Goal: Register for event/course: Register for event/course

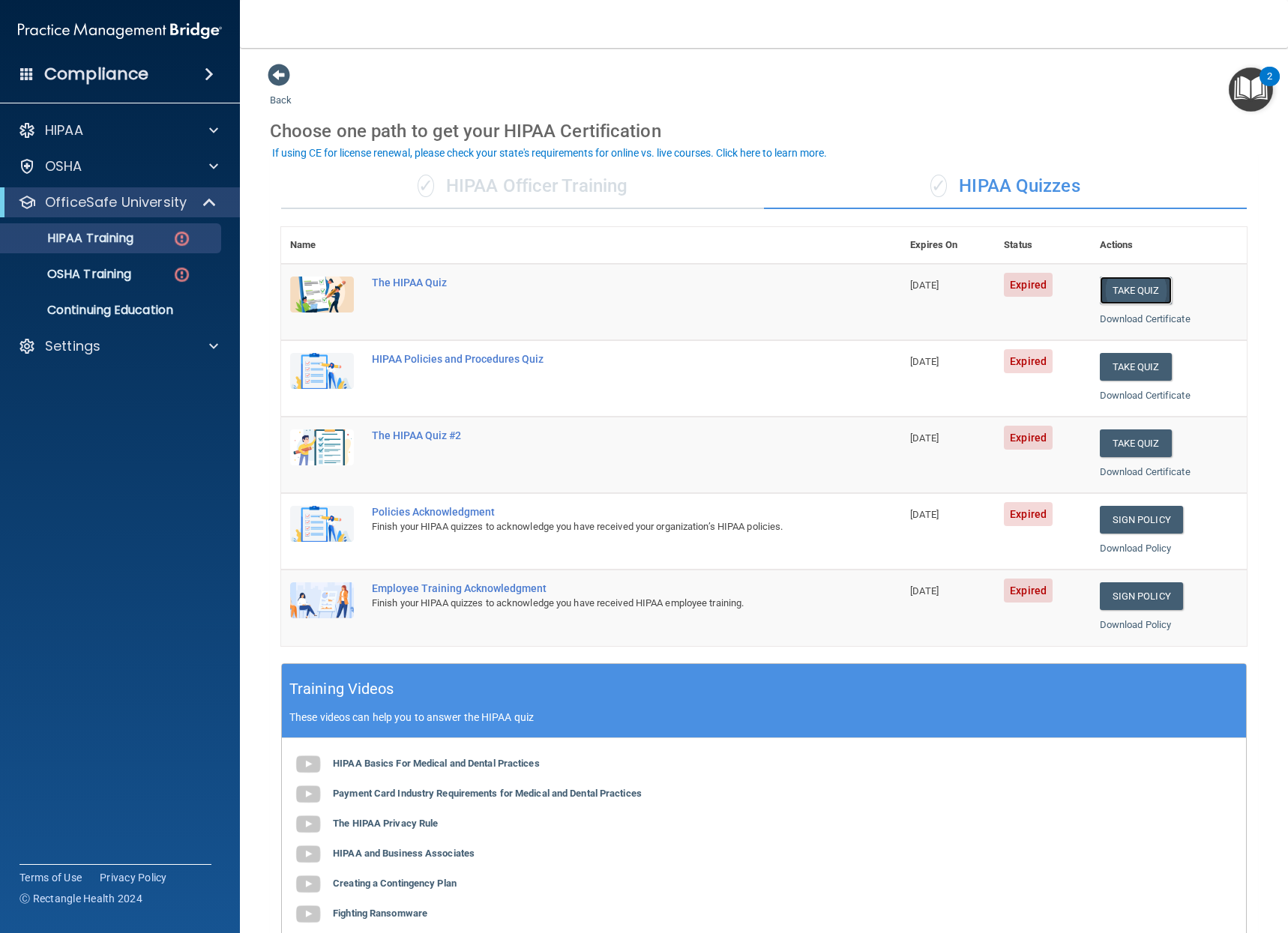
click at [1141, 281] on button "Take Quiz" at bounding box center [1135, 289] width 72 height 27
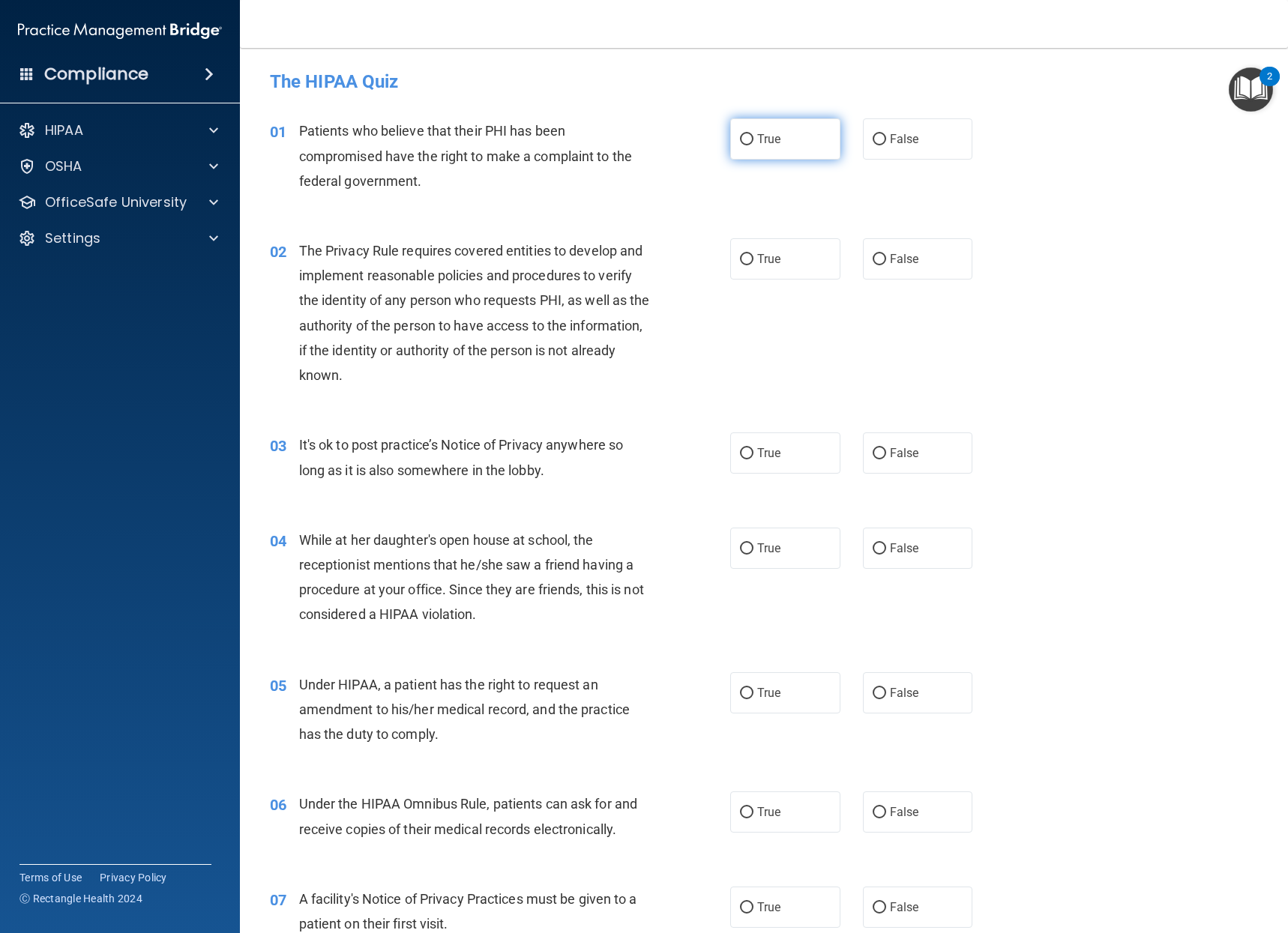
click at [814, 151] on label "True" at bounding box center [785, 139] width 110 height 41
click at [753, 145] on input "True" at bounding box center [746, 140] width 13 height 12
radio input "true"
click at [786, 260] on label "True" at bounding box center [785, 259] width 110 height 41
click at [753, 260] on input "True" at bounding box center [746, 260] width 13 height 12
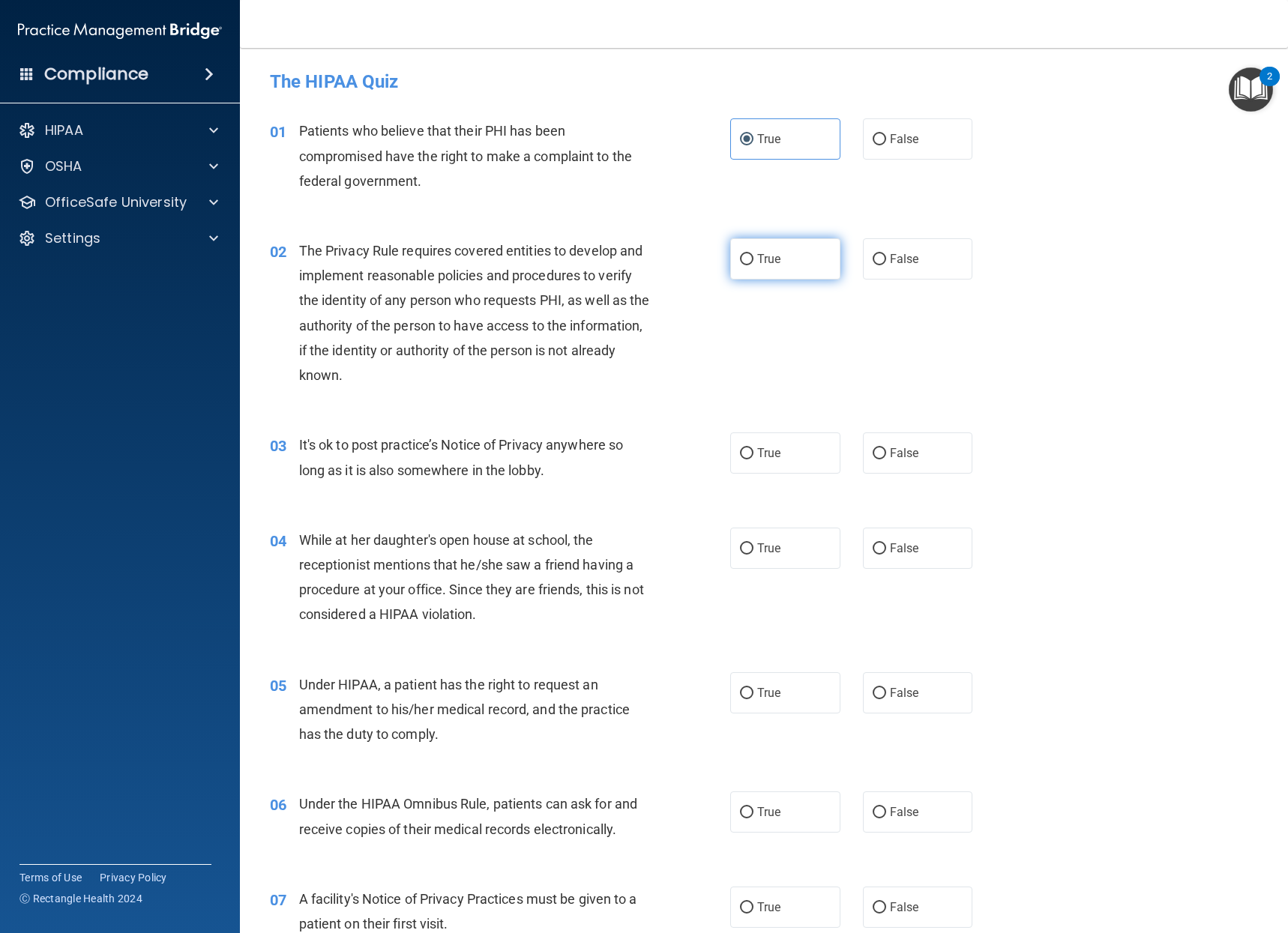
radio input "true"
click at [921, 436] on label "False" at bounding box center [917, 453] width 110 height 41
click at [886, 448] on input "False" at bounding box center [879, 454] width 13 height 12
radio input "true"
click at [909, 541] on span "False" at bounding box center [904, 547] width 29 height 14
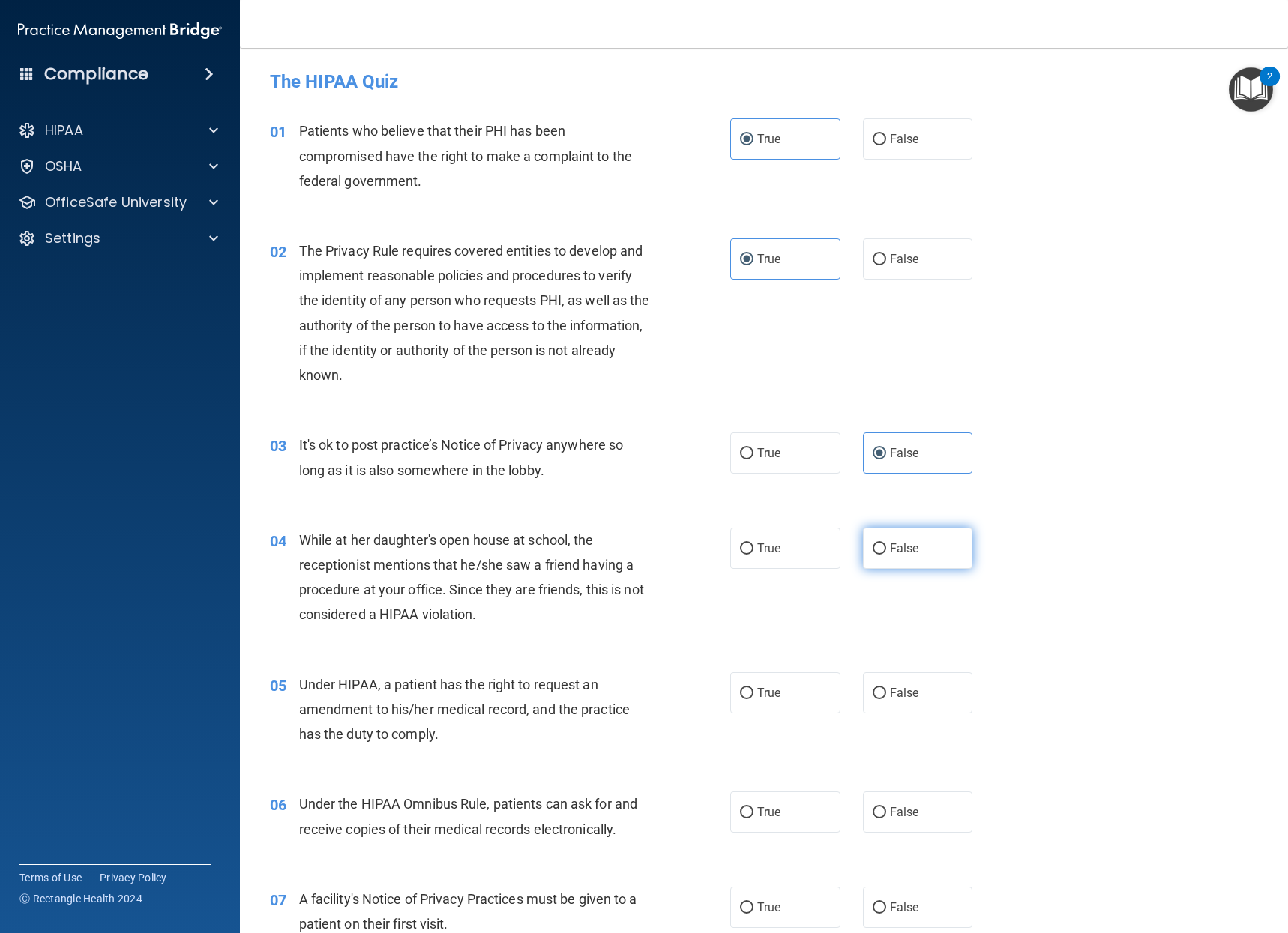
click at [886, 543] on input "False" at bounding box center [879, 549] width 13 height 12
radio input "true"
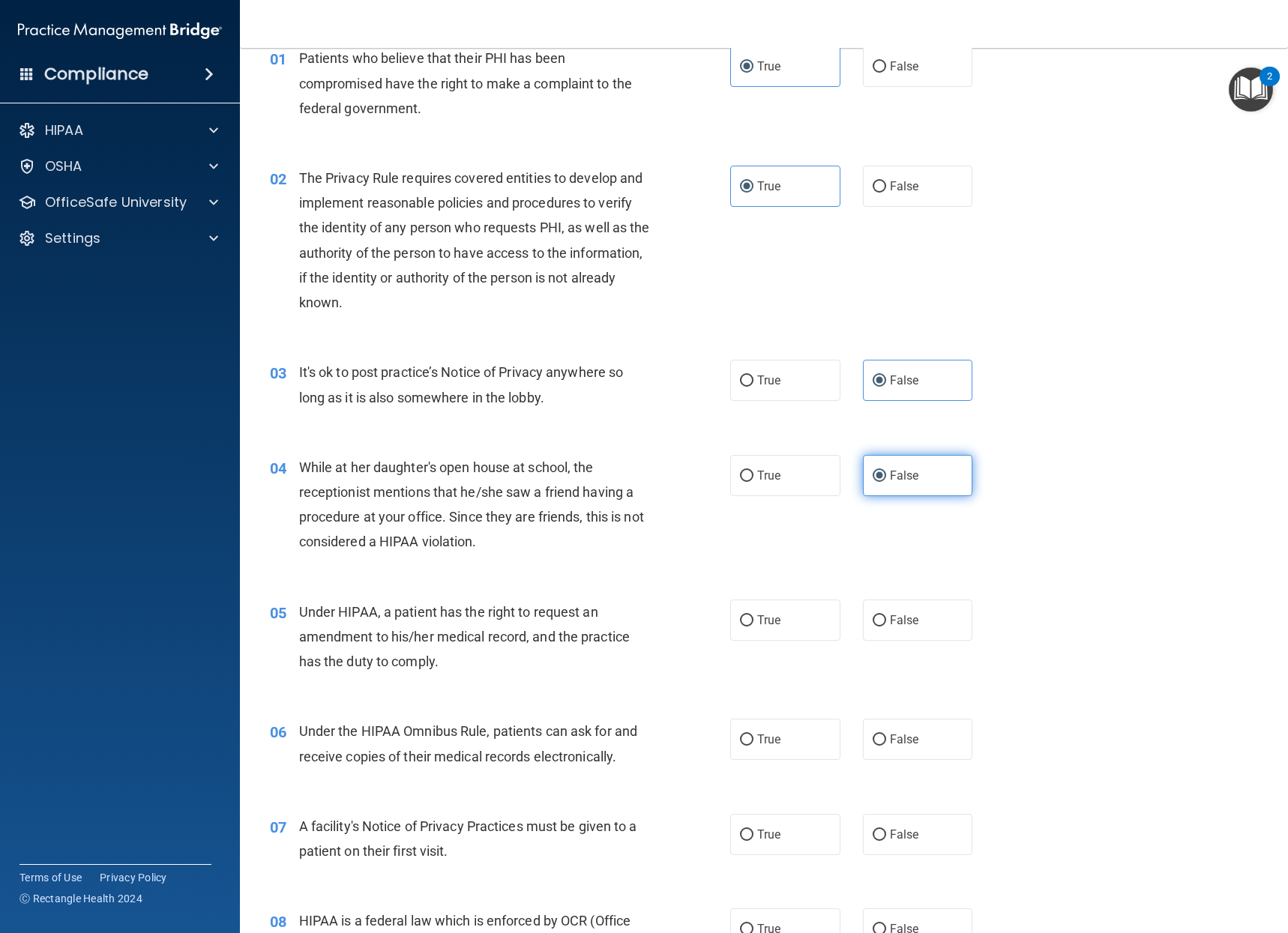
scroll to position [150, 0]
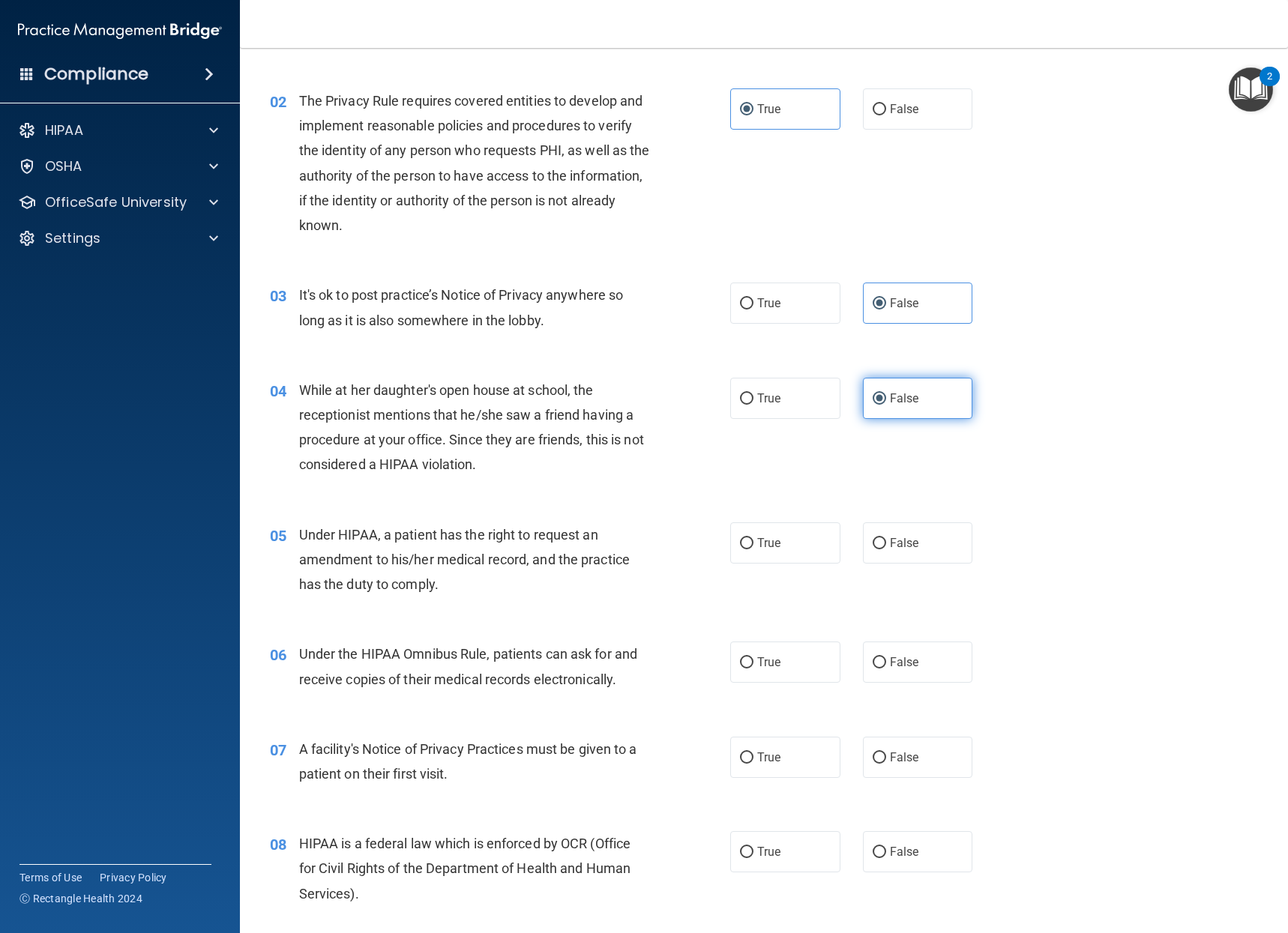
click at [909, 542] on span "False" at bounding box center [904, 542] width 29 height 14
click at [886, 542] on input "False" at bounding box center [879, 544] width 13 height 12
radio input "true"
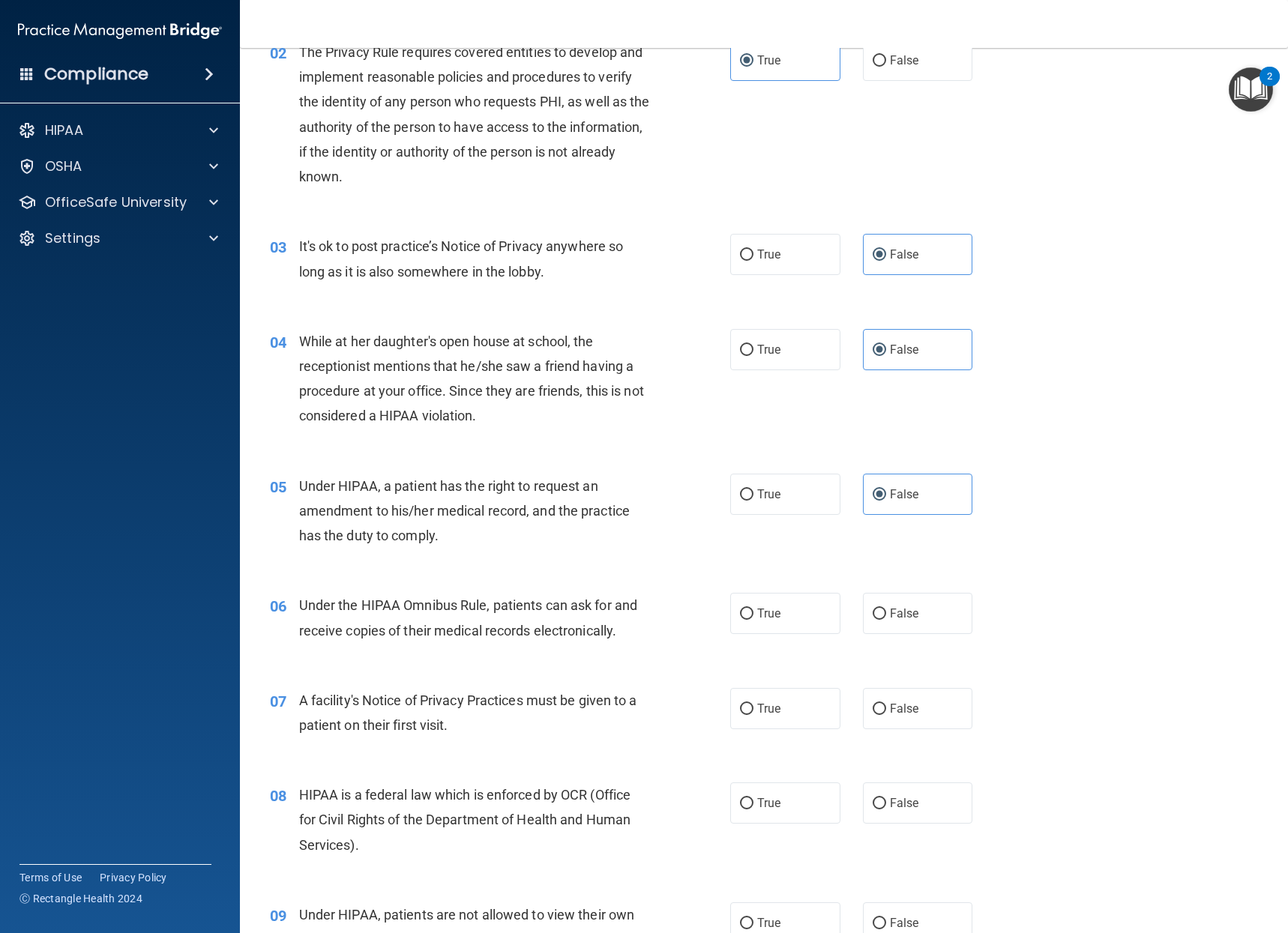
scroll to position [225, 0]
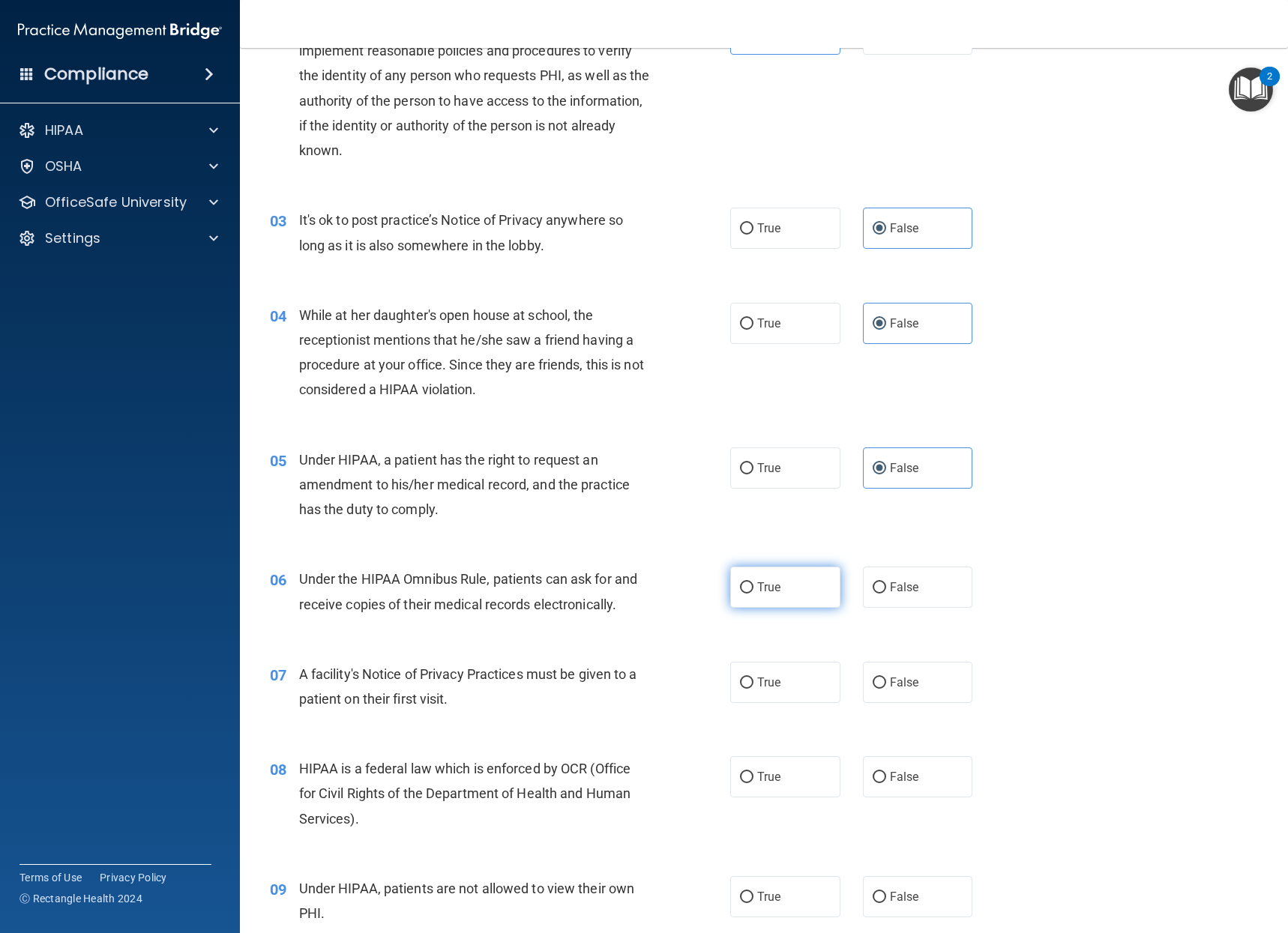
click at [780, 581] on label "True" at bounding box center [785, 587] width 110 height 41
click at [753, 582] on input "True" at bounding box center [746, 588] width 13 height 12
radio input "true"
click at [773, 671] on label "True" at bounding box center [785, 683] width 110 height 41
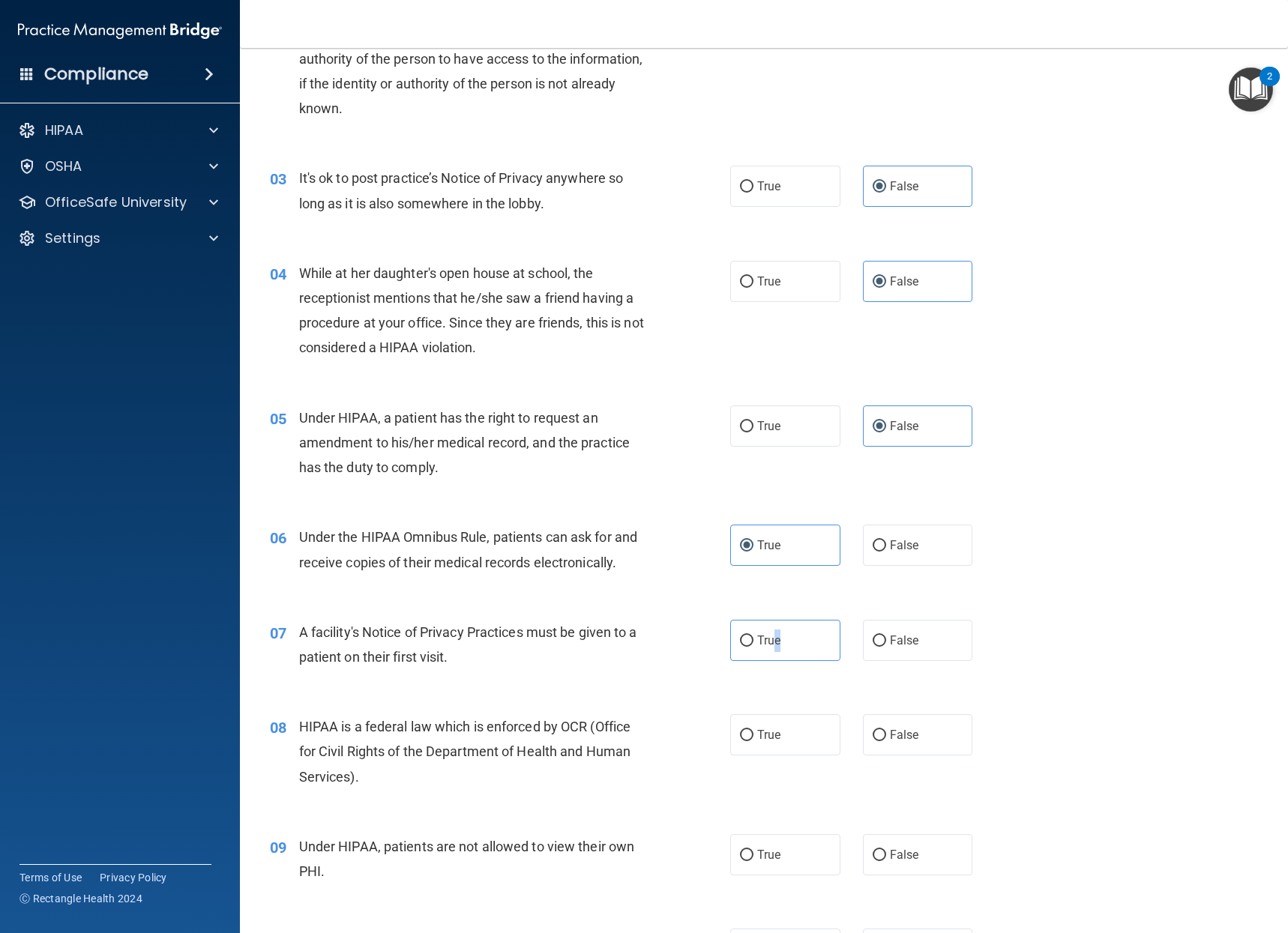
scroll to position [299, 0]
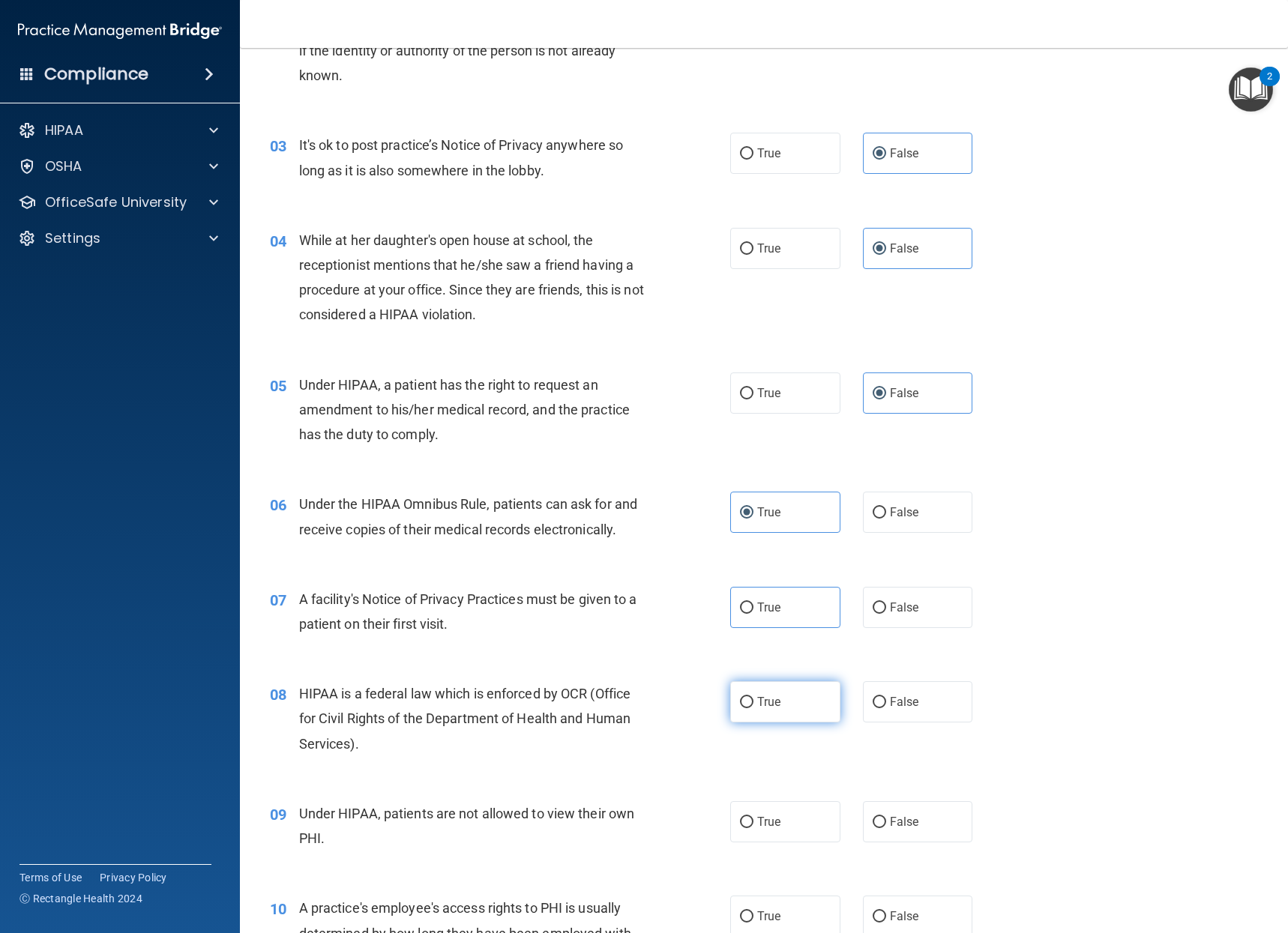
click at [768, 692] on label "True" at bounding box center [785, 702] width 110 height 41
click at [753, 697] on input "True" at bounding box center [746, 702] width 13 height 12
radio input "true"
click at [788, 623] on label "True" at bounding box center [785, 608] width 110 height 41
click at [753, 614] on input "True" at bounding box center [746, 609] width 13 height 12
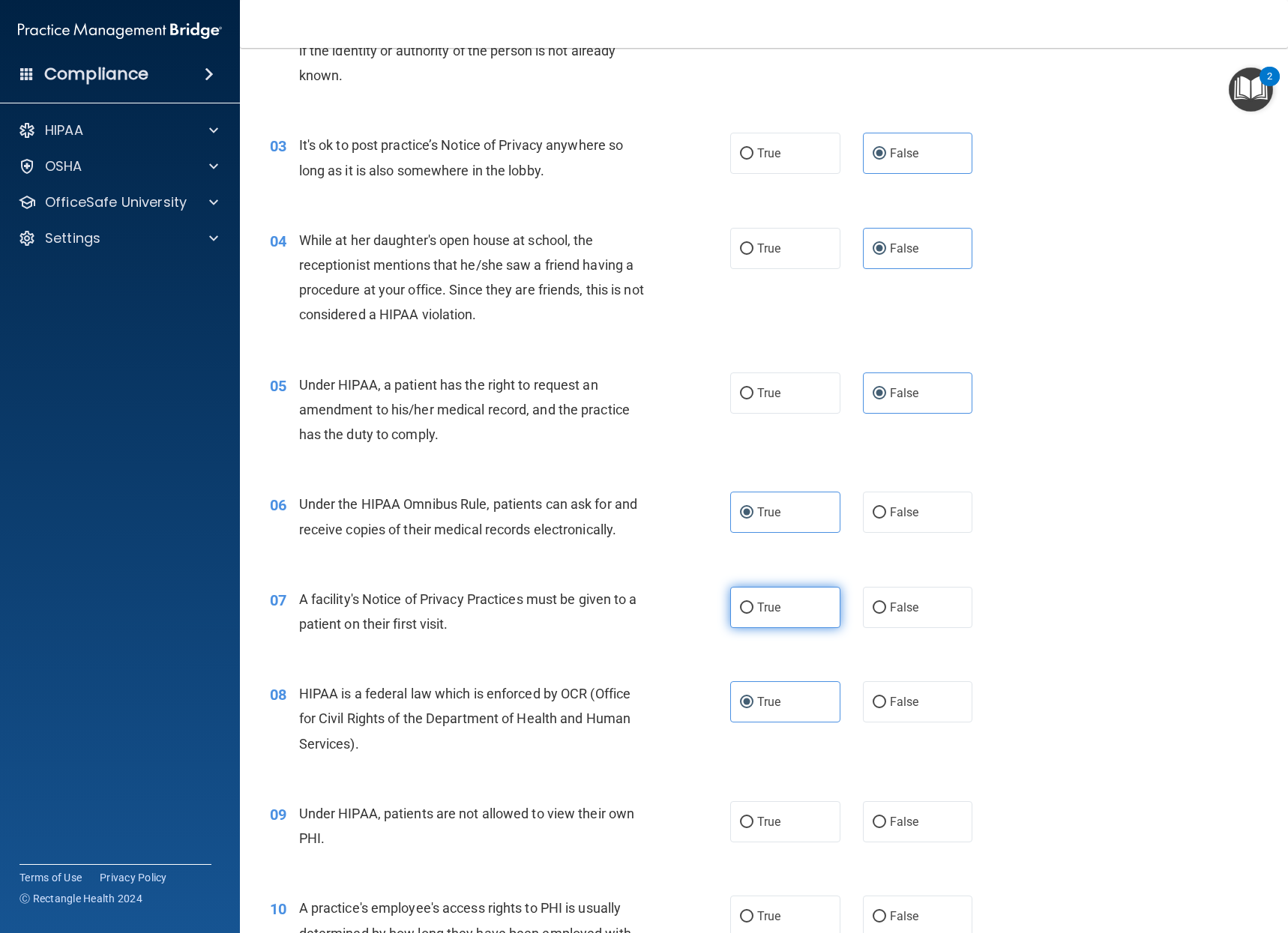
radio input "true"
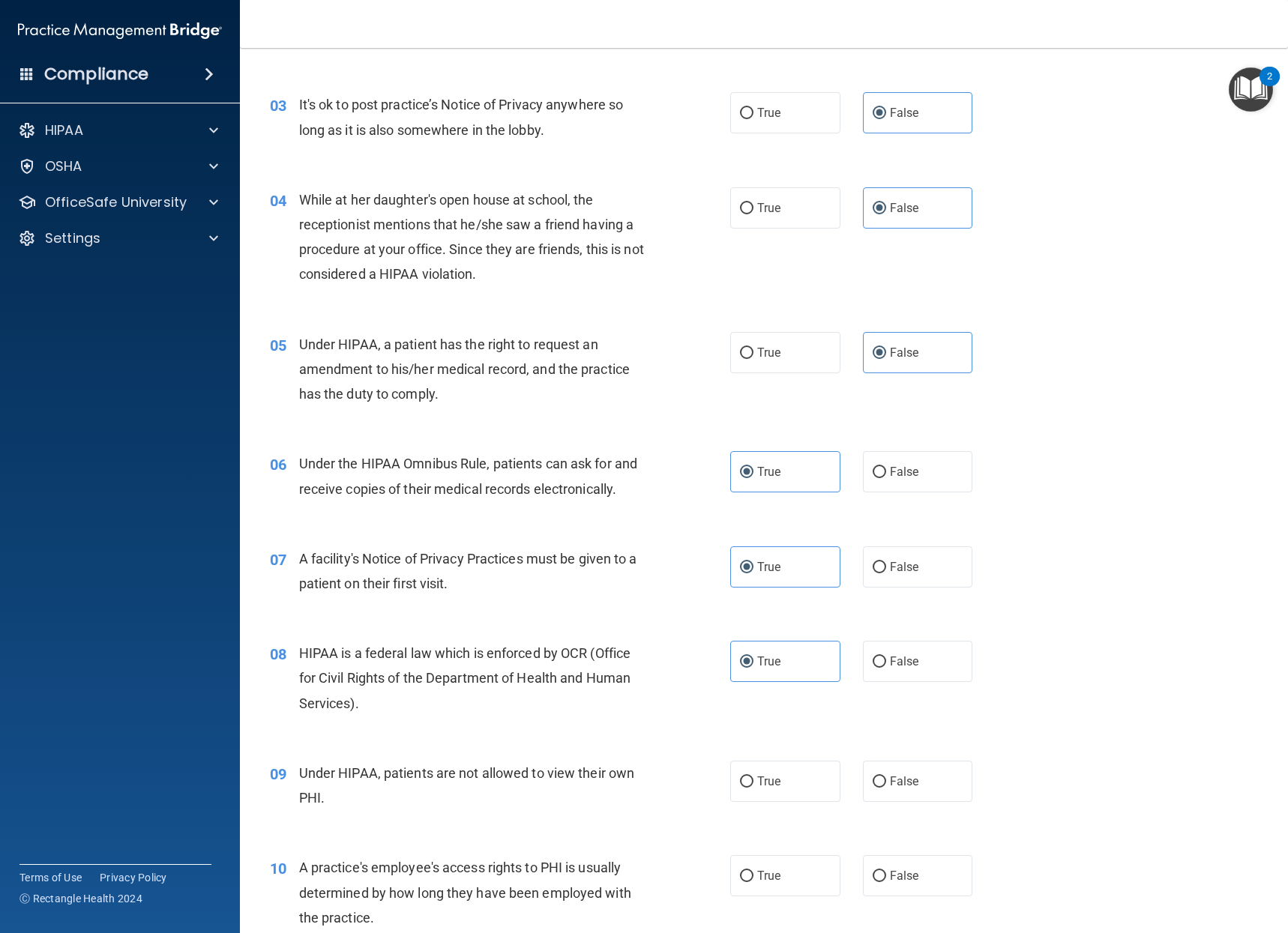
scroll to position [449, 0]
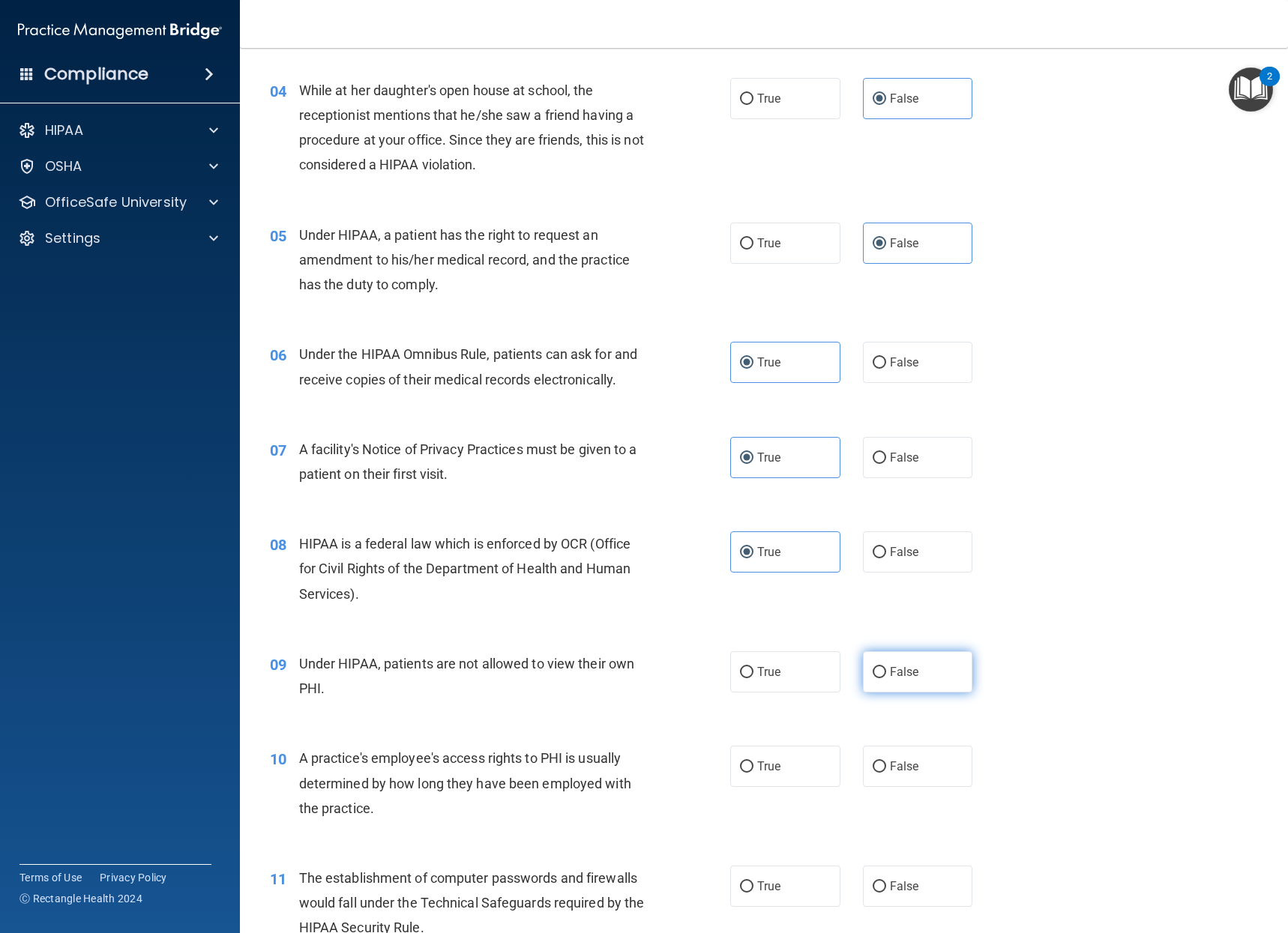
click at [891, 677] on span "False" at bounding box center [904, 672] width 29 height 14
click at [886, 677] on input "False" at bounding box center [879, 673] width 13 height 12
radio input "true"
click at [897, 765] on span "False" at bounding box center [904, 765] width 29 height 14
click at [886, 765] on input "False" at bounding box center [879, 767] width 13 height 12
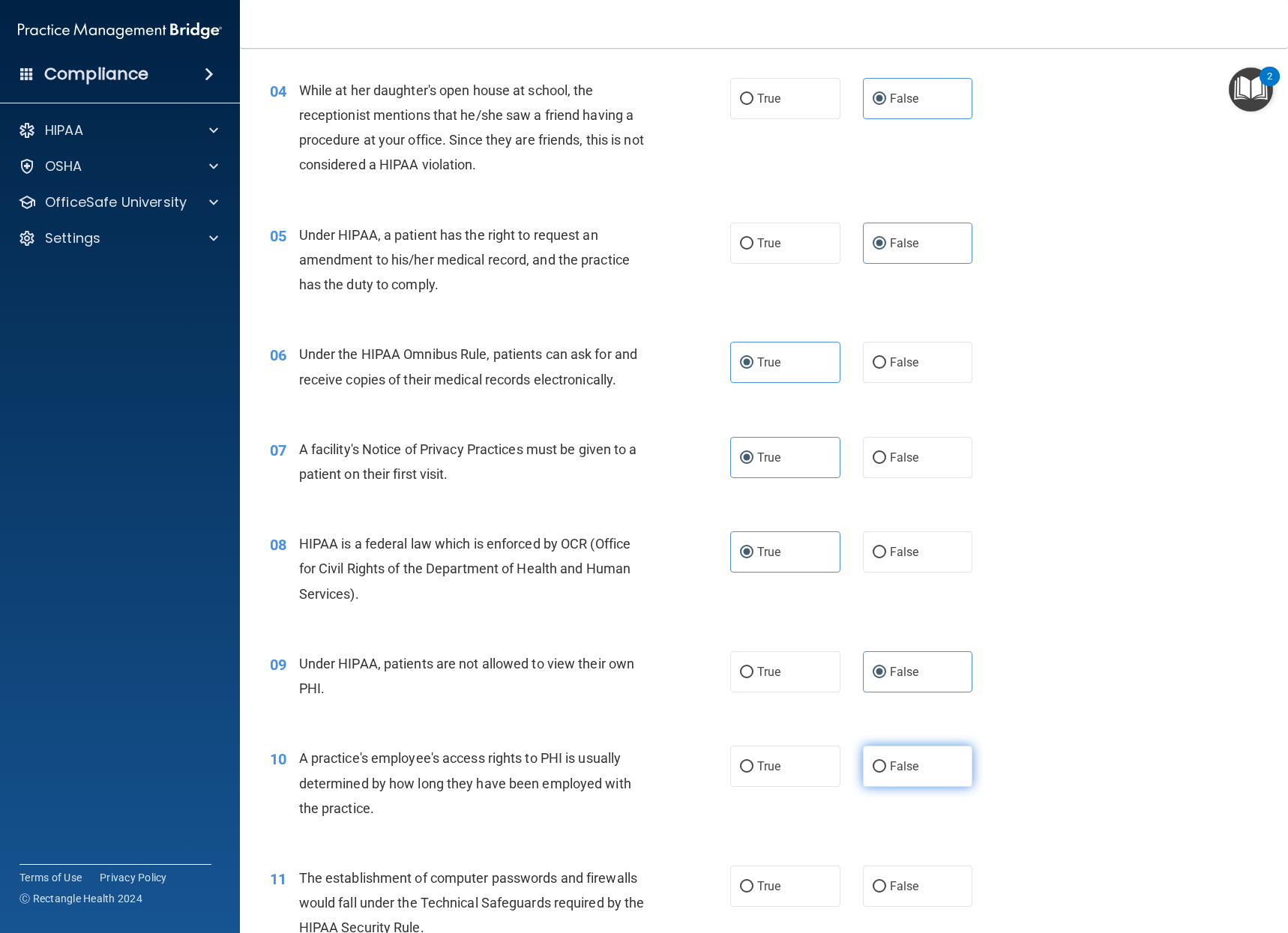
radio input "true"
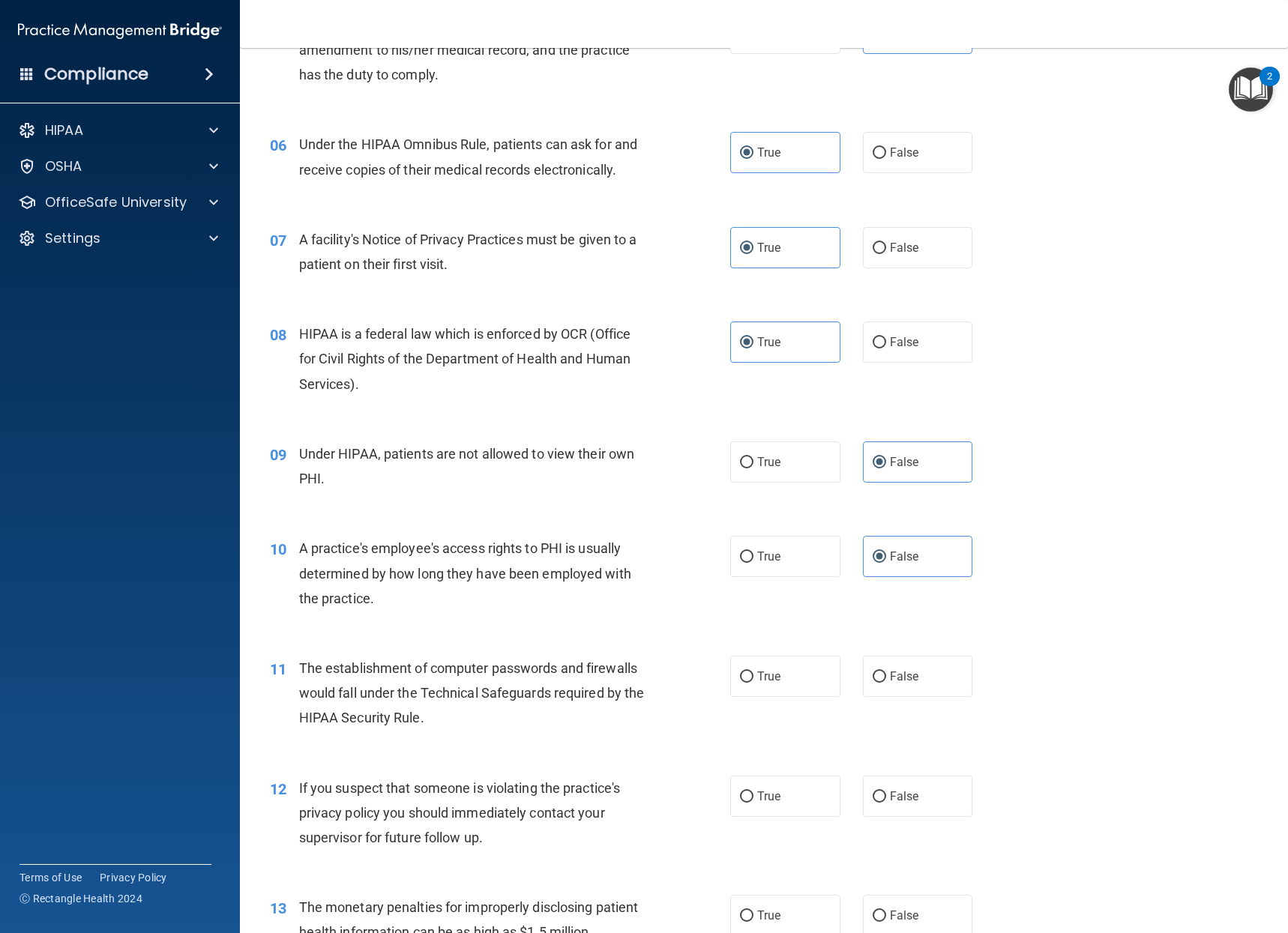
scroll to position [674, 0]
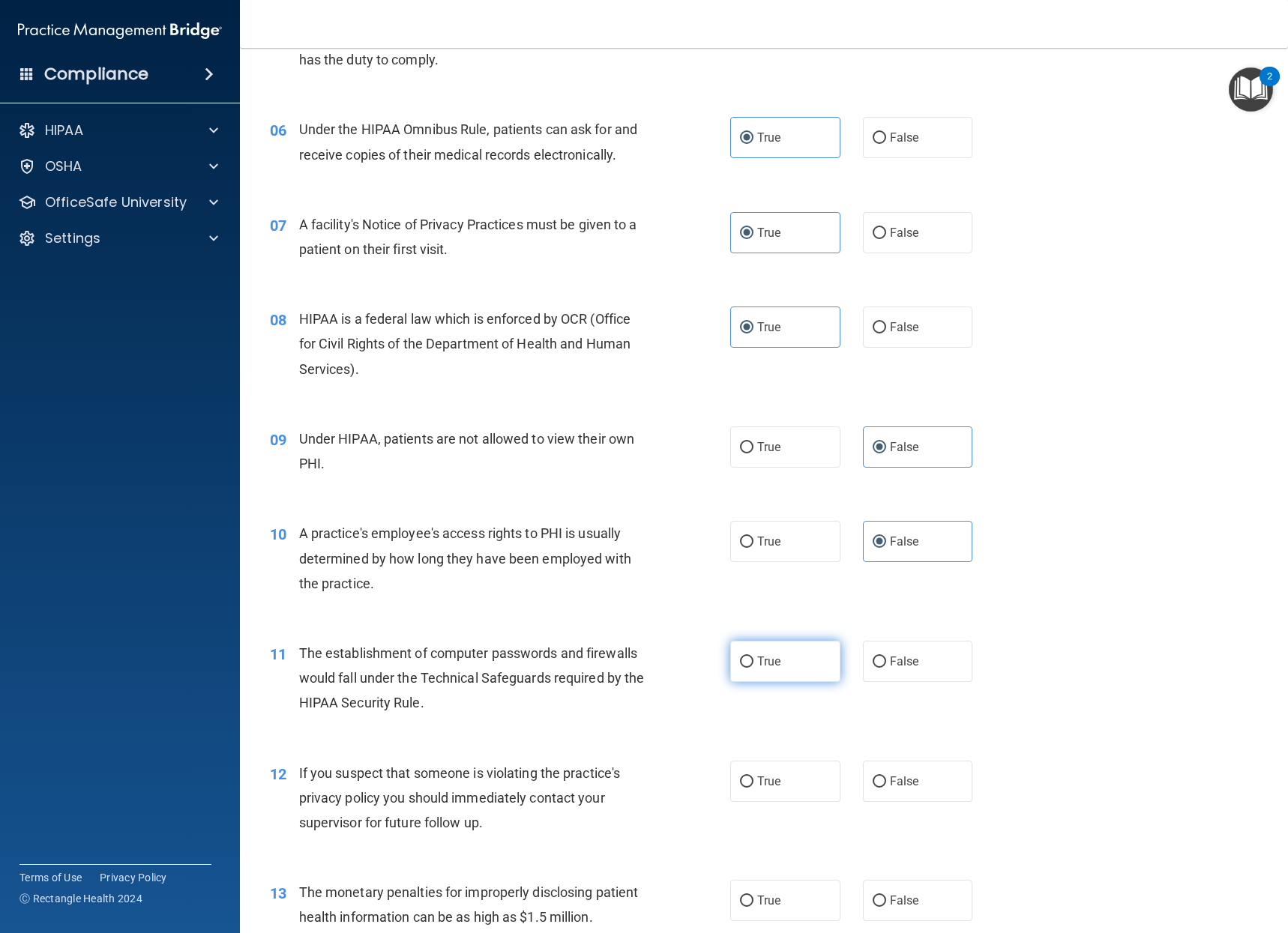
click at [794, 663] on label "True" at bounding box center [785, 662] width 110 height 41
click at [753, 663] on input "True" at bounding box center [746, 663] width 13 height 12
radio input "true"
click at [790, 775] on label "True" at bounding box center [785, 781] width 110 height 41
click at [753, 776] on input "True" at bounding box center [746, 782] width 13 height 12
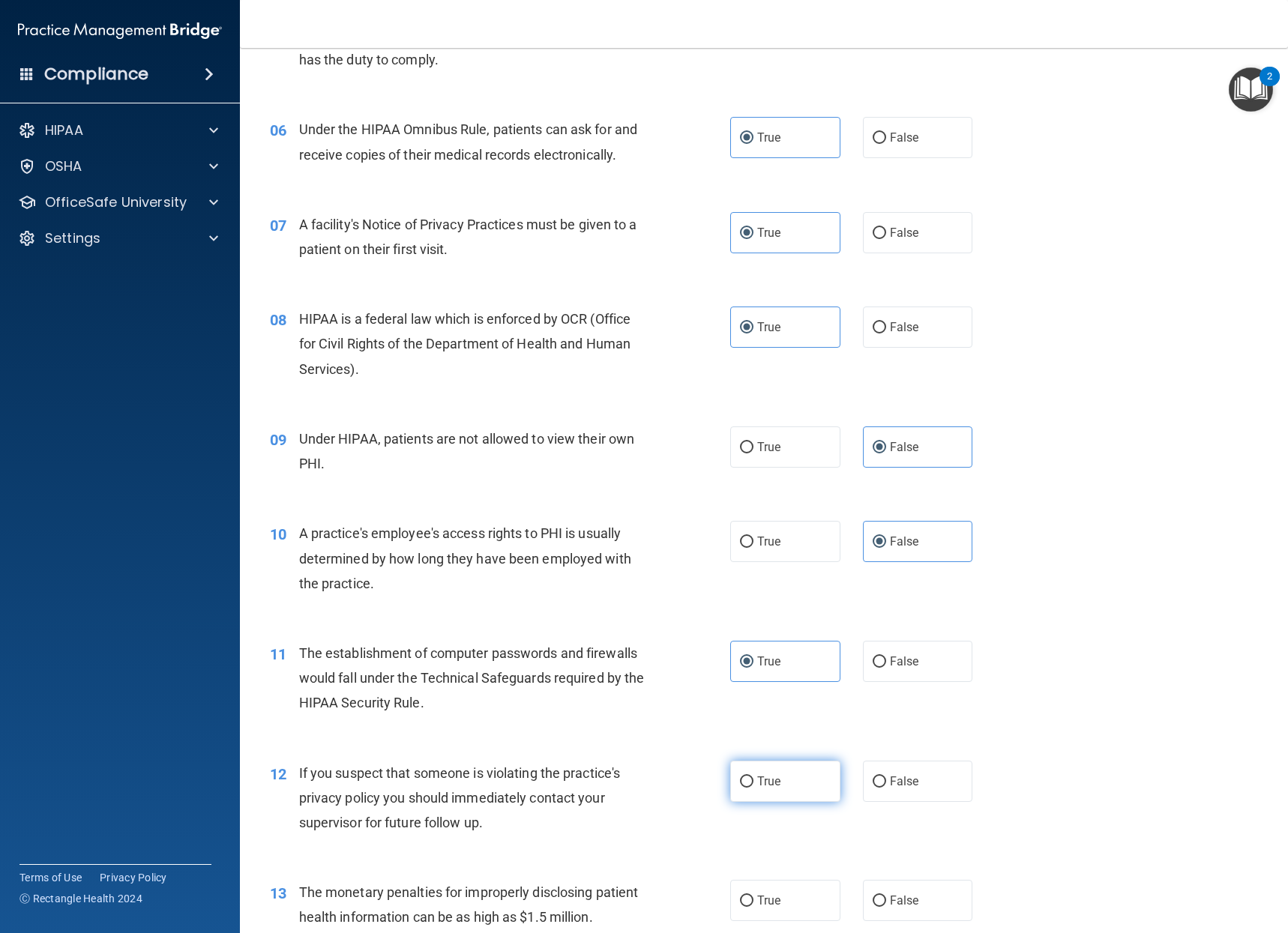
radio input "true"
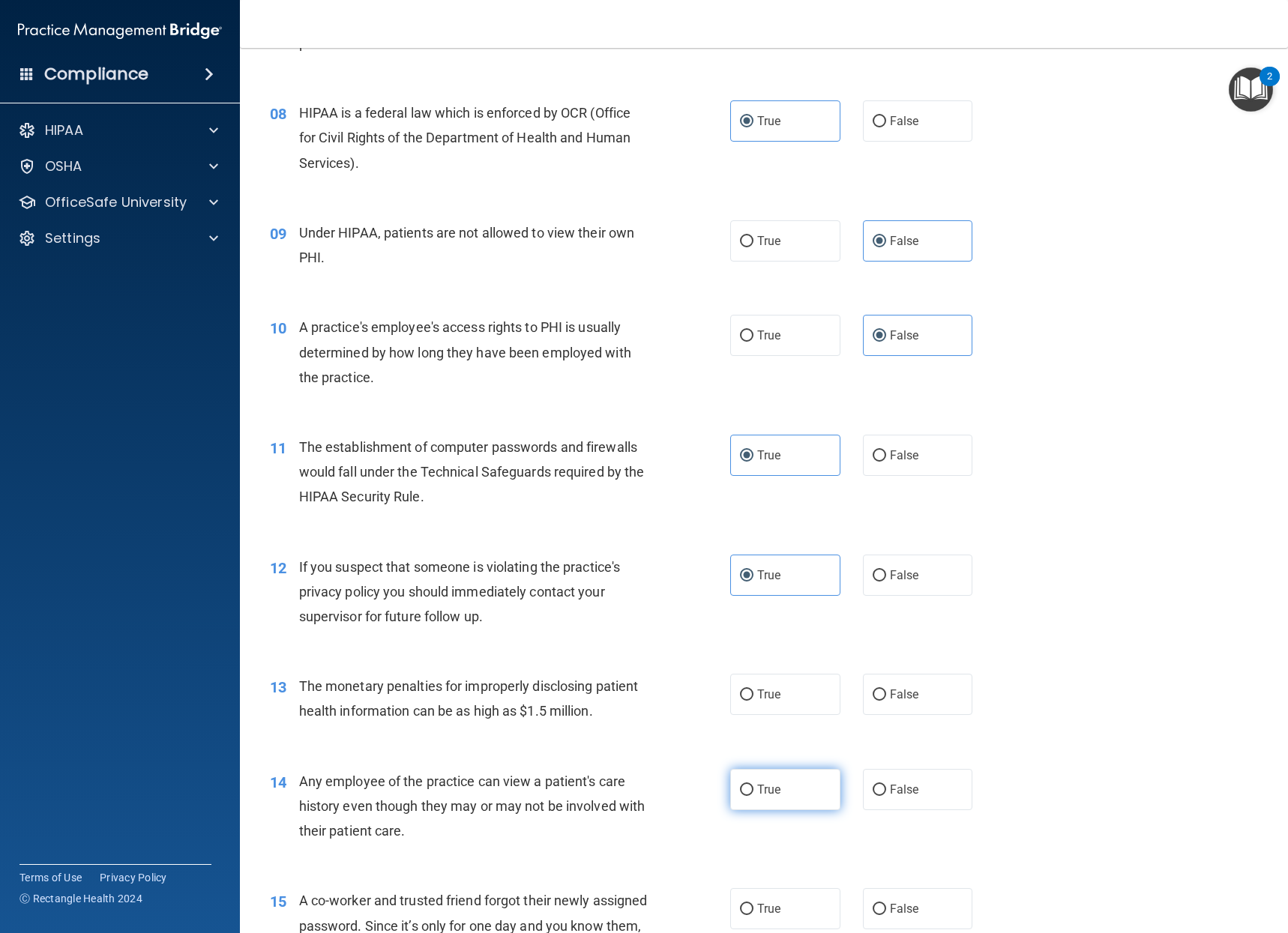
scroll to position [899, 0]
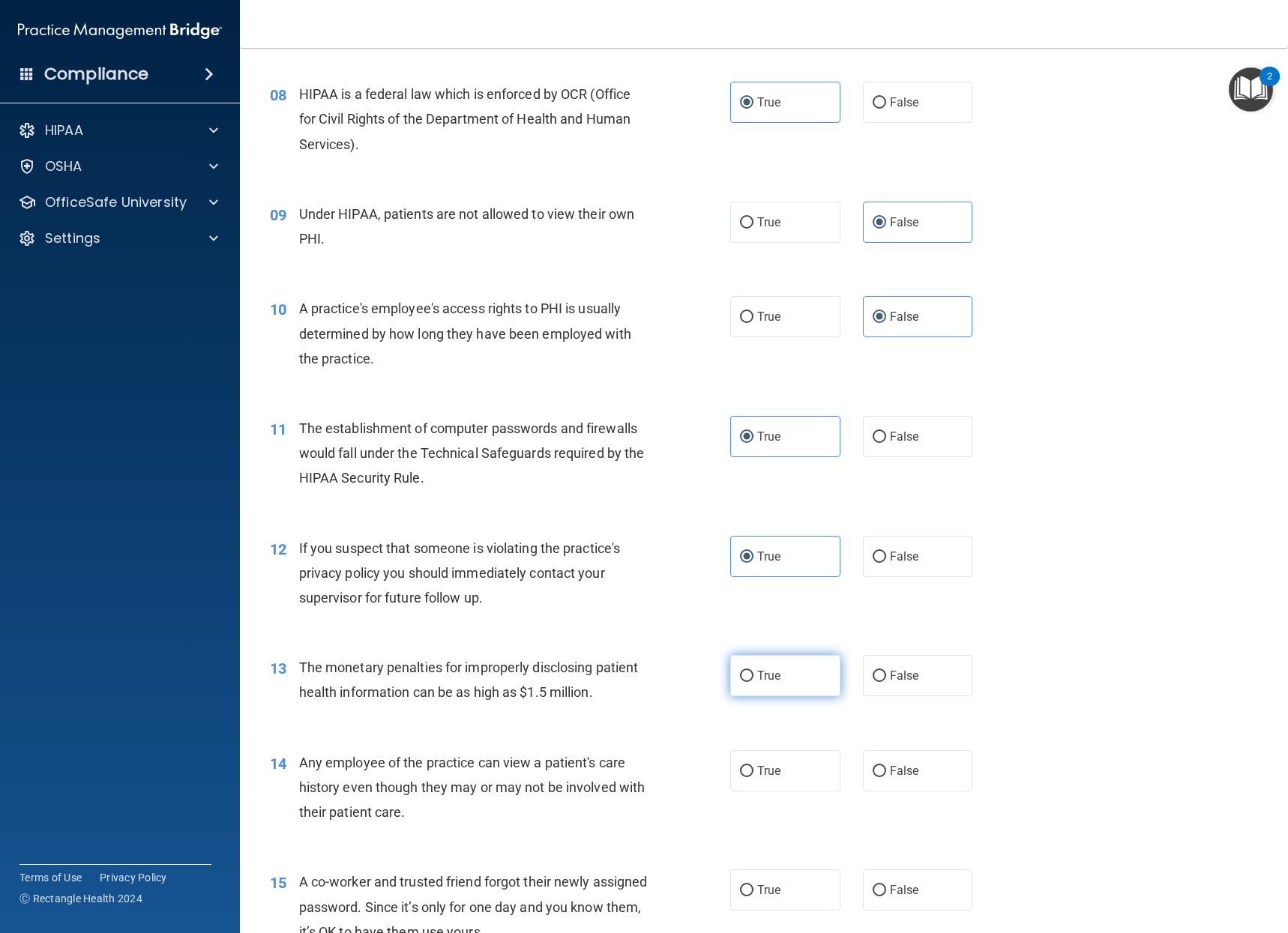
click at [767, 684] on label "True" at bounding box center [785, 676] width 110 height 41
click at [753, 682] on input "True" at bounding box center [746, 677] width 13 height 12
radio input "true"
click at [900, 778] on label "False" at bounding box center [917, 771] width 110 height 41
click at [886, 777] on input "False" at bounding box center [879, 772] width 13 height 12
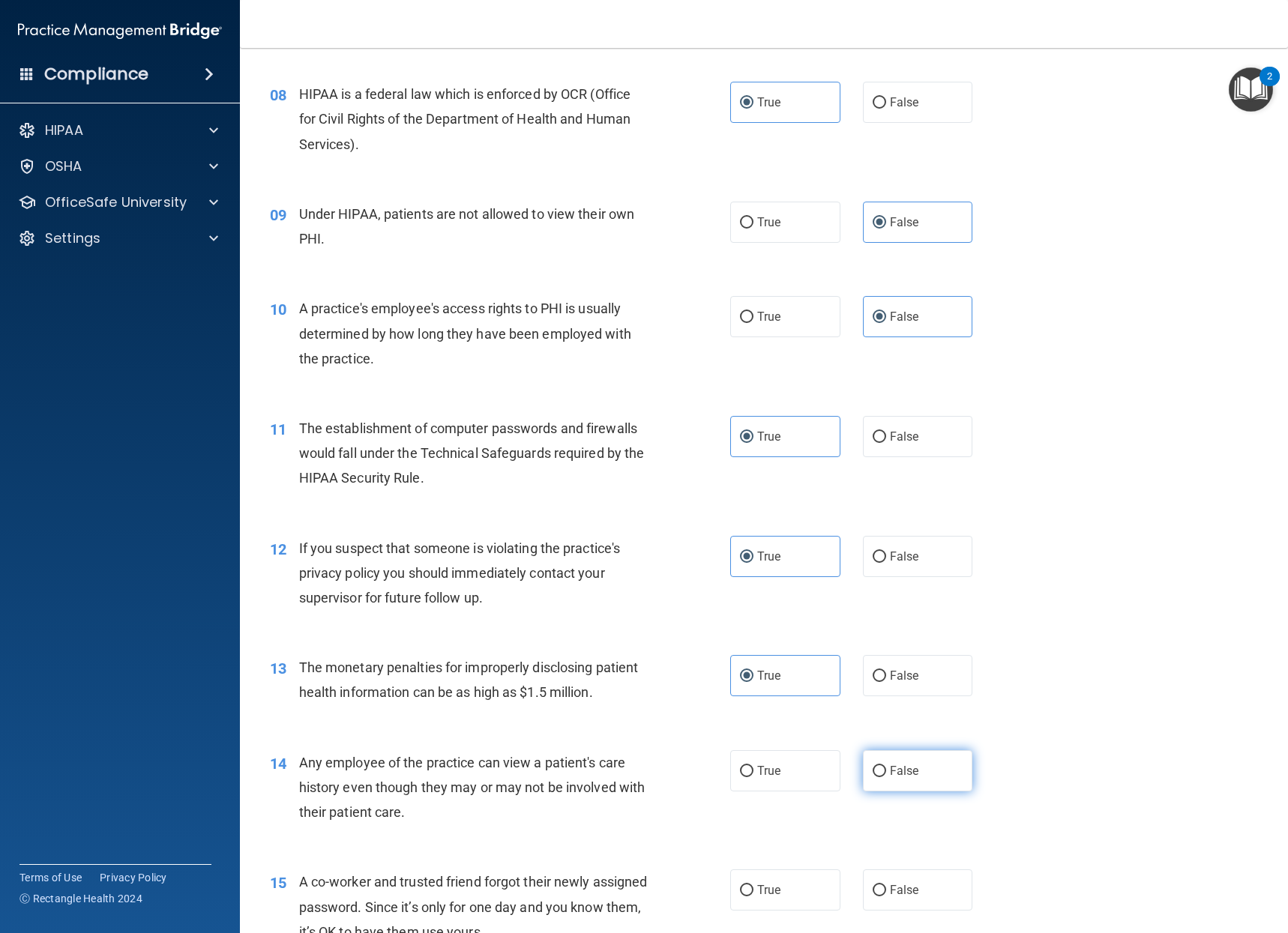
radio input "true"
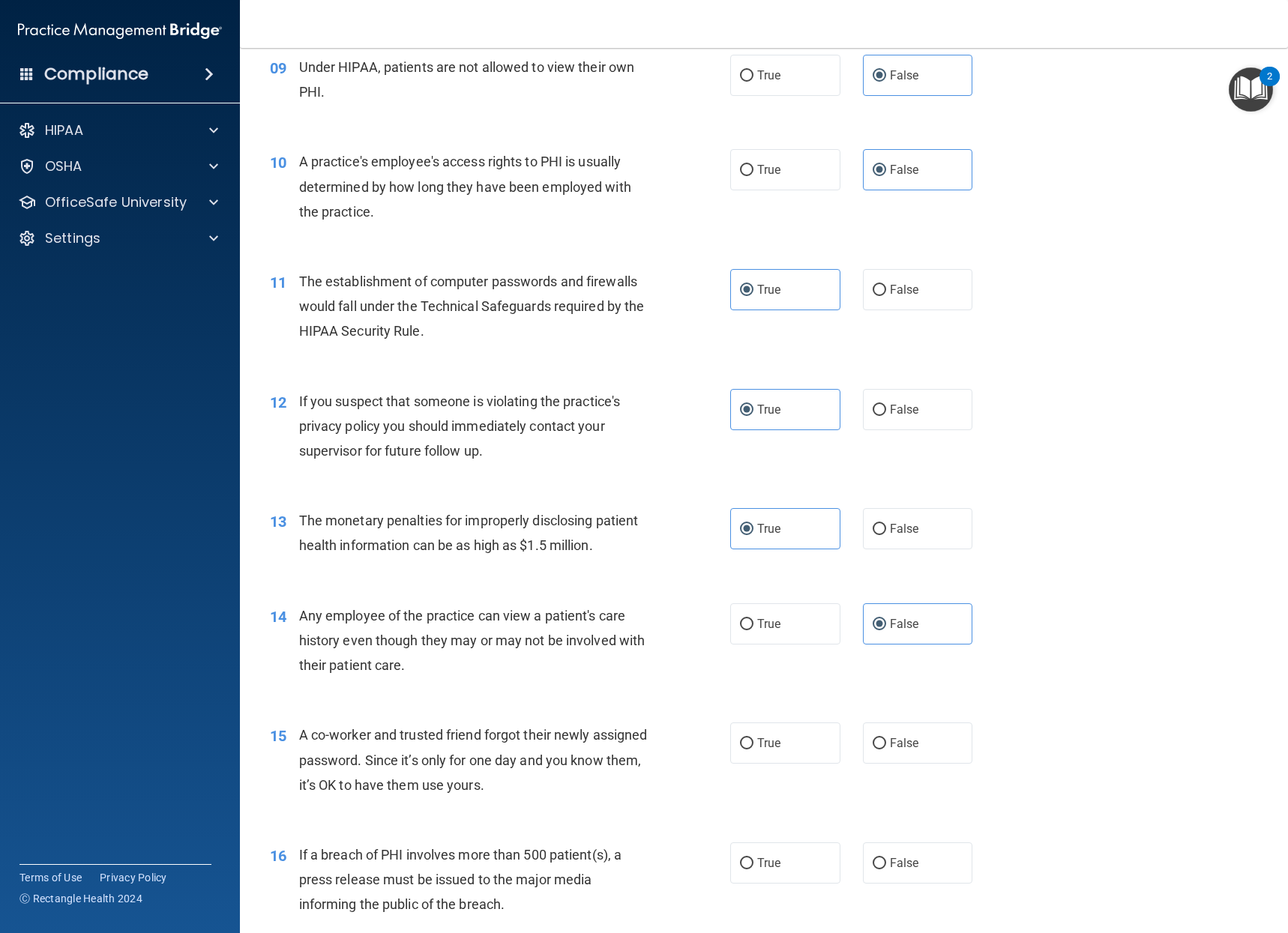
scroll to position [1049, 0]
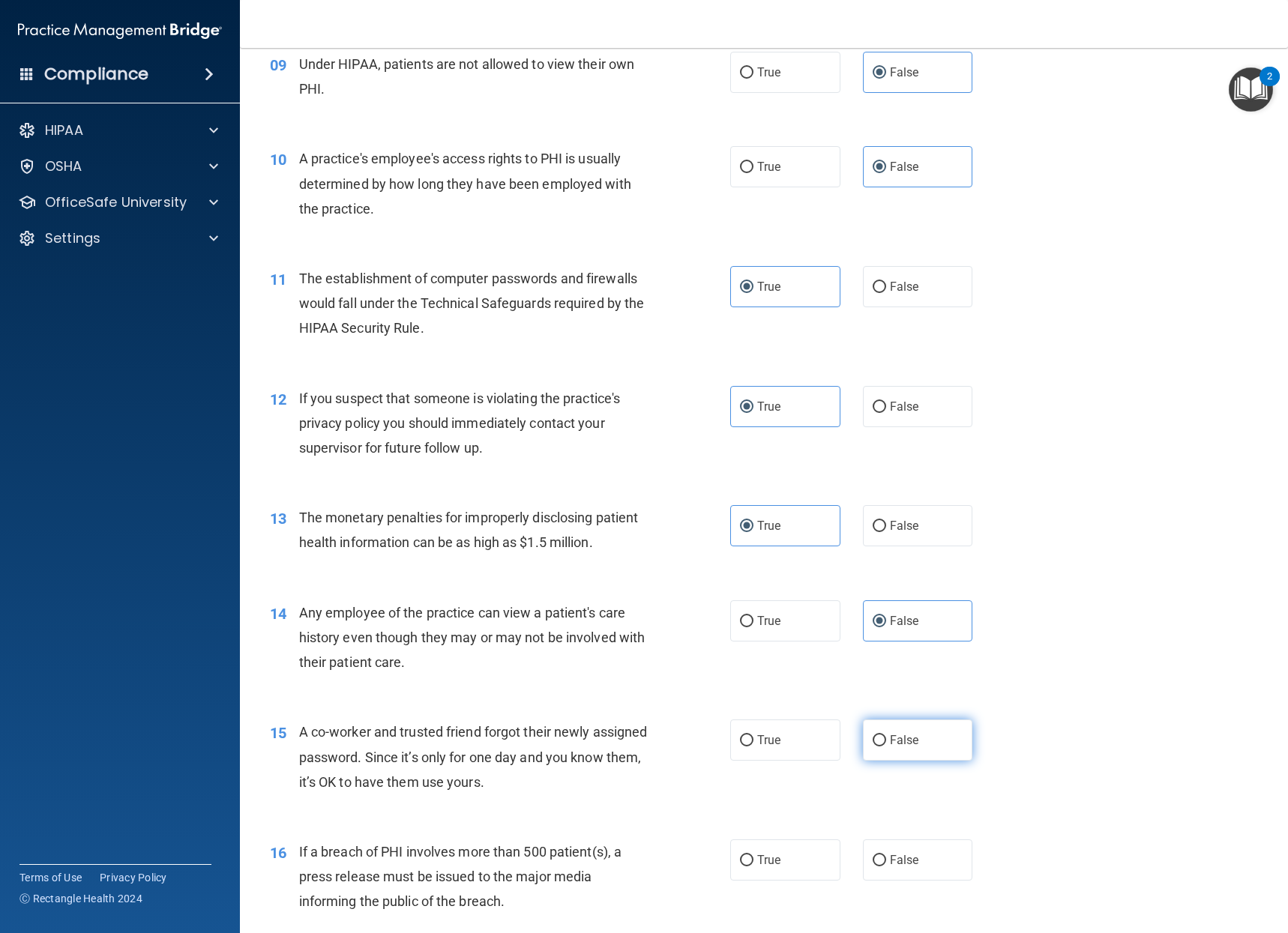
click at [888, 755] on label "False" at bounding box center [917, 741] width 110 height 41
click at [886, 746] on input "False" at bounding box center [879, 741] width 13 height 12
radio input "true"
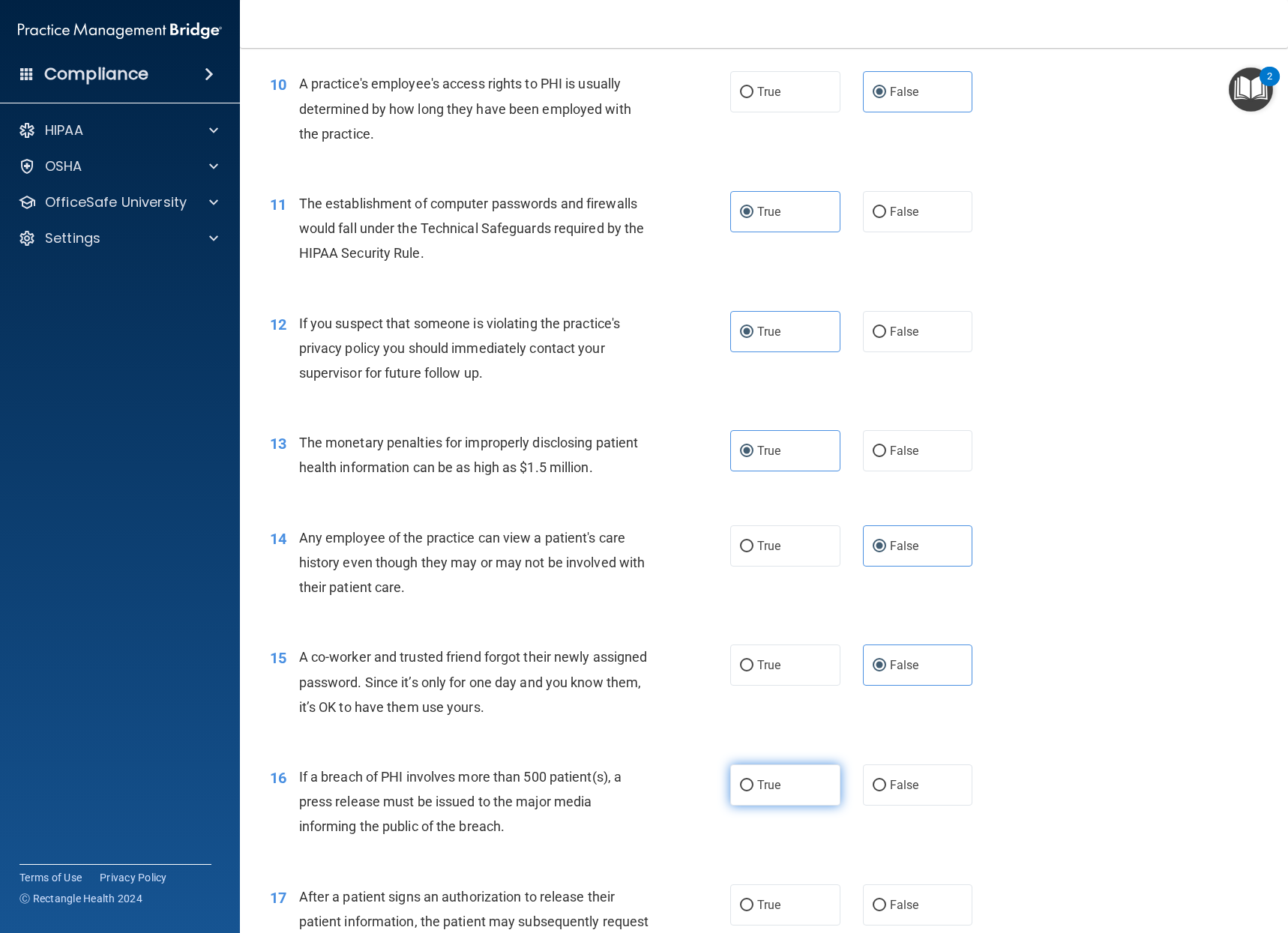
click at [776, 782] on label "True" at bounding box center [785, 785] width 110 height 41
click at [753, 782] on input "True" at bounding box center [746, 786] width 13 height 12
radio input "true"
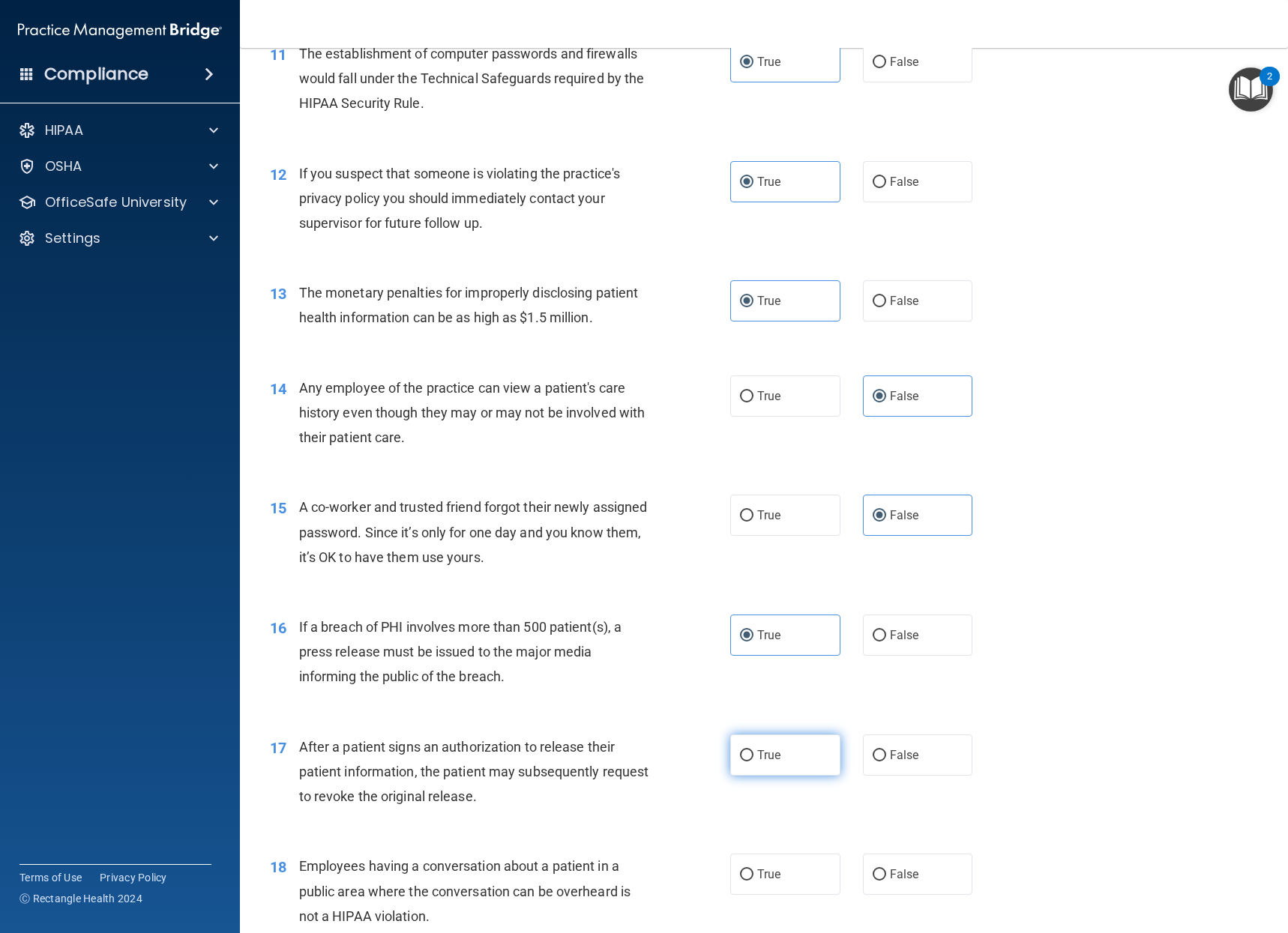
click at [776, 757] on label "True" at bounding box center [785, 756] width 110 height 41
click at [753, 757] on input "True" at bounding box center [746, 756] width 13 height 12
radio input "true"
click at [903, 872] on span "False" at bounding box center [904, 874] width 29 height 14
click at [886, 872] on input "False" at bounding box center [879, 875] width 13 height 12
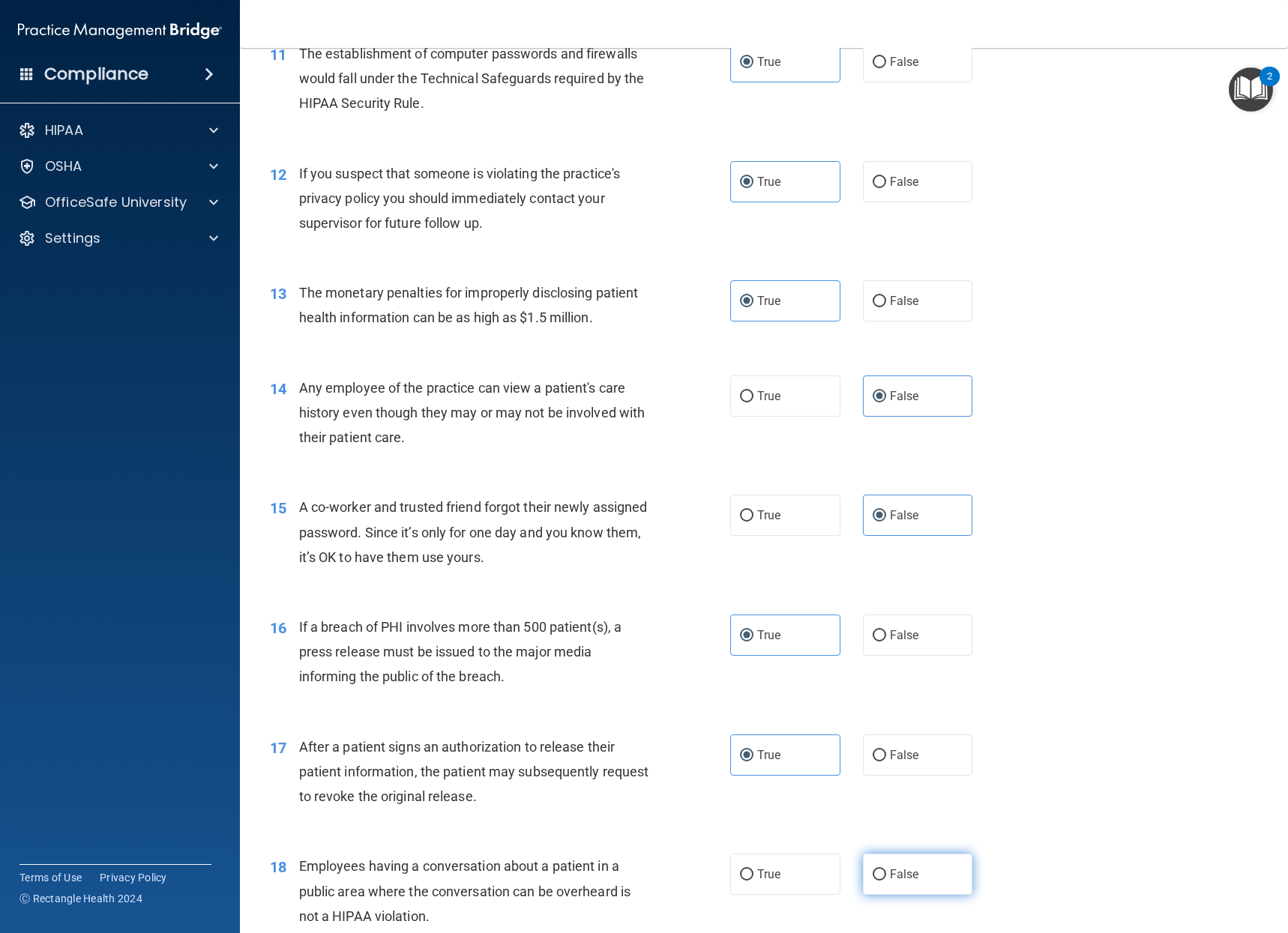
radio input "true"
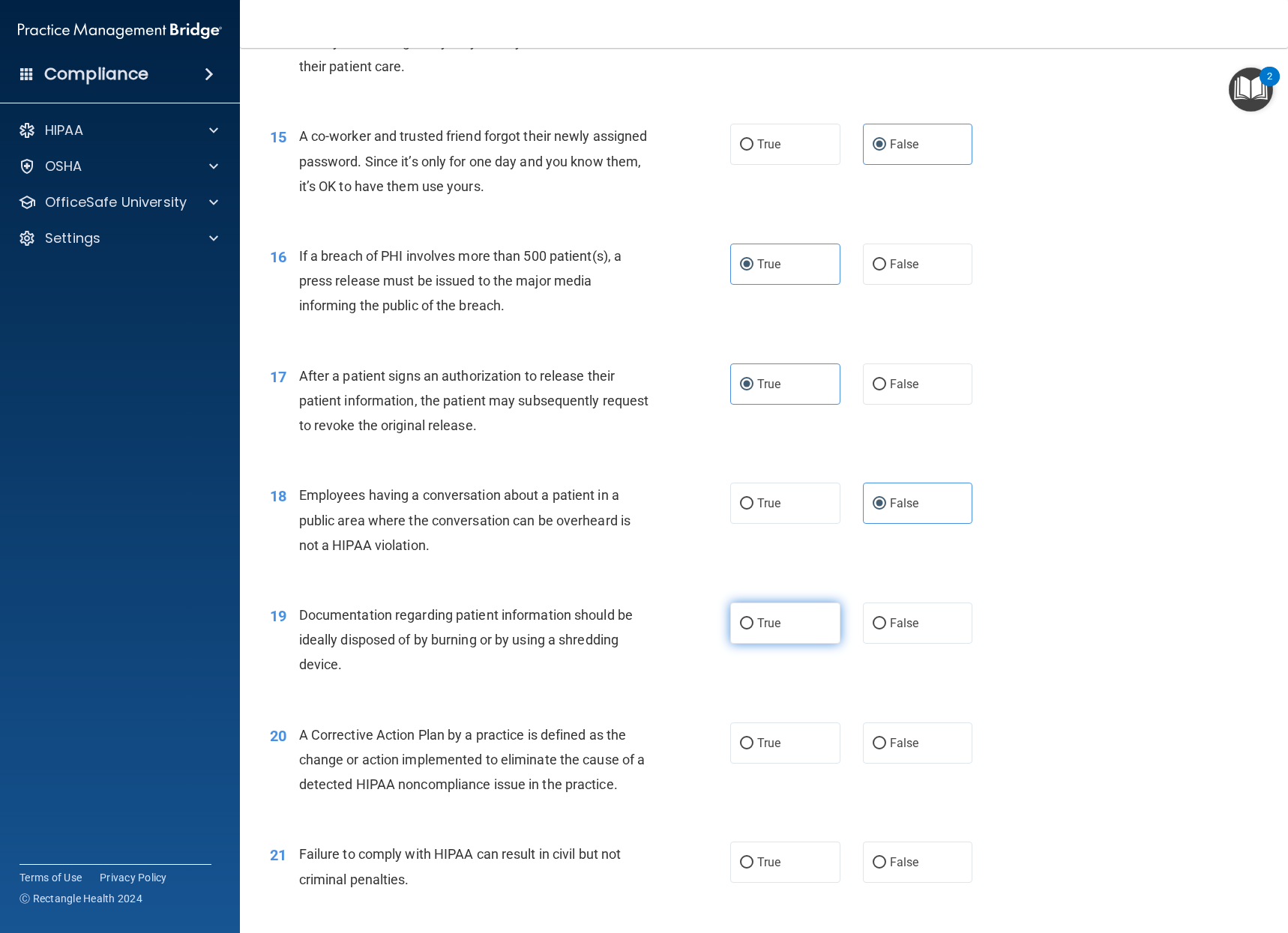
scroll to position [1649, 0]
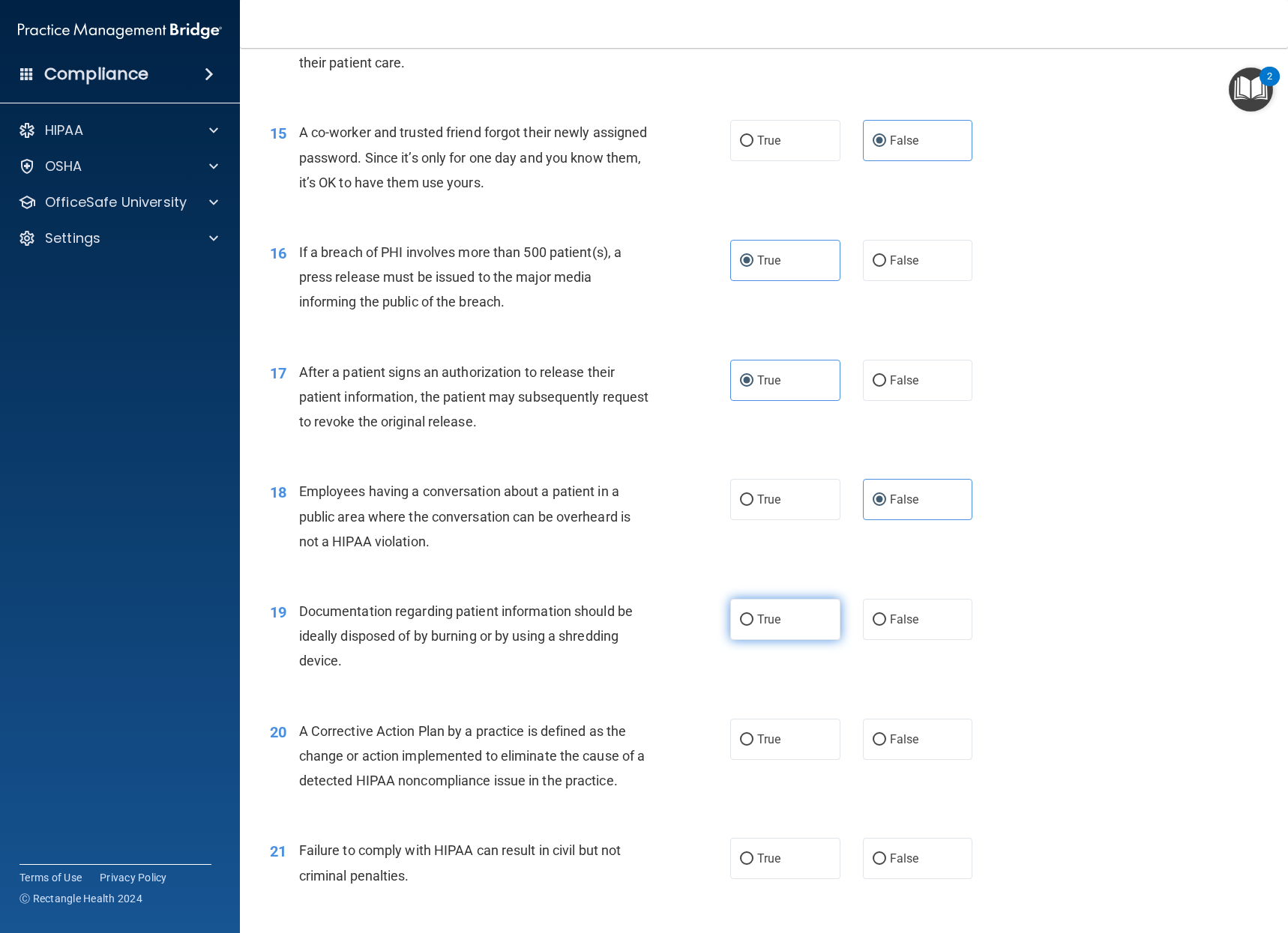
click at [770, 632] on label "True" at bounding box center [785, 620] width 110 height 41
click at [753, 626] on input "True" at bounding box center [746, 620] width 13 height 12
radio input "true"
click at [767, 734] on span "True" at bounding box center [769, 739] width 23 height 14
click at [753, 735] on input "True" at bounding box center [746, 741] width 13 height 12
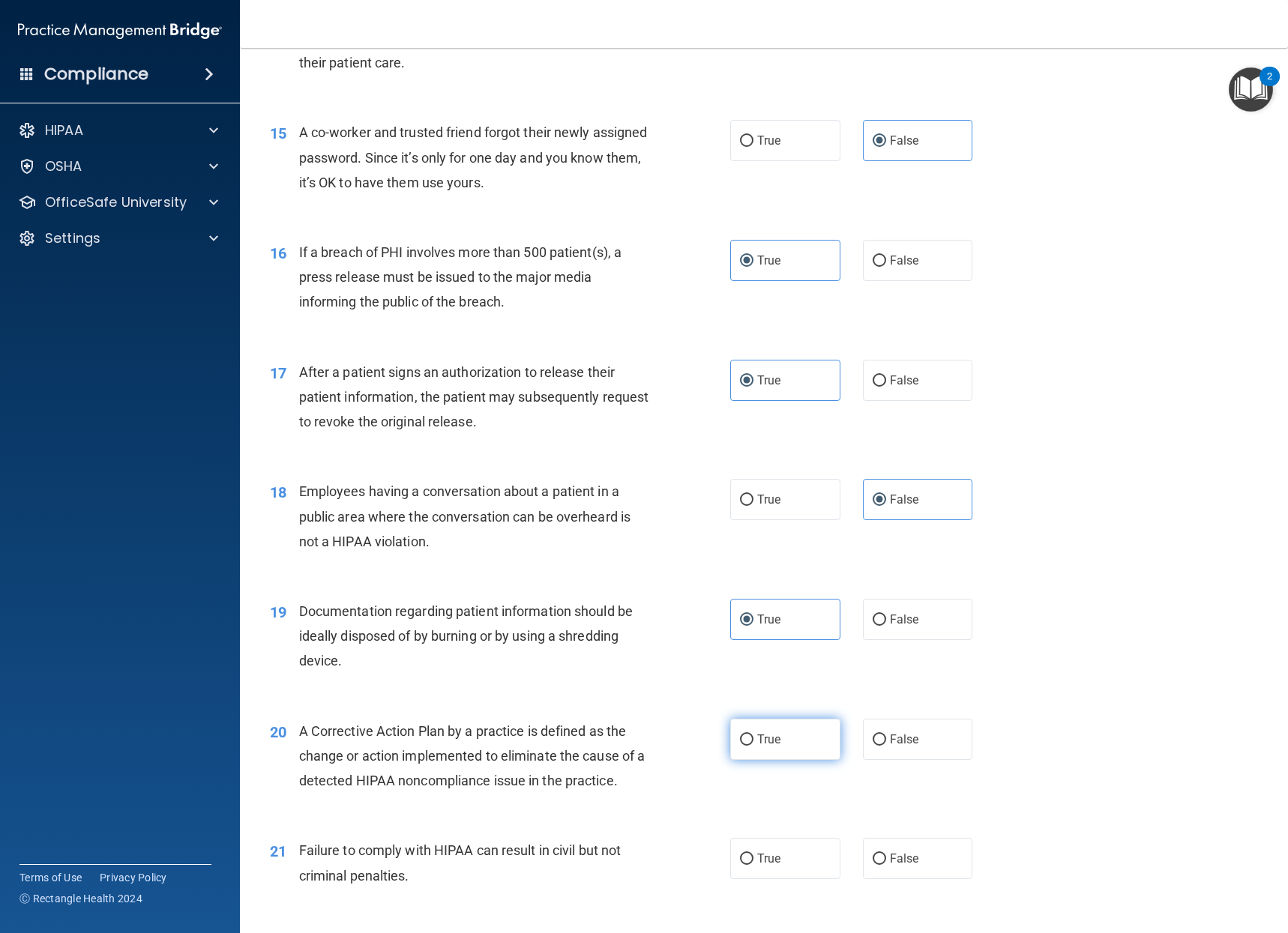
radio input "true"
click at [911, 851] on label "False" at bounding box center [917, 858] width 110 height 41
click at [886, 853] on input "False" at bounding box center [879, 859] width 13 height 12
radio input "true"
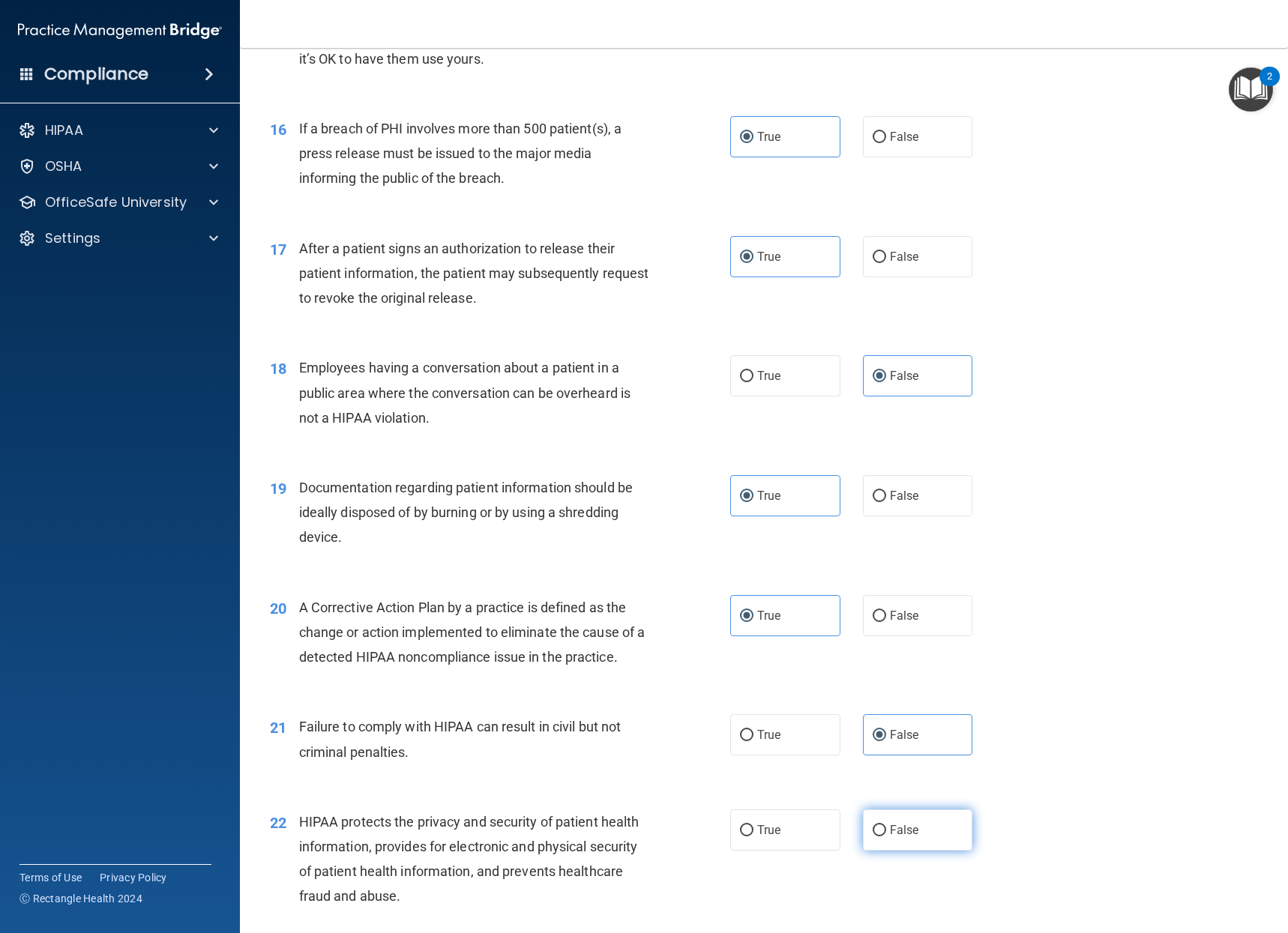
scroll to position [1799, 0]
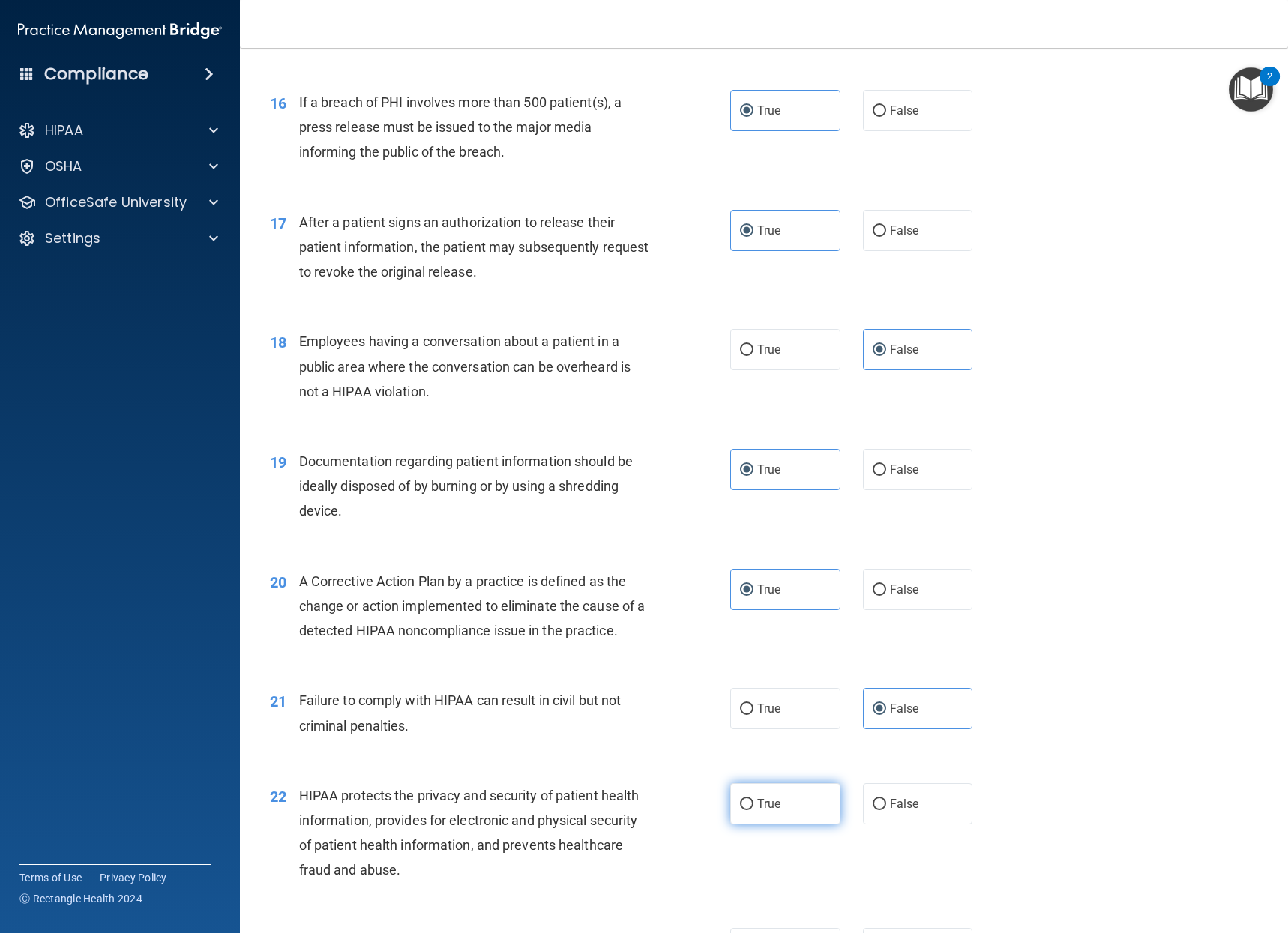
click at [808, 807] on label "True" at bounding box center [785, 804] width 110 height 41
click at [753, 807] on input "True" at bounding box center [746, 804] width 13 height 12
radio input "true"
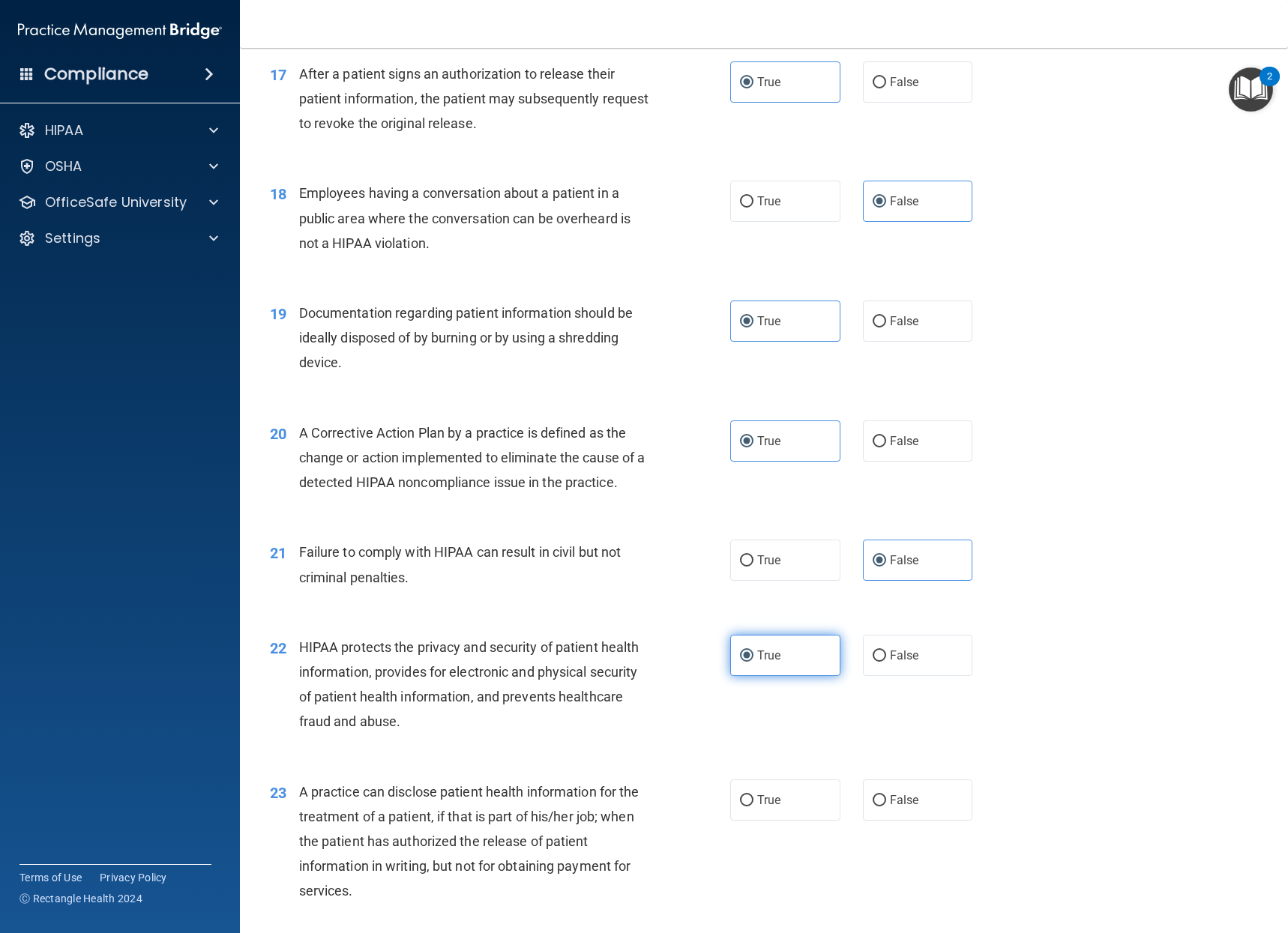
scroll to position [1949, 0]
click at [910, 804] on span "False" at bounding box center [904, 798] width 29 height 14
click at [886, 804] on input "False" at bounding box center [879, 799] width 13 height 12
radio input "true"
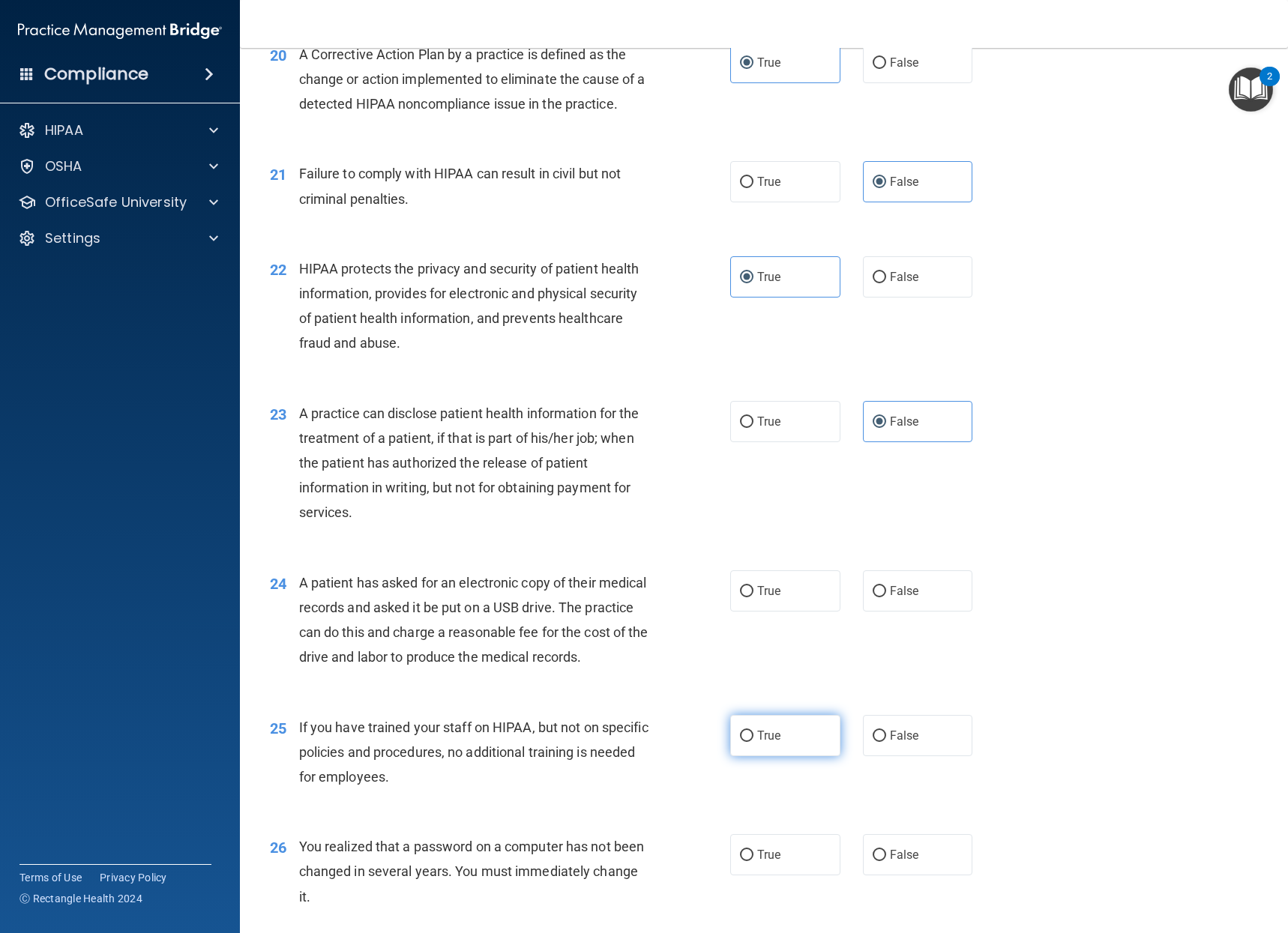
scroll to position [2398, 0]
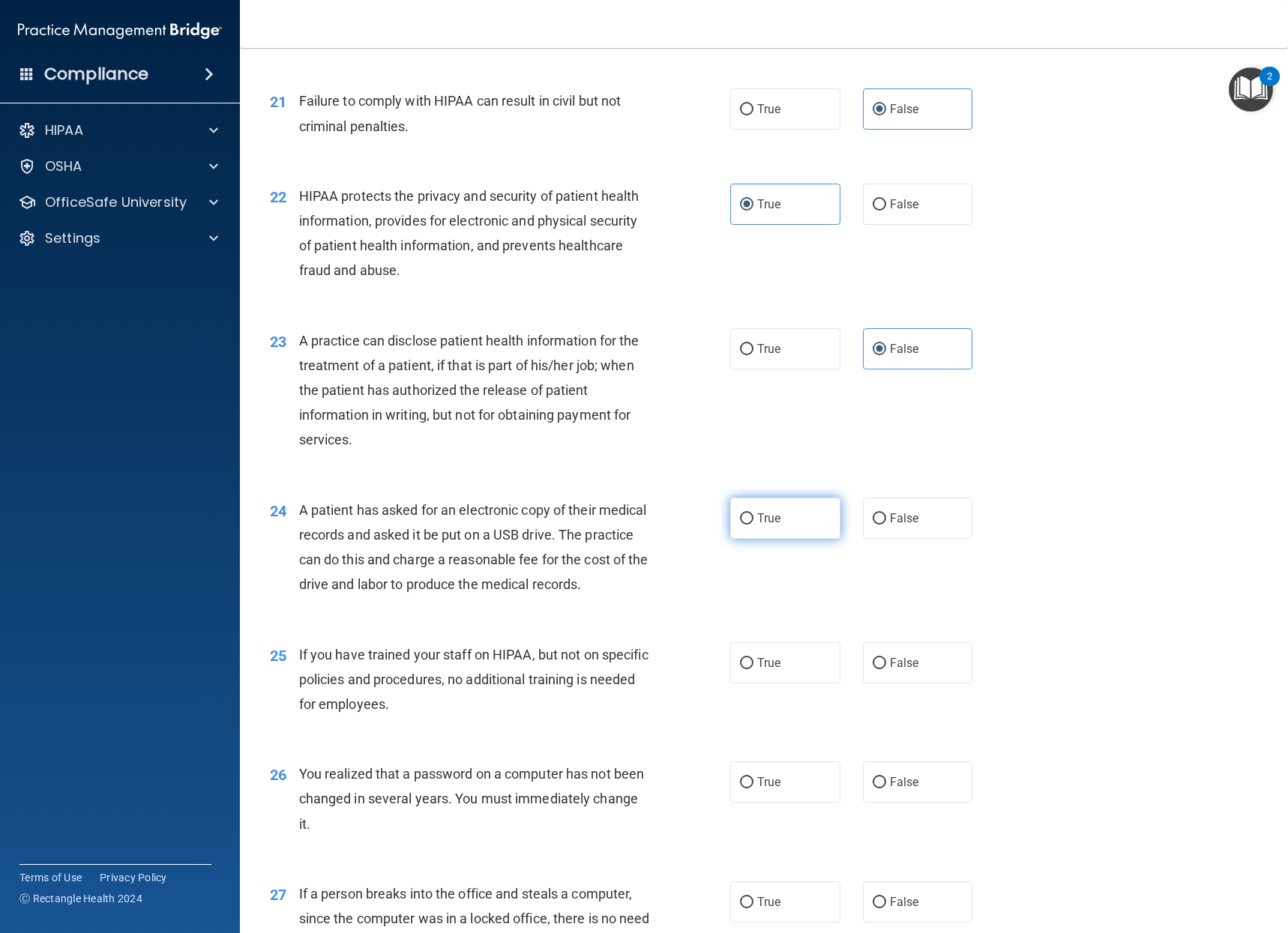
click at [778, 521] on label "True" at bounding box center [785, 518] width 110 height 41
click at [753, 521] on input "True" at bounding box center [746, 519] width 13 height 12
radio input "true"
click at [916, 683] on label "False" at bounding box center [917, 663] width 110 height 41
click at [886, 669] on input "False" at bounding box center [879, 663] width 13 height 12
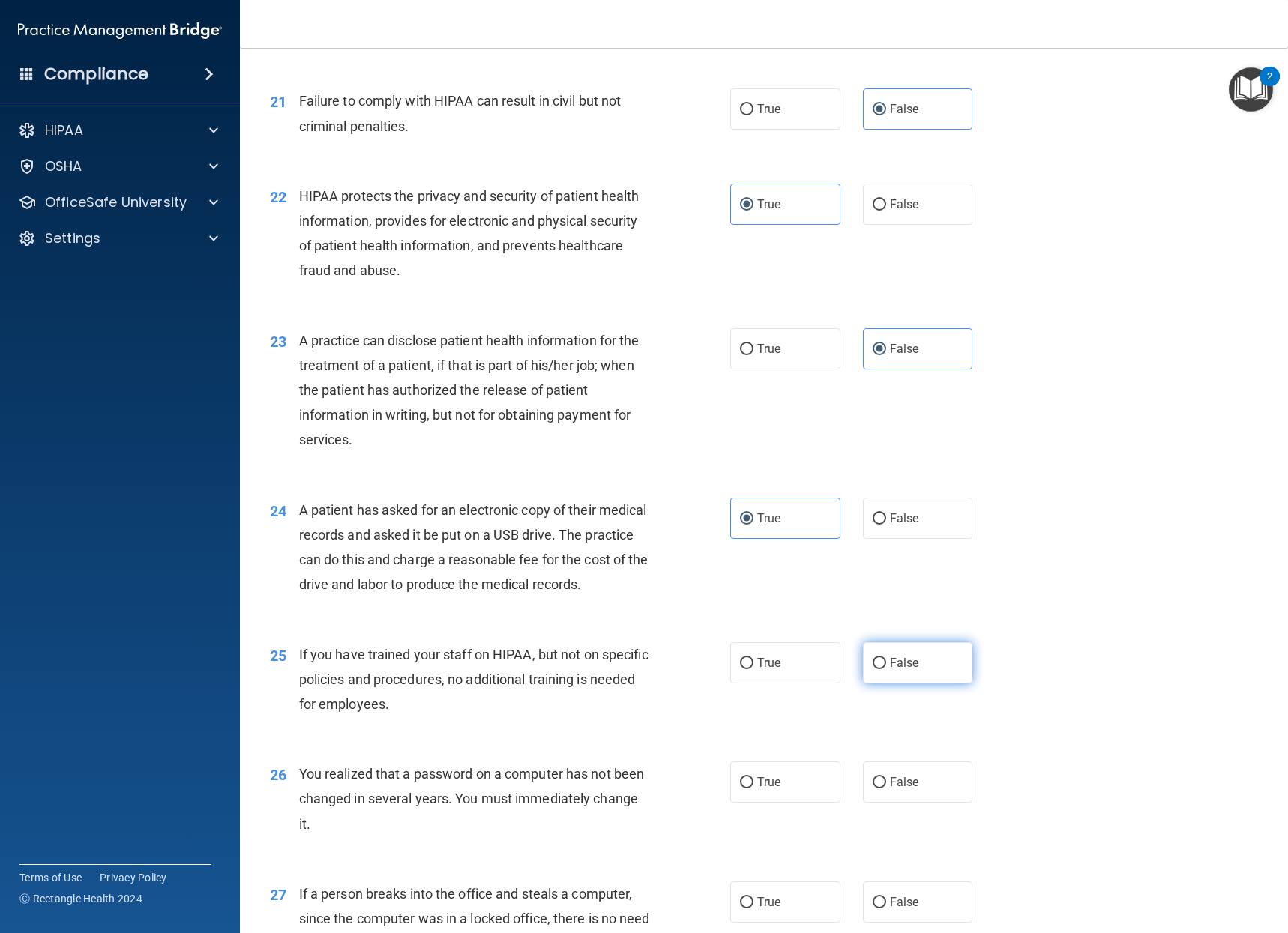
radio input "true"
click at [804, 798] on label "True" at bounding box center [785, 782] width 110 height 41
click at [753, 789] on input "True" at bounding box center [746, 783] width 13 height 12
radio input "true"
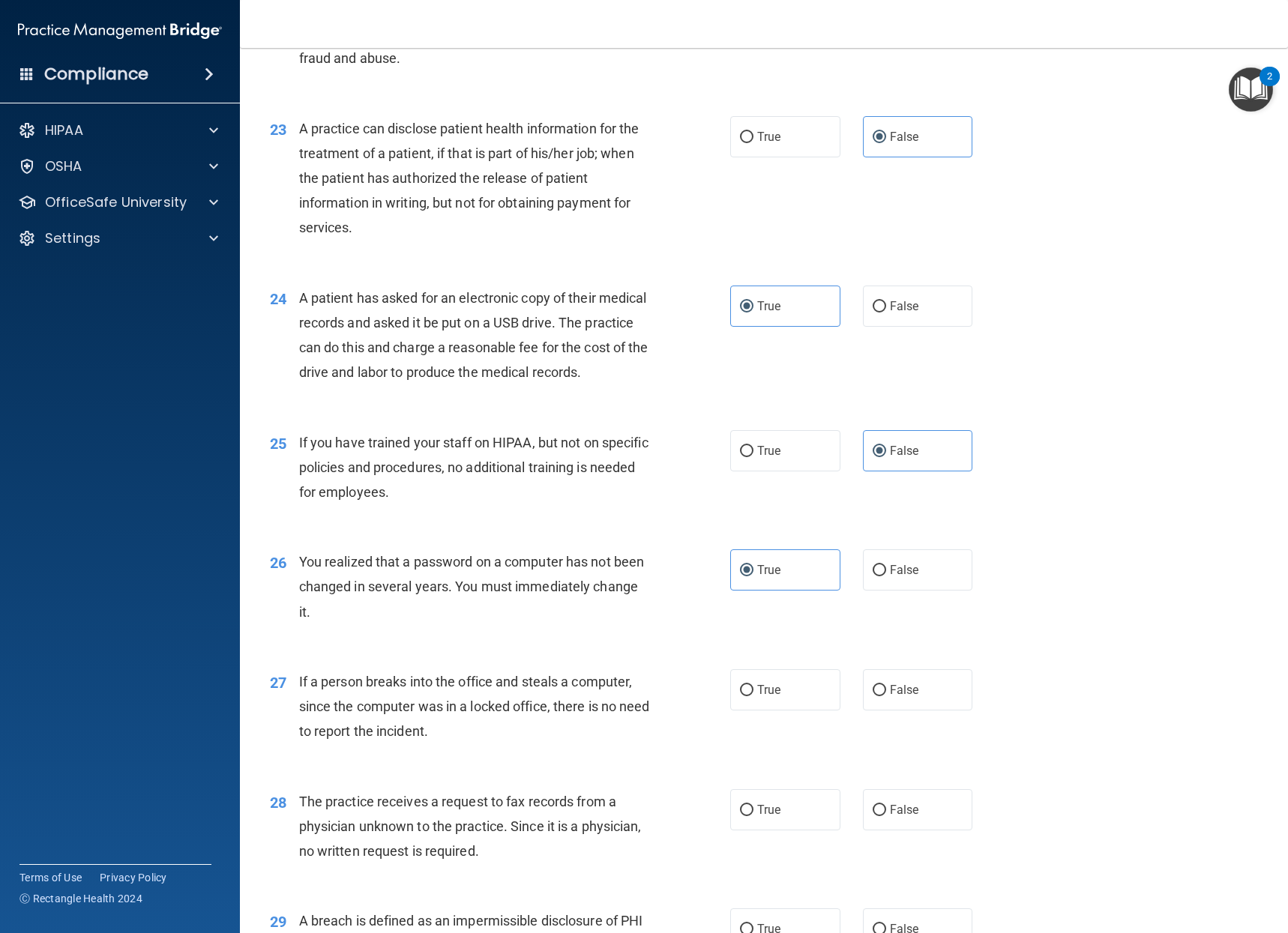
scroll to position [2623, 0]
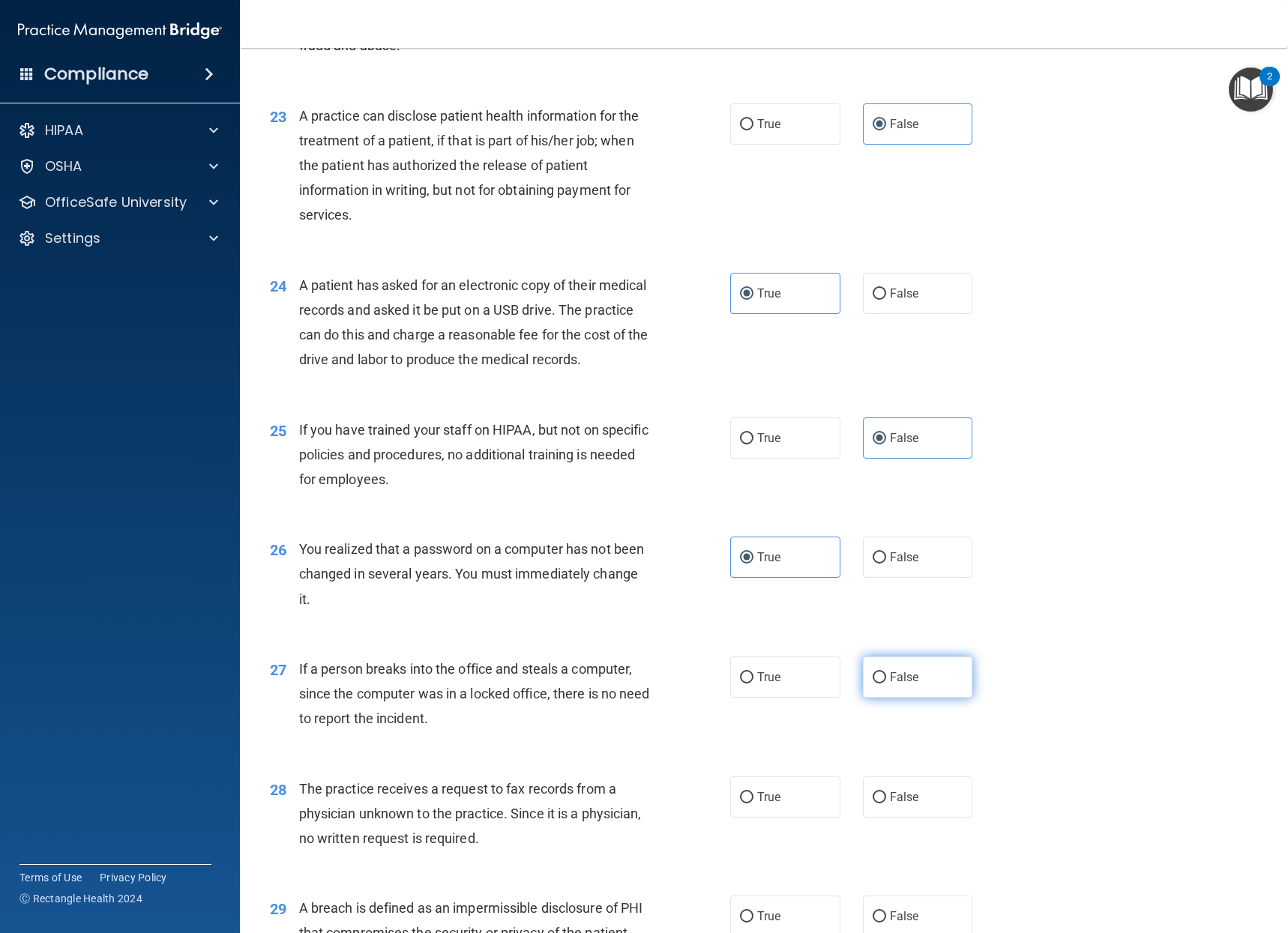
click at [903, 684] on span "False" at bounding box center [904, 677] width 29 height 14
click at [886, 683] on input "False" at bounding box center [879, 678] width 13 height 12
radio input "true"
click at [907, 801] on label "False" at bounding box center [917, 797] width 110 height 41
click at [886, 801] on input "False" at bounding box center [879, 798] width 13 height 12
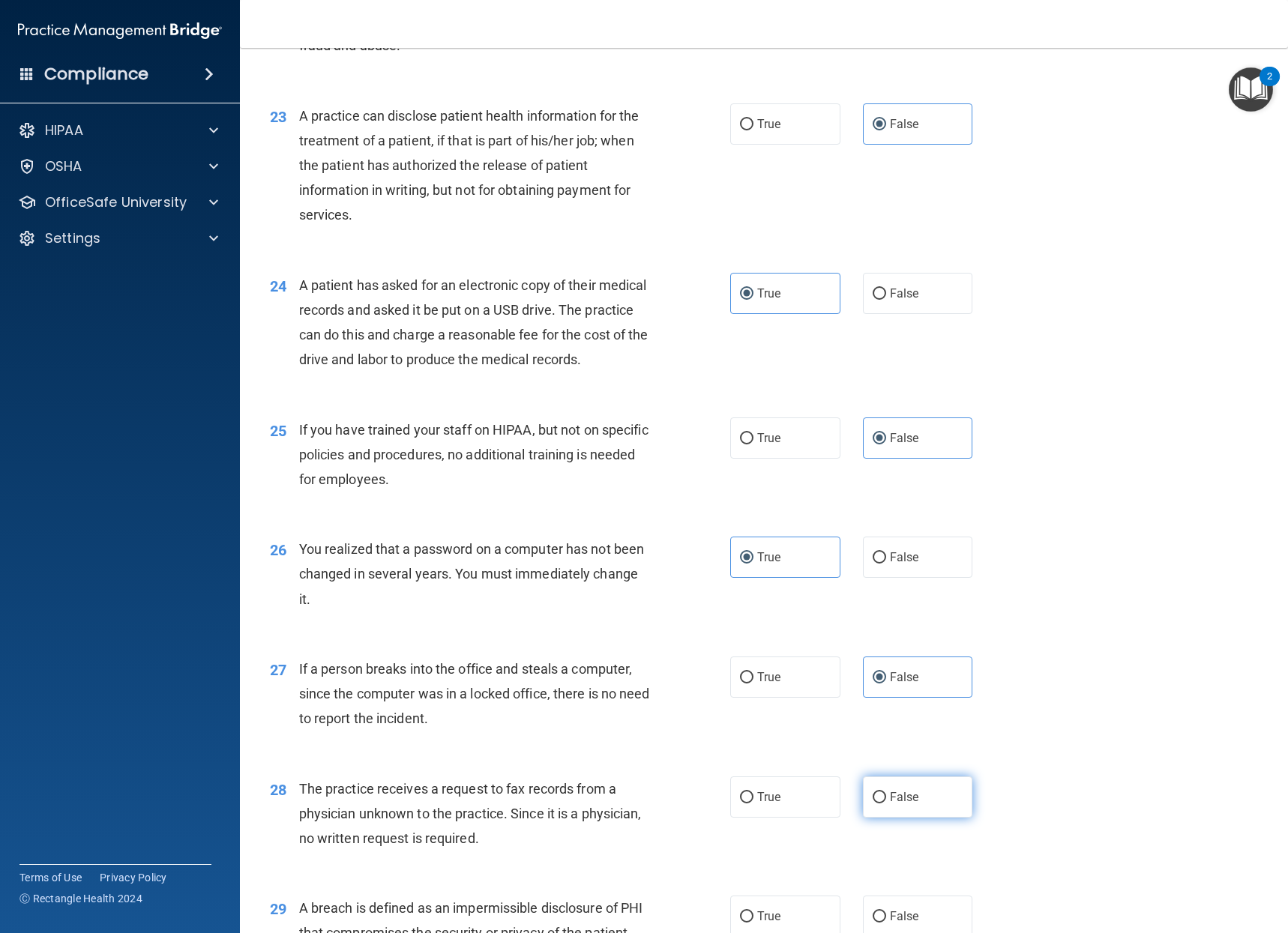
radio input "true"
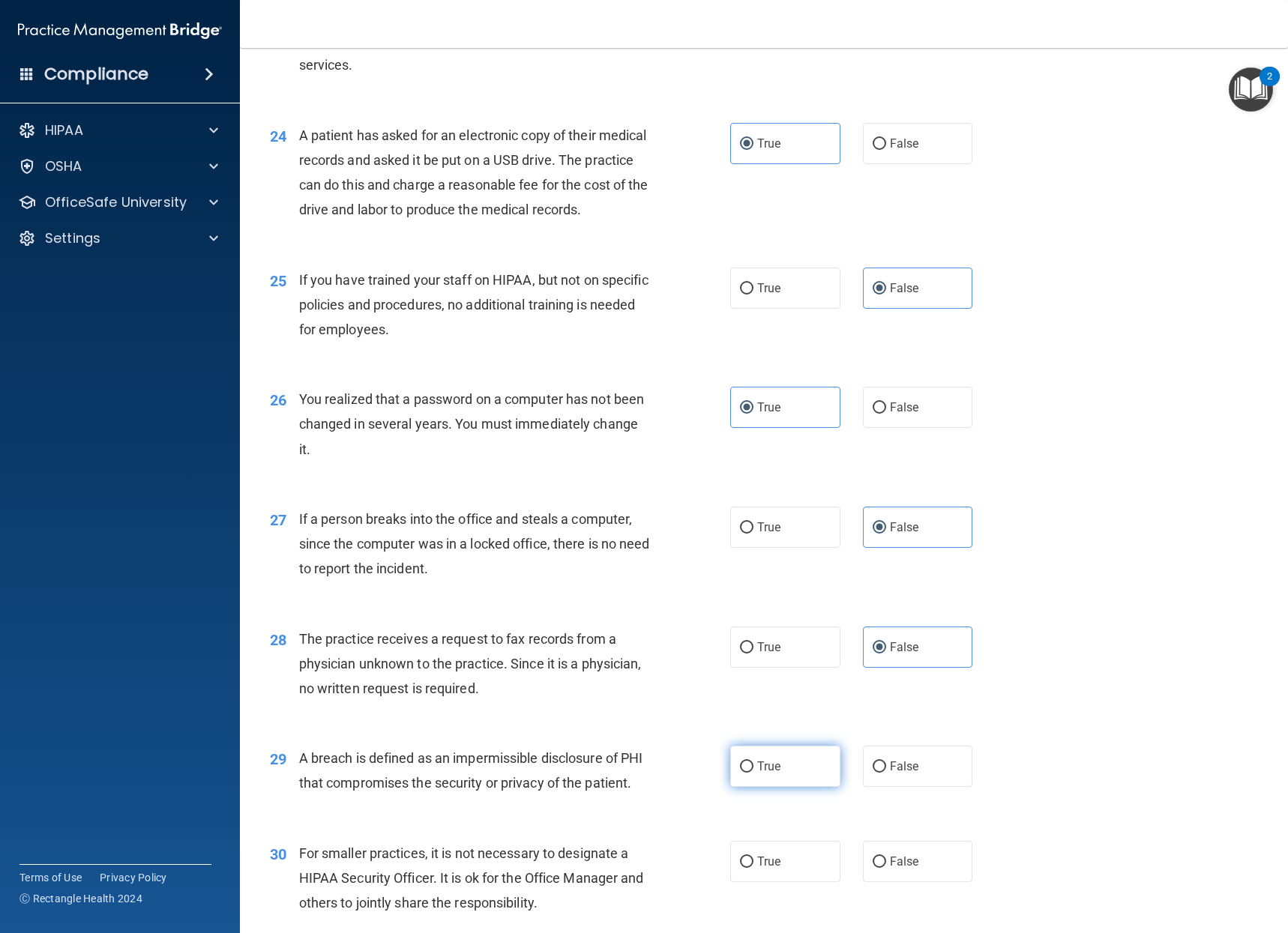
click at [761, 774] on span "True" at bounding box center [769, 765] width 23 height 14
click at [753, 773] on input "True" at bounding box center [746, 767] width 13 height 12
radio input "true"
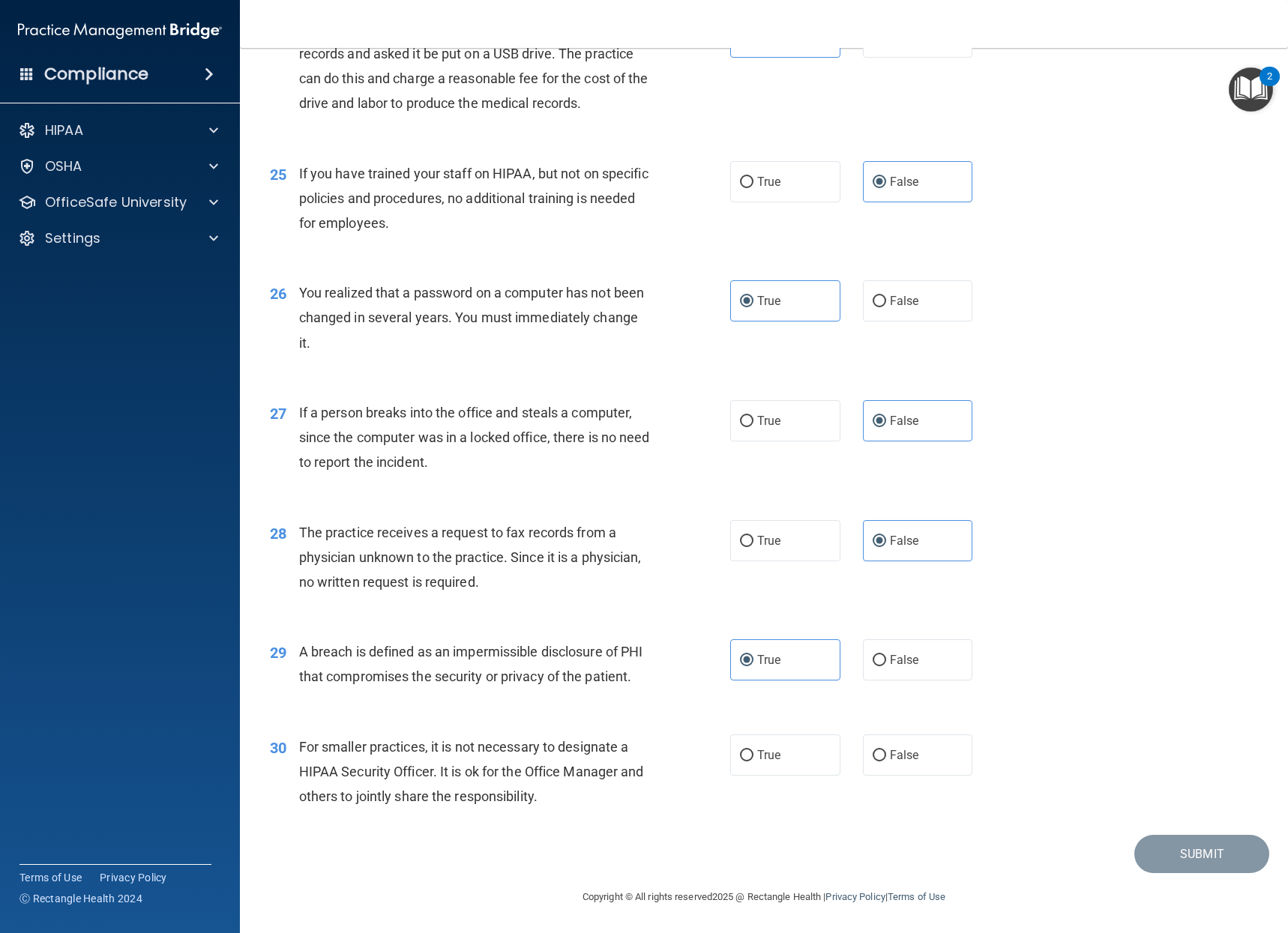
scroll to position [2923, 0]
click at [874, 754] on input "False" at bounding box center [879, 756] width 13 height 12
radio input "true"
click at [1218, 851] on button "Submit" at bounding box center [1201, 854] width 135 height 38
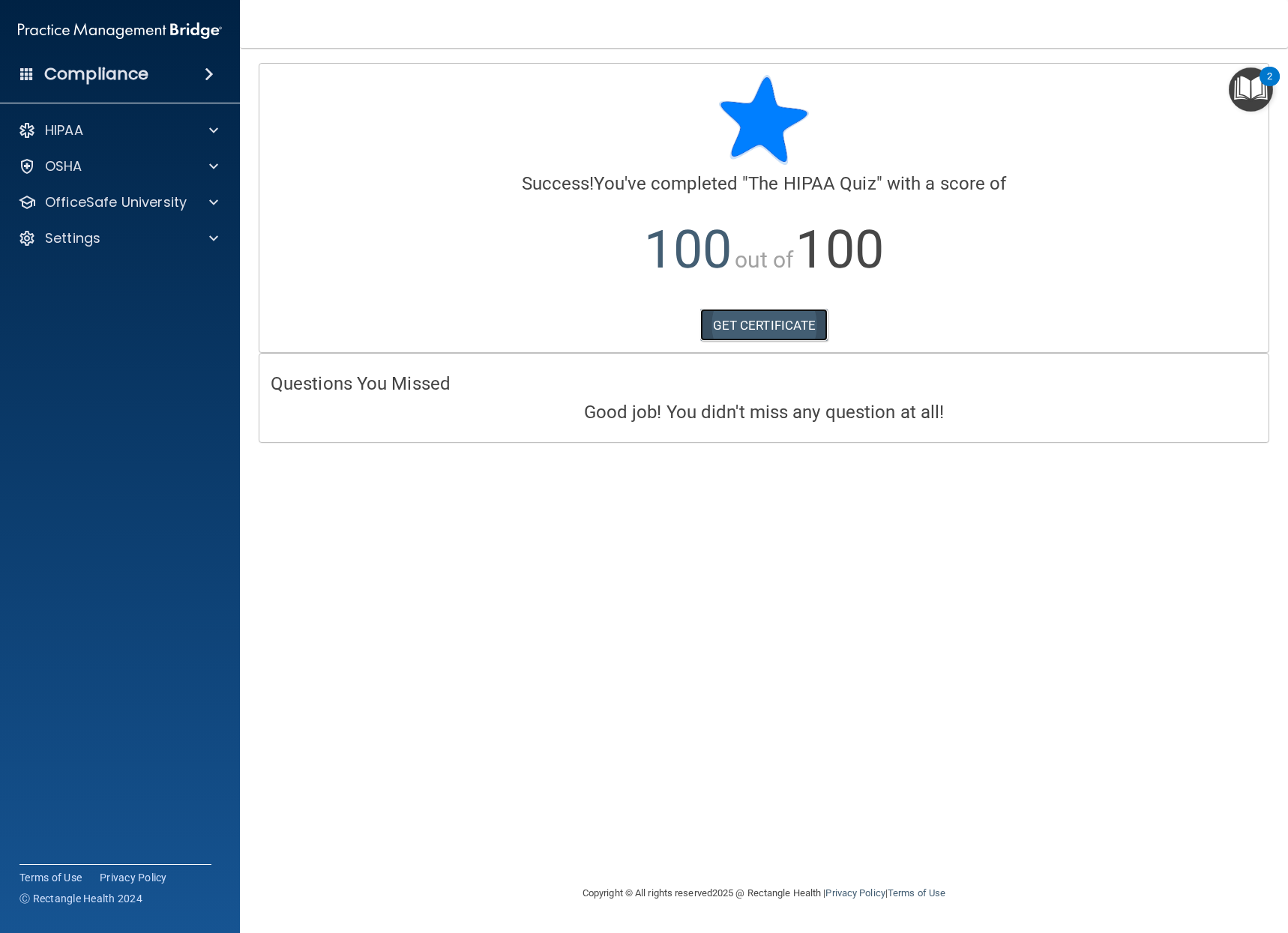
click at [779, 327] on link "GET CERTIFICATE" at bounding box center [764, 325] width 129 height 33
click at [97, 145] on div "HIPAA Documents and Policies Report an Incident Business Associates Emergency P…" at bounding box center [120, 187] width 241 height 156
click at [98, 134] on div "HIPAA" at bounding box center [100, 130] width 186 height 18
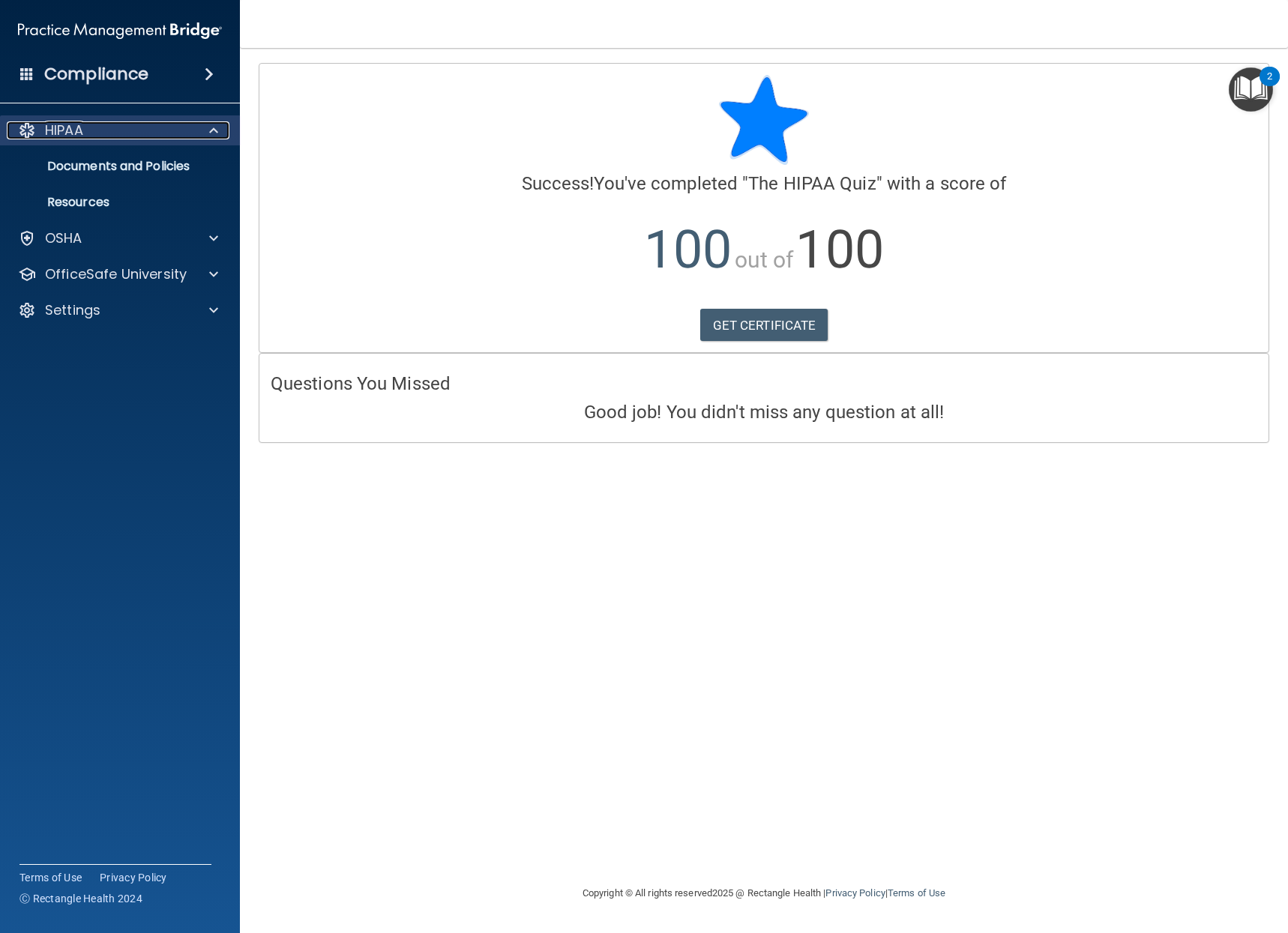
click at [28, 123] on div at bounding box center [27, 130] width 18 height 18
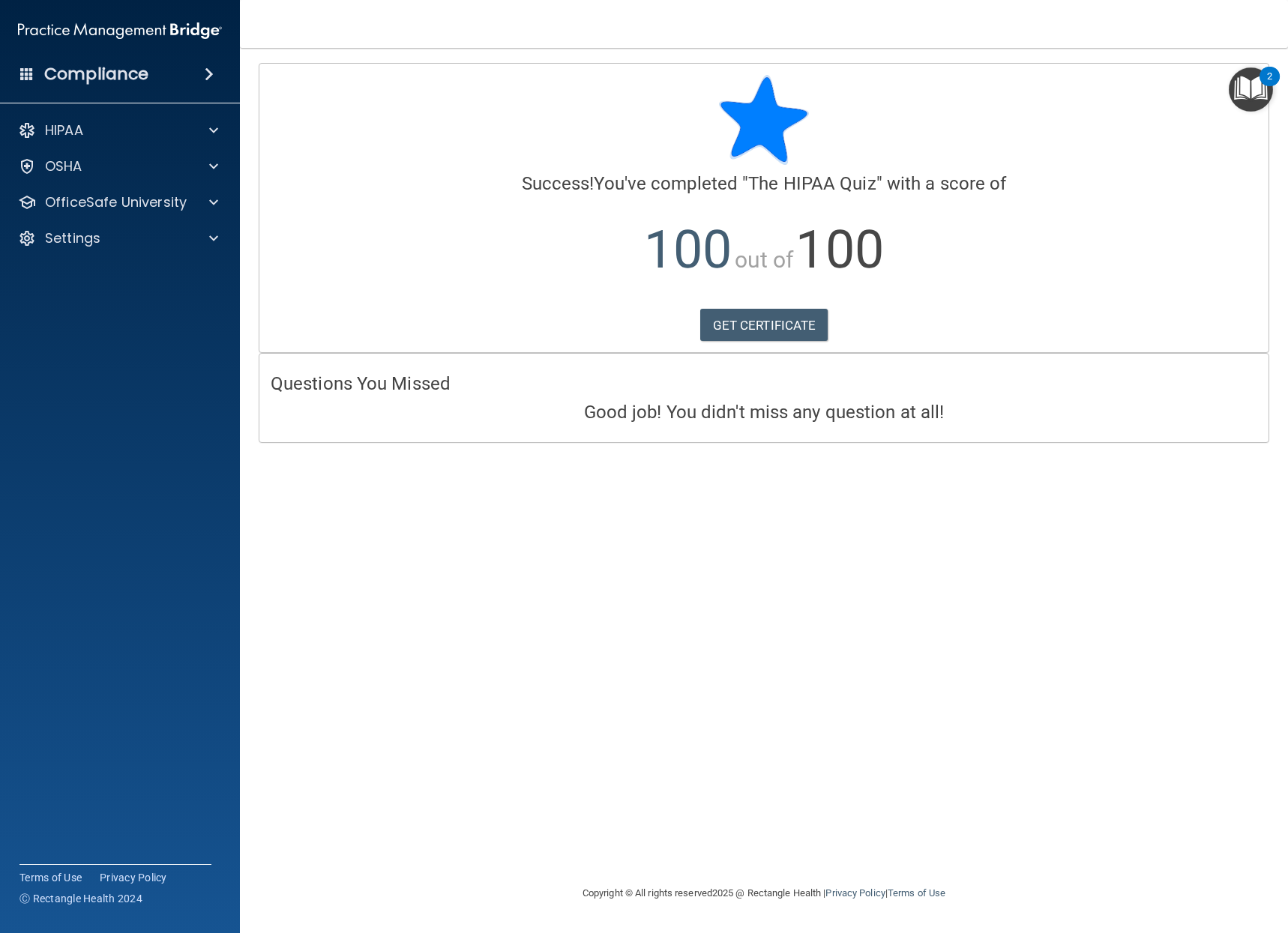
click at [74, 111] on div "HIPAA Documents and Policies Report an Incident Business Associates Emergency P…" at bounding box center [120, 187] width 241 height 156
click at [75, 118] on div "HIPAA" at bounding box center [120, 130] width 241 height 30
click at [89, 133] on div "HIPAA" at bounding box center [100, 130] width 186 height 18
click at [104, 168] on p "Documents and Policies" at bounding box center [112, 167] width 205 height 15
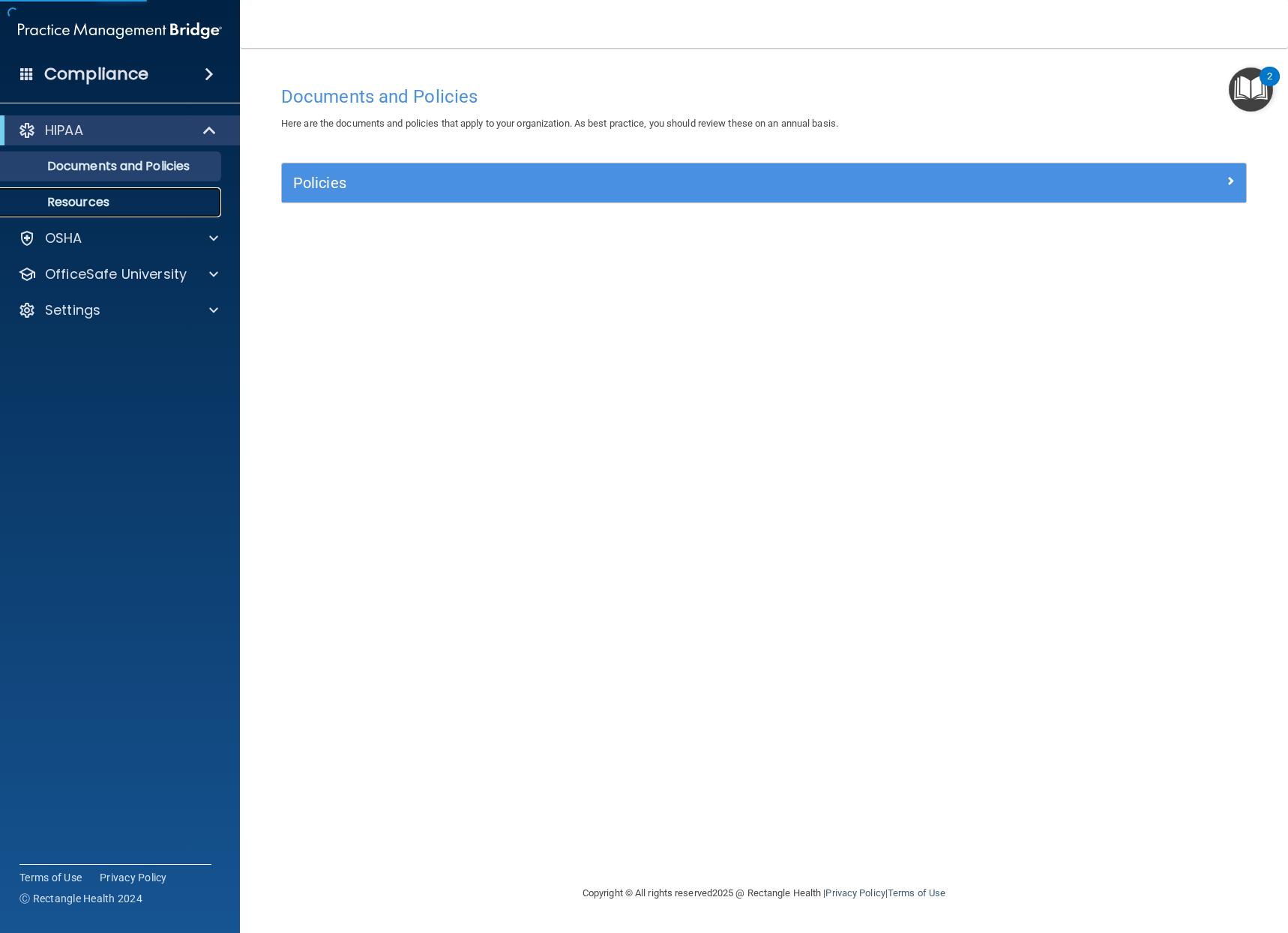
click at [124, 206] on p "Resources" at bounding box center [112, 202] width 205 height 15
click at [106, 232] on div "OSHA" at bounding box center [100, 239] width 186 height 18
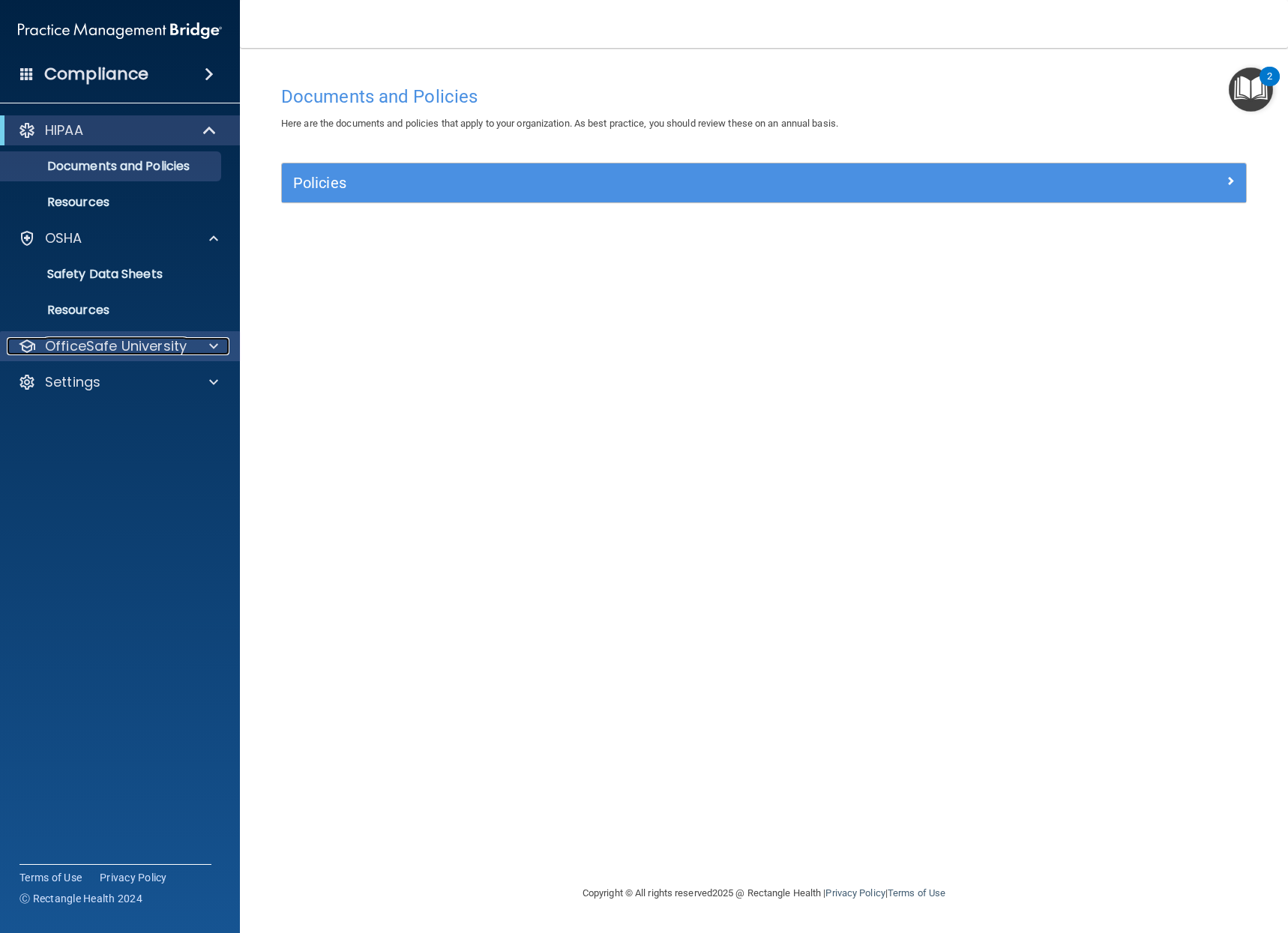
click at [116, 341] on p "OfficeSafe University" at bounding box center [115, 347] width 142 height 18
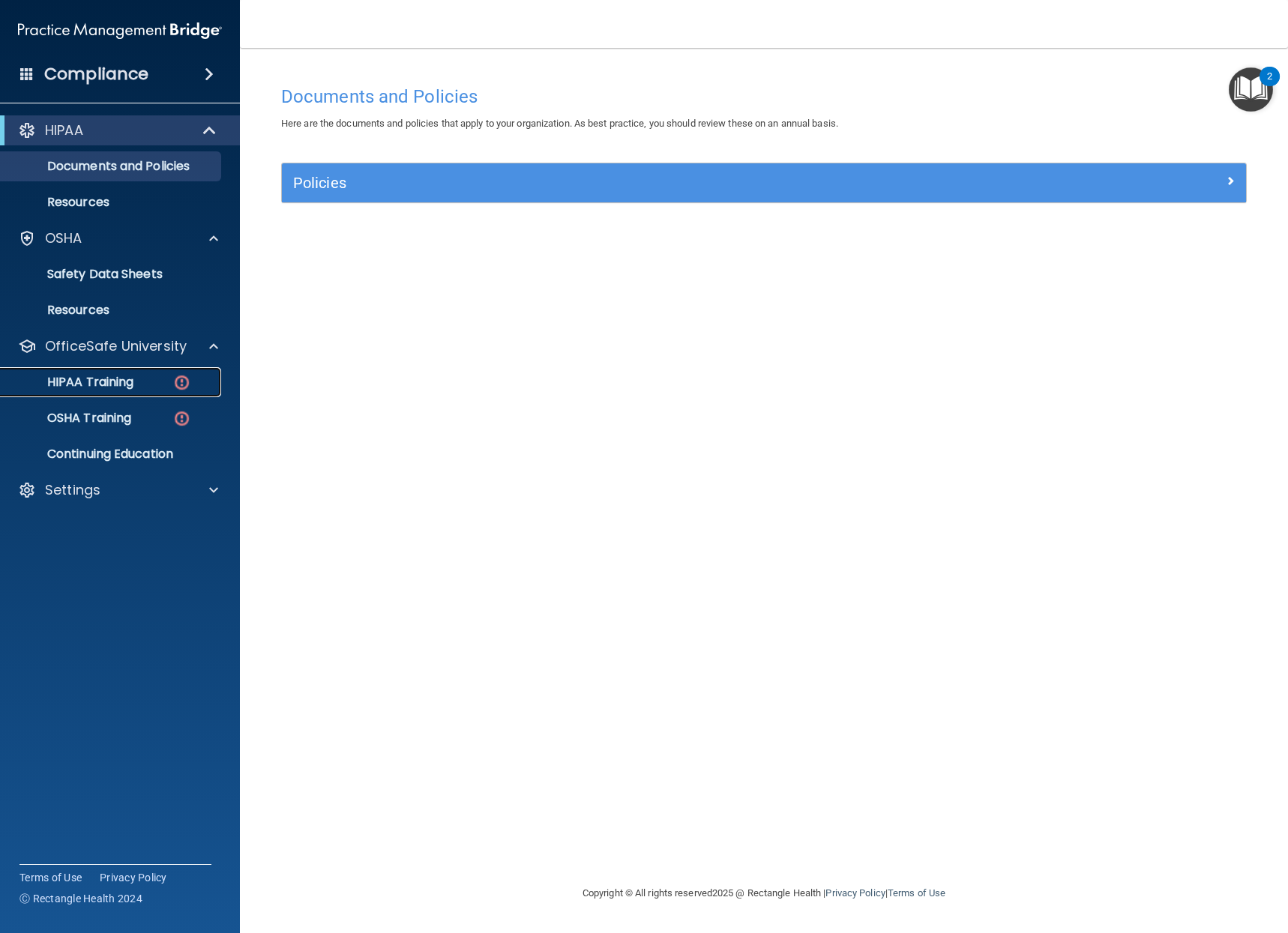
click at [120, 383] on p "HIPAA Training" at bounding box center [71, 382] width 124 height 15
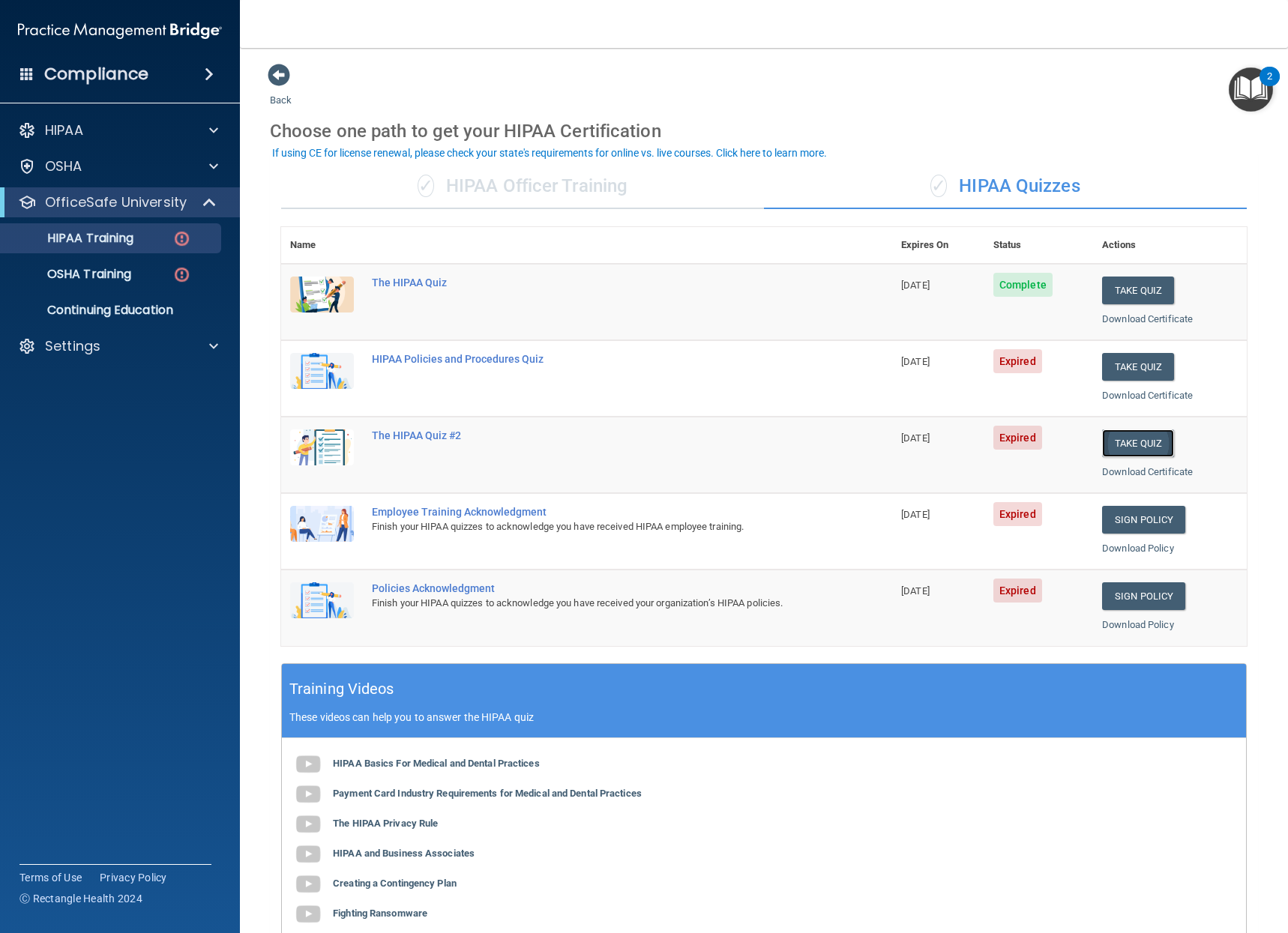
click at [1108, 447] on button "Take Quiz" at bounding box center [1137, 443] width 72 height 27
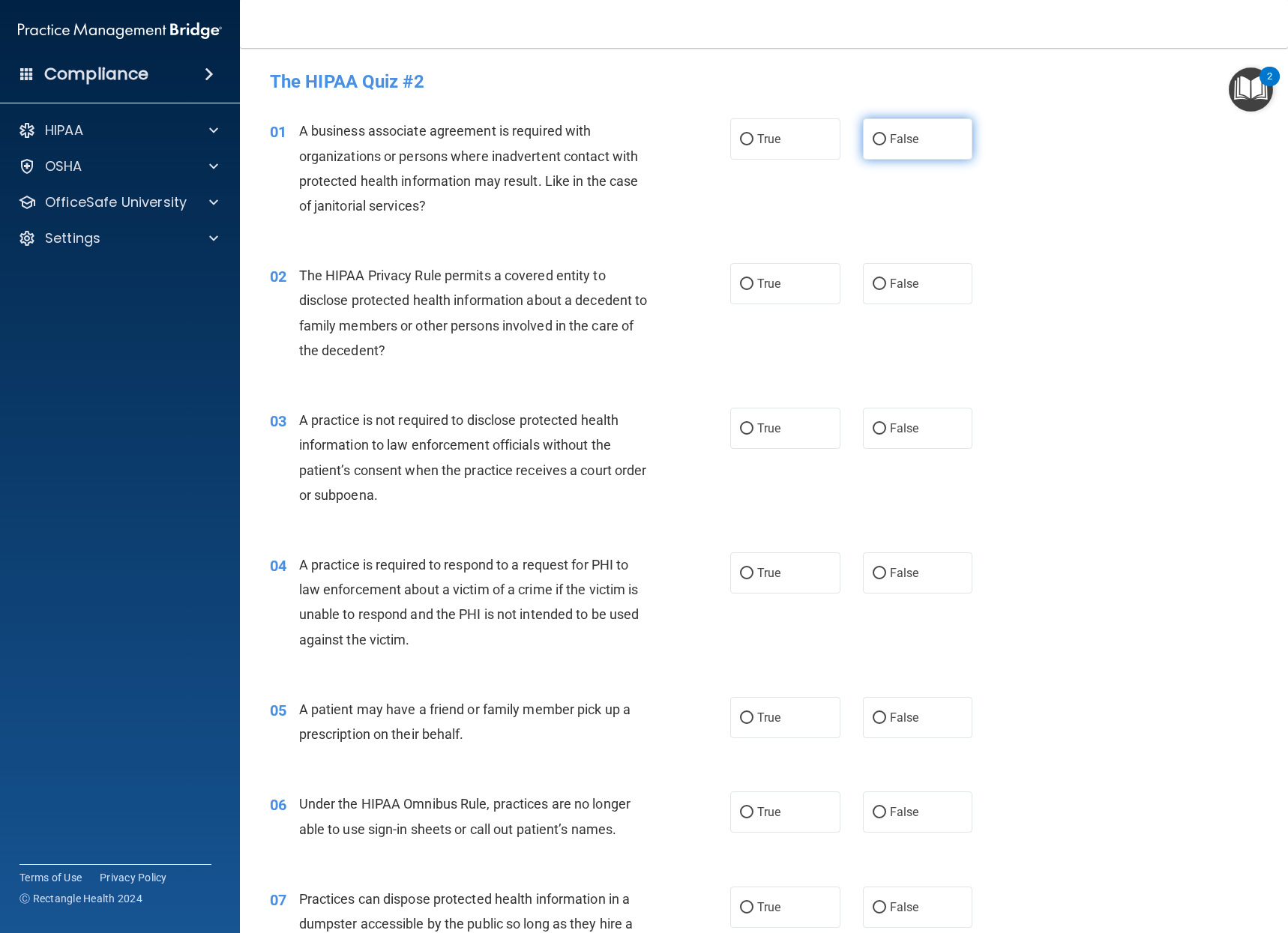
click at [896, 156] on label "False" at bounding box center [917, 139] width 110 height 41
click at [886, 145] on input "False" at bounding box center [879, 140] width 13 height 12
radio input "true"
click at [790, 286] on label "True" at bounding box center [785, 284] width 110 height 41
click at [753, 286] on input "True" at bounding box center [746, 284] width 13 height 12
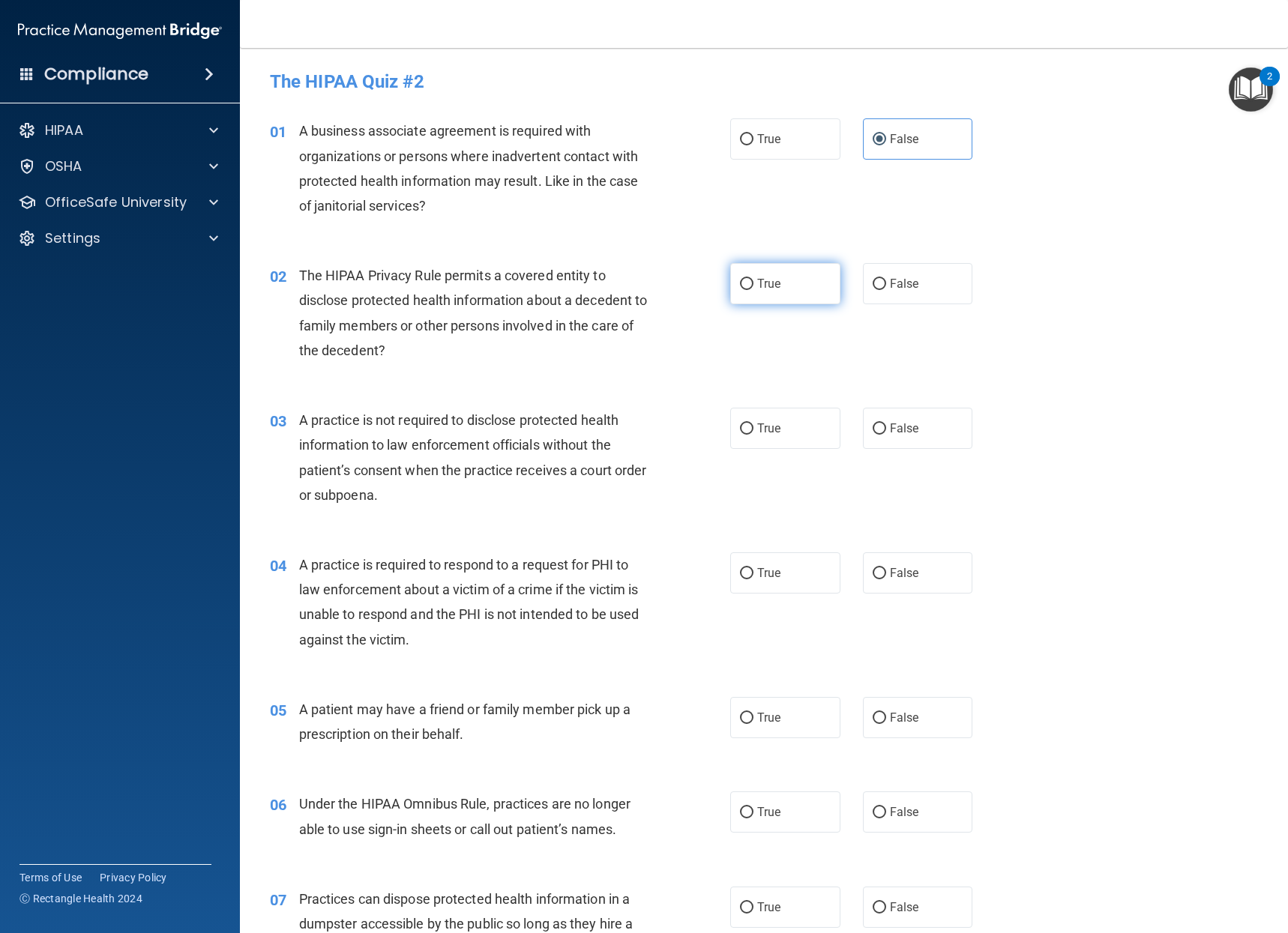
radio input "true"
click at [942, 432] on label "False" at bounding box center [917, 429] width 110 height 41
click at [886, 432] on input "False" at bounding box center [879, 430] width 13 height 12
radio input "true"
click at [761, 572] on span "True" at bounding box center [769, 572] width 23 height 14
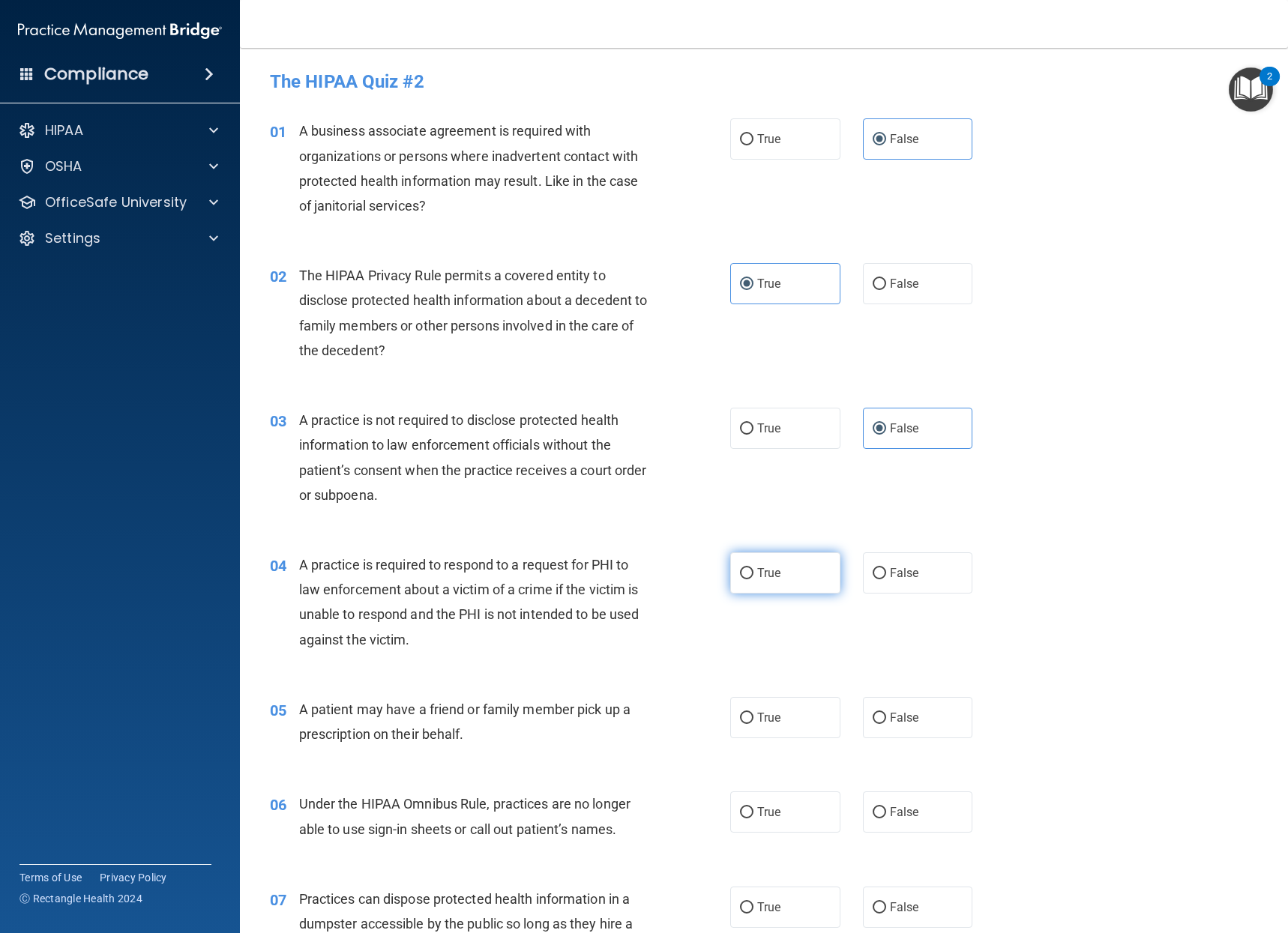
click at [753, 572] on input "True" at bounding box center [746, 574] width 13 height 12
radio input "true"
click at [916, 712] on label "False" at bounding box center [917, 717] width 110 height 41
click at [886, 712] on input "False" at bounding box center [879, 718] width 13 height 12
radio input "true"
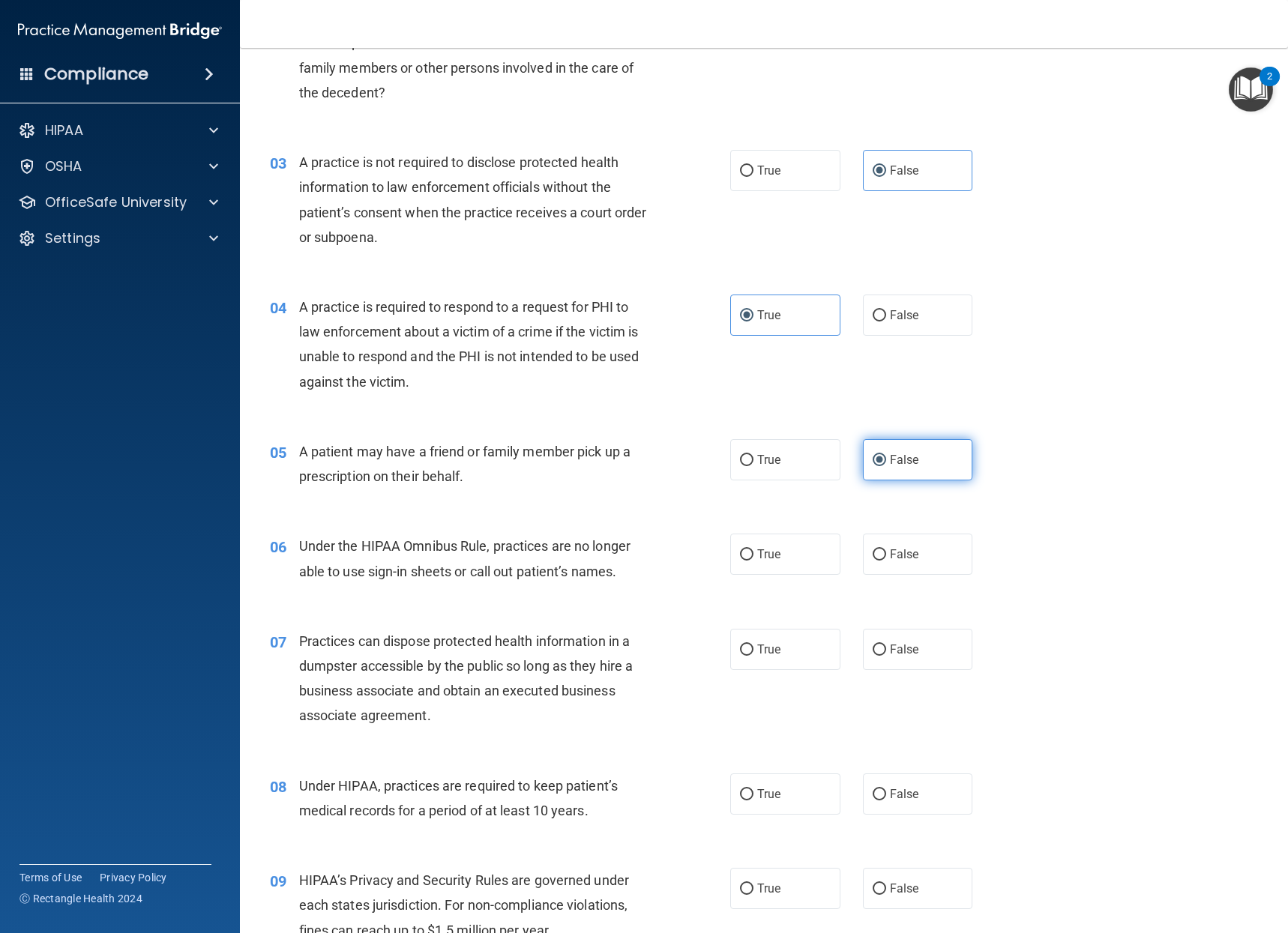
scroll to position [299, 0]
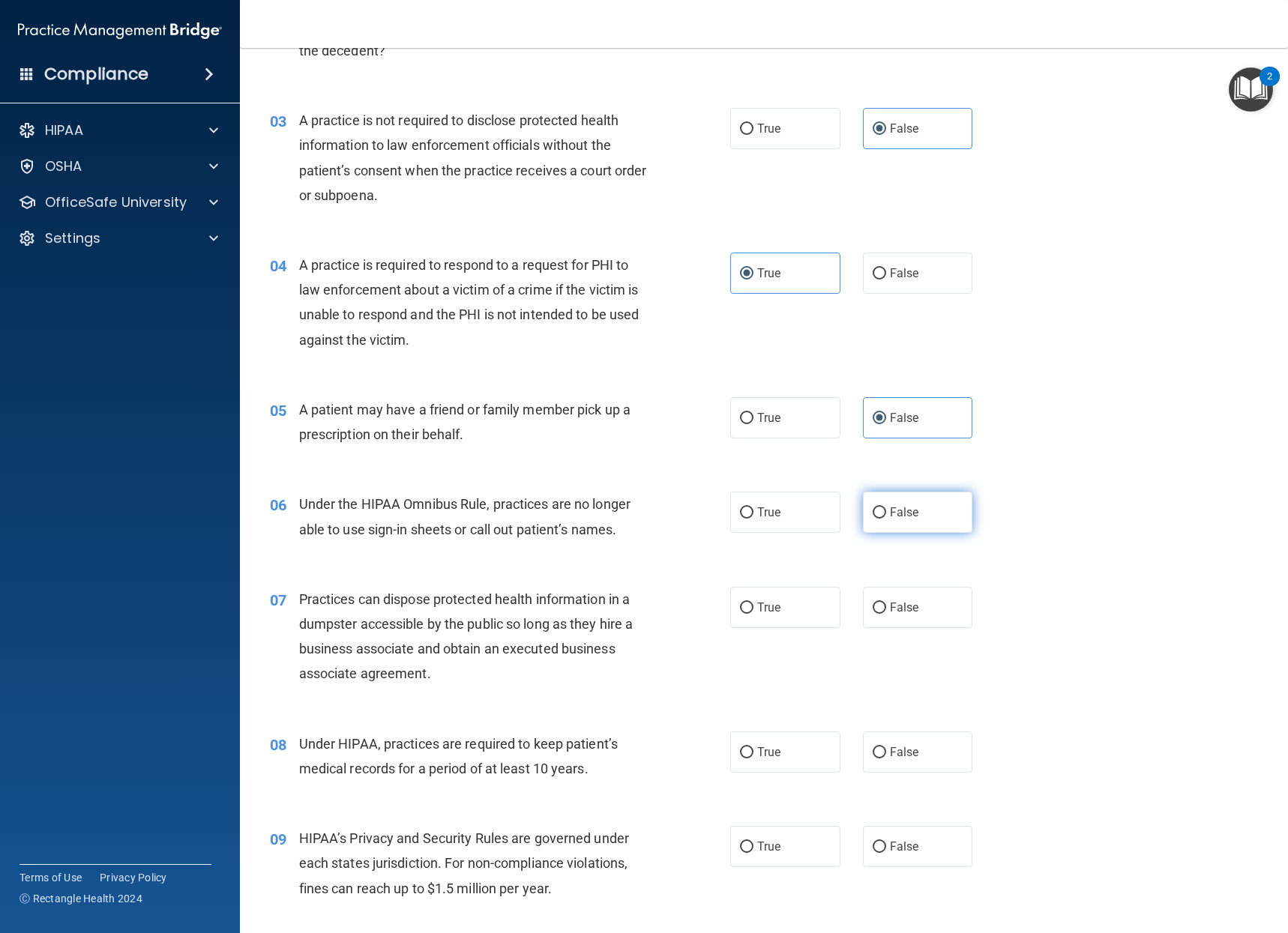
click at [931, 522] on label "False" at bounding box center [917, 513] width 110 height 41
click at [886, 518] on input "False" at bounding box center [879, 513] width 13 height 12
radio input "true"
click at [780, 413] on label "True" at bounding box center [785, 418] width 110 height 41
click at [753, 413] on input "True" at bounding box center [746, 419] width 13 height 12
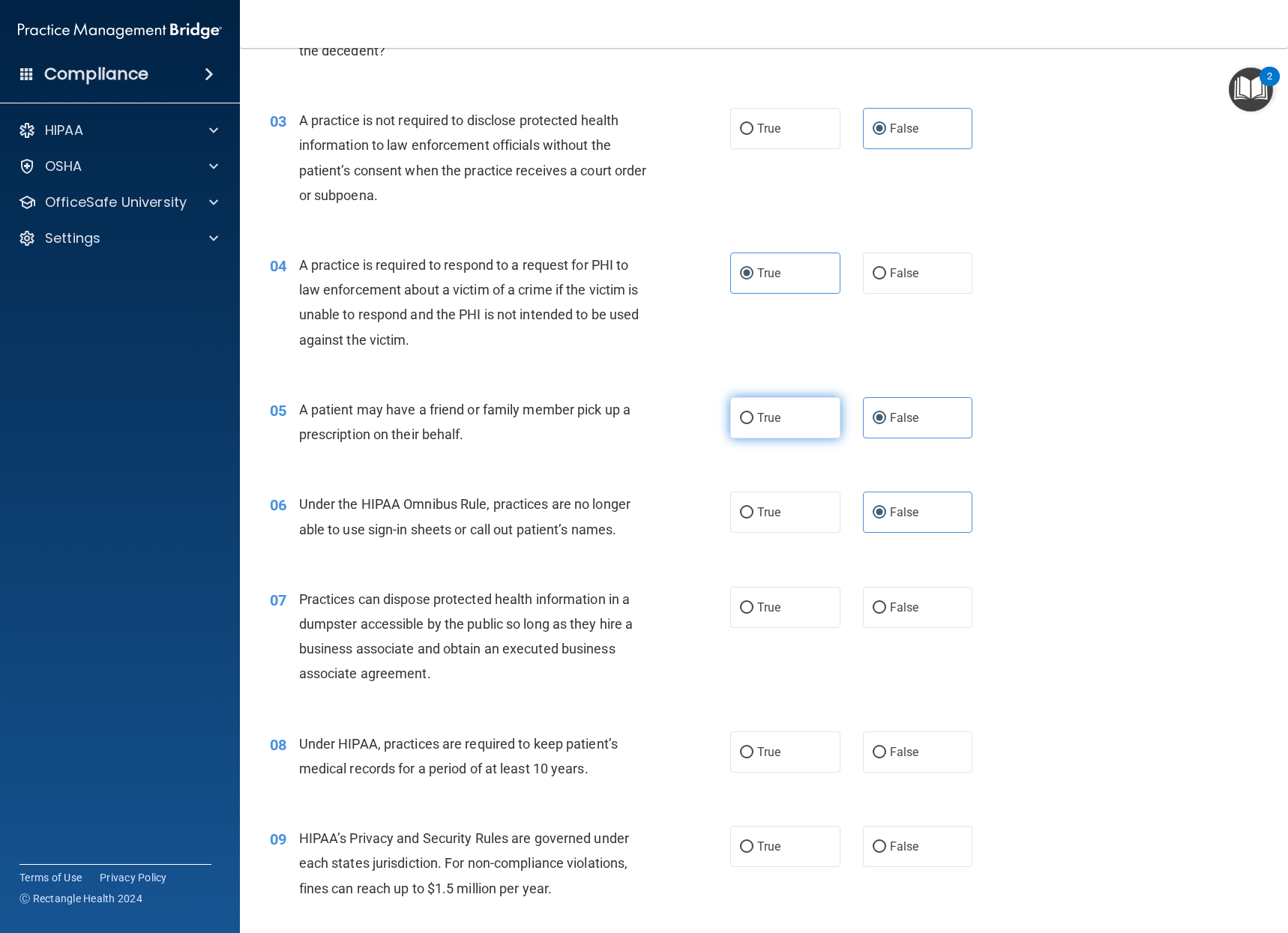
radio input "true"
radio input "false"
drag, startPoint x: 924, startPoint y: 587, endPoint x: 935, endPoint y: 677, distance: 90.7
click at [924, 593] on label "False" at bounding box center [917, 608] width 110 height 41
click at [886, 603] on input "False" at bounding box center [879, 609] width 13 height 12
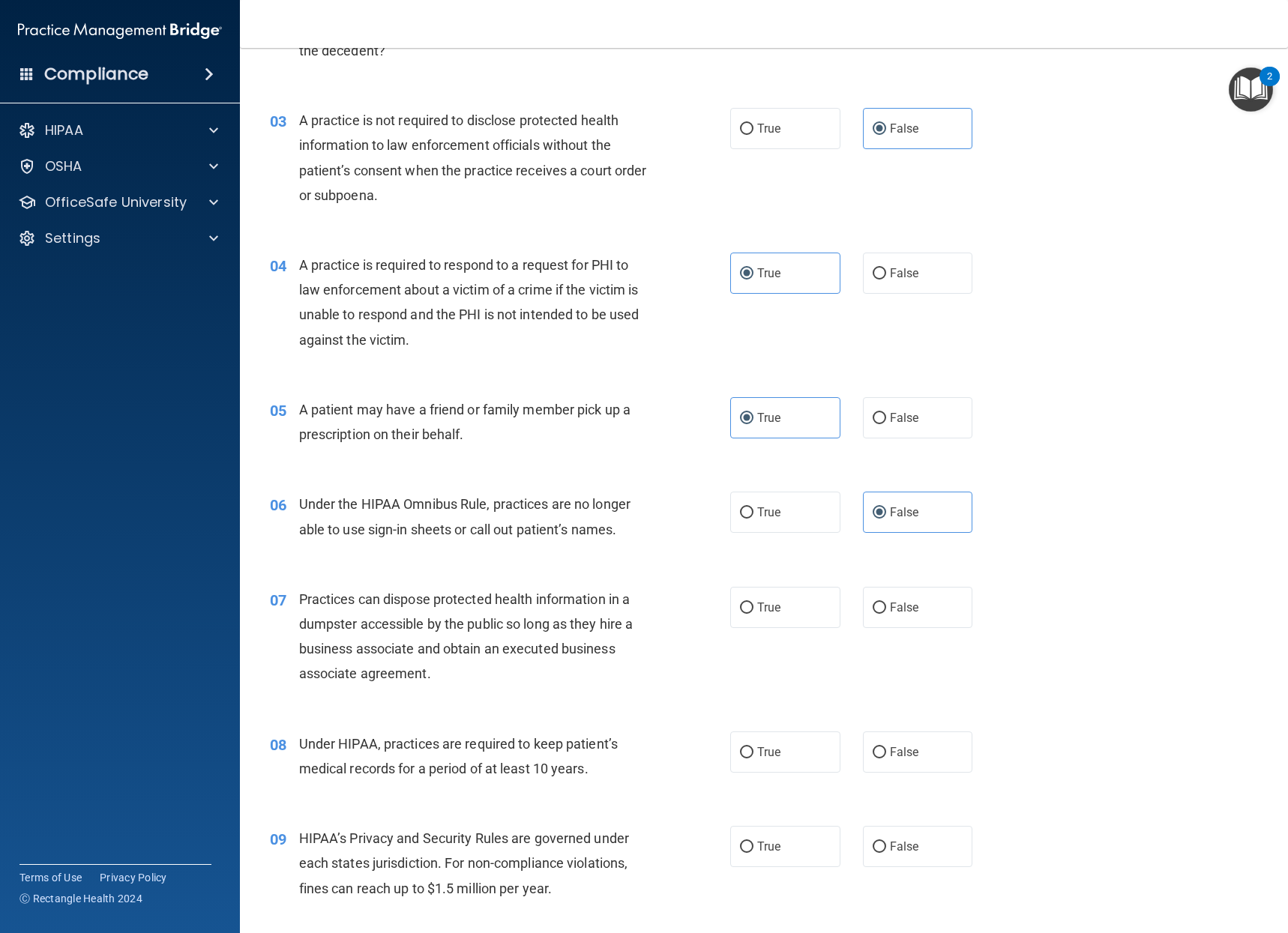
radio input "true"
click at [936, 795] on div "08 Under HIPAA, practices are required to keep patient’s medical records for a …" at bounding box center [764, 760] width 1010 height 95
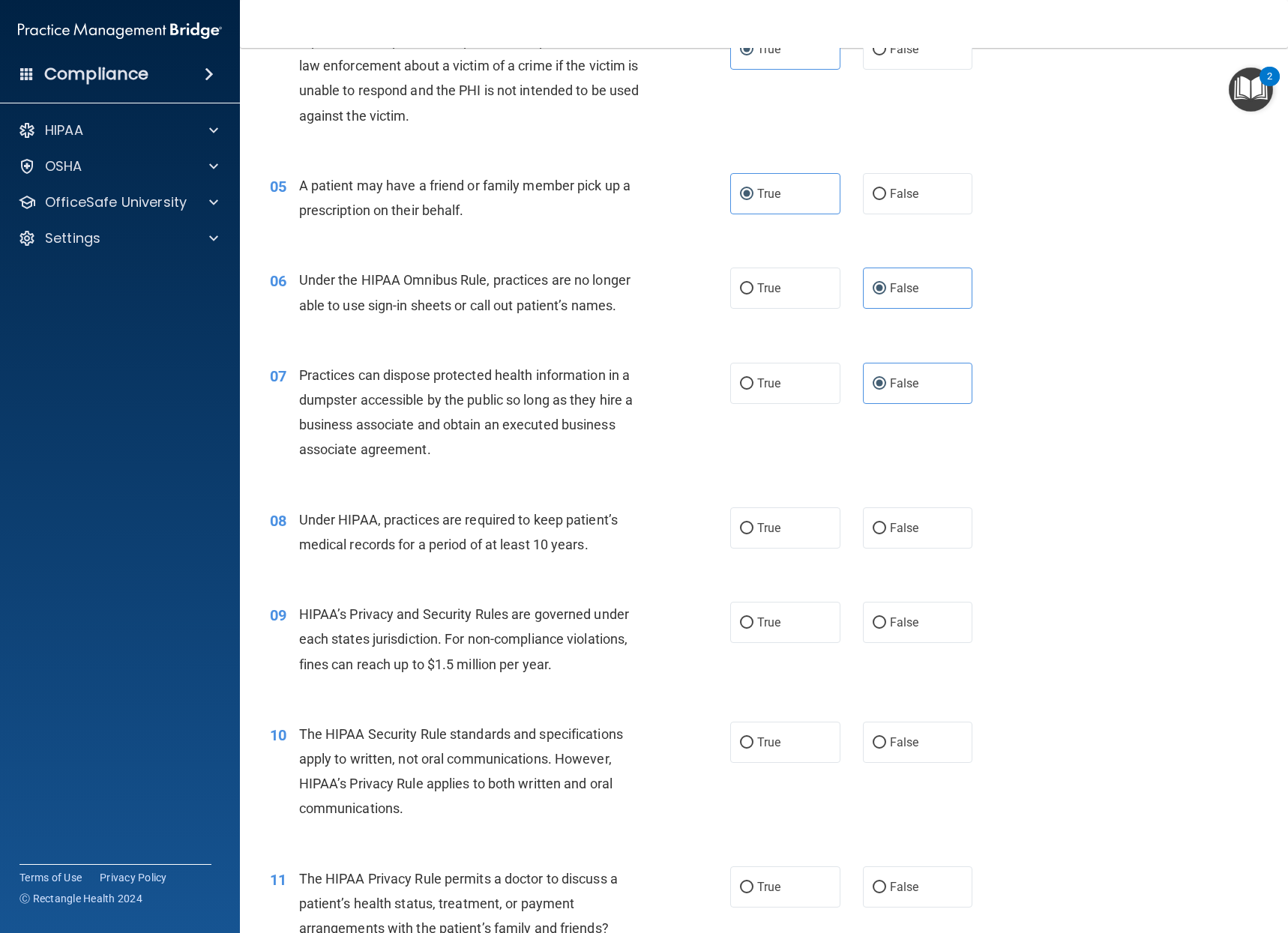
scroll to position [525, 0]
click at [899, 541] on label "False" at bounding box center [917, 527] width 110 height 41
click at [886, 533] on input "False" at bounding box center [879, 528] width 13 height 12
radio input "true"
click at [896, 617] on span "False" at bounding box center [904, 621] width 29 height 14
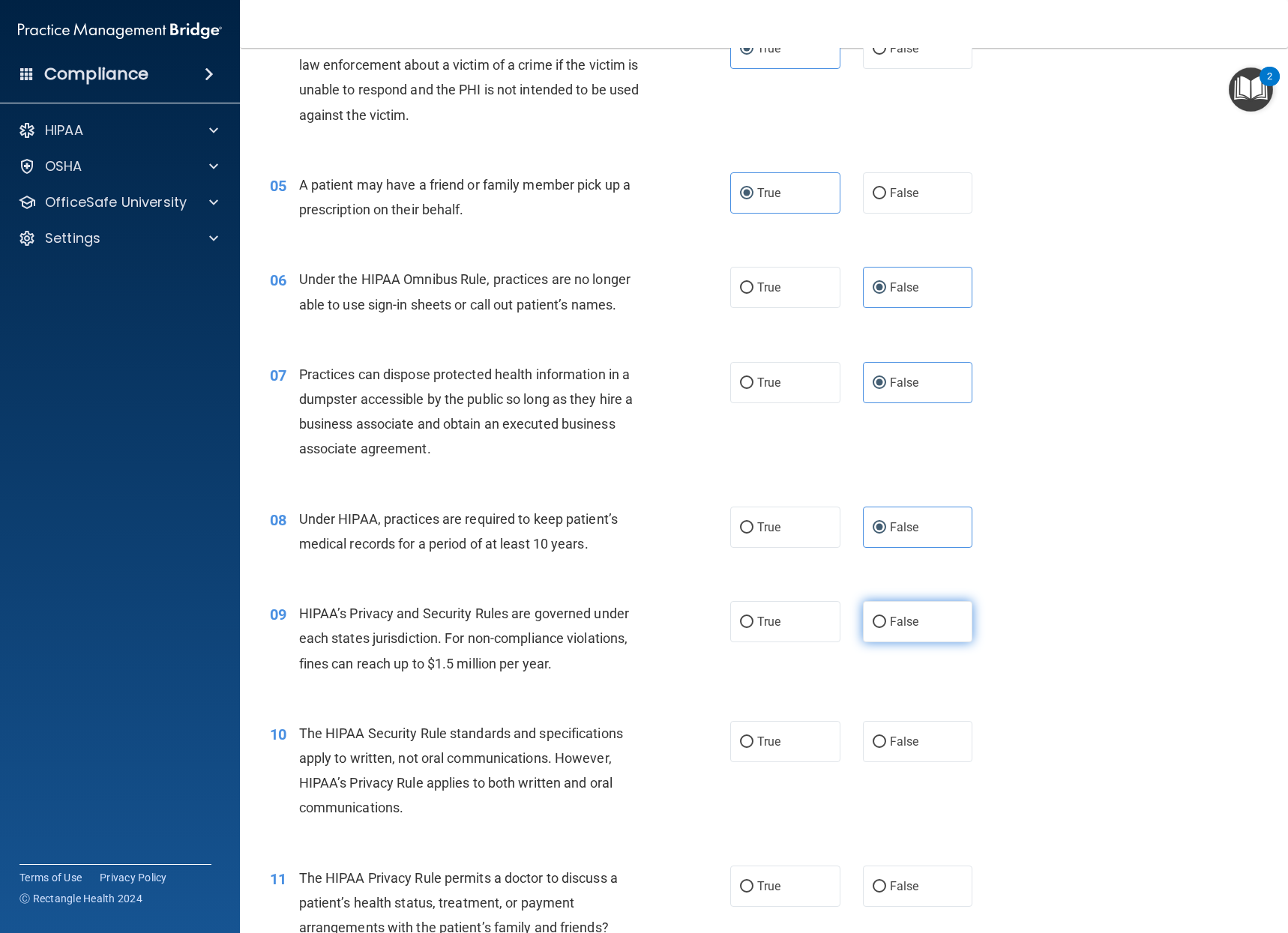
click at [886, 617] on input "False" at bounding box center [879, 623] width 13 height 12
radio input "true"
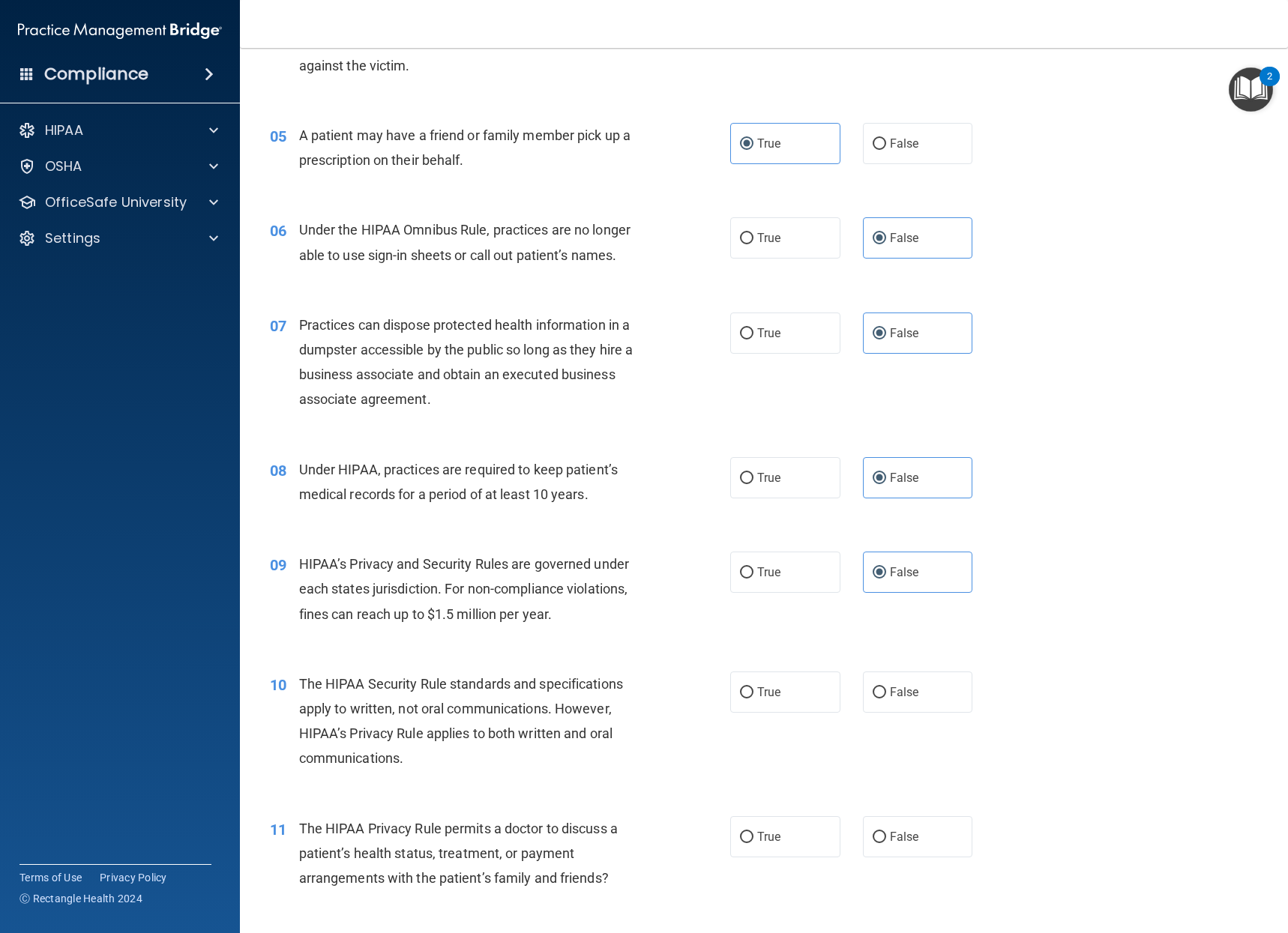
scroll to position [600, 0]
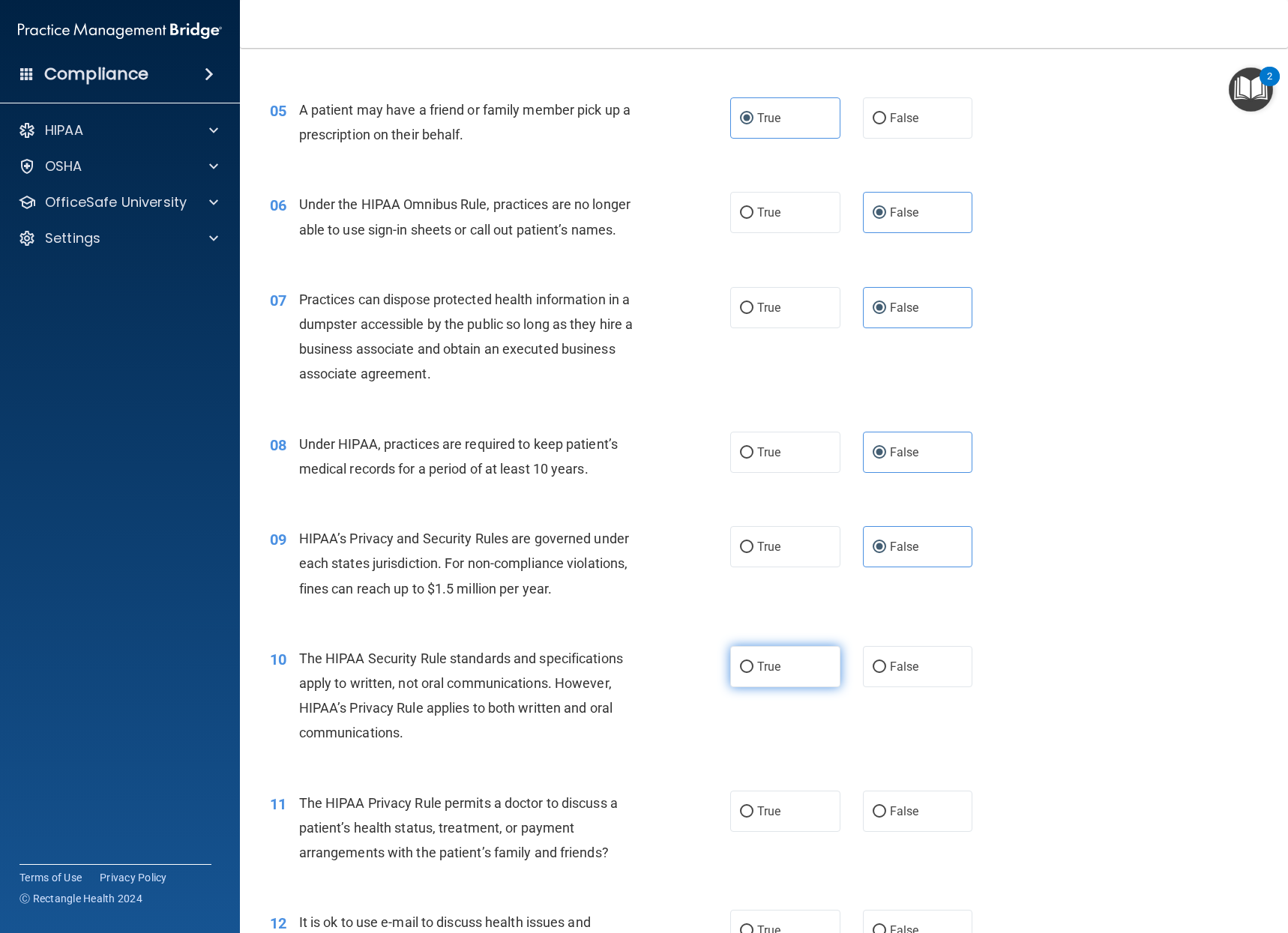
click at [777, 662] on label "True" at bounding box center [785, 667] width 110 height 41
click at [753, 662] on input "True" at bounding box center [746, 668] width 13 height 12
radio input "true"
click at [782, 826] on label "True" at bounding box center [785, 811] width 110 height 41
click at [753, 818] on input "True" at bounding box center [746, 812] width 13 height 12
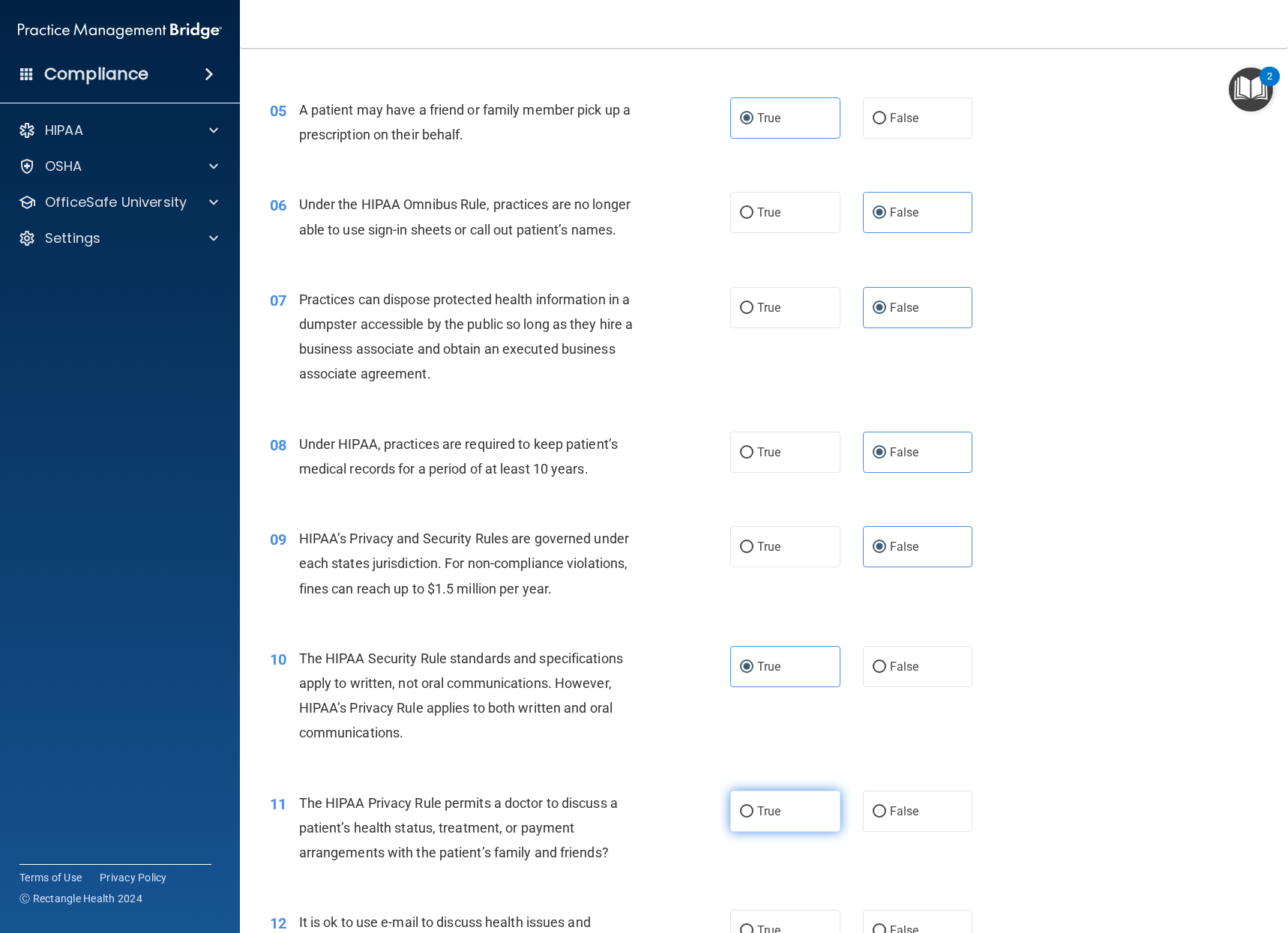
radio input "true"
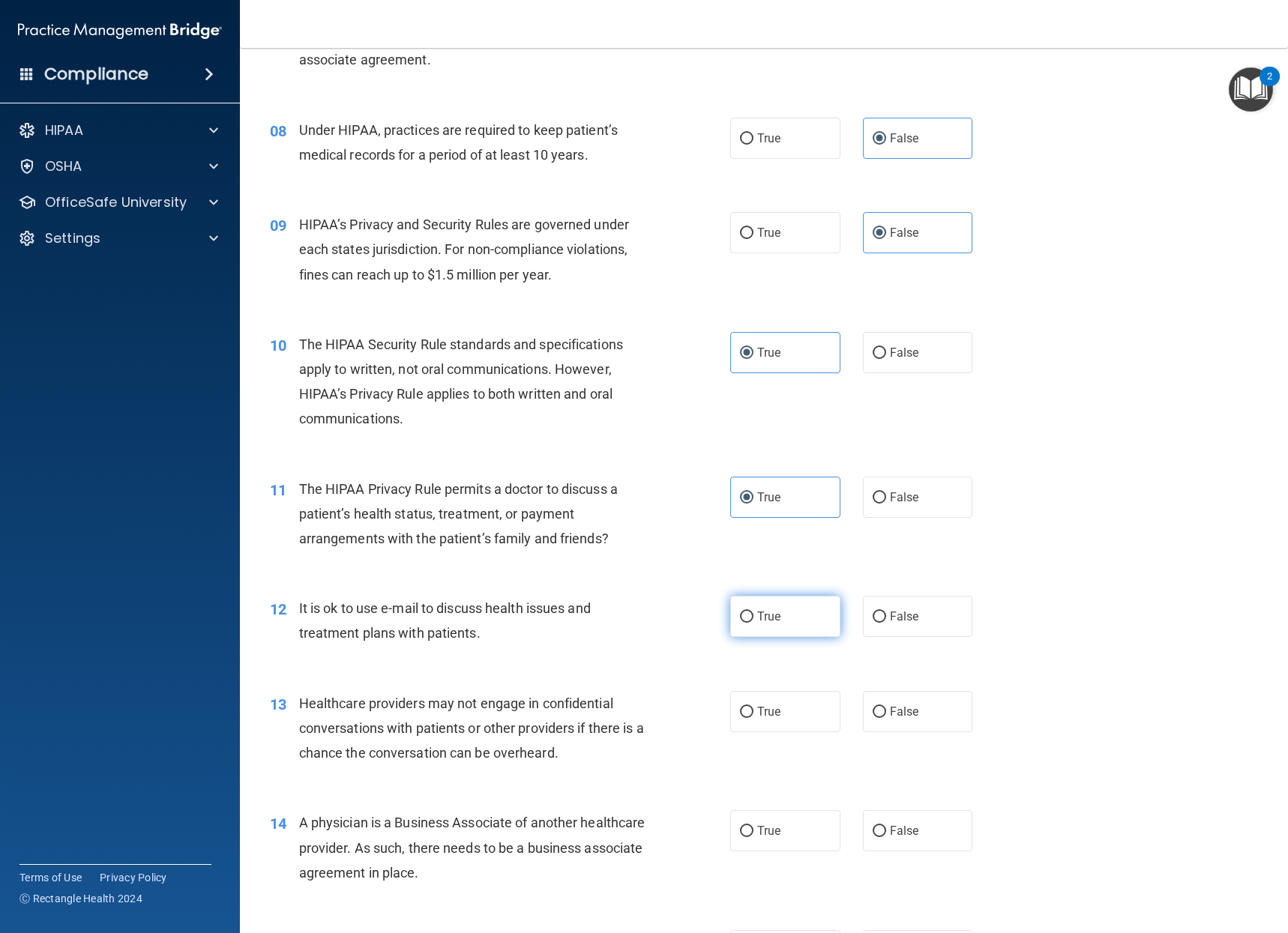
scroll to position [1049, 0]
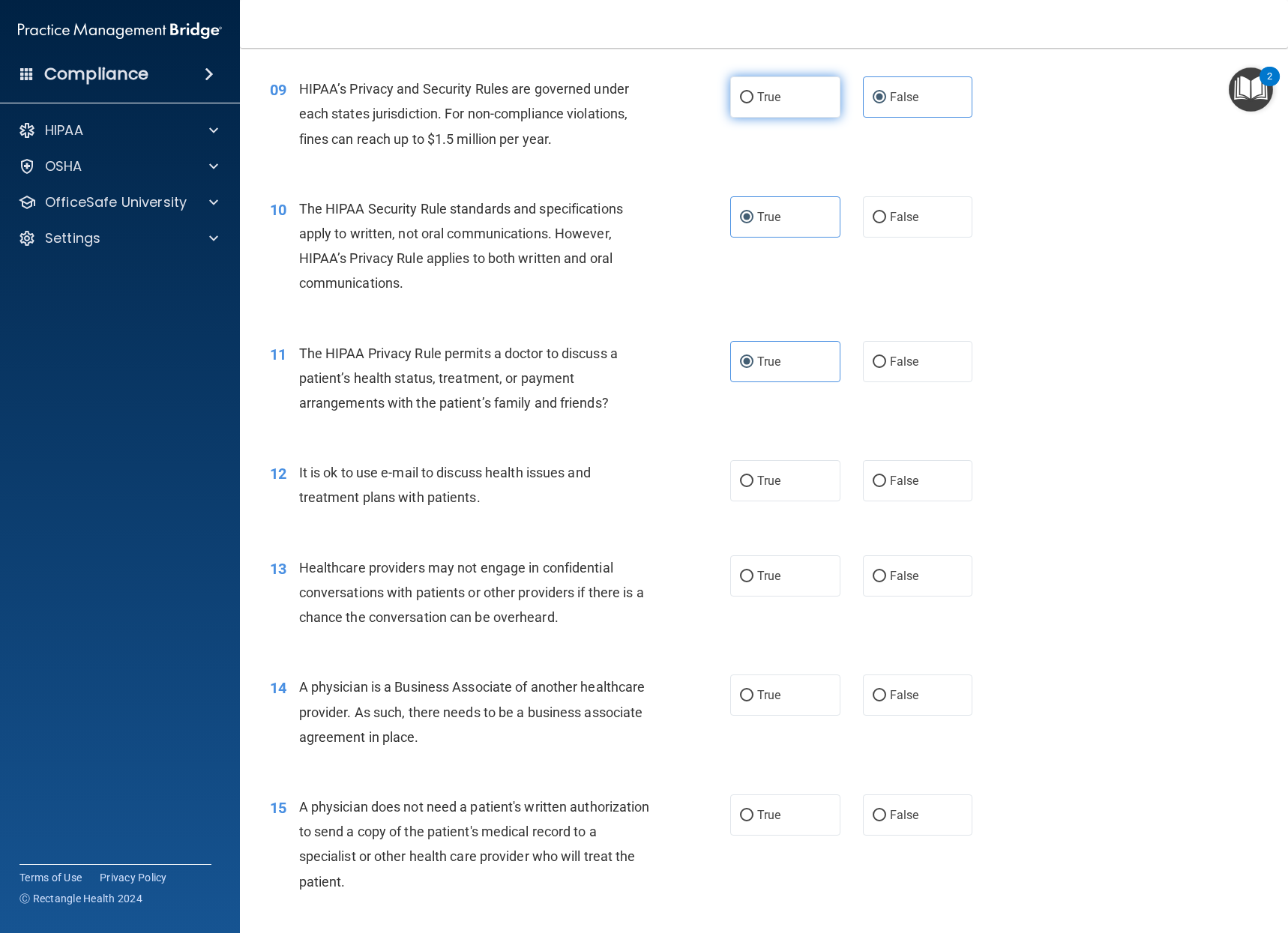
click at [788, 111] on label "True" at bounding box center [785, 97] width 110 height 41
click at [753, 104] on input "True" at bounding box center [746, 98] width 13 height 12
radio input "true"
radio input "false"
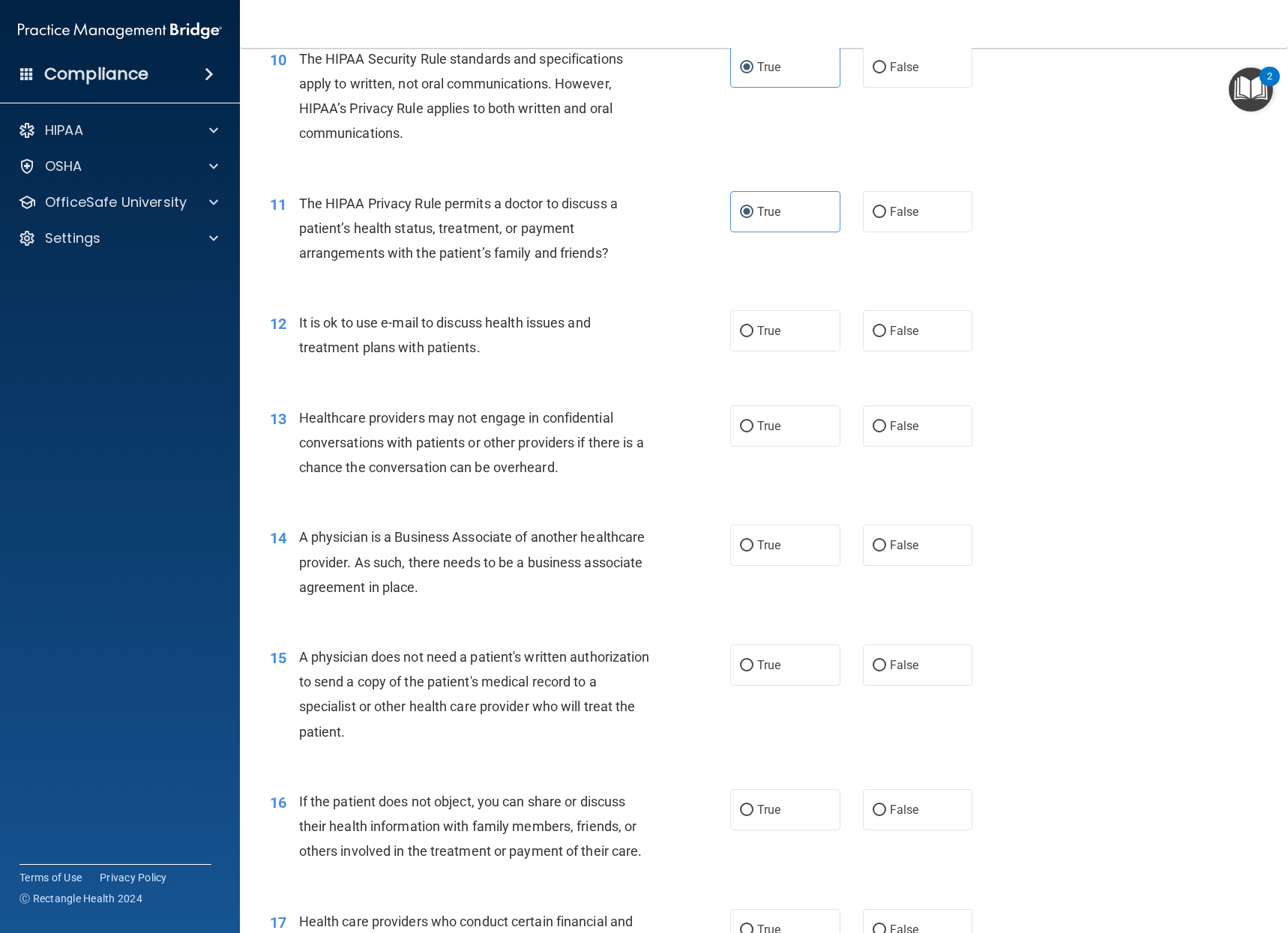
scroll to position [1274, 0]
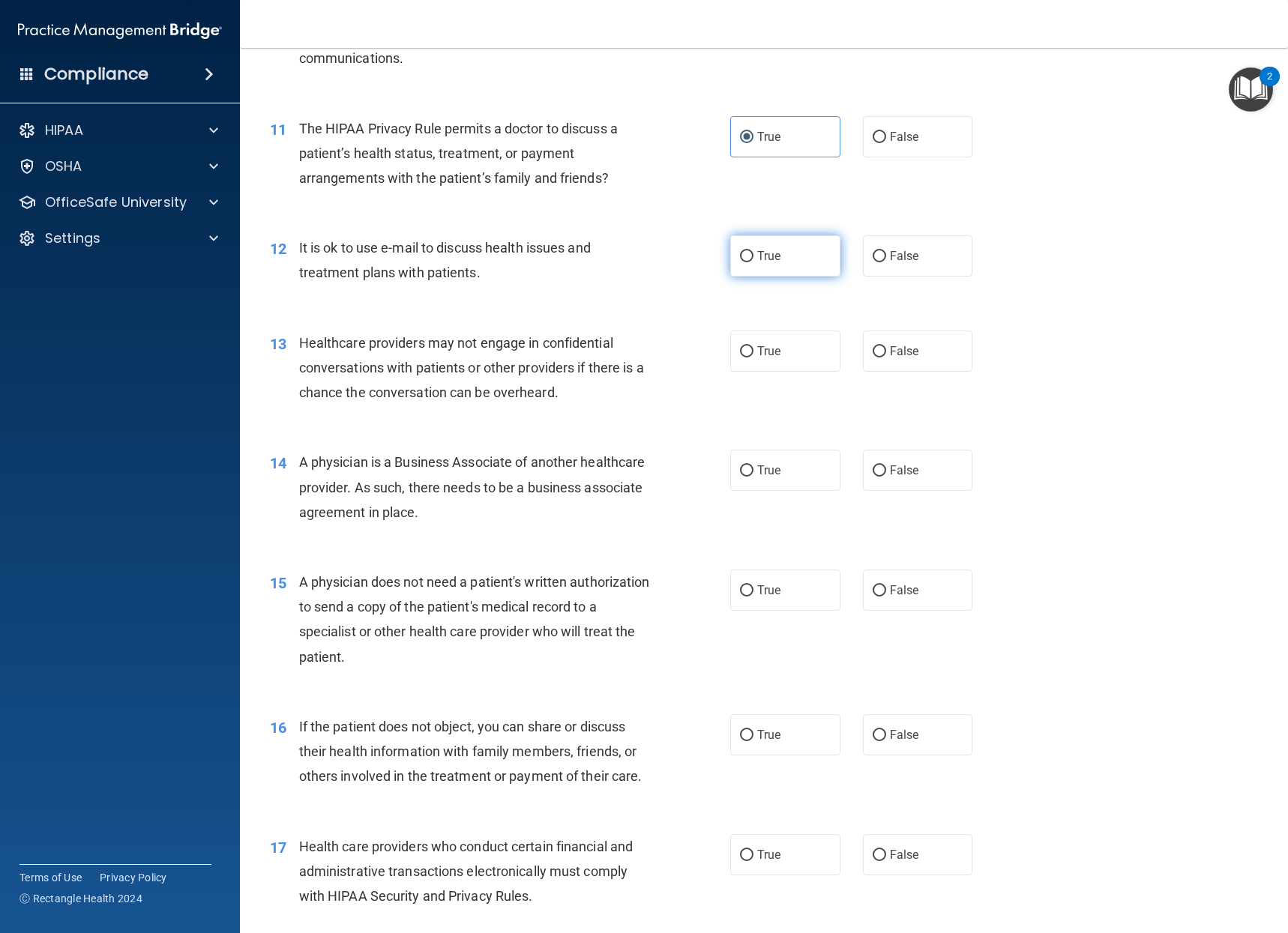
click at [795, 267] on label "True" at bounding box center [785, 256] width 110 height 41
click at [753, 262] on input "True" at bounding box center [746, 257] width 13 height 12
radio input "true"
click at [877, 339] on label "False" at bounding box center [917, 352] width 110 height 41
click at [877, 346] on input "False" at bounding box center [879, 352] width 13 height 12
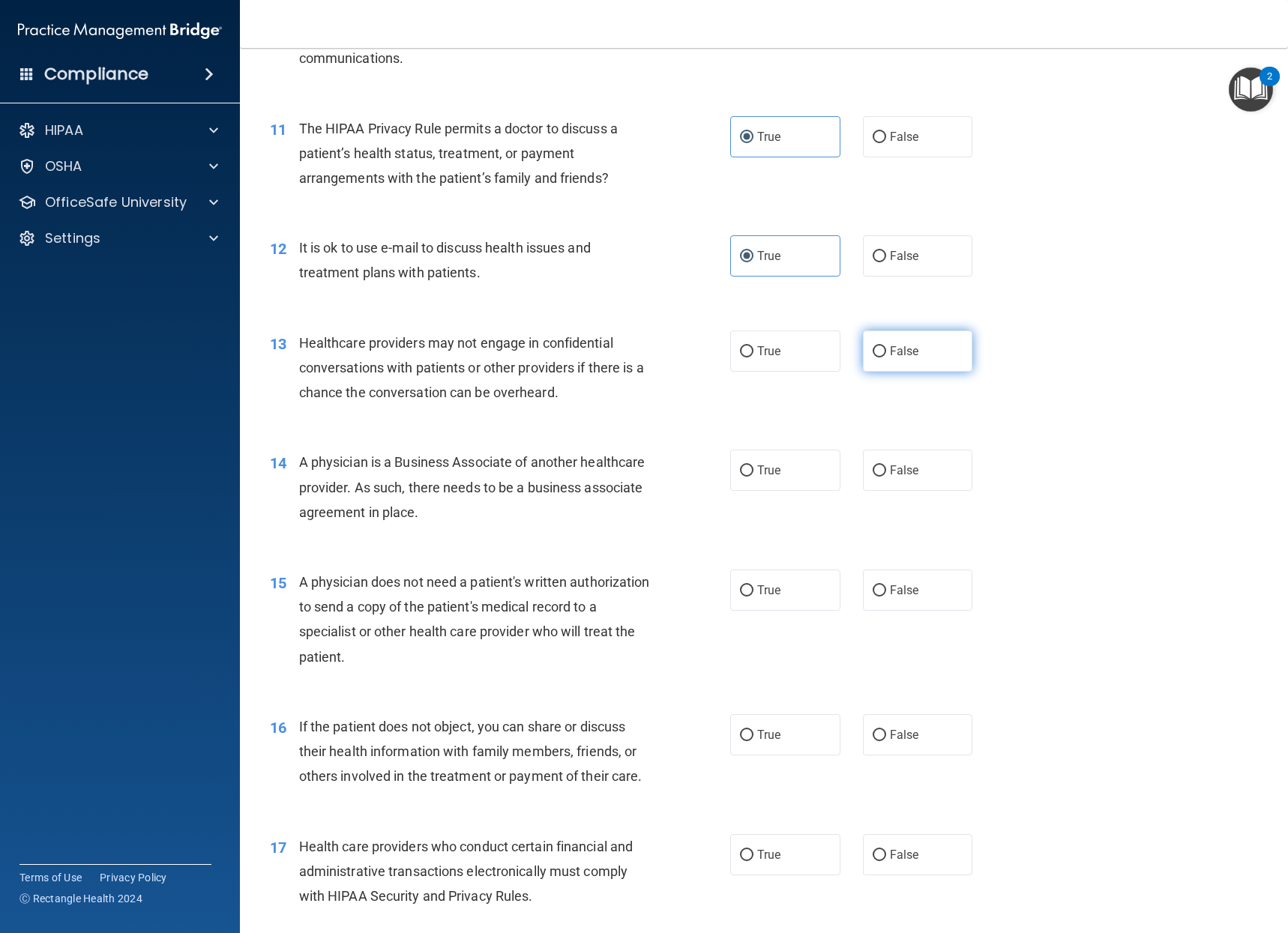
radio input "true"
click at [890, 466] on span "False" at bounding box center [904, 469] width 29 height 14
click at [886, 466] on input "False" at bounding box center [879, 471] width 13 height 12
radio input "true"
drag, startPoint x: 777, startPoint y: 609, endPoint x: 766, endPoint y: 610, distance: 11.0
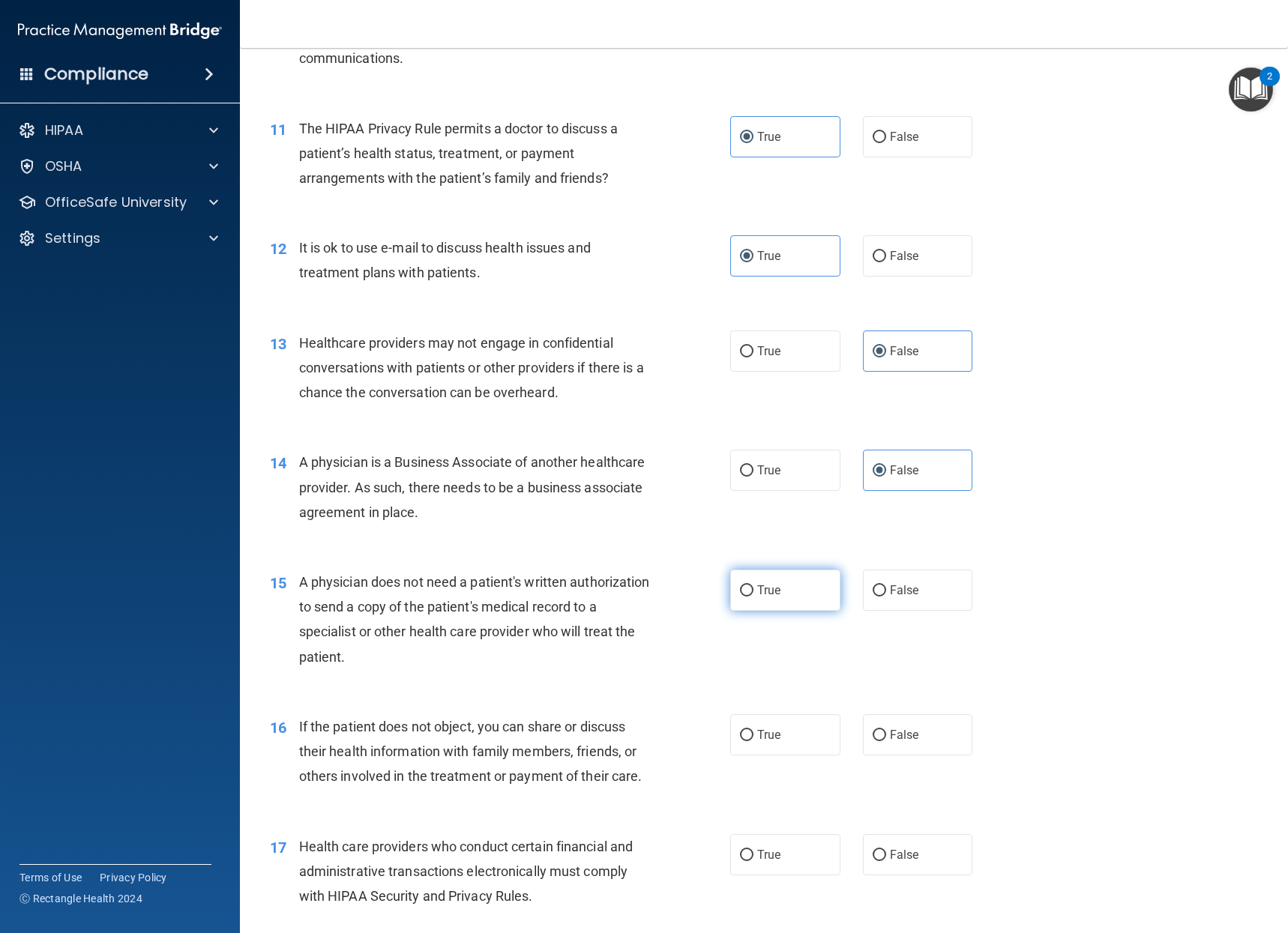
click at [777, 610] on label "True" at bounding box center [785, 590] width 110 height 41
click at [753, 596] on input "True" at bounding box center [746, 591] width 13 height 12
radio input "true"
click at [752, 742] on label "True" at bounding box center [785, 735] width 110 height 41
click at [752, 741] on input "True" at bounding box center [746, 736] width 13 height 12
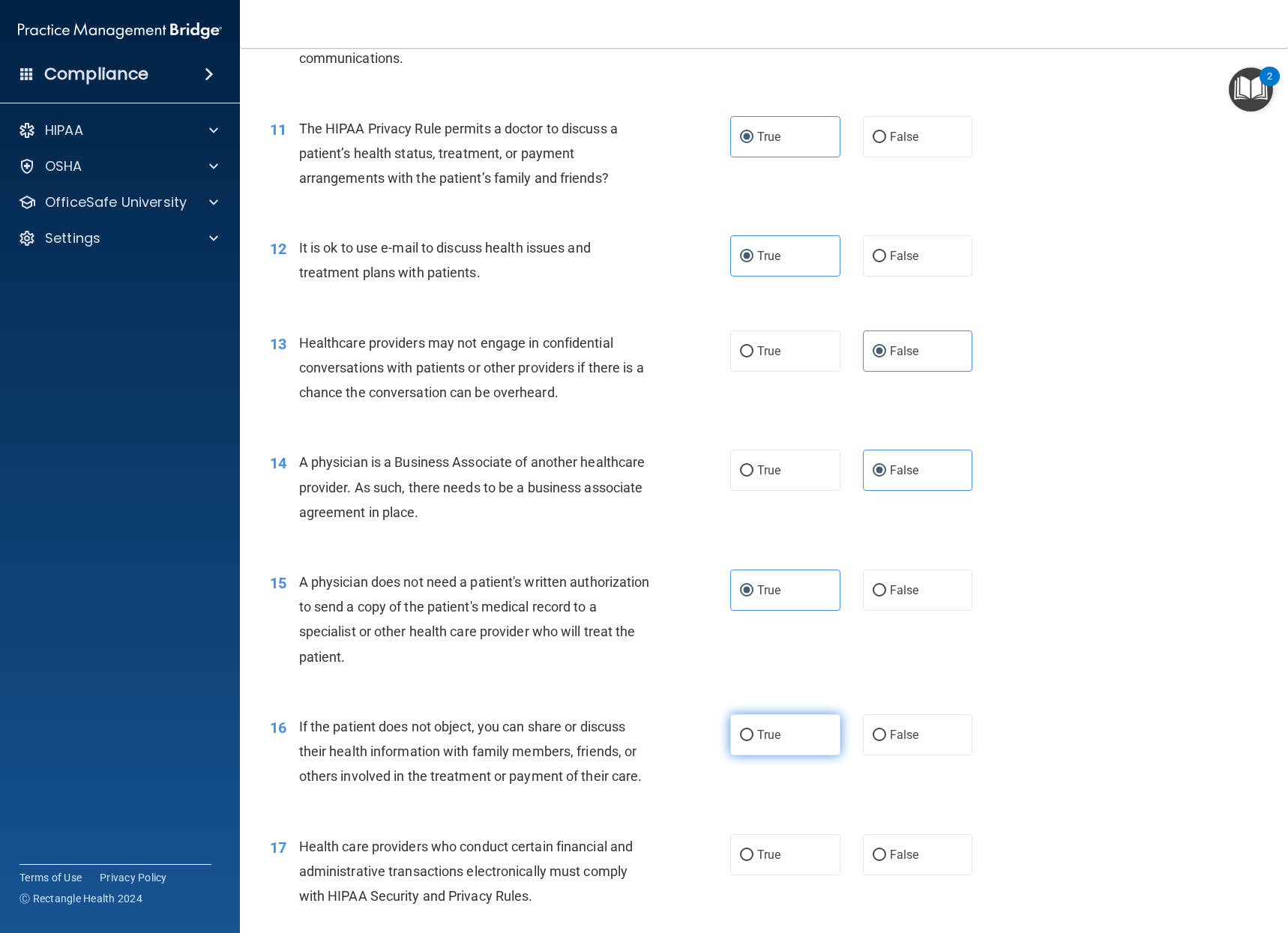
radio input "true"
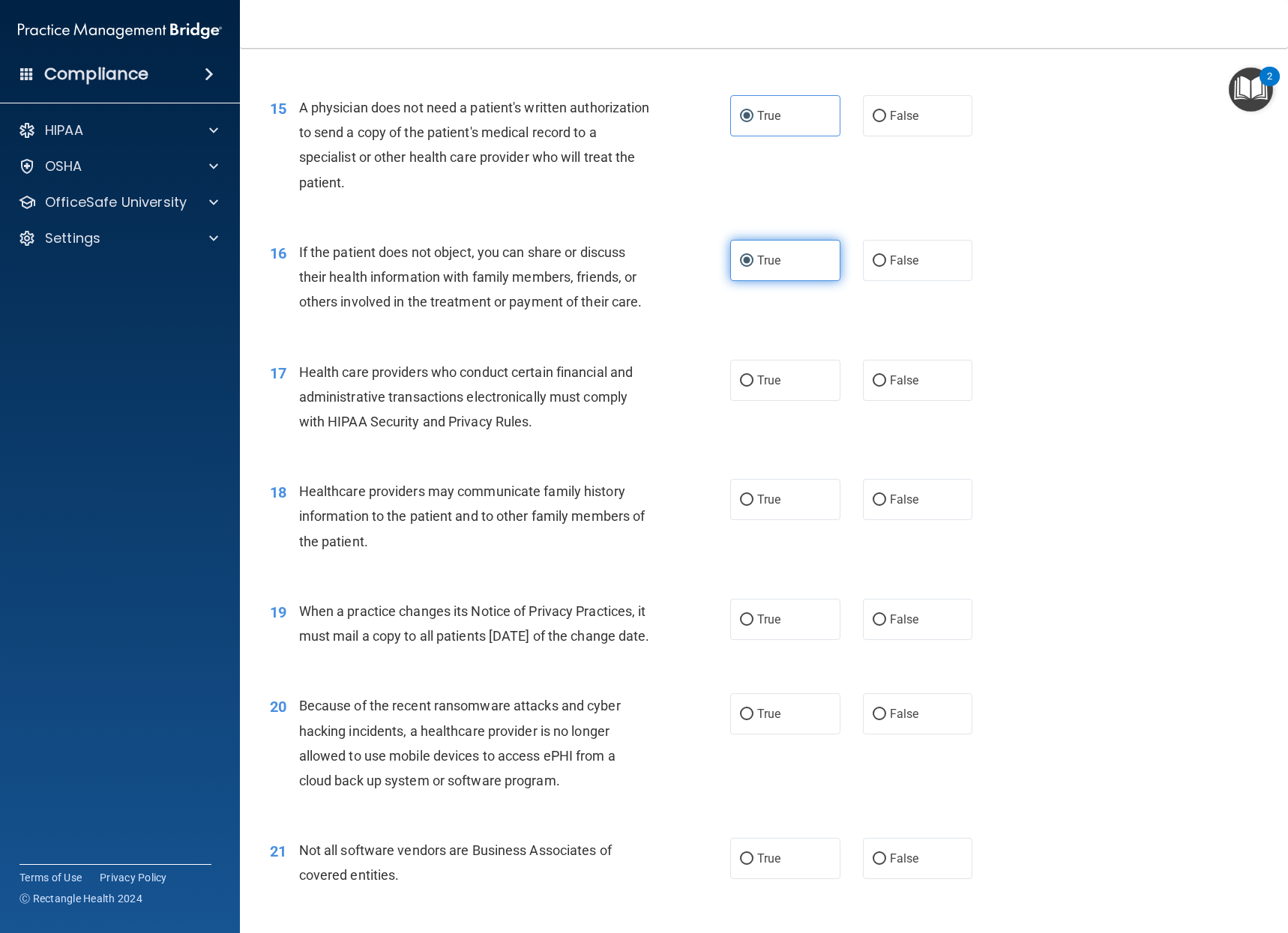
scroll to position [1723, 0]
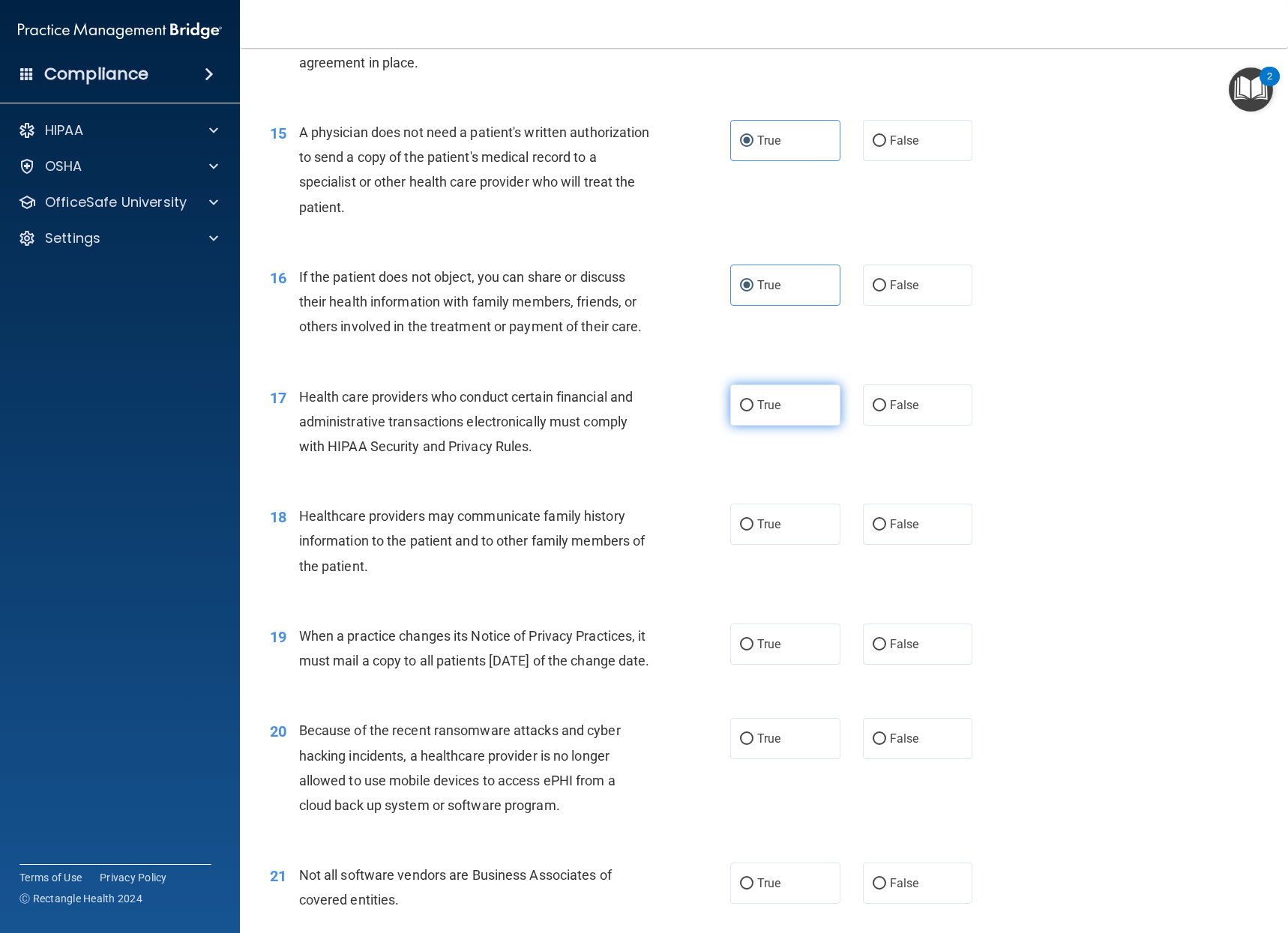
click at [780, 404] on label "True" at bounding box center [785, 406] width 110 height 41
click at [753, 404] on input "True" at bounding box center [746, 406] width 13 height 12
radio input "true"
click at [906, 539] on label "False" at bounding box center [917, 524] width 110 height 41
click at [886, 531] on input "False" at bounding box center [879, 525] width 13 height 12
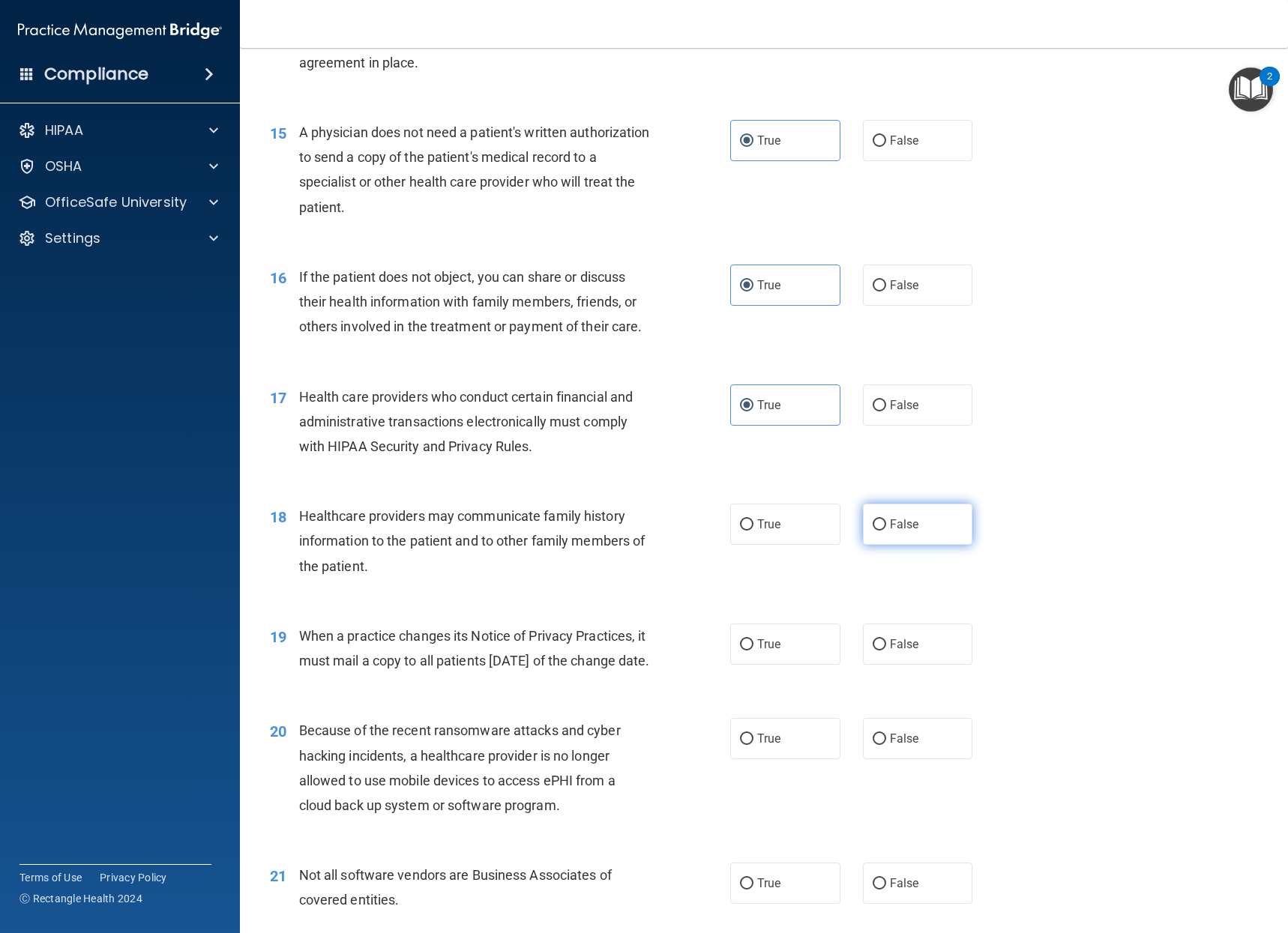
radio input "true"
click at [899, 634] on label "False" at bounding box center [917, 644] width 110 height 41
click at [886, 639] on input "False" at bounding box center [879, 645] width 13 height 12
radio input "true"
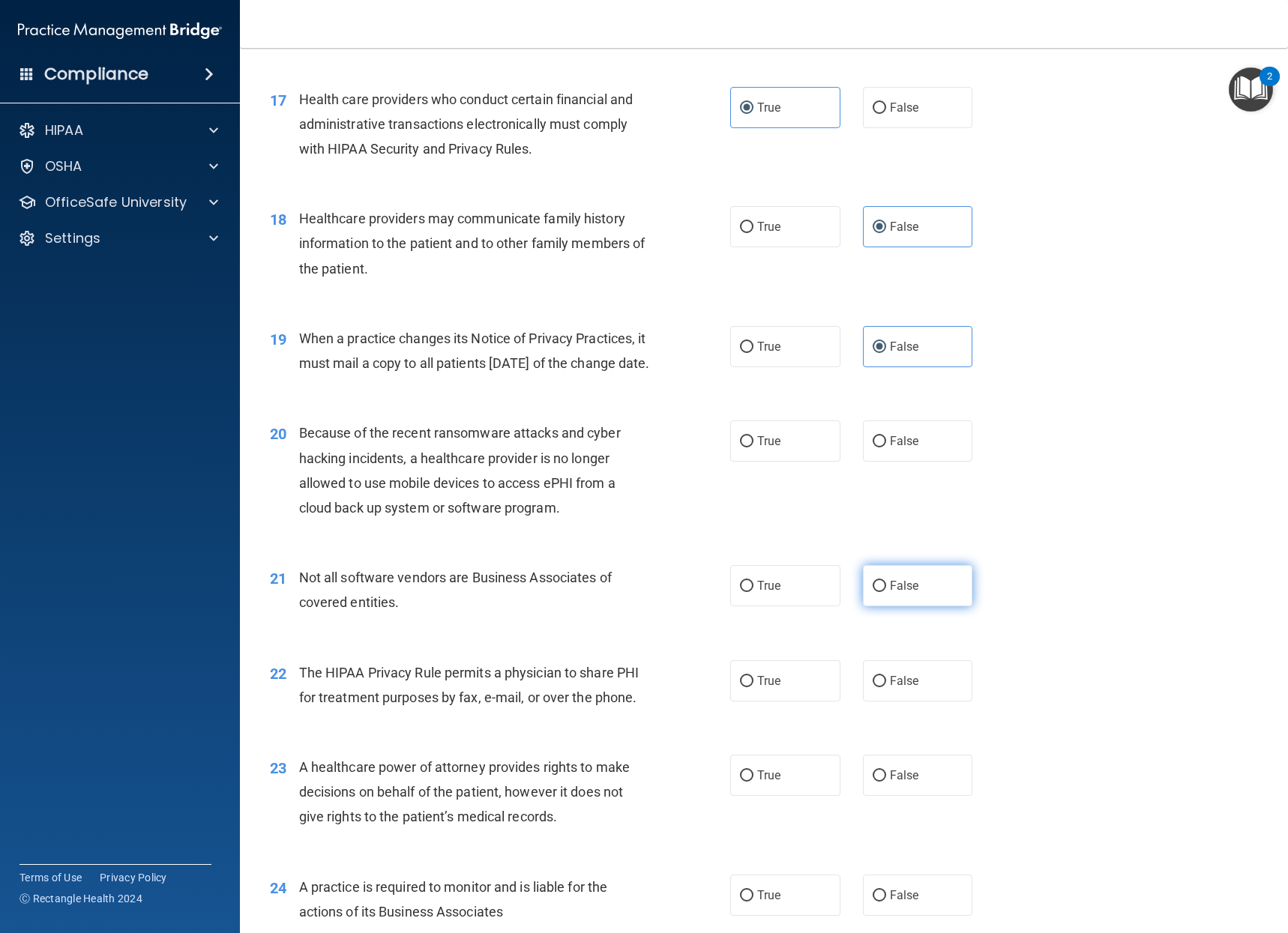
scroll to position [2024, 0]
click at [867, 459] on label "False" at bounding box center [917, 439] width 110 height 41
click at [872, 445] on input "False" at bounding box center [879, 440] width 13 height 12
radio input "true"
click at [801, 604] on label "True" at bounding box center [785, 584] width 110 height 41
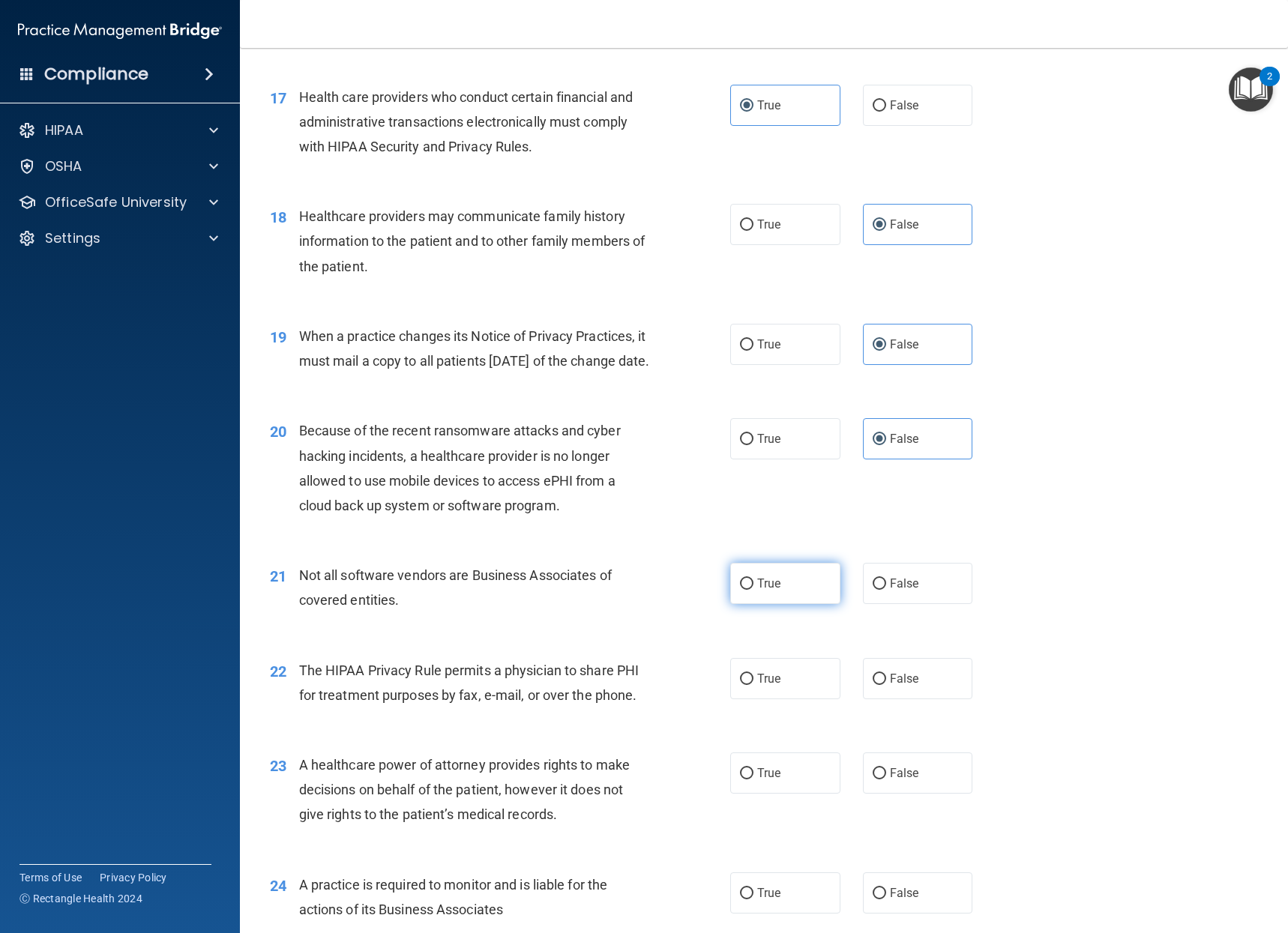
click at [753, 590] on input "True" at bounding box center [746, 585] width 13 height 12
radio input "true"
click at [785, 699] on label "True" at bounding box center [785, 678] width 110 height 41
click at [753, 685] on input "True" at bounding box center [746, 679] width 13 height 12
radio input "true"
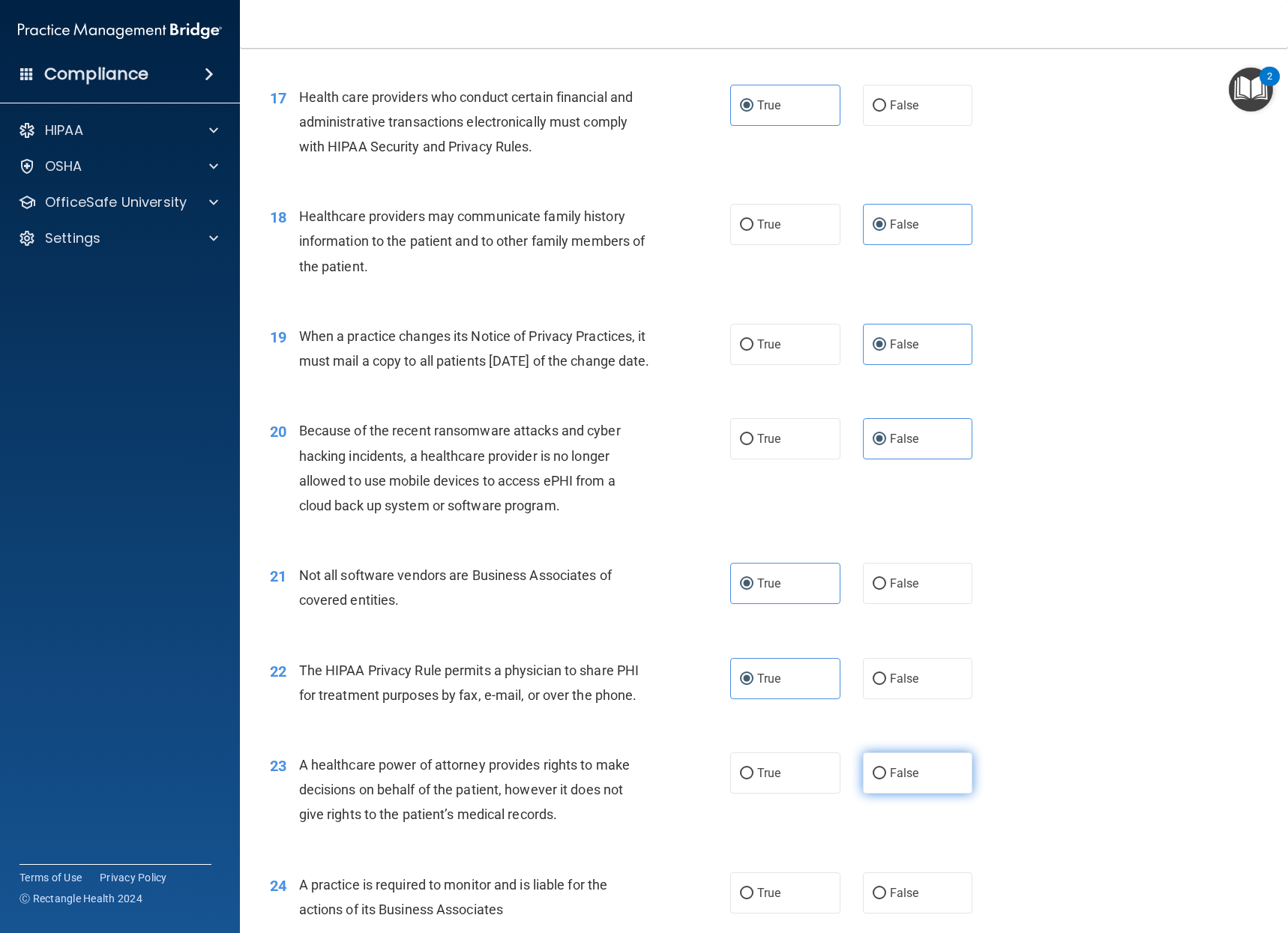
click at [926, 794] on label "False" at bounding box center [917, 773] width 110 height 41
click at [886, 780] on input "False" at bounding box center [879, 774] width 13 height 12
radio input "true"
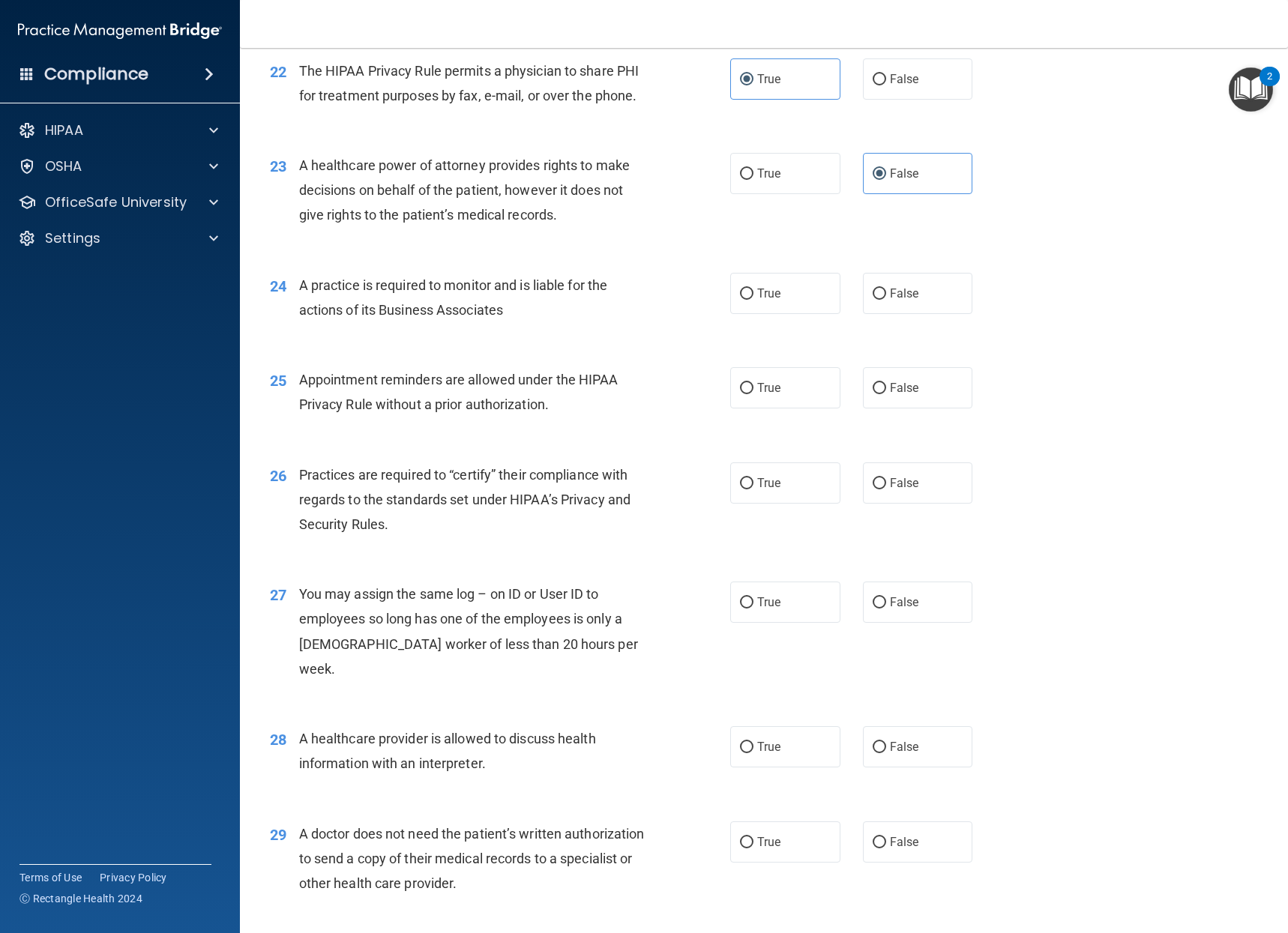
scroll to position [2548, 0]
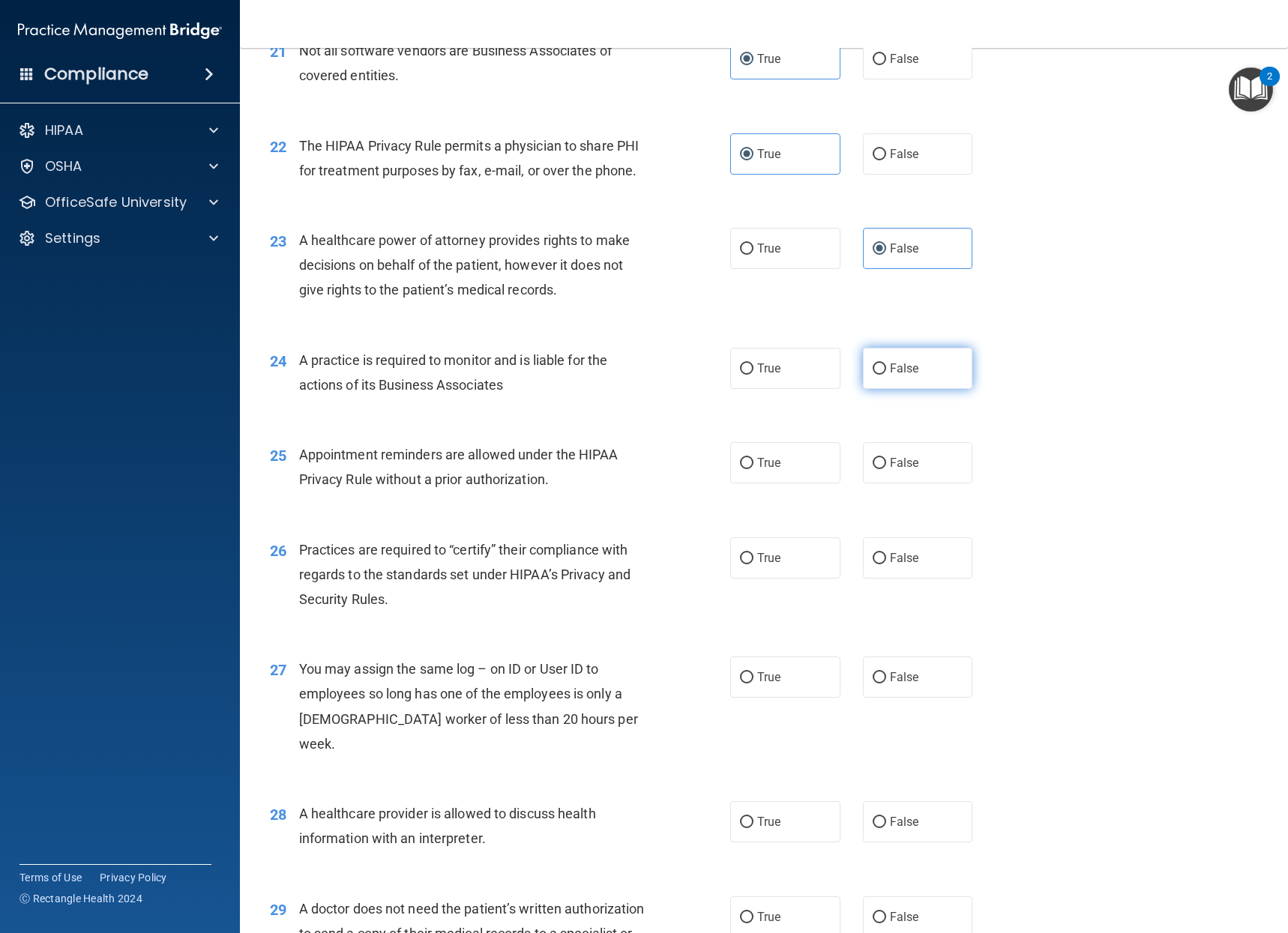
click at [894, 376] on span "False" at bounding box center [904, 368] width 29 height 14
click at [886, 375] on input "False" at bounding box center [879, 369] width 13 height 12
radio input "true"
click at [799, 475] on label "True" at bounding box center [785, 463] width 110 height 41
click at [753, 469] on input "True" at bounding box center [746, 464] width 13 height 12
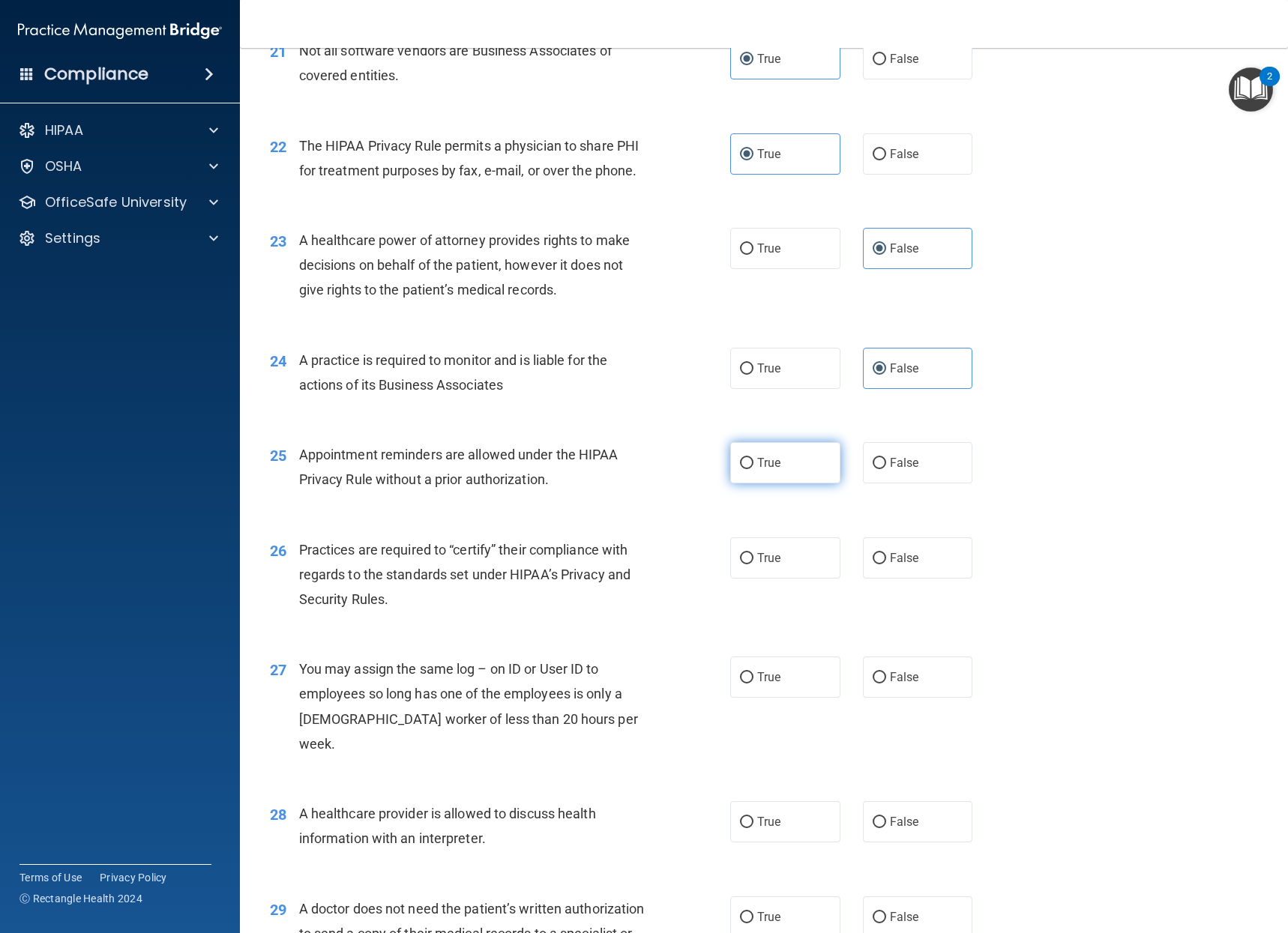
radio input "true"
click at [924, 570] on label "False" at bounding box center [917, 558] width 110 height 41
click at [886, 564] on input "False" at bounding box center [879, 559] width 13 height 12
radio input "true"
click at [928, 678] on div "27 You may assign the same log – on ID or User ID to employees so long has one …" at bounding box center [764, 710] width 1010 height 144
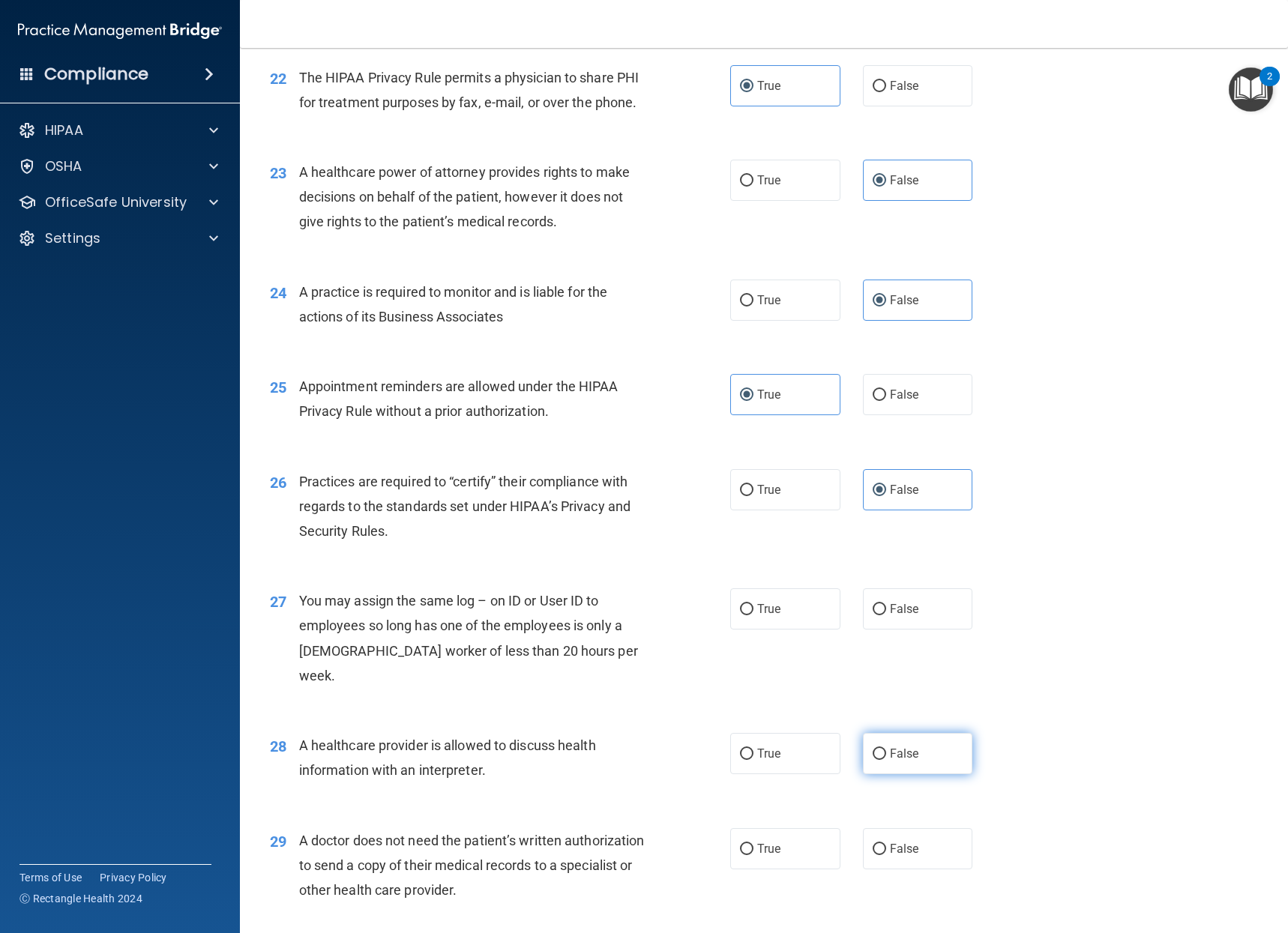
scroll to position [2698, 0]
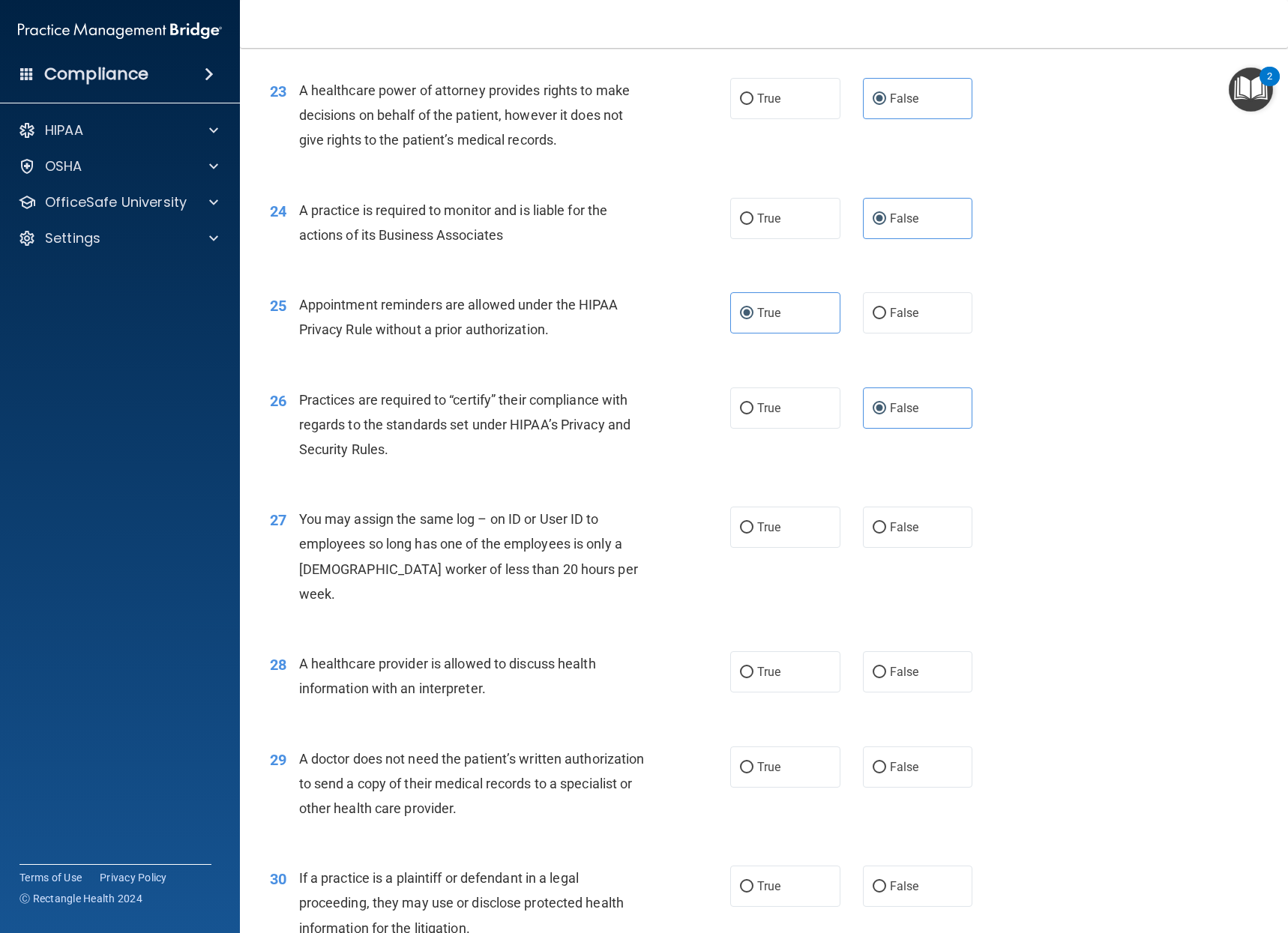
click at [892, 576] on div "27 You may assign the same log – on ID or User ID to employees so long has one …" at bounding box center [764, 560] width 1010 height 144
click at [875, 541] on label "False" at bounding box center [917, 527] width 110 height 41
click at [875, 533] on input "False" at bounding box center [879, 528] width 13 height 12
radio input "true"
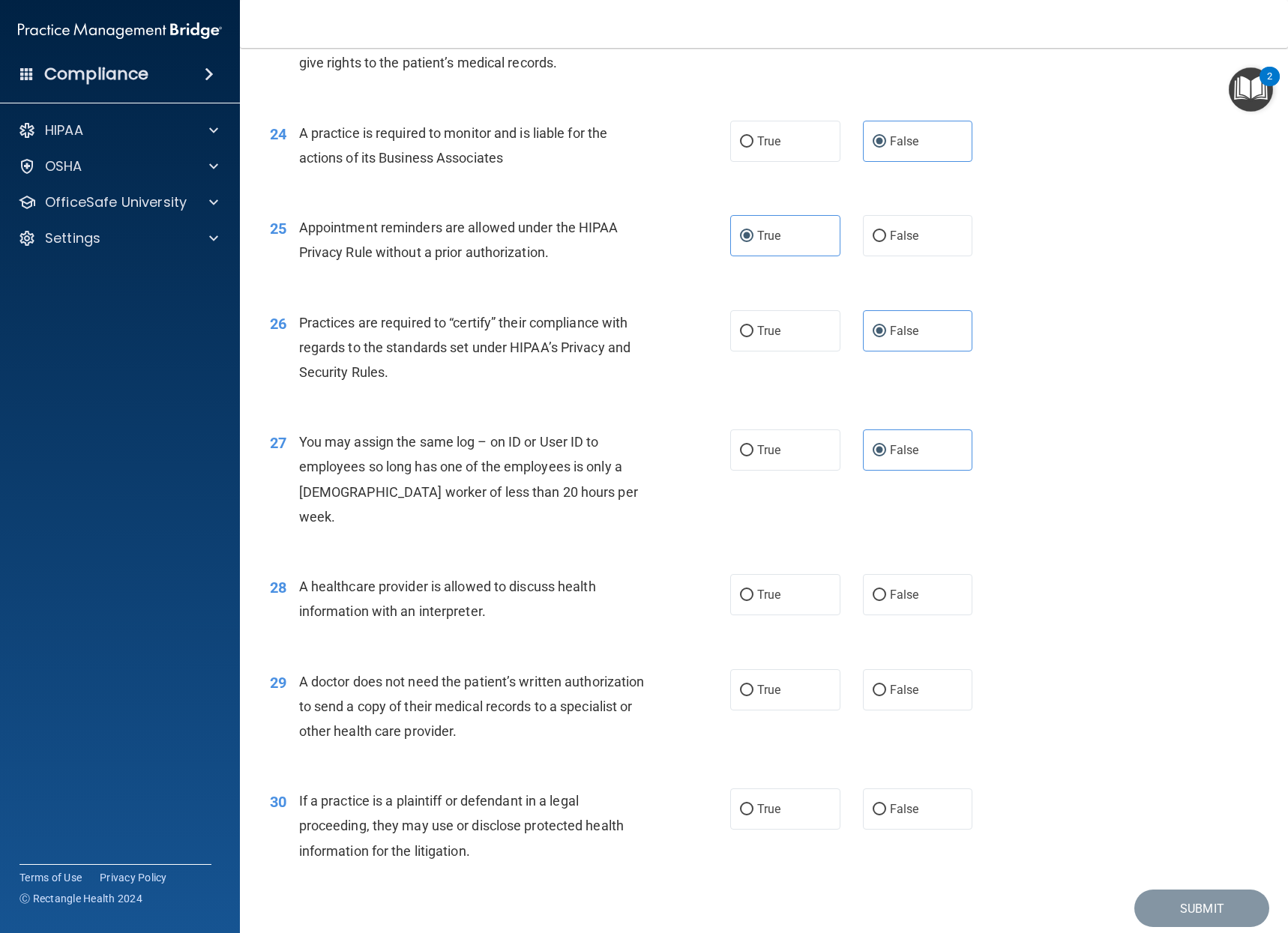
scroll to position [2829, 0]
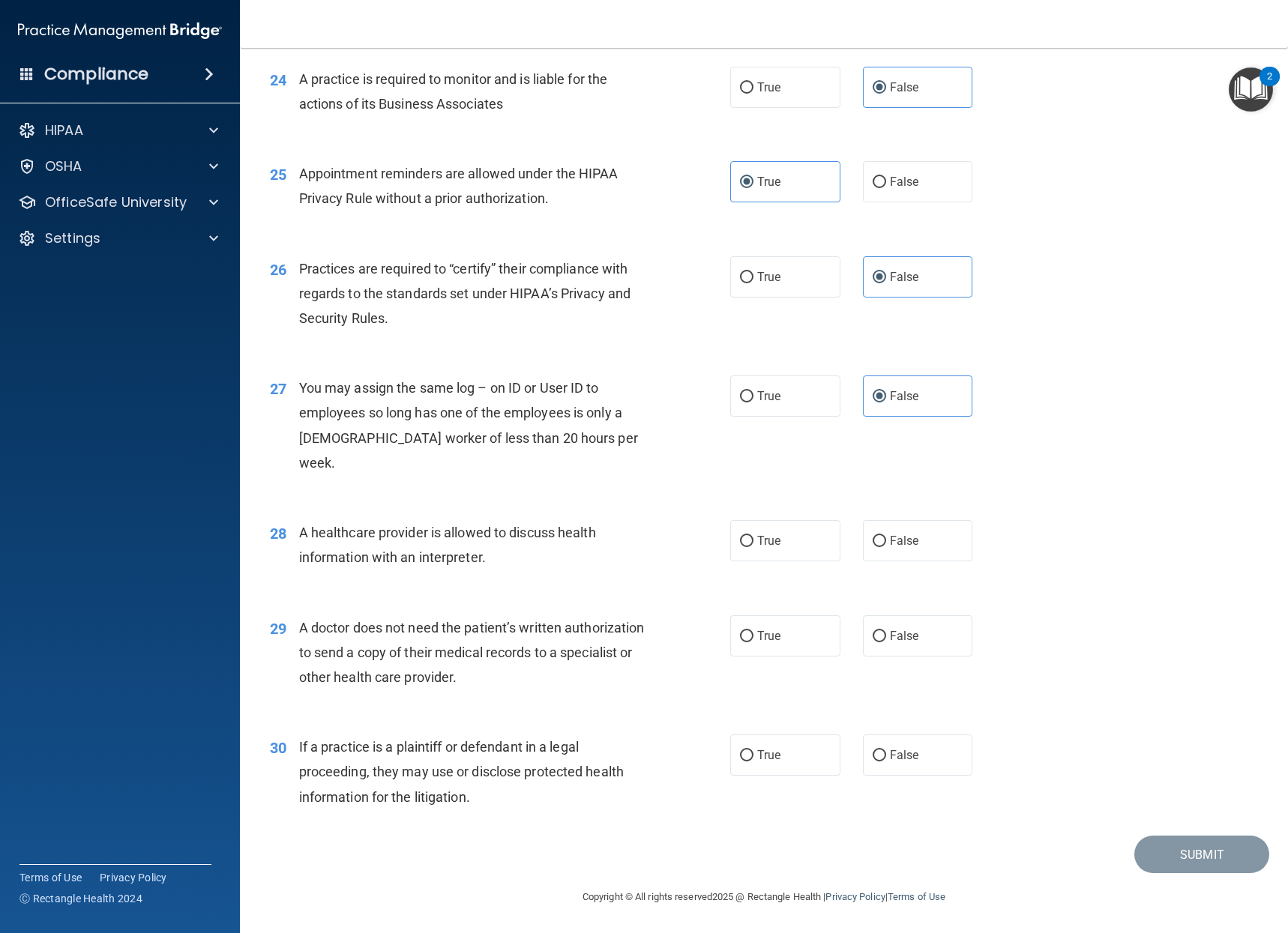
click at [782, 727] on div "30 If a practice is a plaintiff or defendant in a legal proceeding, they may us…" at bounding box center [764, 775] width 1010 height 120
click at [779, 644] on label "True" at bounding box center [785, 636] width 110 height 41
click at [753, 642] on input "True" at bounding box center [746, 637] width 13 height 12
radio input "true"
click at [795, 743] on label "True" at bounding box center [785, 756] width 110 height 41
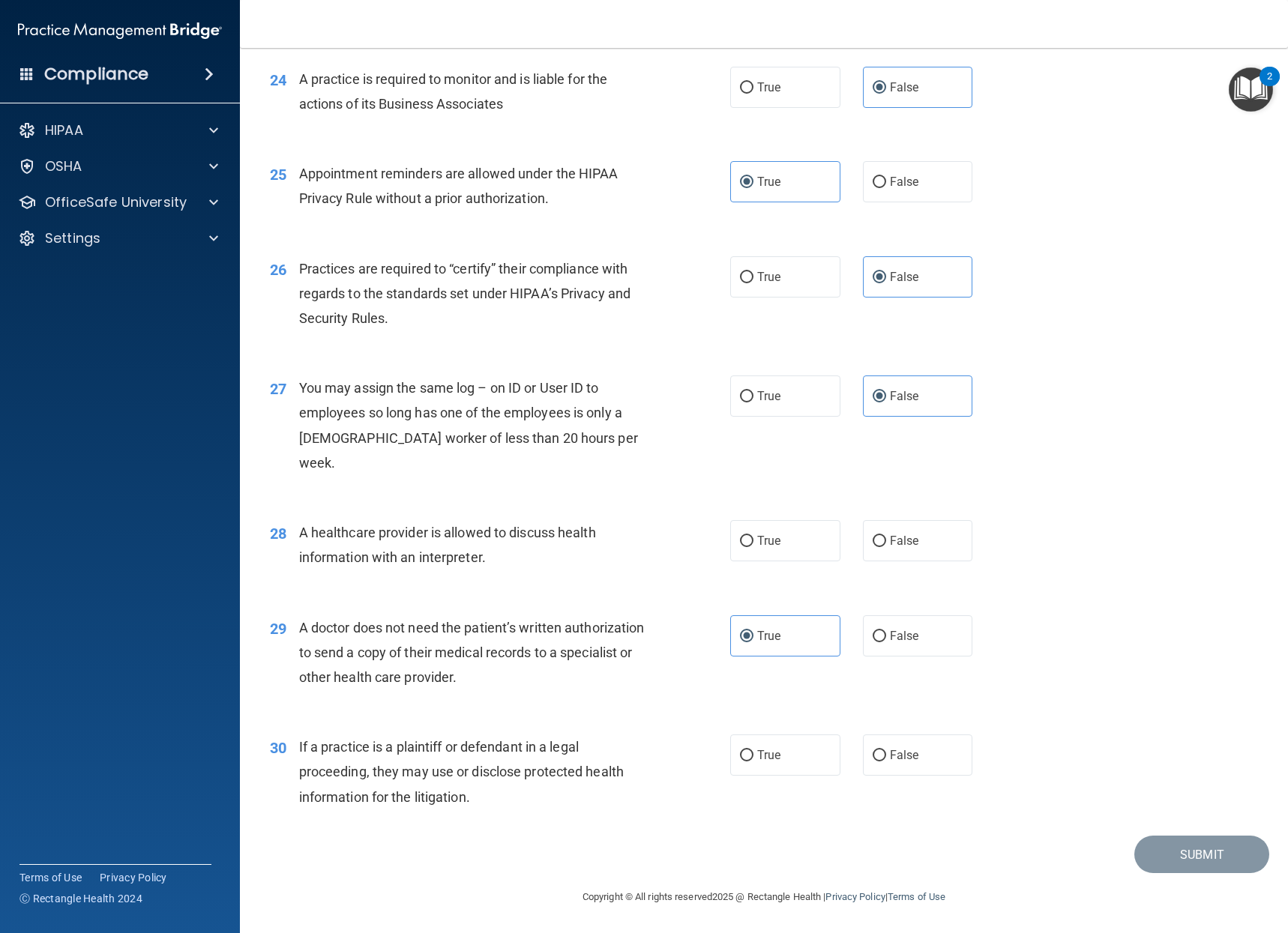
click at [753, 751] on input "True" at bounding box center [746, 756] width 13 height 12
radio input "true"
click at [815, 547] on label "True" at bounding box center [785, 541] width 110 height 41
click at [753, 547] on input "True" at bounding box center [746, 542] width 13 height 12
radio input "true"
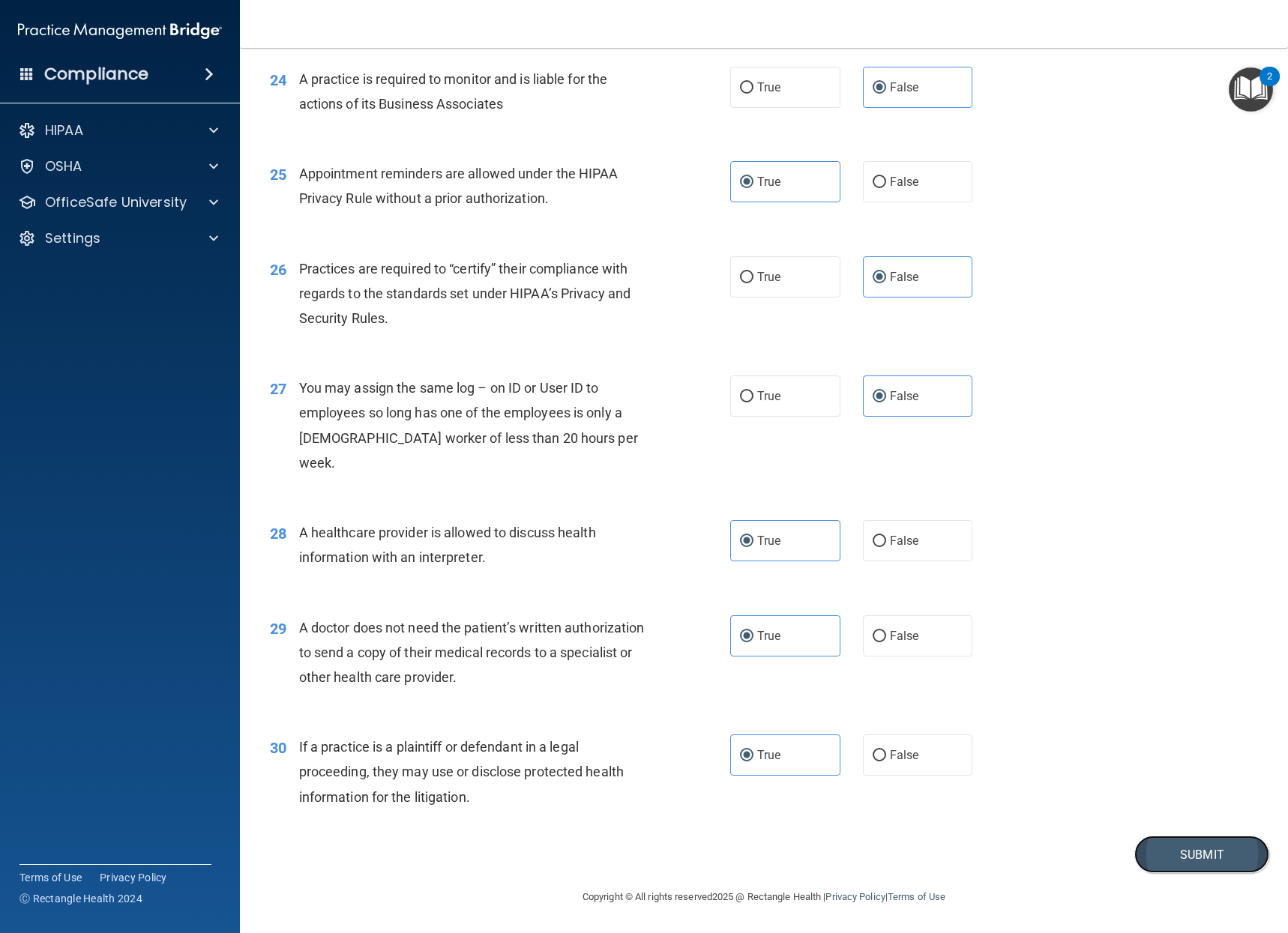
click at [1218, 854] on button "Submit" at bounding box center [1201, 855] width 135 height 38
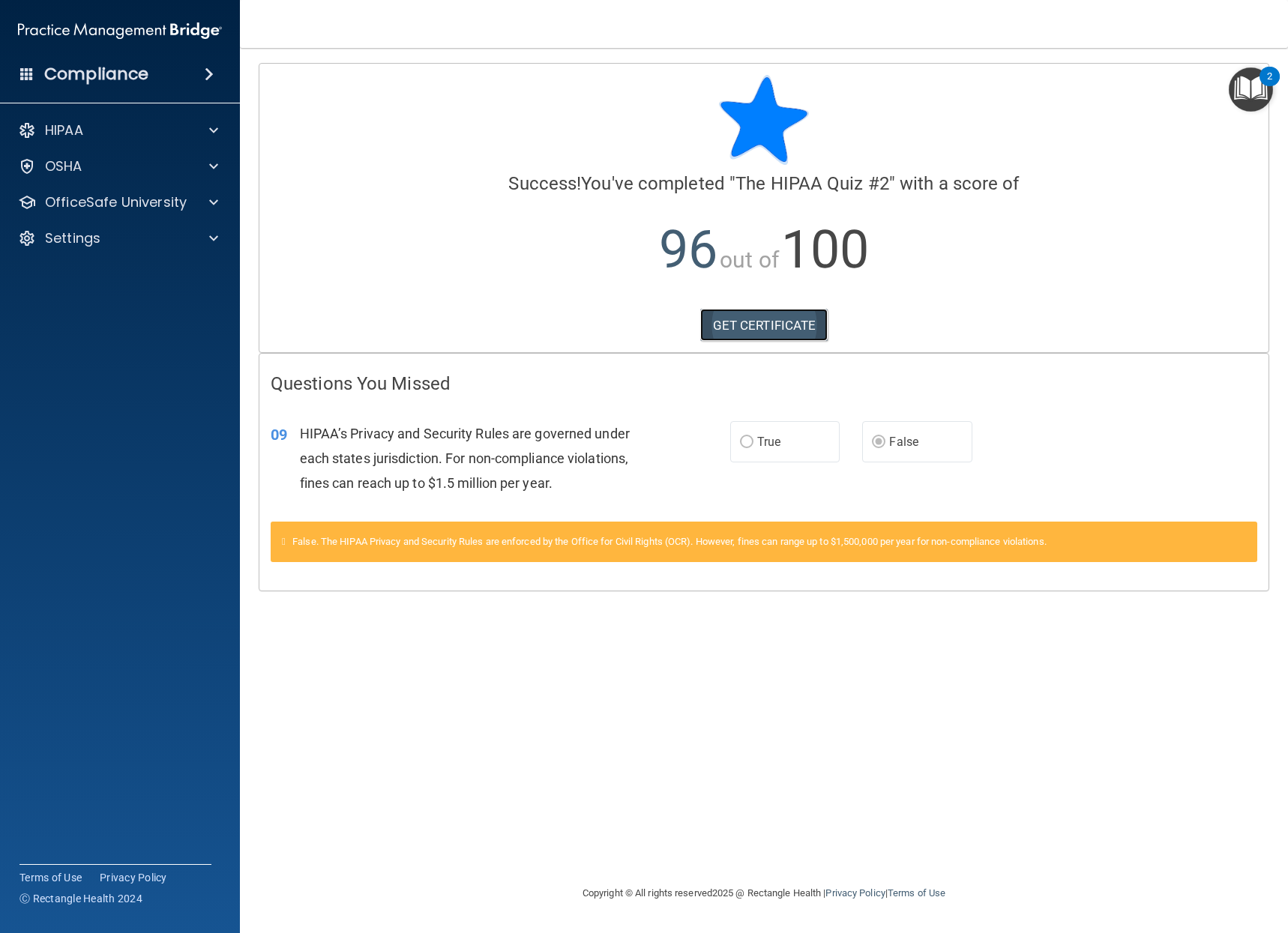
click at [772, 334] on link "GET CERTIFICATE" at bounding box center [764, 325] width 129 height 33
click at [90, 200] on p "OfficeSafe University" at bounding box center [115, 202] width 142 height 18
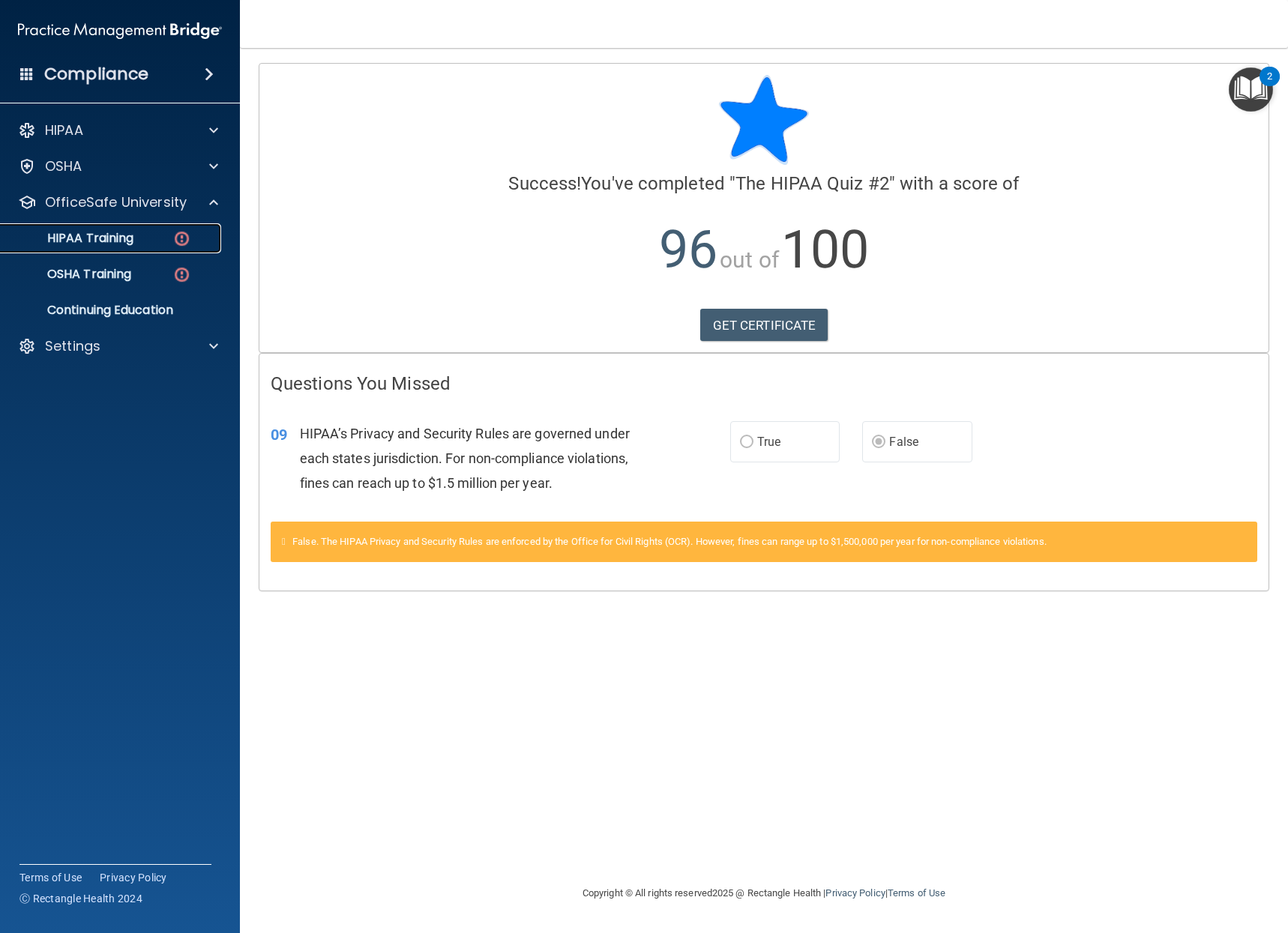
click at [101, 227] on link "HIPAA Training" at bounding box center [103, 238] width 236 height 30
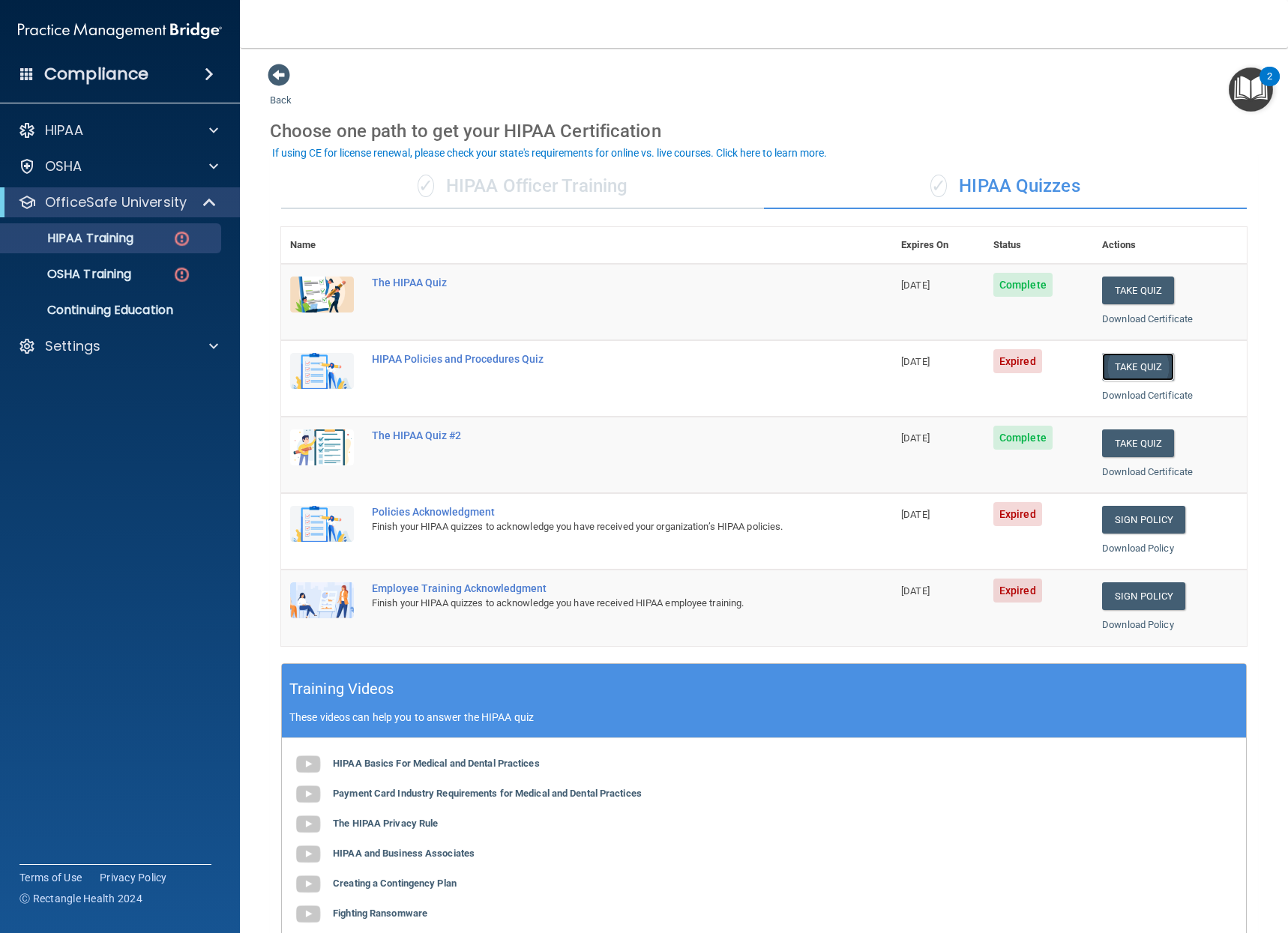
click at [1145, 365] on button "Take Quiz" at bounding box center [1137, 367] width 72 height 27
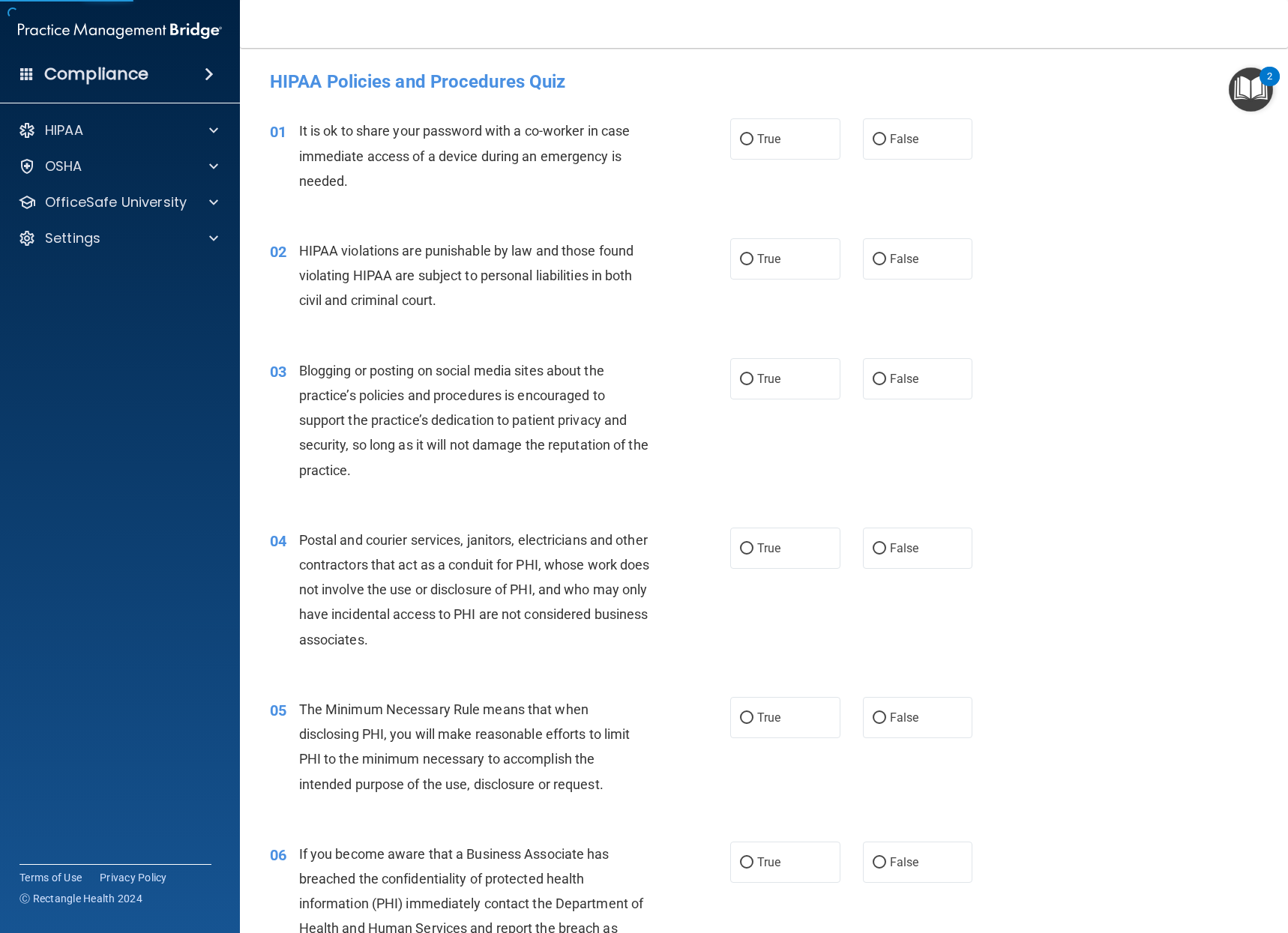
scroll to position [75, 0]
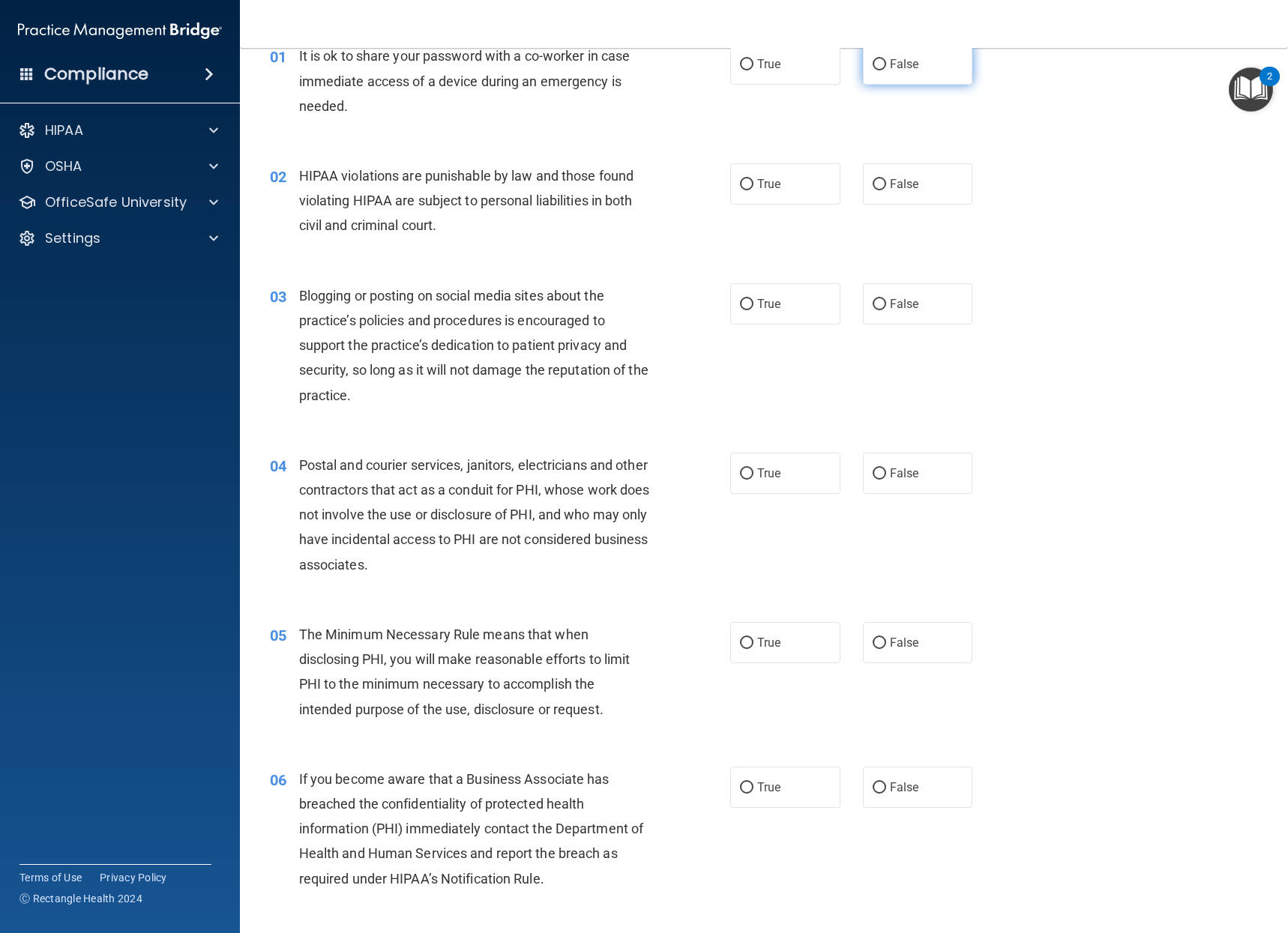
click at [897, 75] on label "False" at bounding box center [917, 64] width 110 height 41
click at [886, 70] on input "False" at bounding box center [879, 65] width 13 height 12
radio input "true"
click at [792, 175] on label "True" at bounding box center [785, 184] width 110 height 41
click at [753, 179] on input "True" at bounding box center [746, 185] width 13 height 12
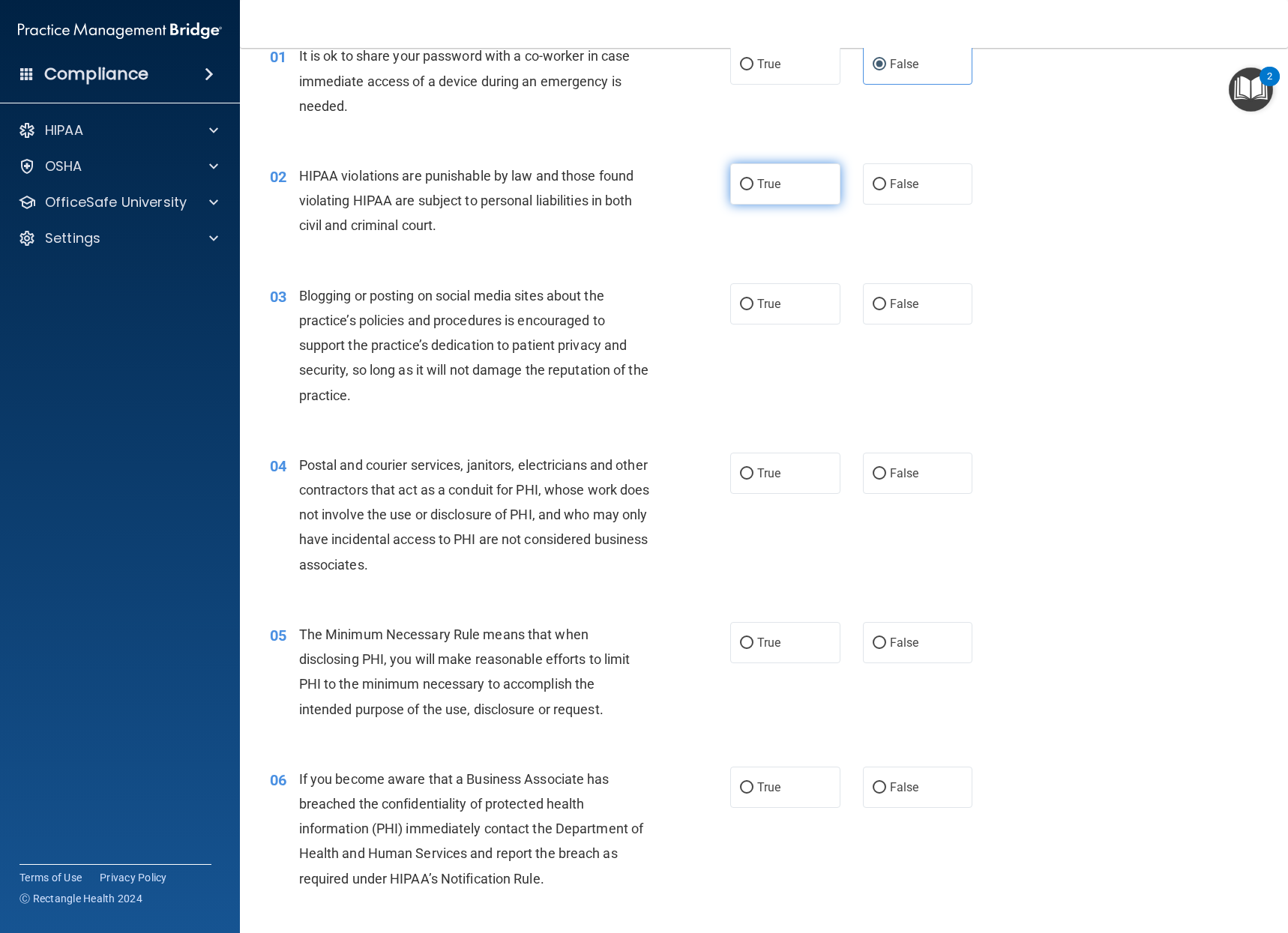
radio input "true"
click at [891, 300] on span "False" at bounding box center [904, 304] width 29 height 14
click at [886, 300] on input "False" at bounding box center [879, 305] width 13 height 12
radio input "true"
click at [789, 471] on label "True" at bounding box center [785, 474] width 110 height 41
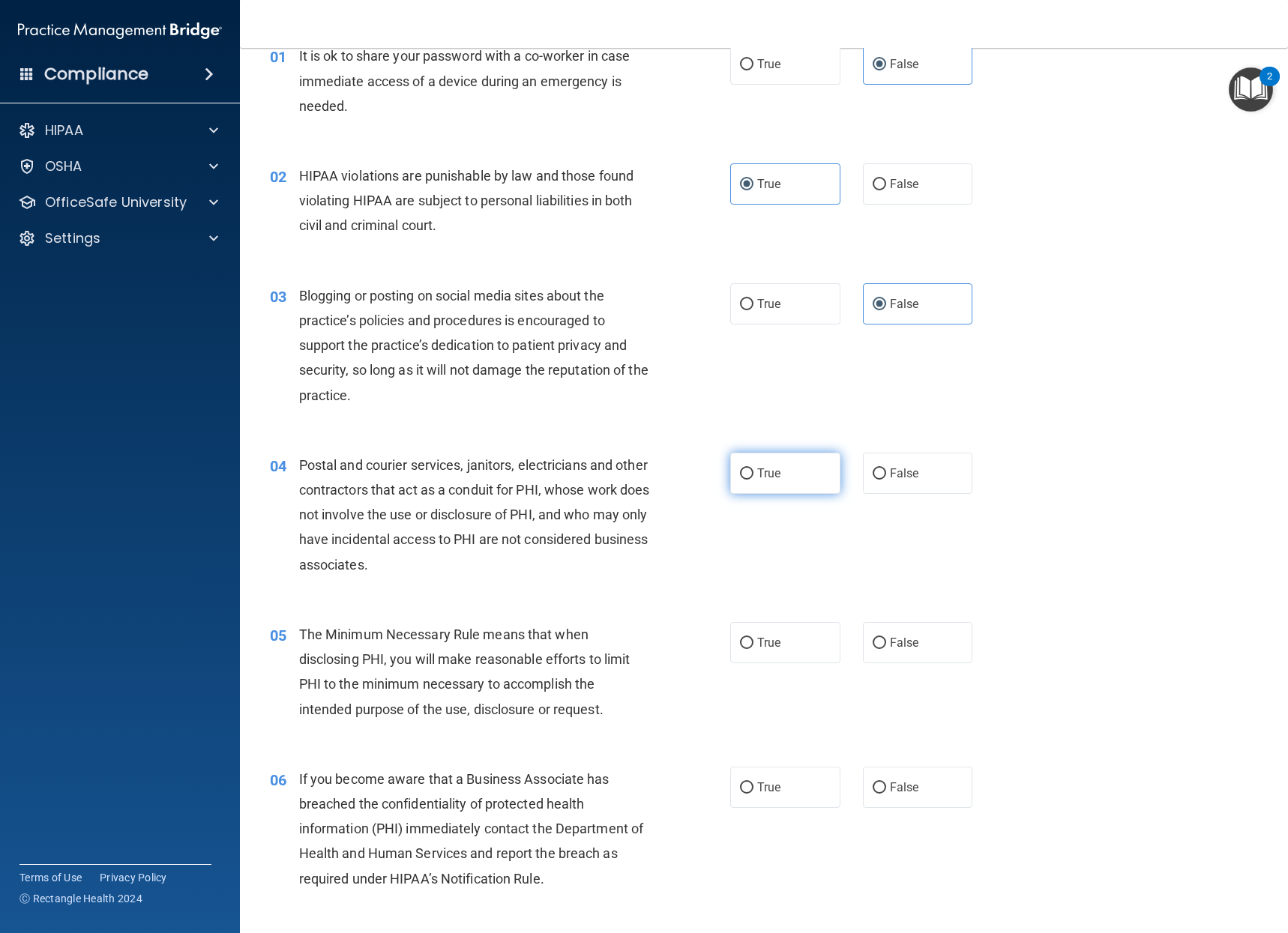
click at [753, 471] on input "True" at bounding box center [746, 474] width 13 height 12
radio input "true"
click at [772, 649] on span "True" at bounding box center [769, 642] width 23 height 14
click at [753, 649] on input "True" at bounding box center [746, 644] width 13 height 12
radio input "true"
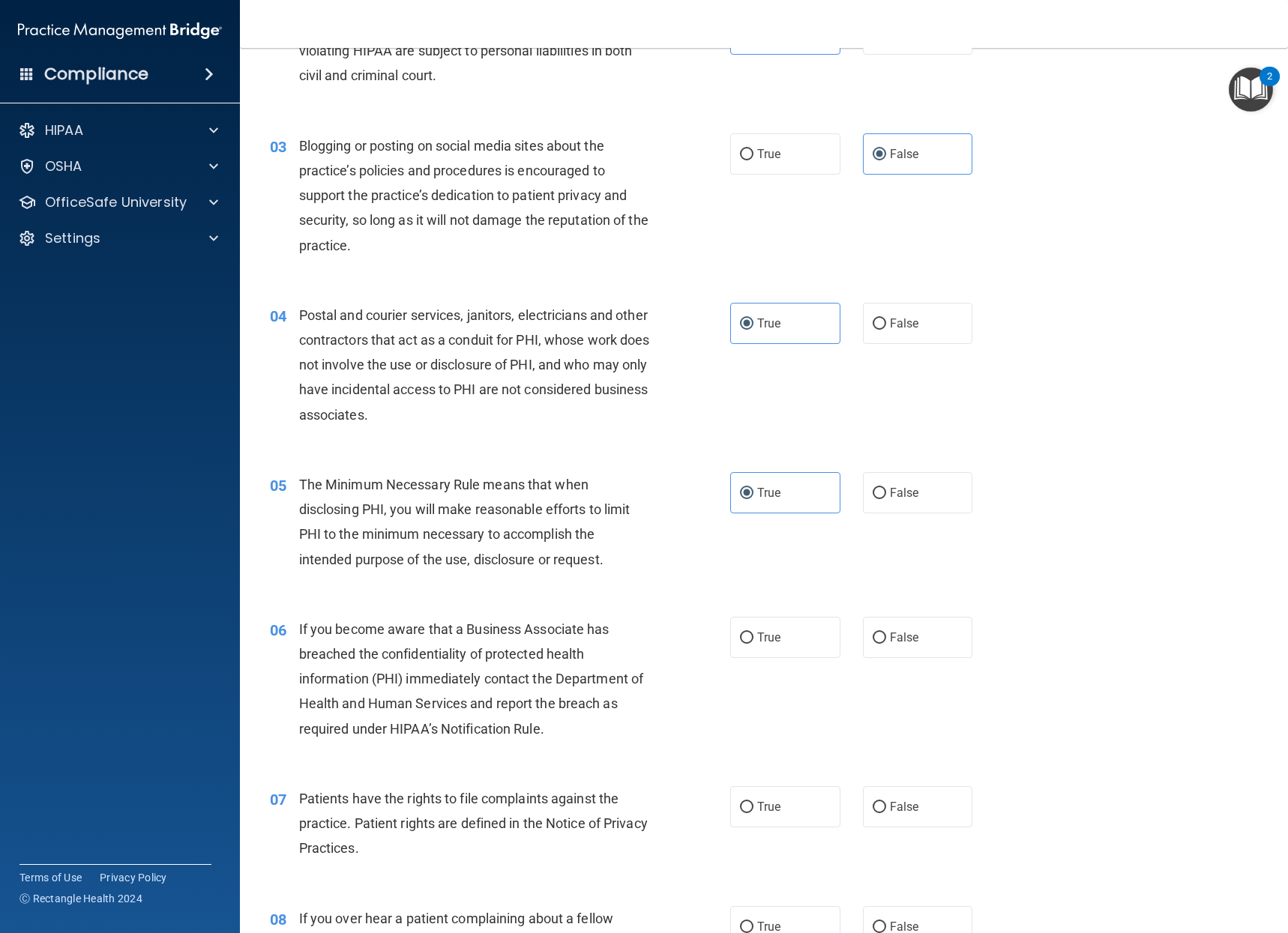
scroll to position [299, 0]
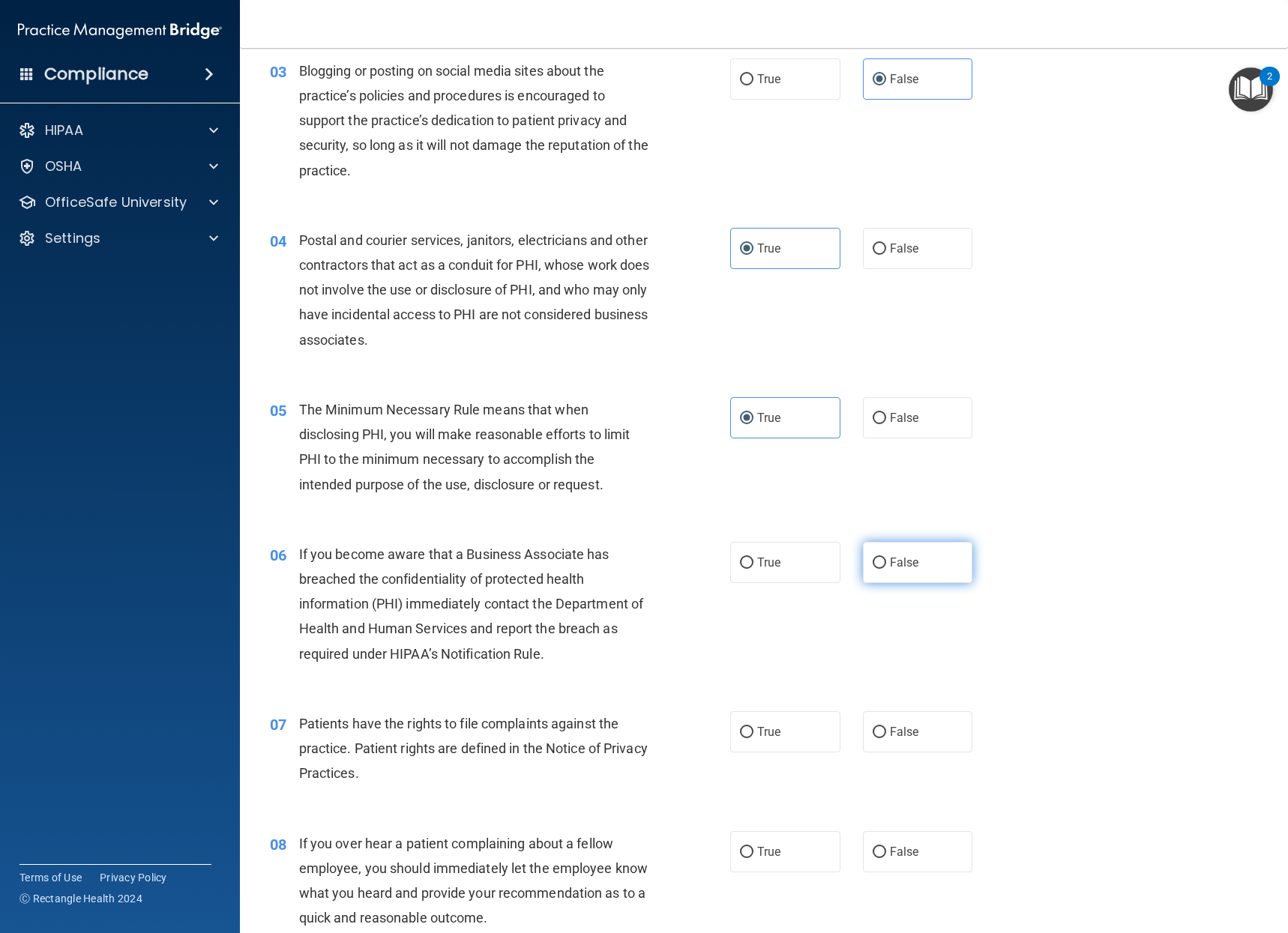
click at [940, 574] on label "False" at bounding box center [917, 562] width 110 height 41
click at [886, 569] on input "False" at bounding box center [879, 563] width 13 height 12
radio input "true"
click at [785, 727] on label "True" at bounding box center [785, 732] width 110 height 41
click at [753, 727] on input "True" at bounding box center [746, 733] width 13 height 12
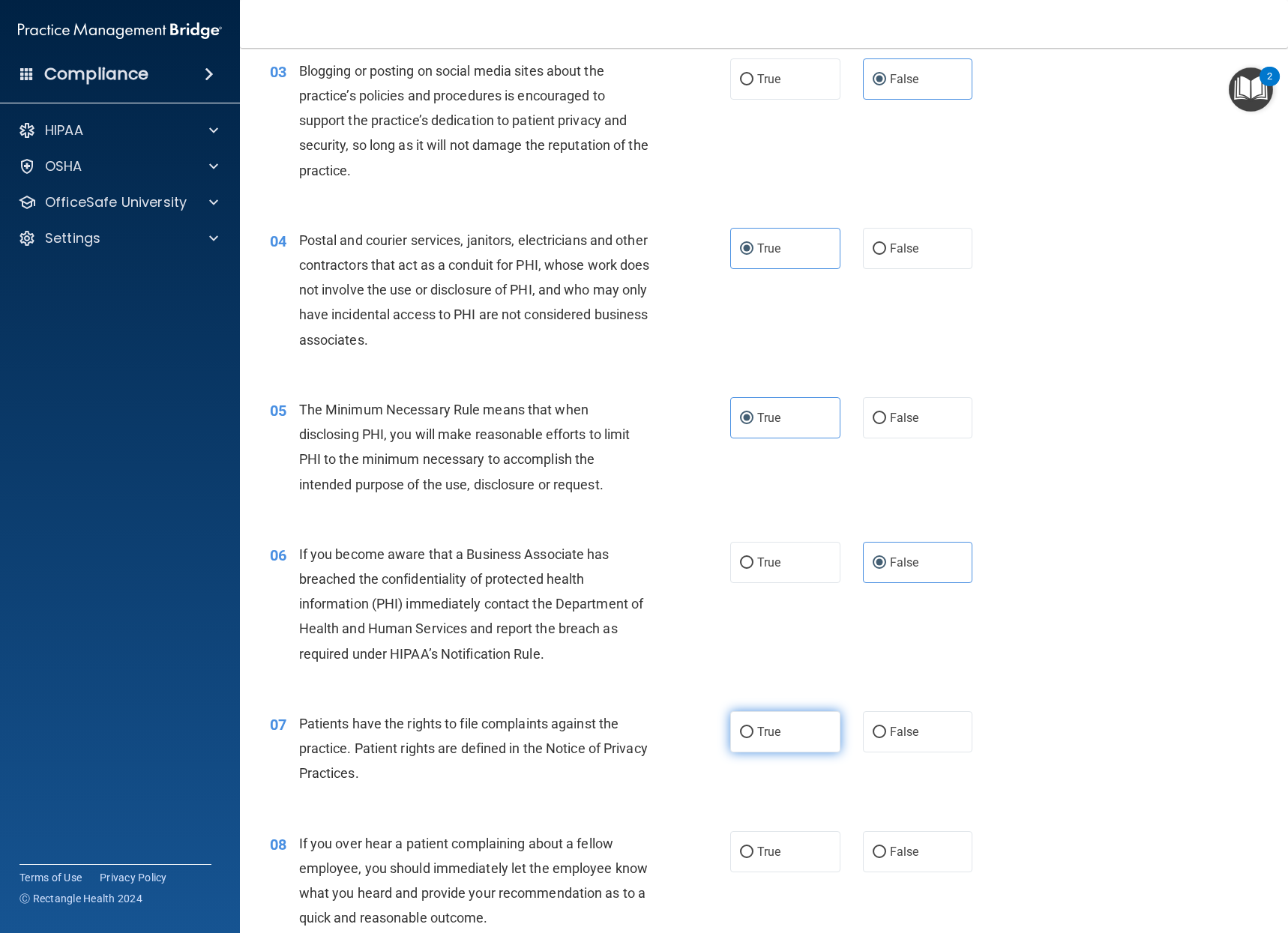
radio input "true"
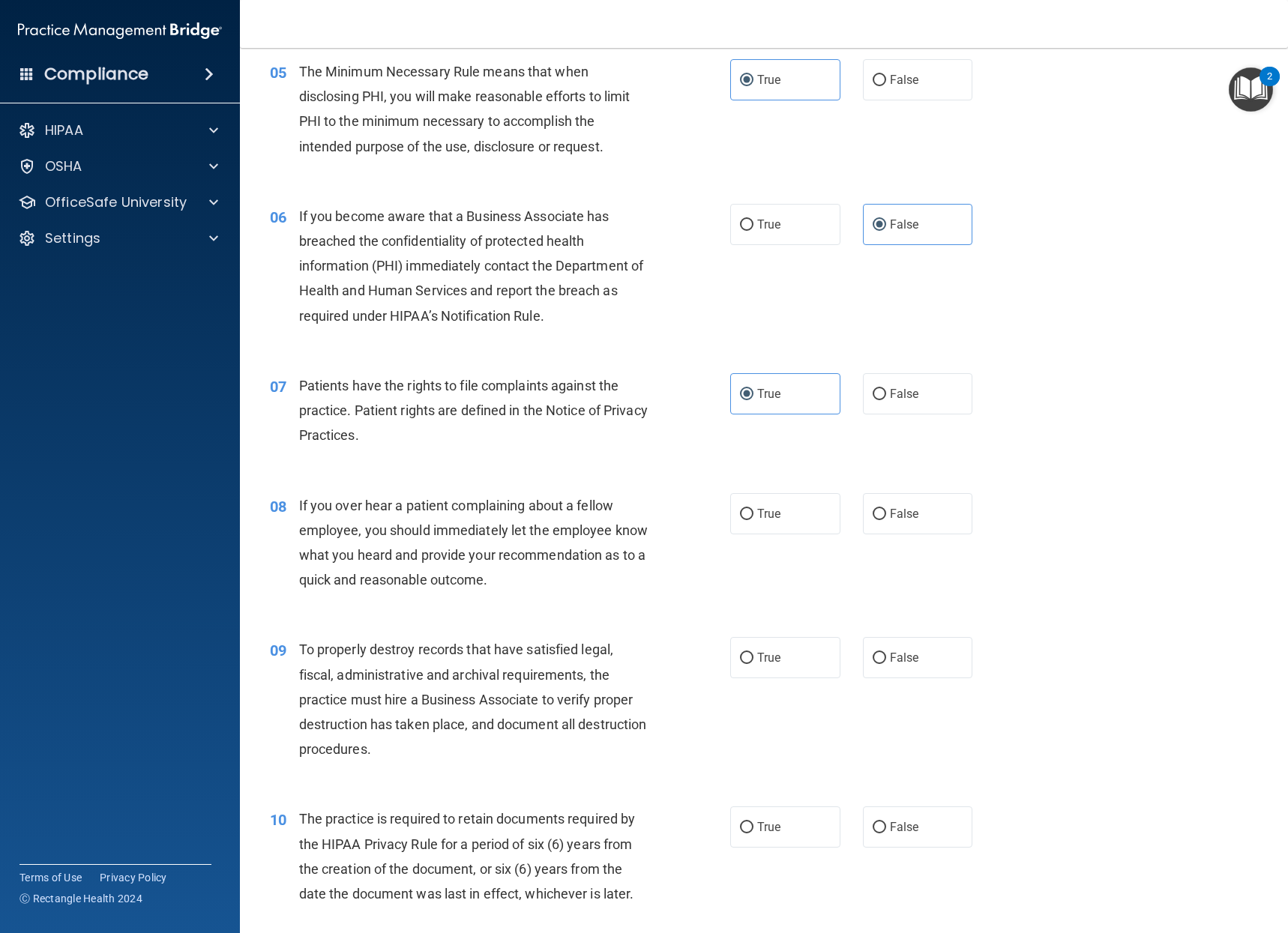
scroll to position [674, 0]
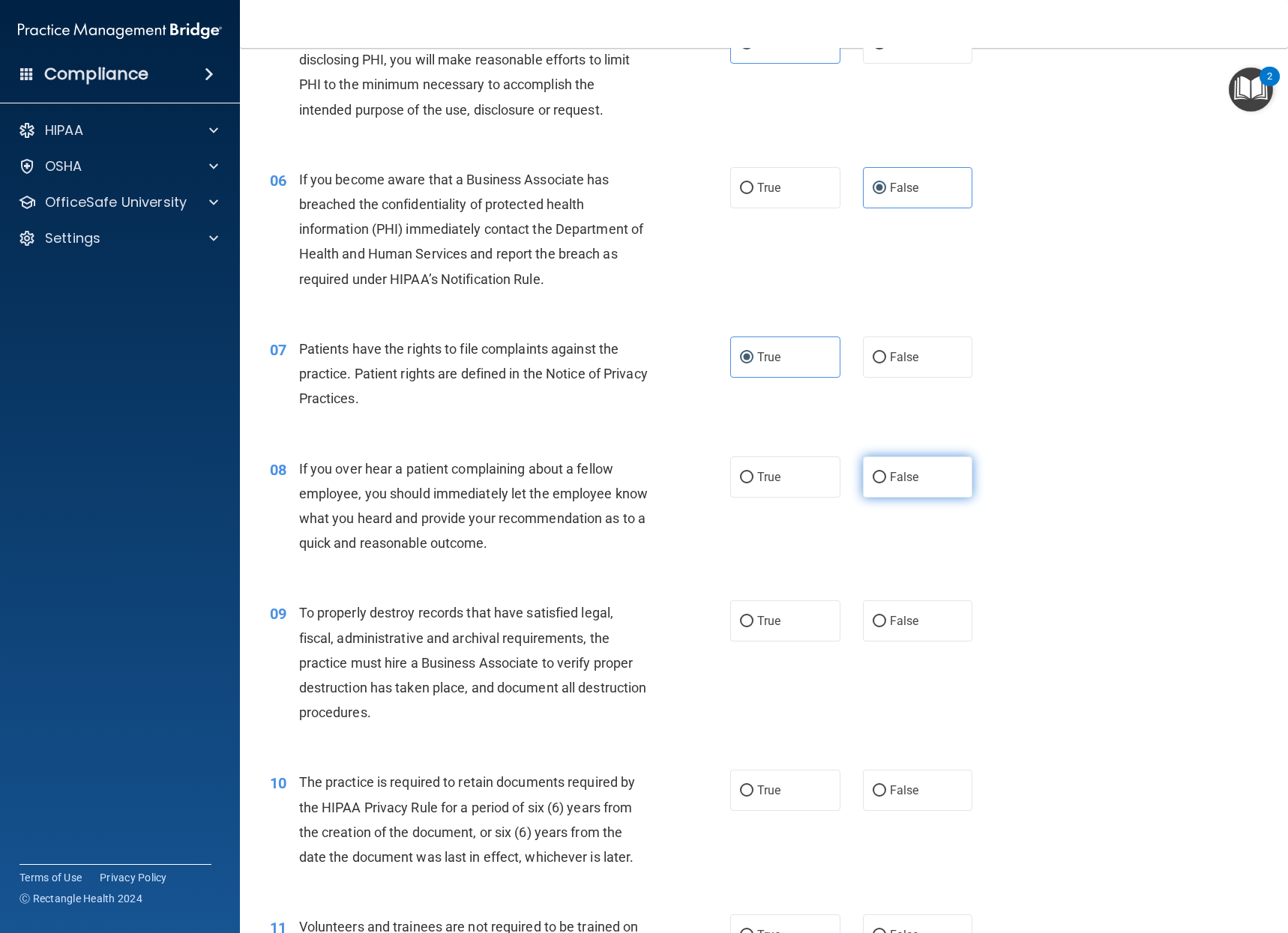
click at [917, 465] on label "False" at bounding box center [917, 477] width 110 height 41
click at [886, 472] on input "False" at bounding box center [879, 478] width 13 height 12
radio input "true"
click at [908, 617] on span "False" at bounding box center [904, 620] width 29 height 14
click at [886, 617] on input "False" at bounding box center [879, 622] width 13 height 12
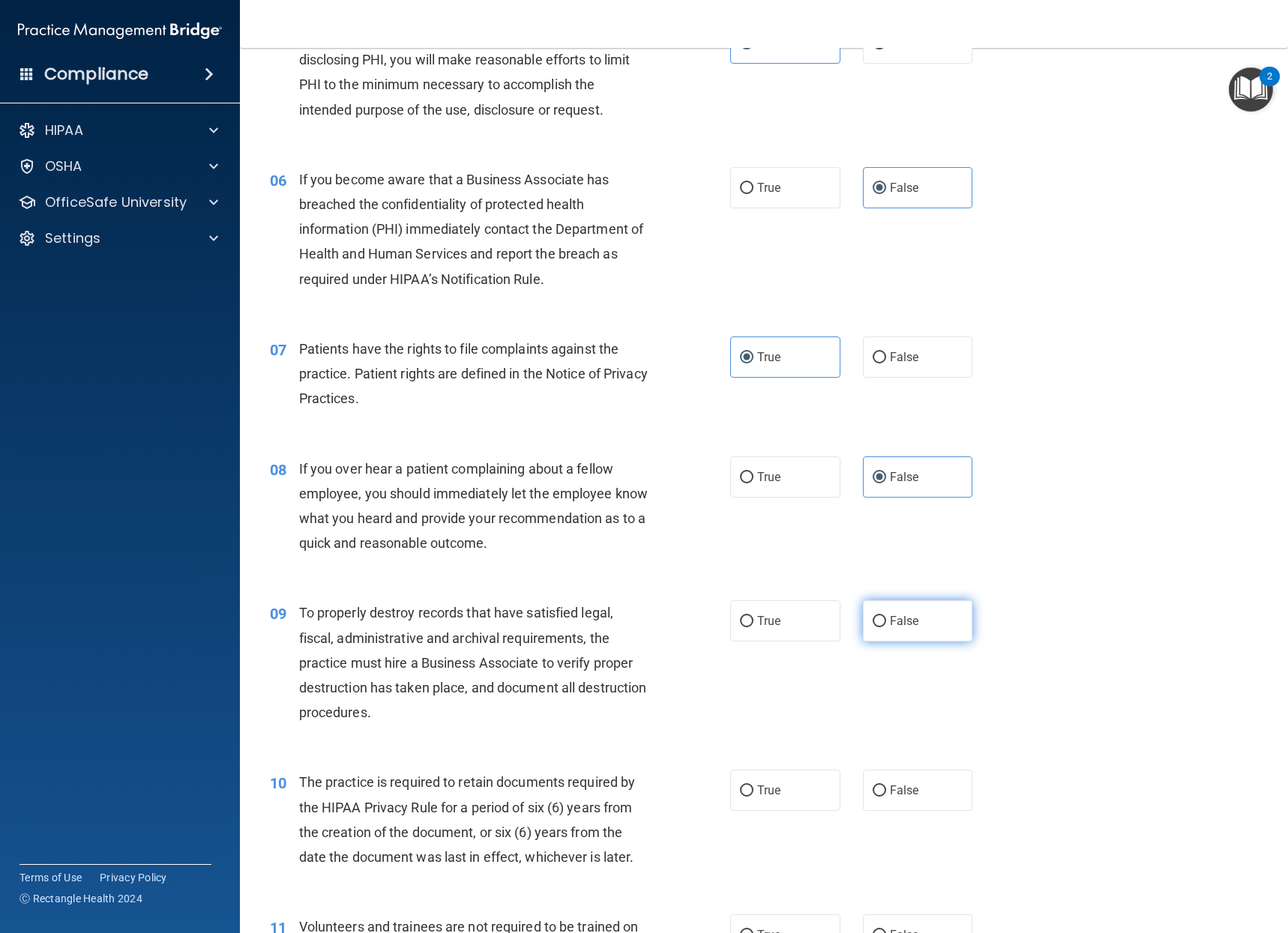
radio input "true"
click at [760, 788] on span "True" at bounding box center [769, 790] width 23 height 14
click at [753, 788] on input "True" at bounding box center [746, 791] width 13 height 12
radio input "true"
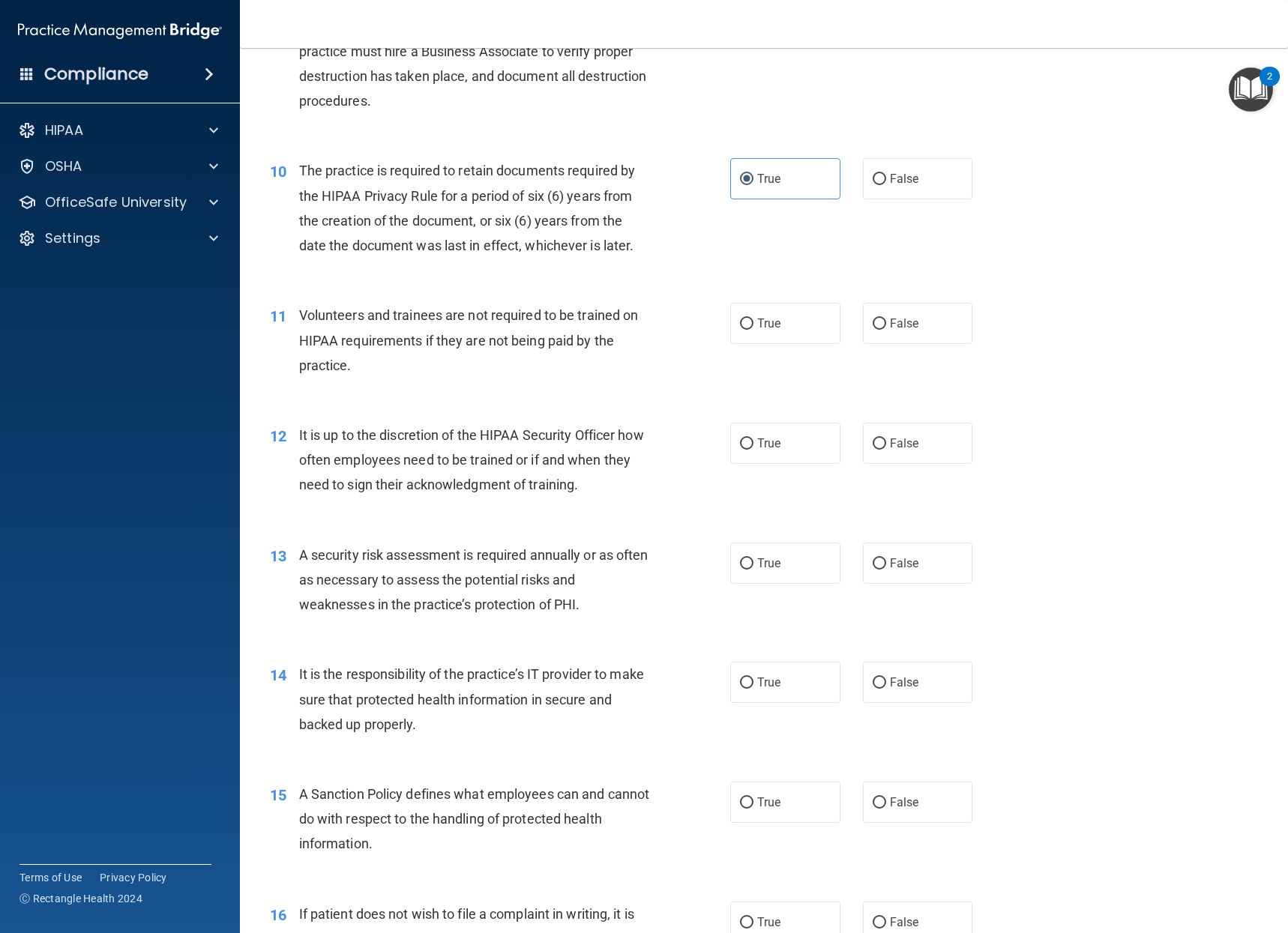
scroll to position [1349, 0]
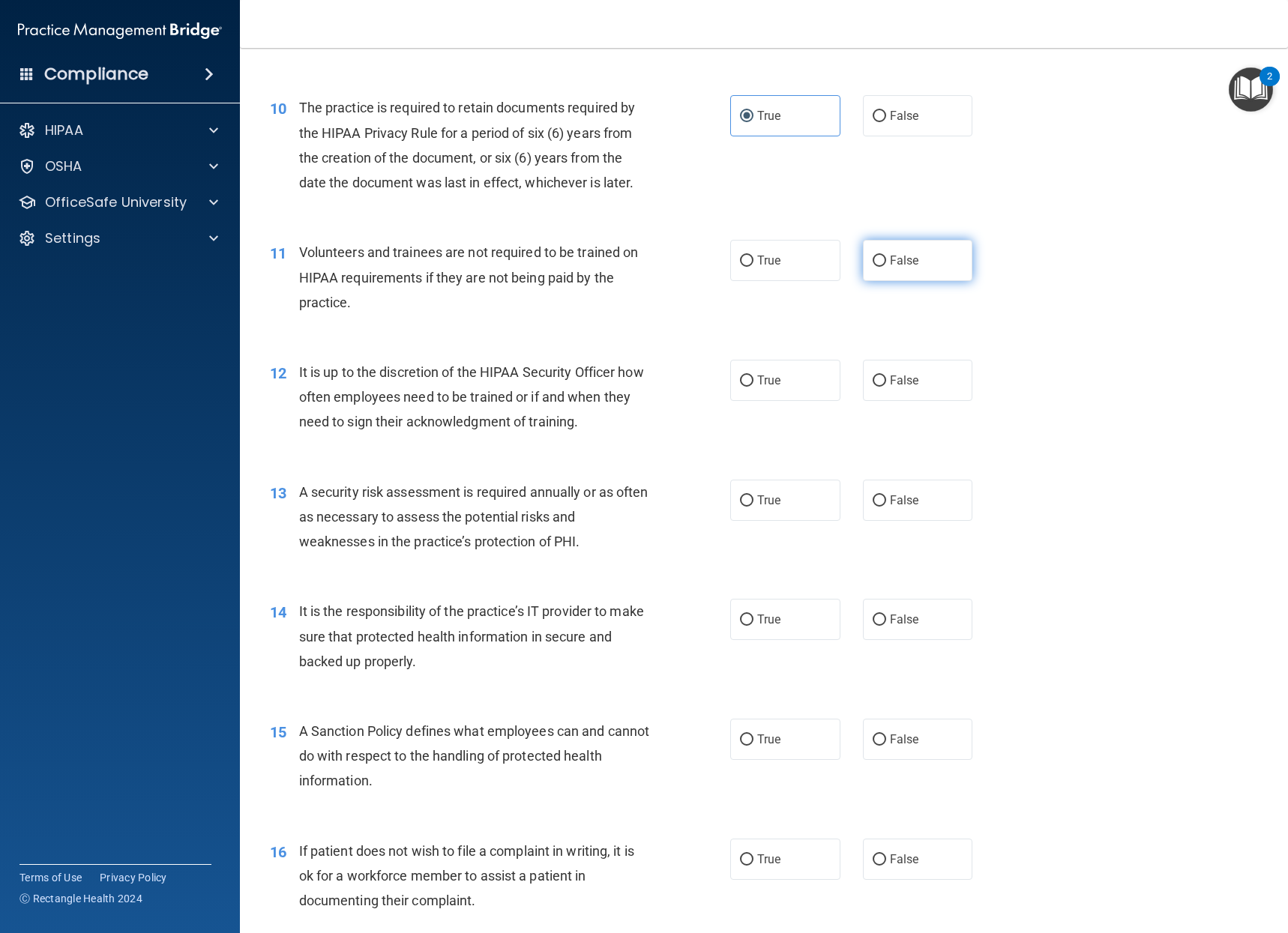
click at [877, 270] on label "False" at bounding box center [917, 260] width 110 height 41
click at [877, 267] on input "False" at bounding box center [879, 261] width 13 height 12
radio input "true"
click at [899, 376] on span "False" at bounding box center [904, 380] width 29 height 14
click at [886, 376] on input "False" at bounding box center [879, 381] width 13 height 12
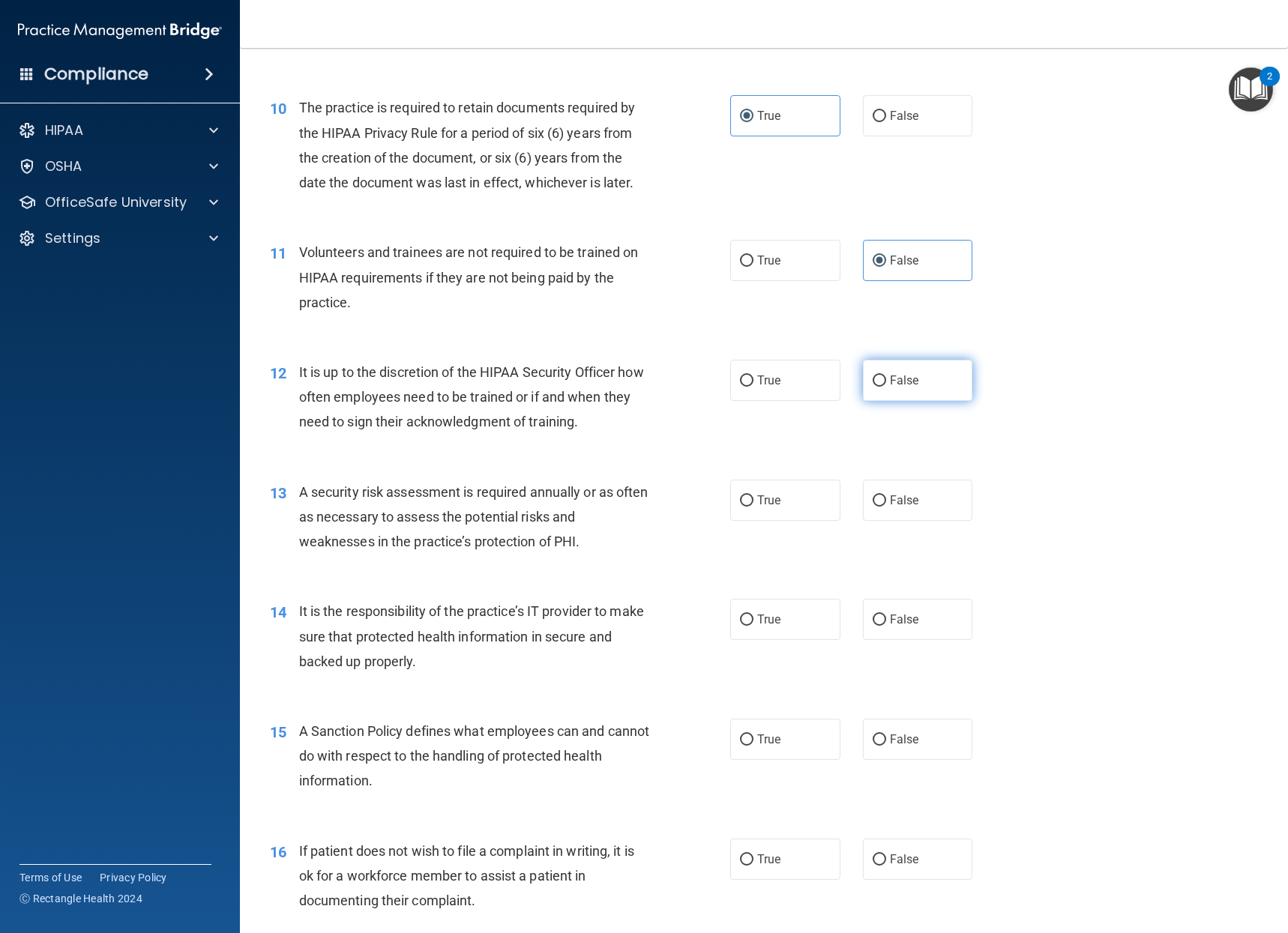
radio input "true"
click at [798, 488] on label "True" at bounding box center [785, 500] width 110 height 41
click at [753, 495] on input "True" at bounding box center [746, 501] width 13 height 12
radio input "true"
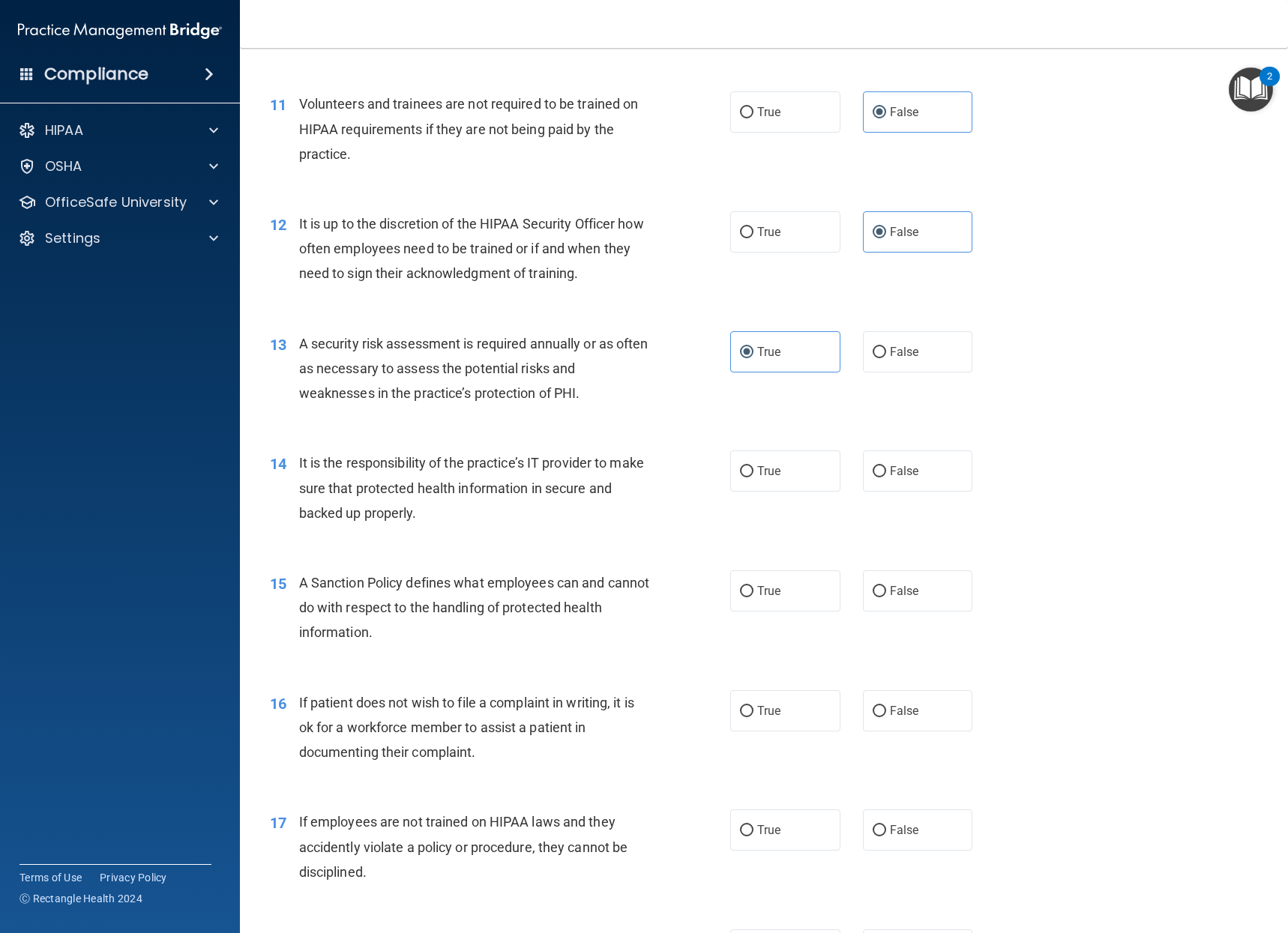
scroll to position [1499, 0]
click at [903, 466] on span "False" at bounding box center [904, 469] width 29 height 14
click at [886, 466] on input "False" at bounding box center [879, 470] width 13 height 12
radio input "true"
click at [906, 584] on span "False" at bounding box center [904, 589] width 29 height 14
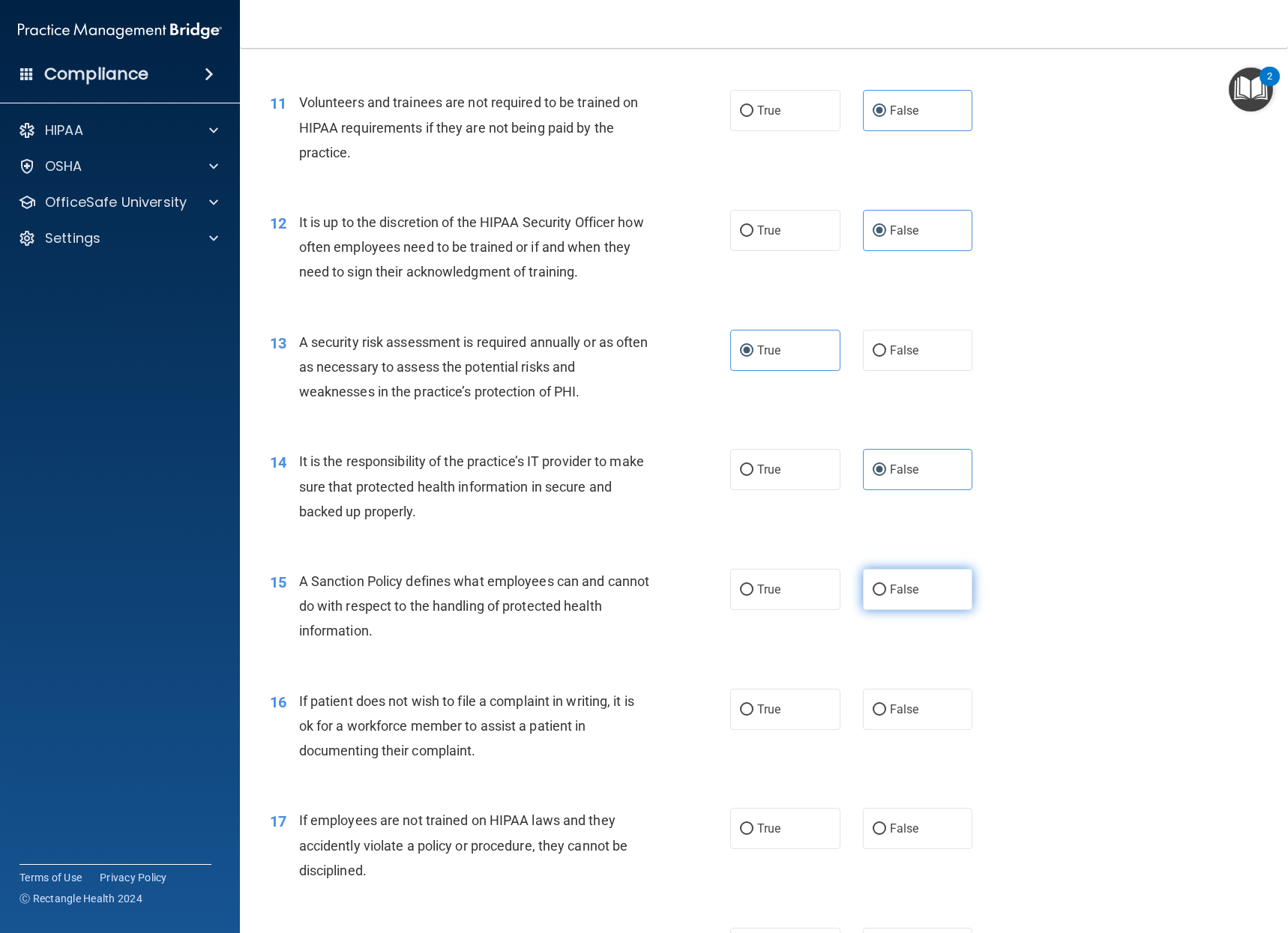
click at [886, 585] on input "False" at bounding box center [879, 590] width 13 height 12
radio input "true"
click at [780, 702] on label "True" at bounding box center [785, 709] width 110 height 41
click at [753, 704] on input "True" at bounding box center [746, 710] width 13 height 12
radio input "true"
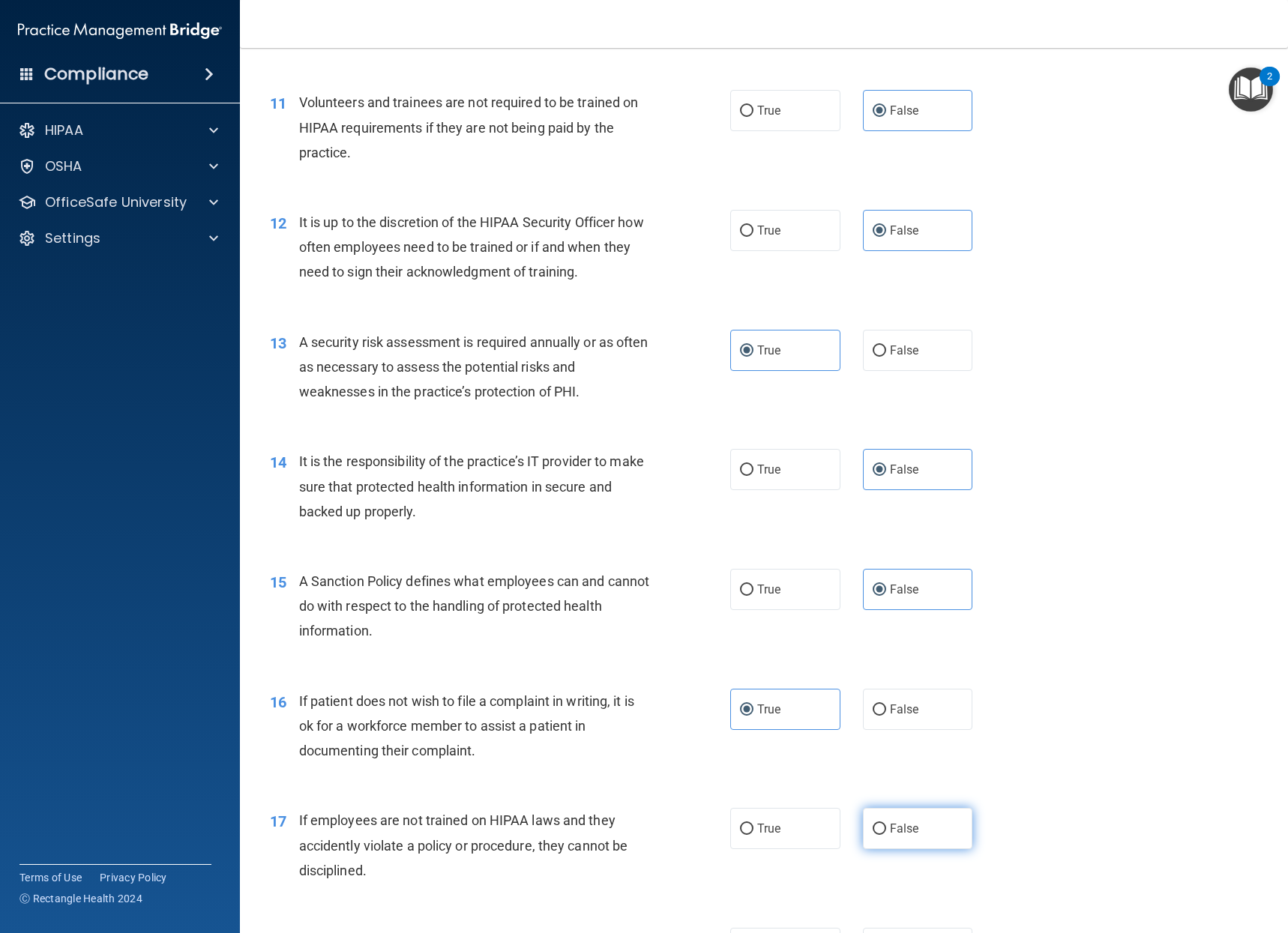
click at [899, 814] on label "False" at bounding box center [917, 829] width 110 height 41
click at [886, 824] on input "False" at bounding box center [879, 829] width 13 height 12
radio input "true"
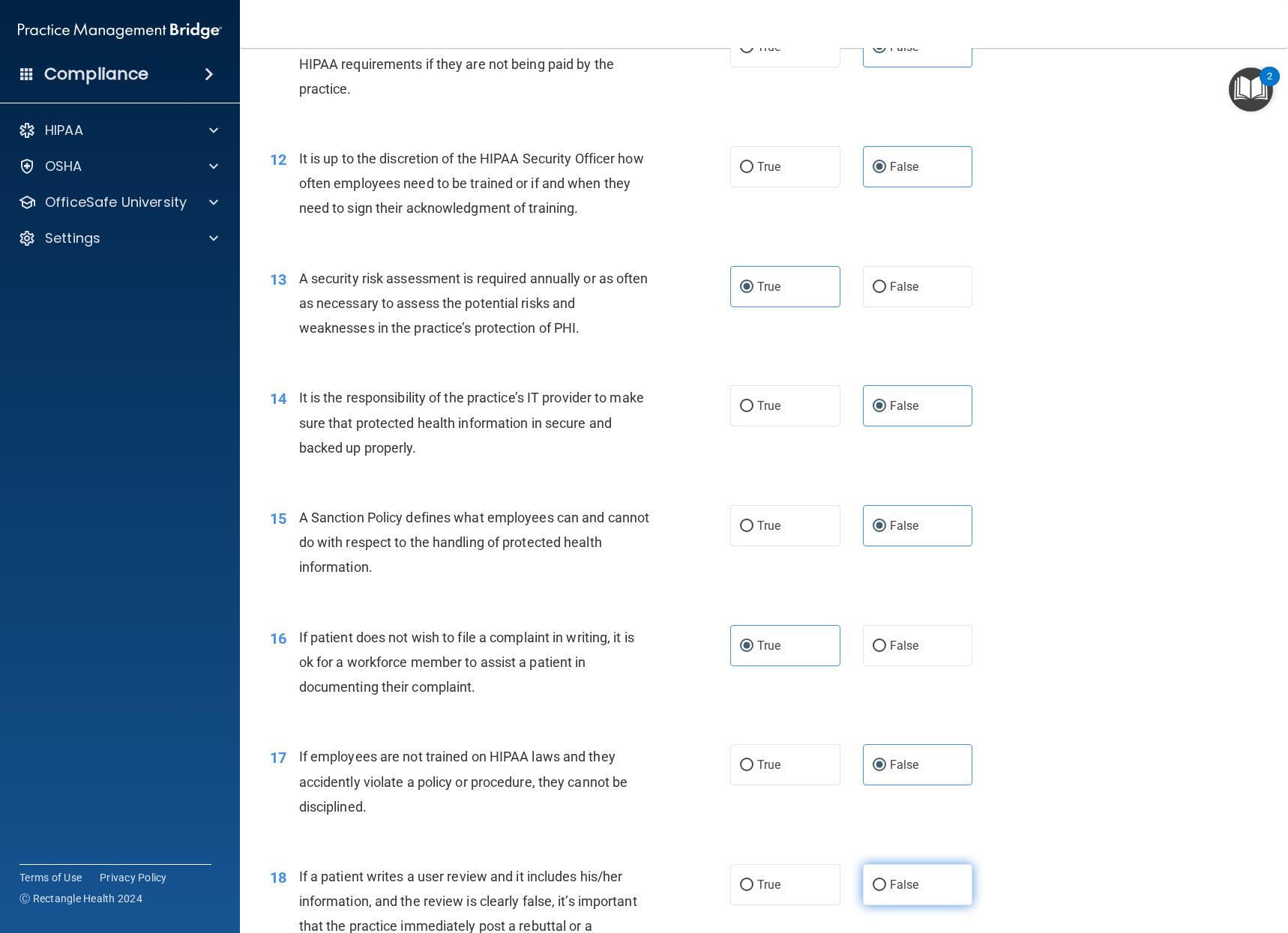
scroll to position [1649, 0]
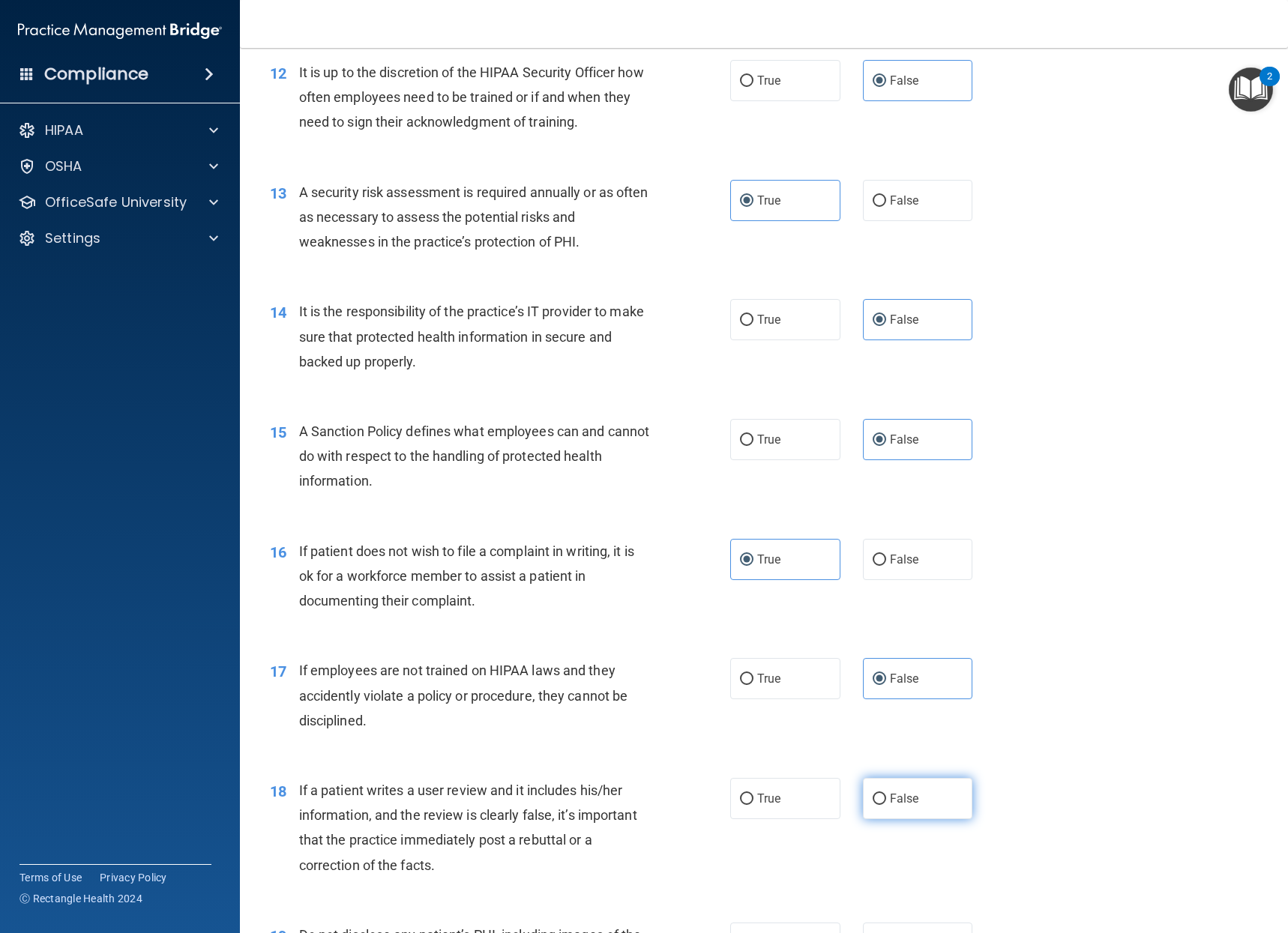
click at [897, 799] on span "False" at bounding box center [904, 798] width 29 height 14
click at [886, 799] on input "False" at bounding box center [879, 799] width 13 height 12
radio input "true"
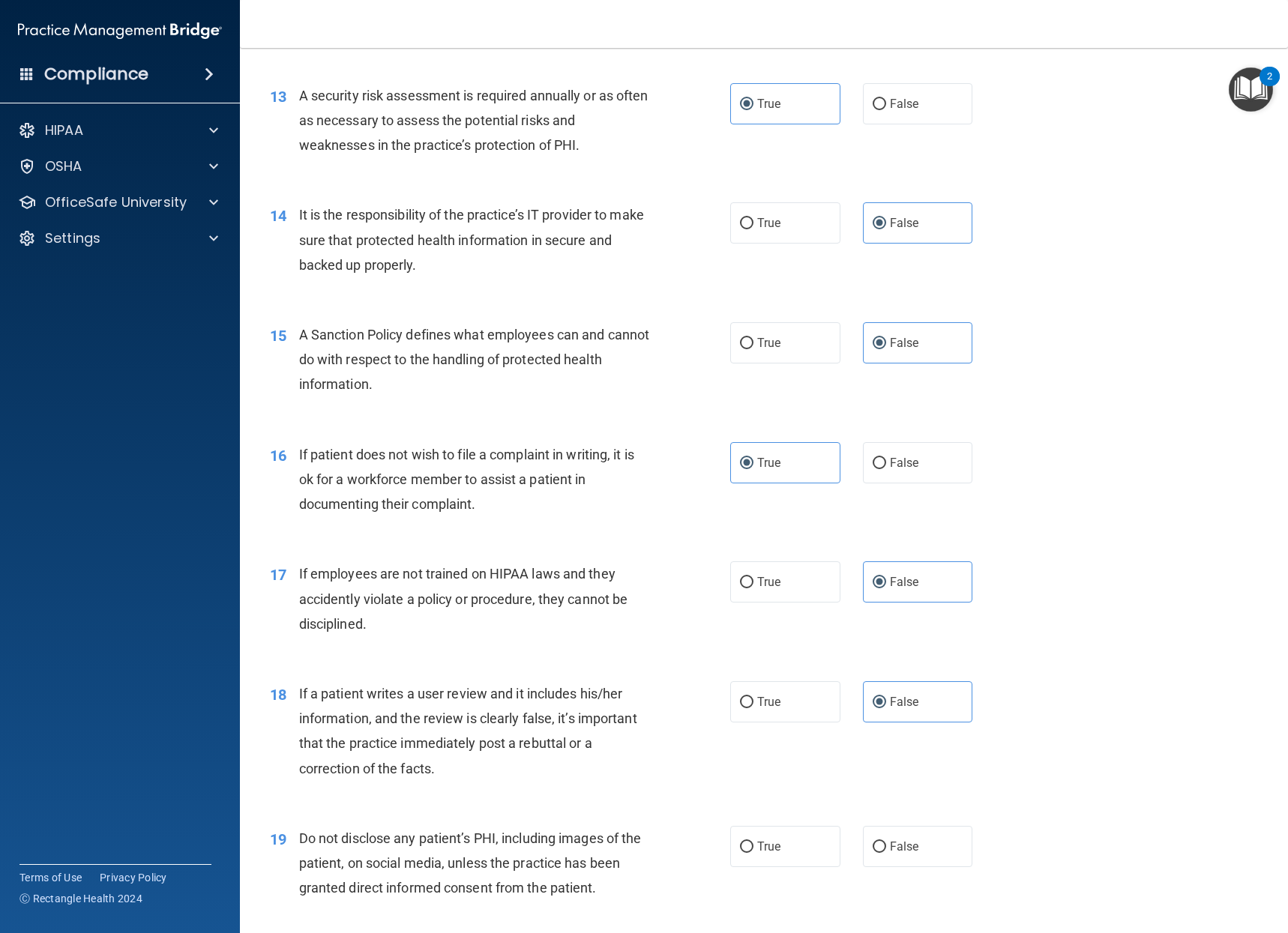
scroll to position [1949, 0]
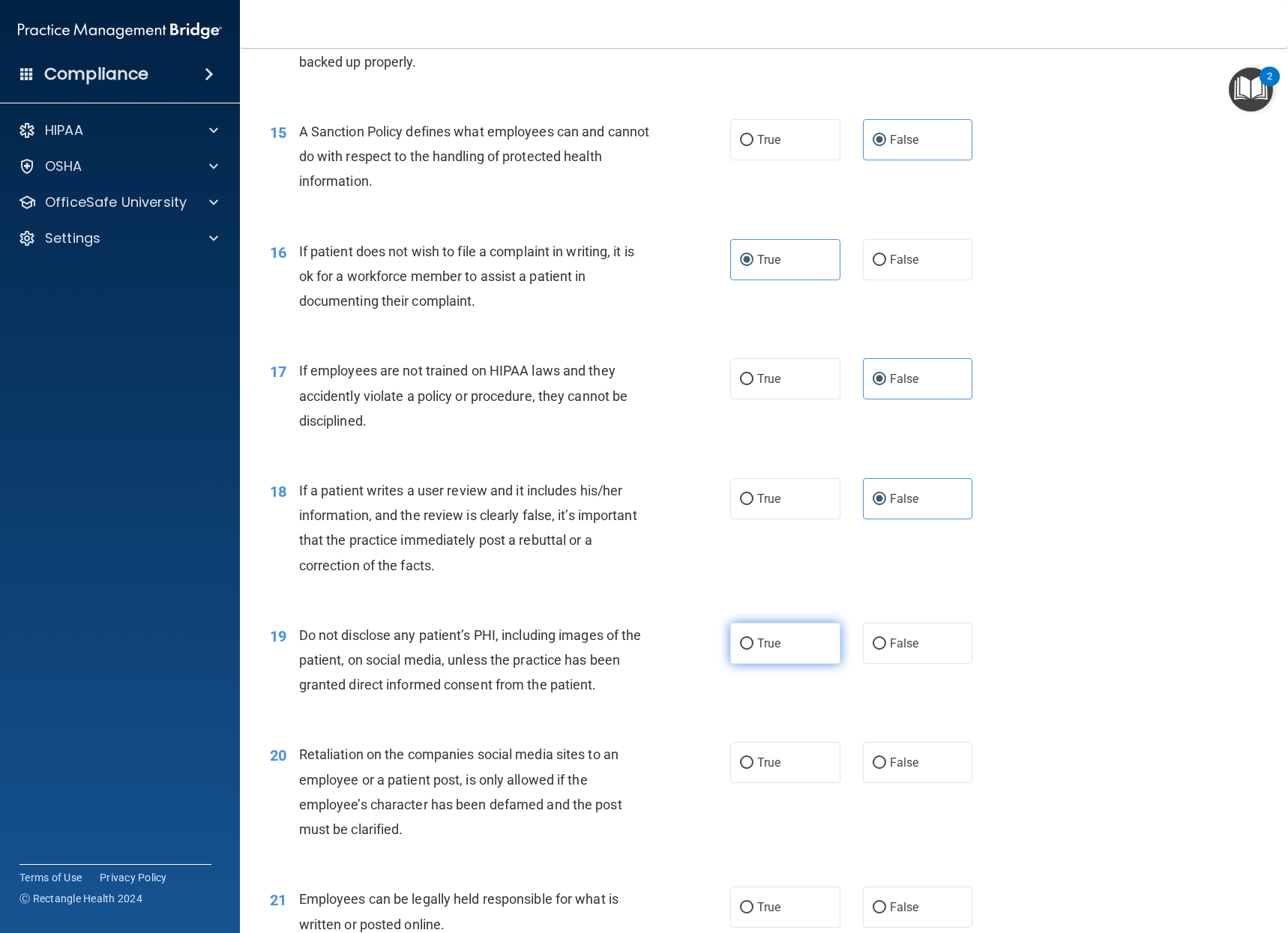
click at [809, 650] on label "True" at bounding box center [785, 644] width 110 height 41
click at [753, 649] on input "True" at bounding box center [746, 644] width 13 height 12
radio input "true"
click at [891, 780] on label "False" at bounding box center [917, 763] width 110 height 41
click at [886, 769] on input "False" at bounding box center [879, 764] width 13 height 12
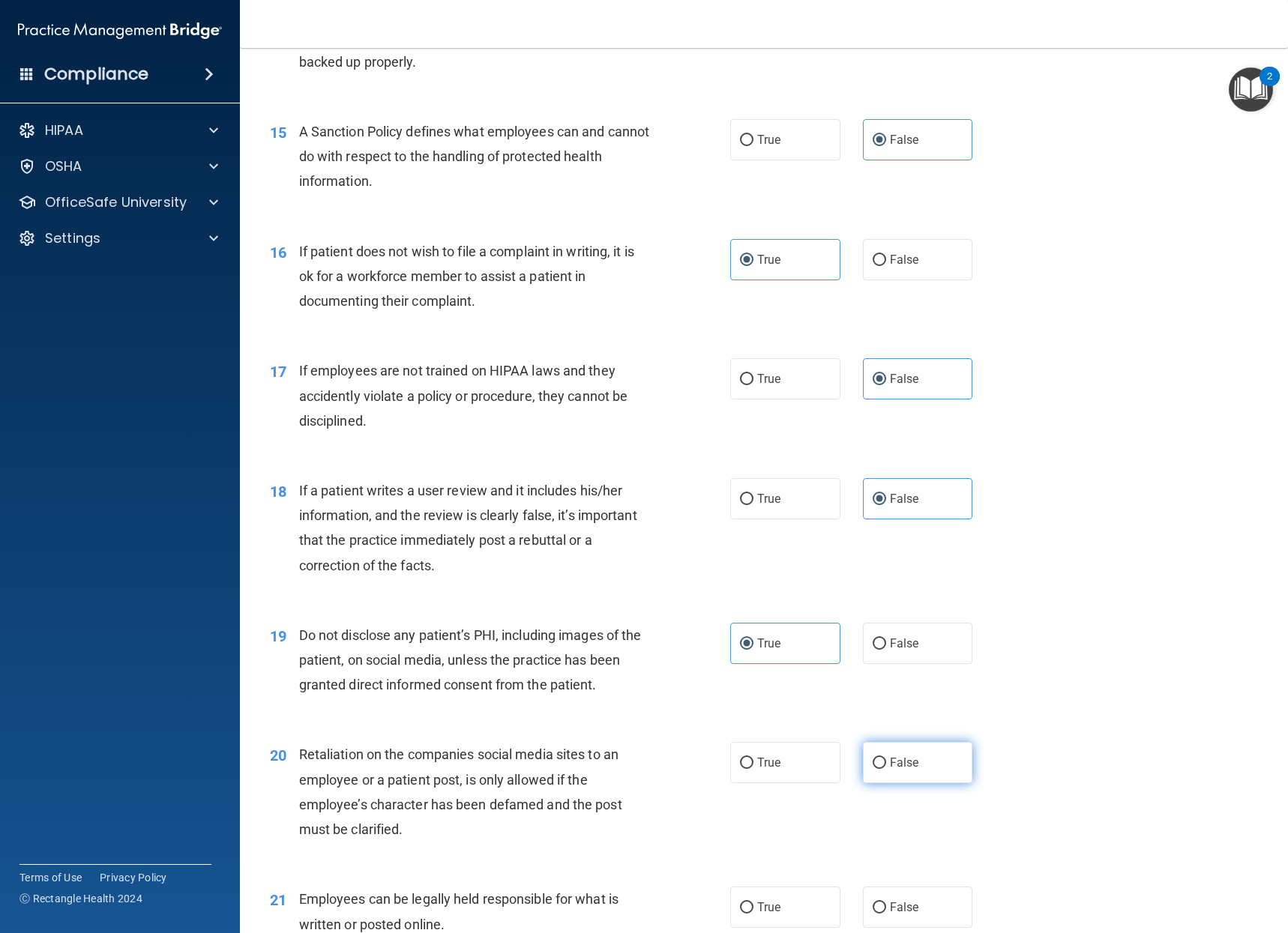
radio input "true"
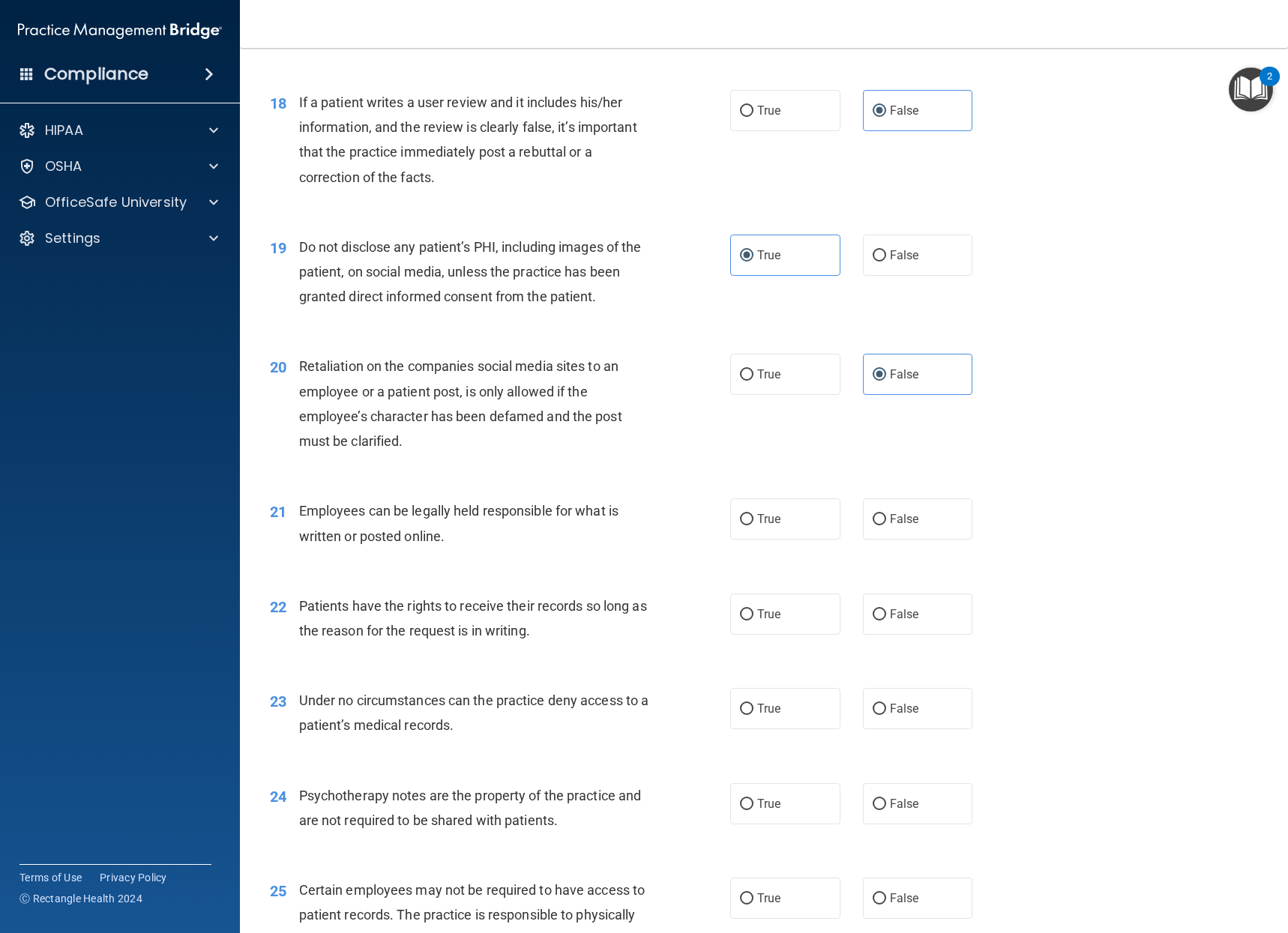
scroll to position [2473, 0]
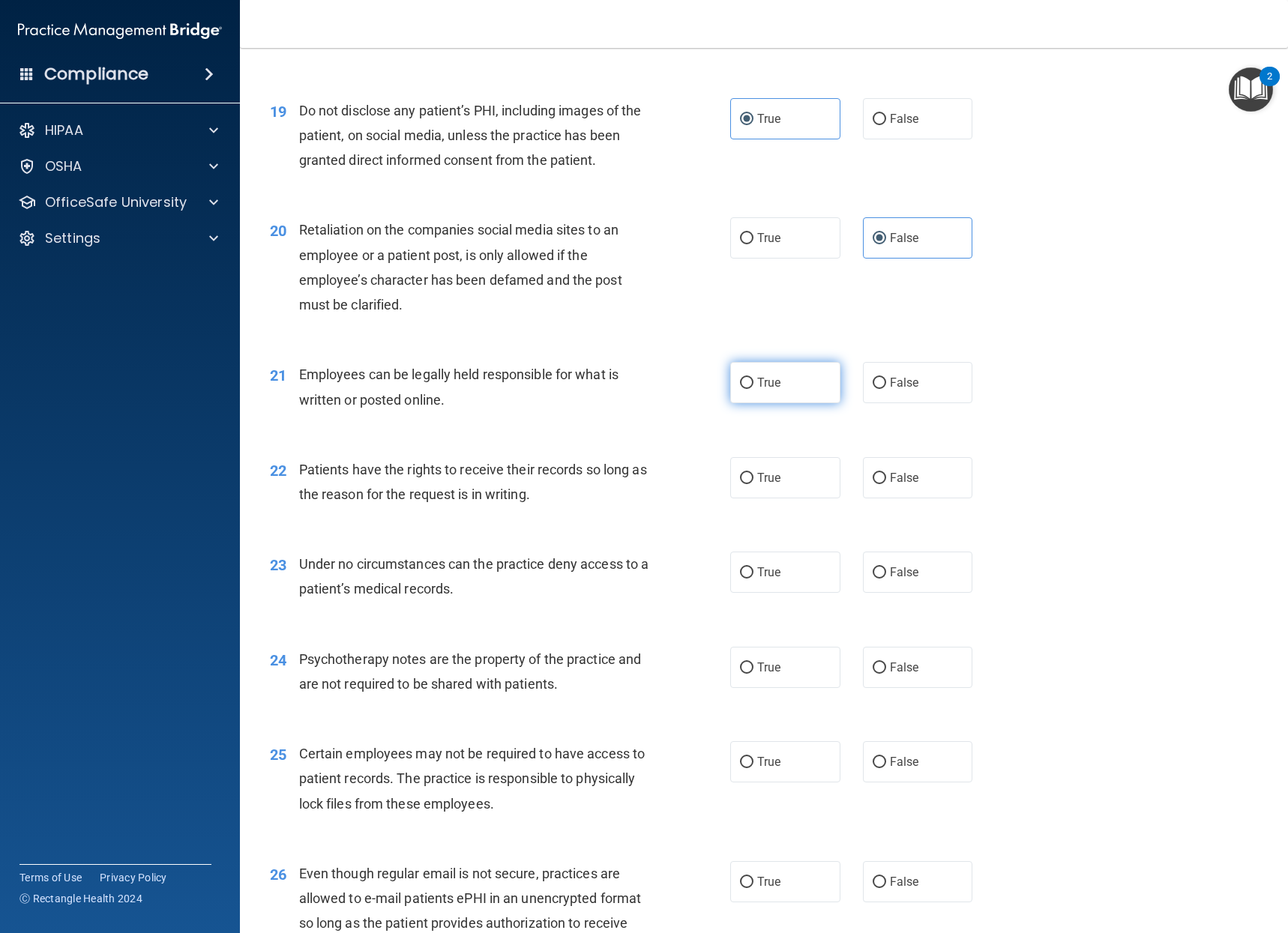
click at [787, 385] on label "True" at bounding box center [785, 382] width 110 height 41
click at [753, 385] on input "True" at bounding box center [746, 383] width 13 height 12
radio input "true"
click at [890, 488] on label "False" at bounding box center [917, 478] width 110 height 41
click at [886, 484] on input "False" at bounding box center [879, 479] width 13 height 12
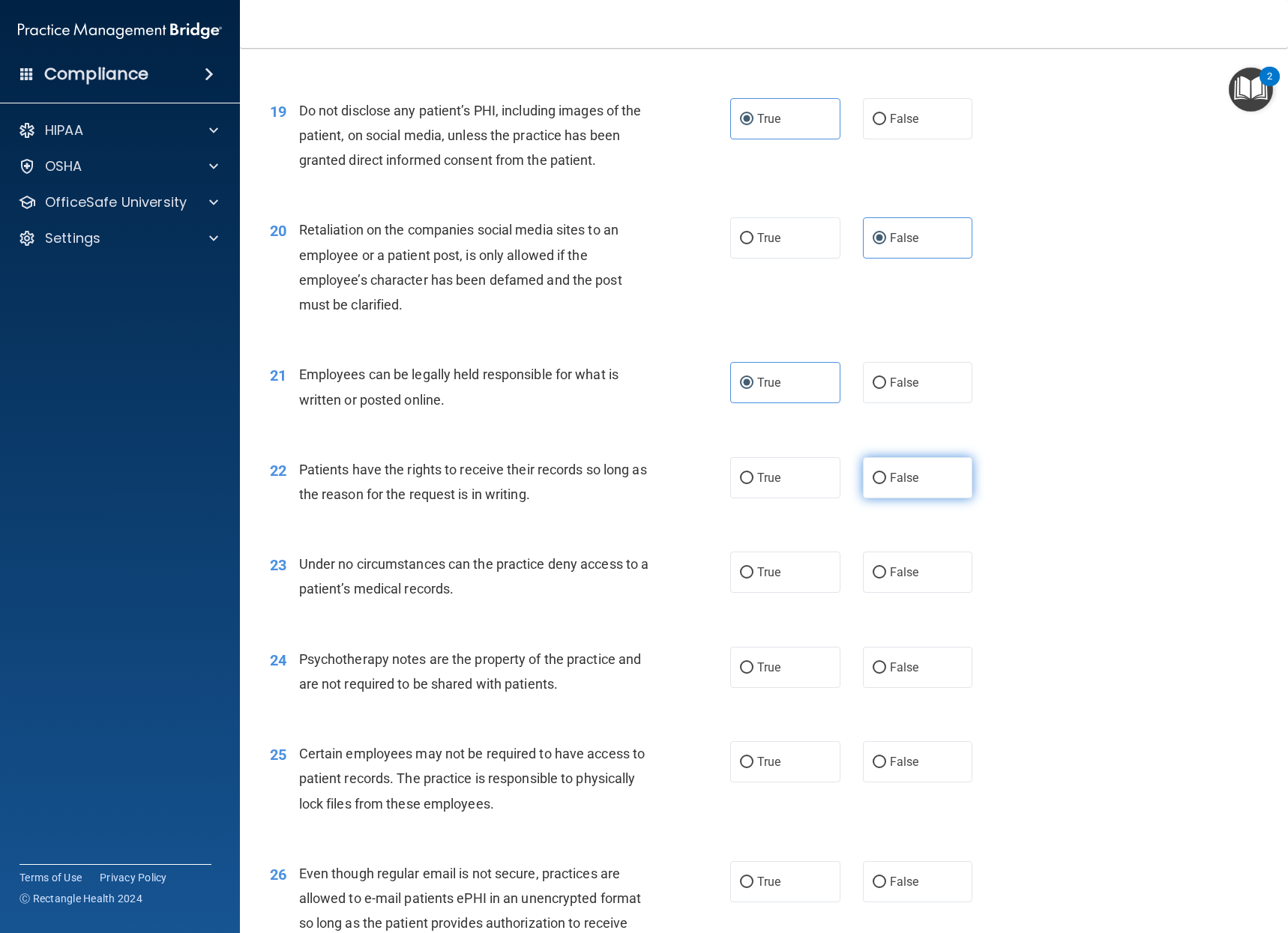
radio input "true"
click at [904, 569] on span "False" at bounding box center [904, 571] width 29 height 14
click at [886, 569] on input "False" at bounding box center [879, 573] width 13 height 12
radio input "true"
click at [811, 672] on label "True" at bounding box center [785, 668] width 110 height 41
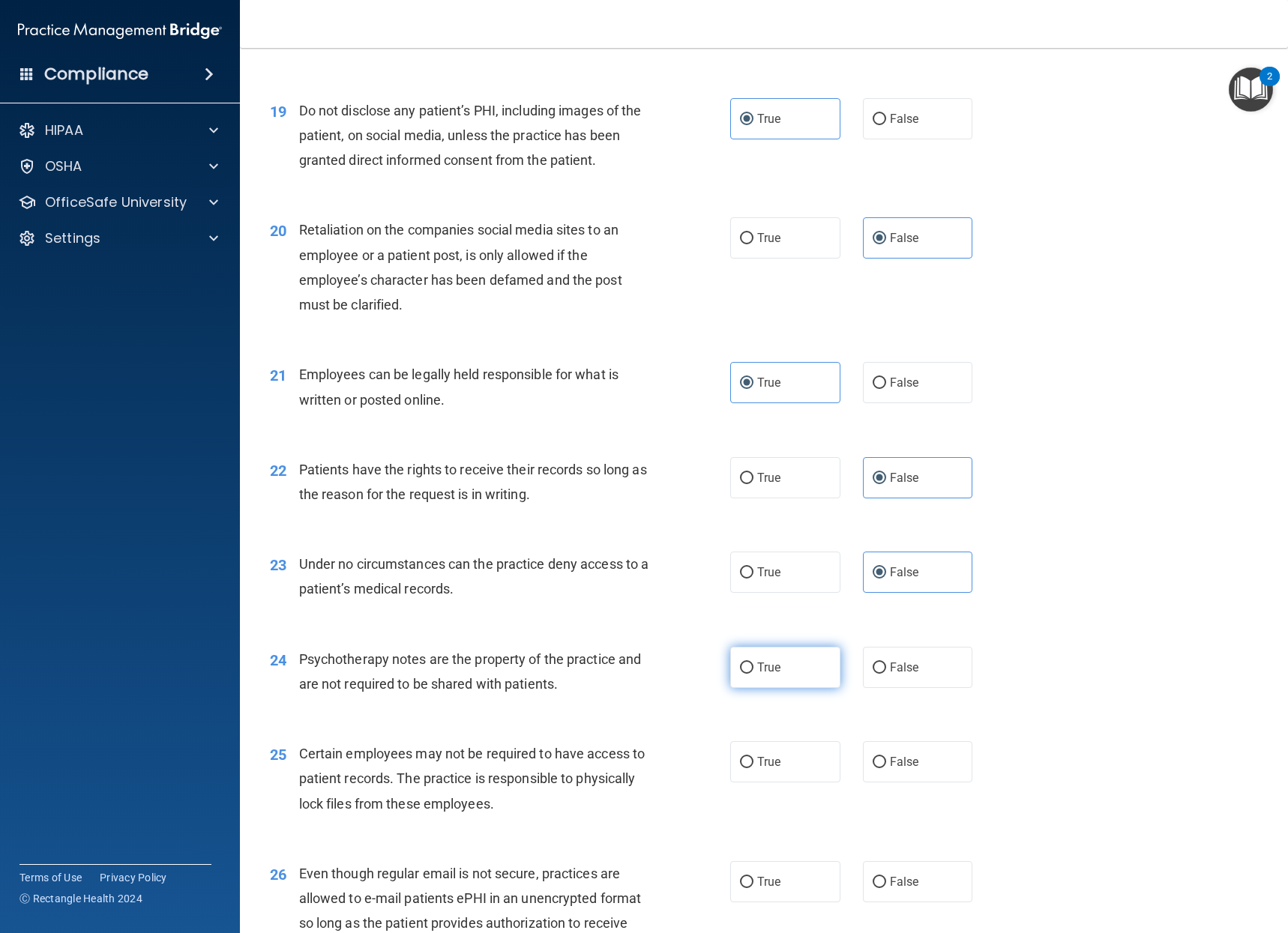
click at [753, 672] on input "True" at bounding box center [746, 668] width 13 height 12
radio input "true"
click at [796, 760] on label "True" at bounding box center [785, 762] width 110 height 41
click at [753, 760] on input "True" at bounding box center [746, 763] width 13 height 12
radio input "true"
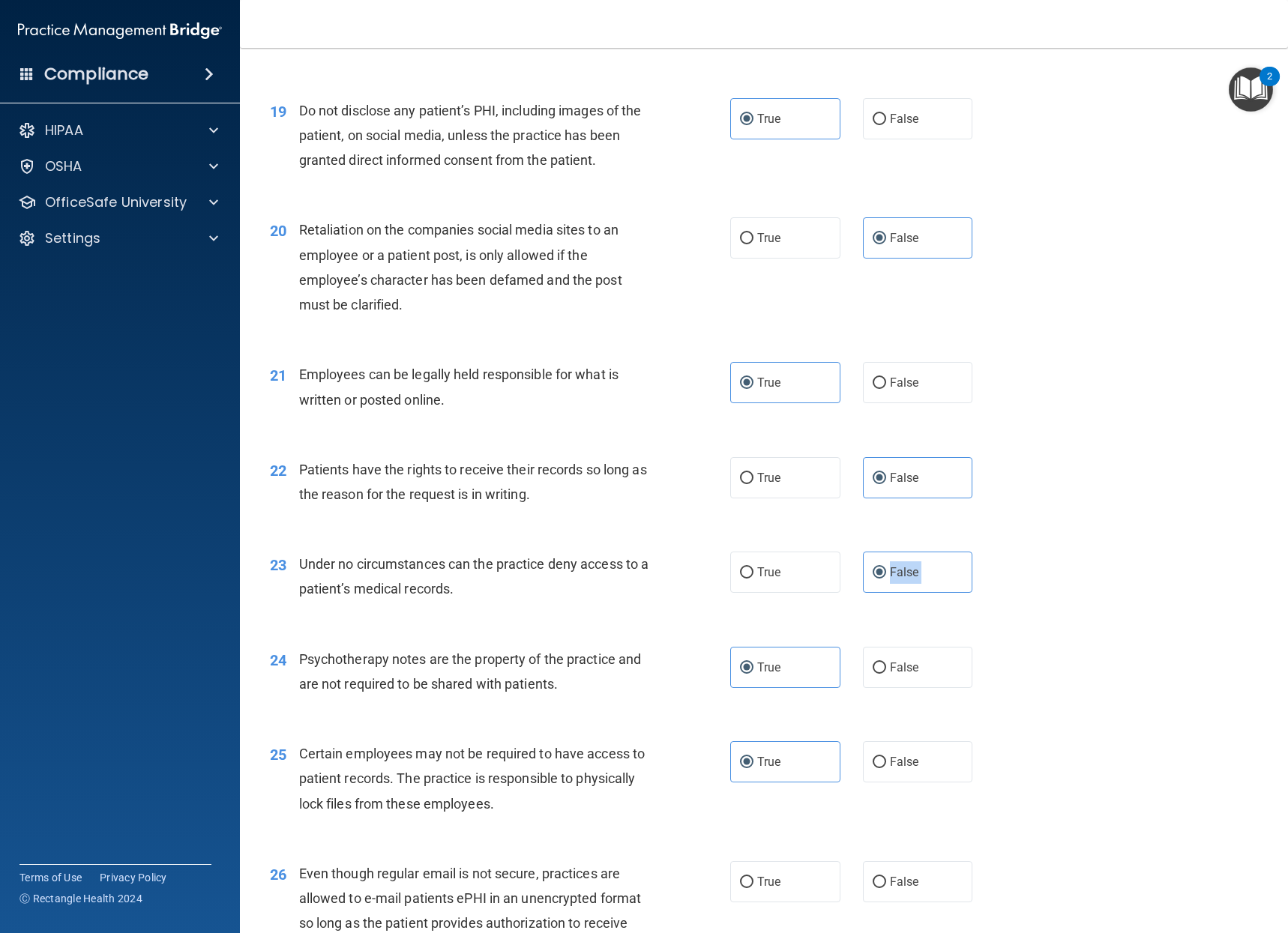
drag, startPoint x: 781, startPoint y: 574, endPoint x: 1087, endPoint y: 632, distance: 311.4
click at [1087, 632] on div "24 Psychotherapy notes are the property of the practice and are not required to…" at bounding box center [764, 675] width 1010 height 95
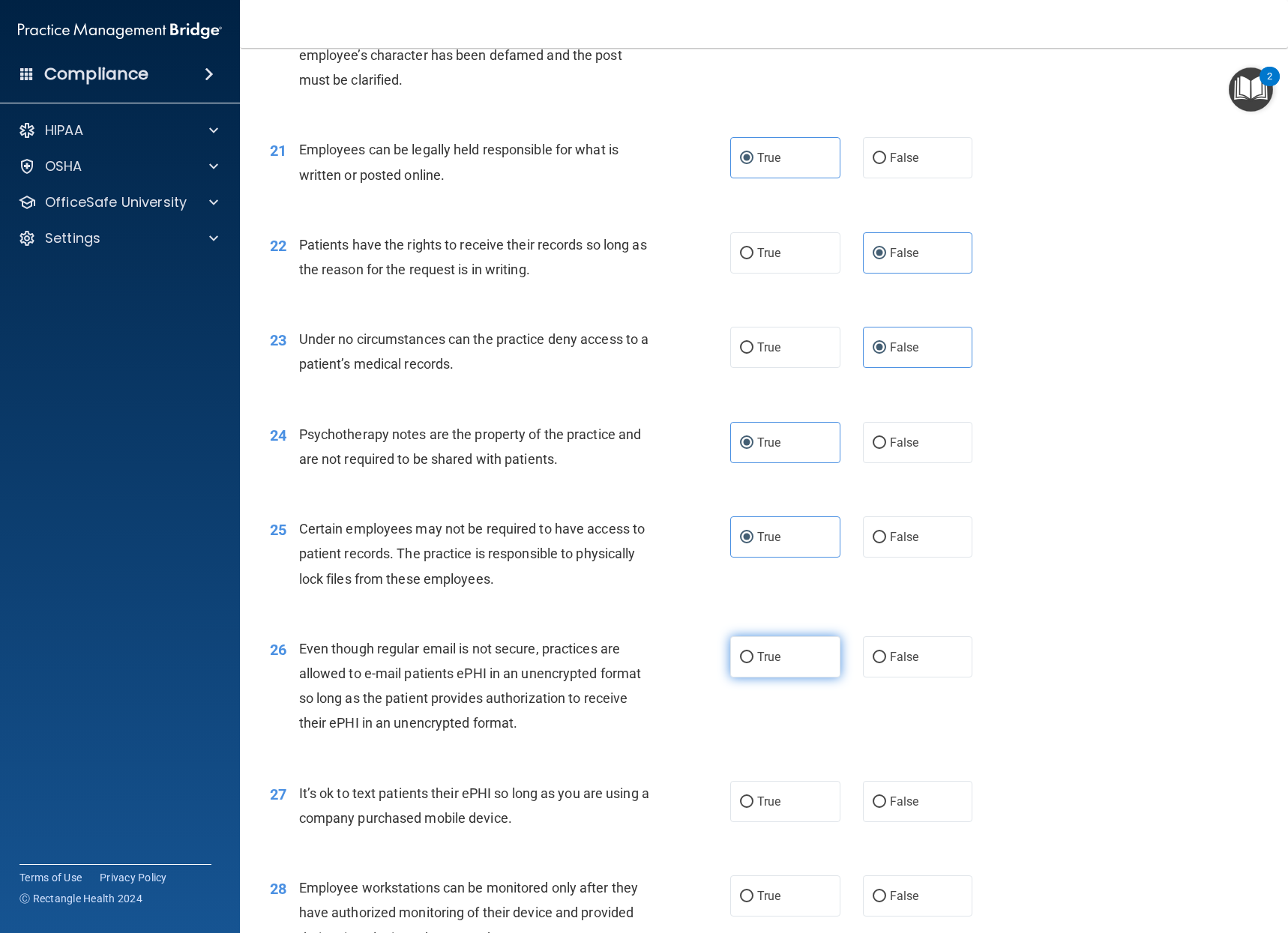
scroll to position [2773, 0]
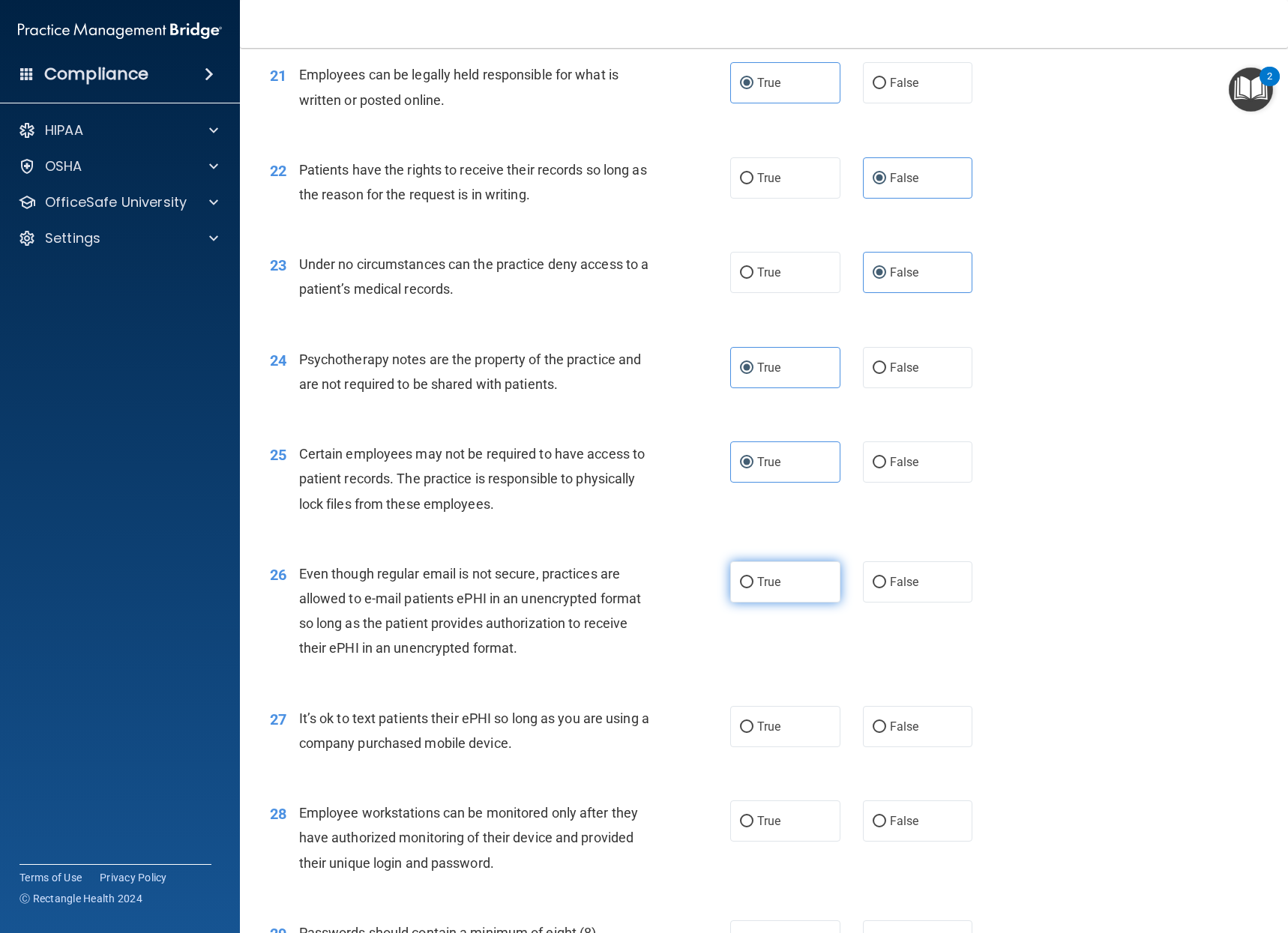
click at [779, 590] on label "True" at bounding box center [785, 582] width 110 height 41
click at [753, 588] on input "True" at bounding box center [746, 583] width 13 height 12
radio input "true"
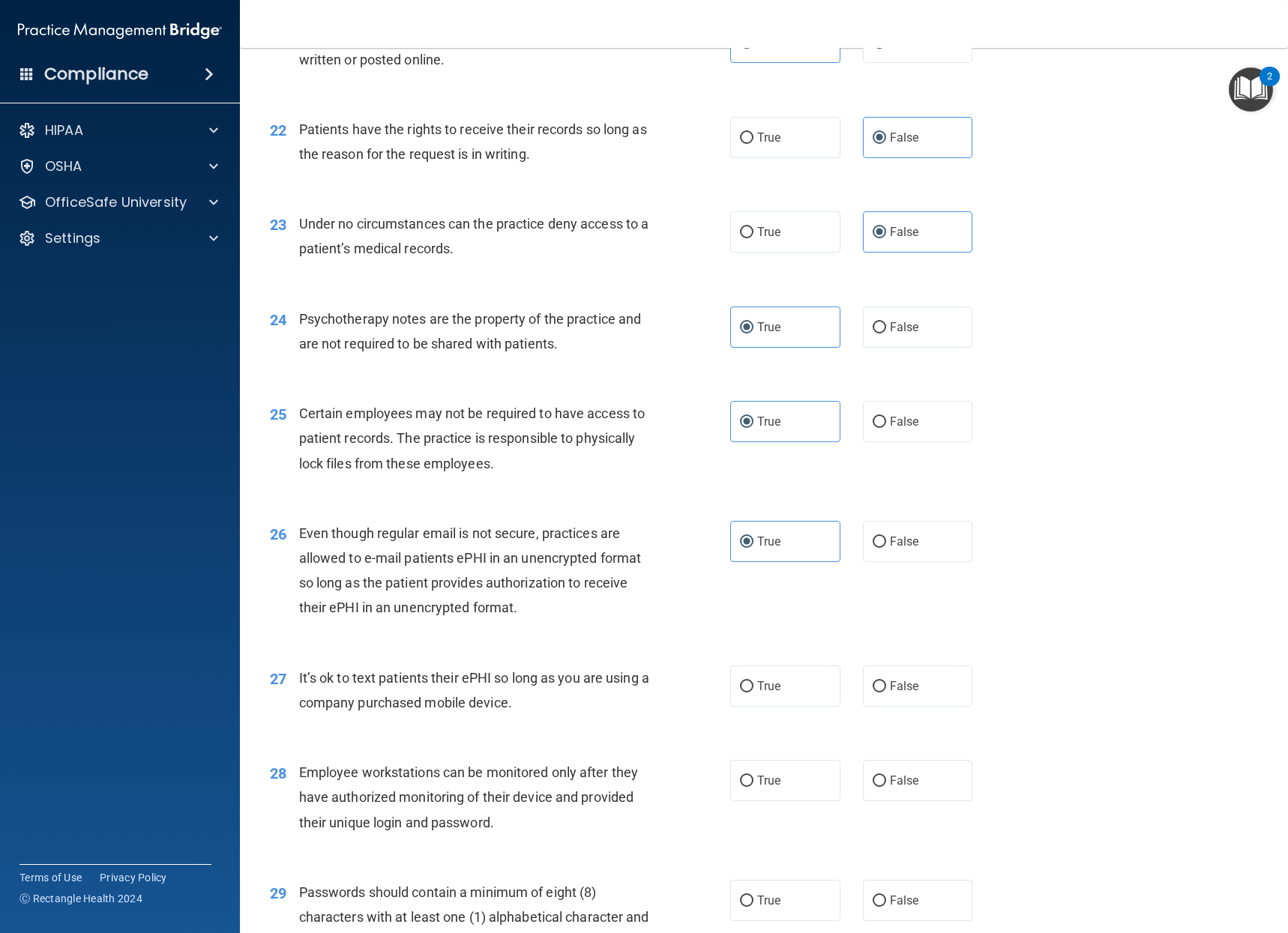
scroll to position [2923, 0]
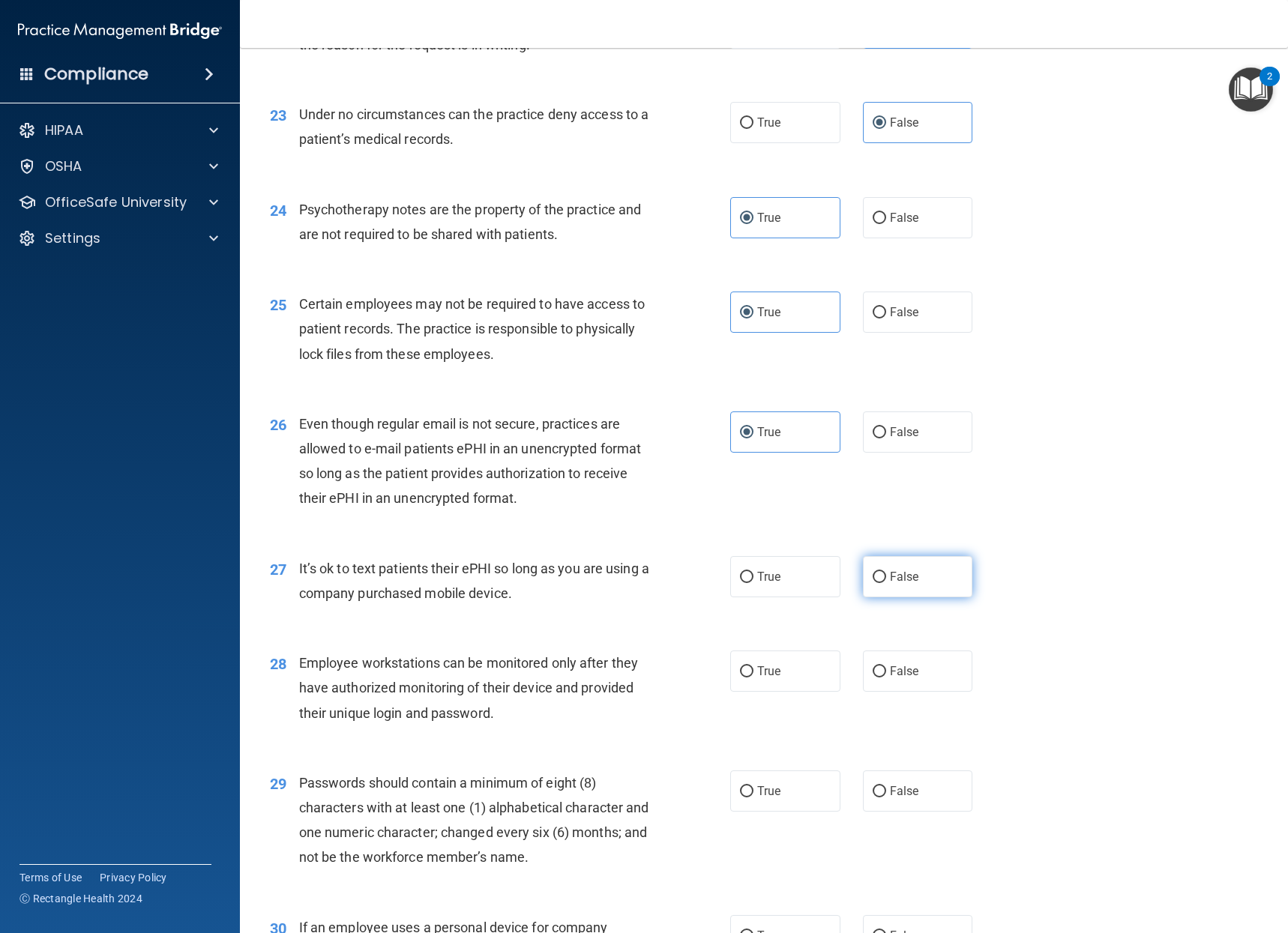
click at [933, 586] on label "False" at bounding box center [917, 577] width 110 height 41
click at [886, 583] on input "False" at bounding box center [879, 578] width 13 height 12
radio input "true"
click at [936, 661] on label "False" at bounding box center [917, 671] width 110 height 41
click at [886, 666] on input "False" at bounding box center [879, 672] width 13 height 12
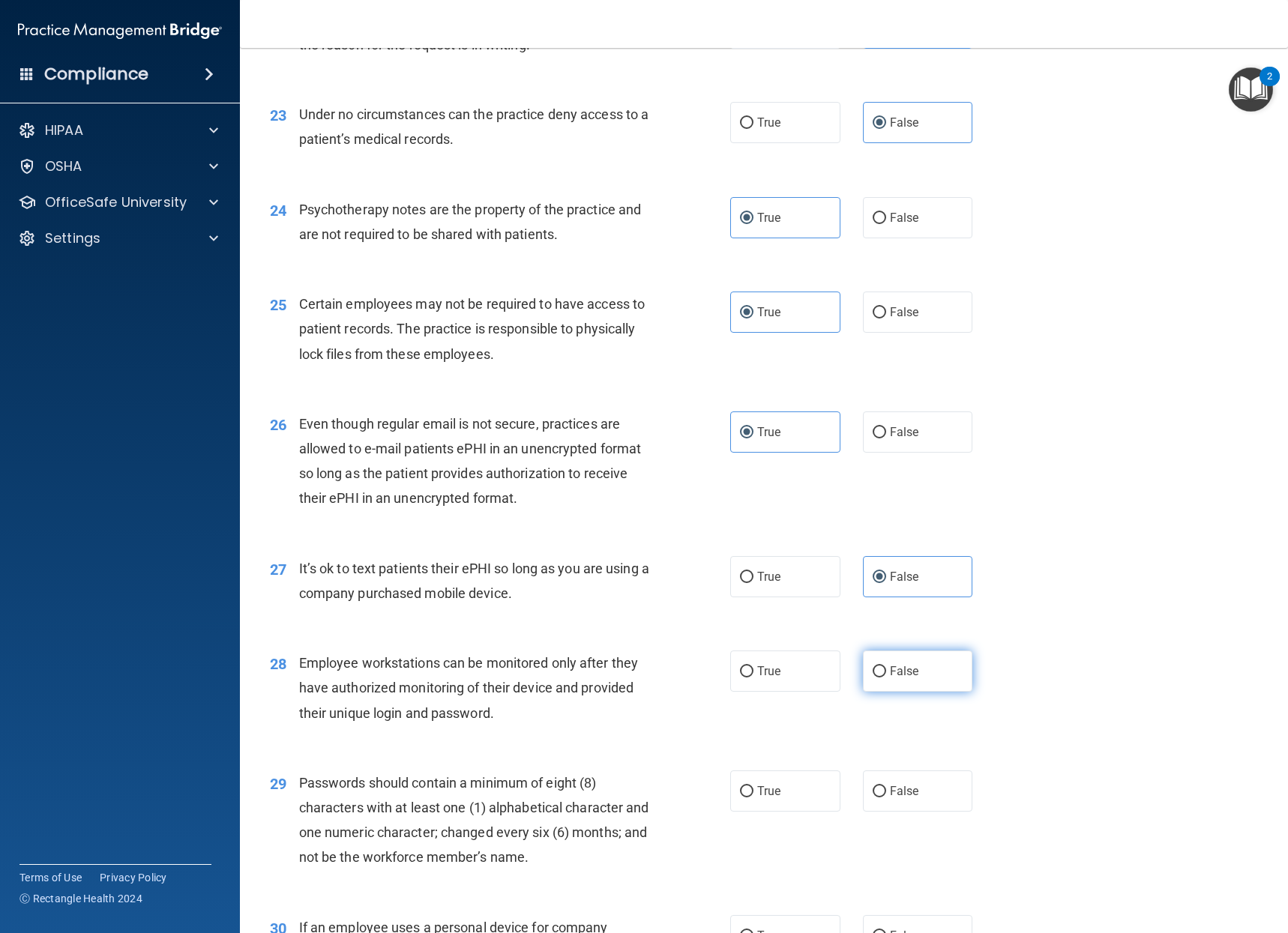
radio input "true"
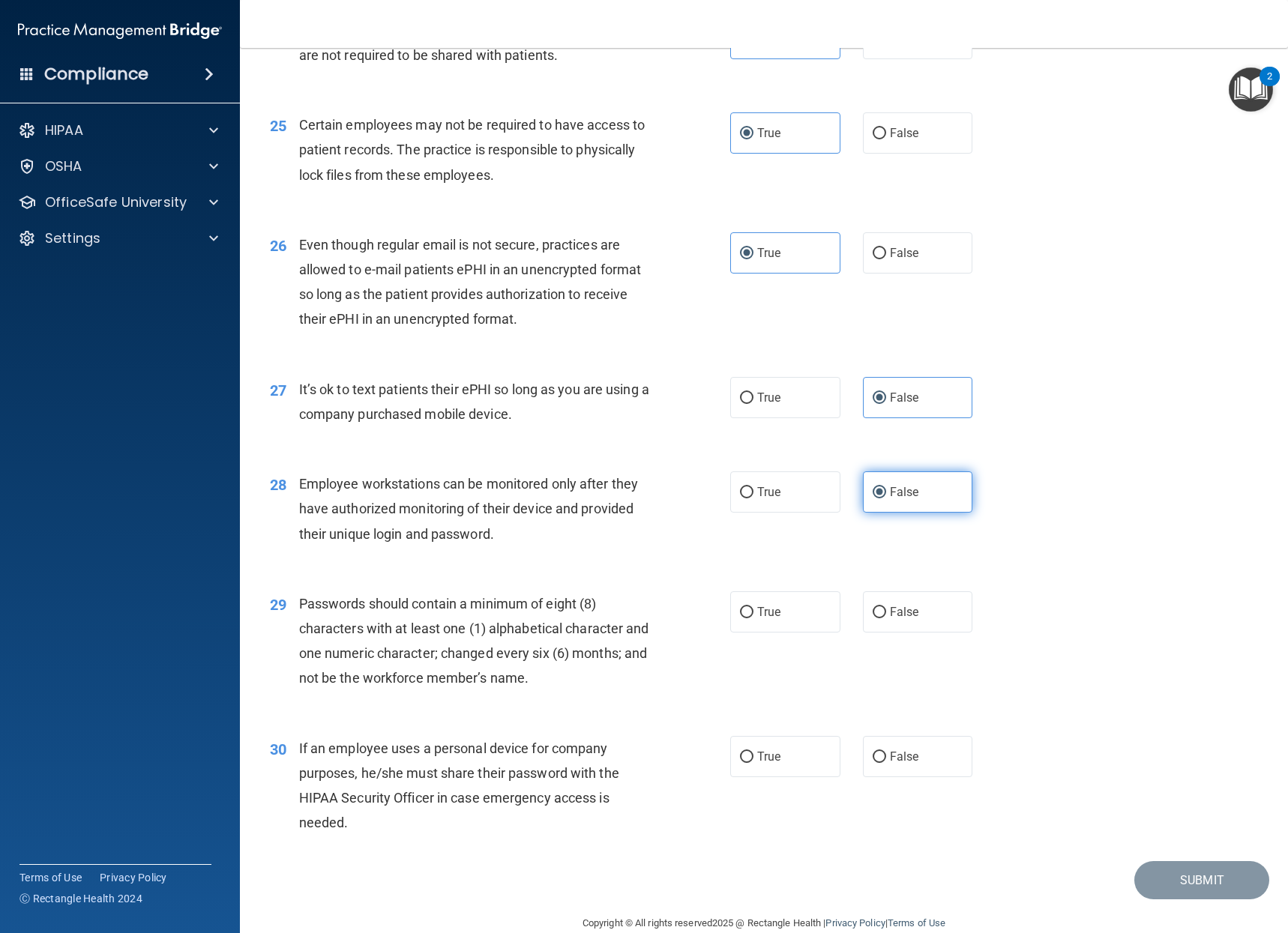
scroll to position [3128, 0]
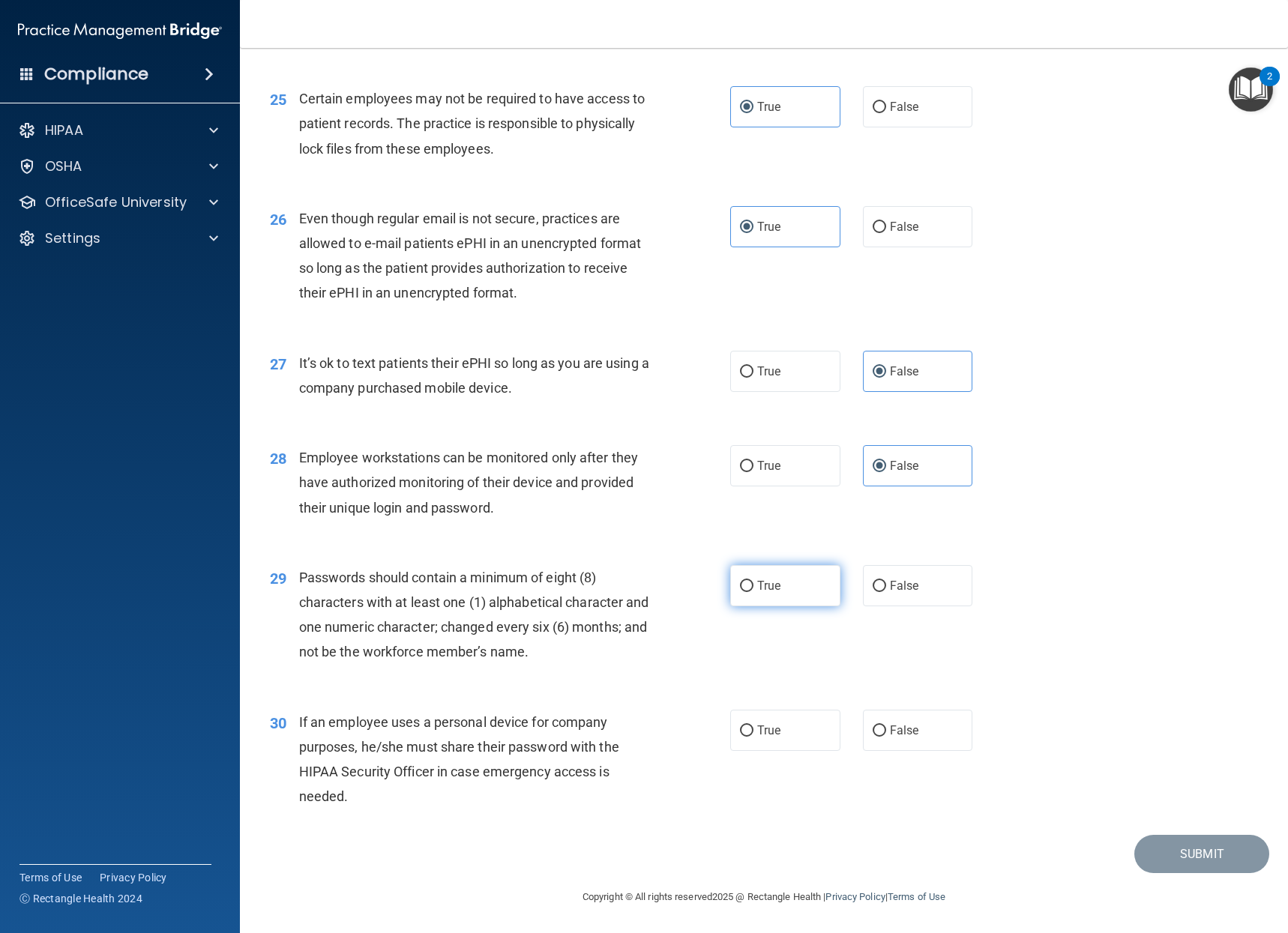
click at [793, 594] on label "True" at bounding box center [785, 586] width 110 height 41
click at [753, 592] on input "True" at bounding box center [746, 586] width 13 height 12
radio input "true"
click at [872, 732] on input "False" at bounding box center [879, 731] width 13 height 12
radio input "true"
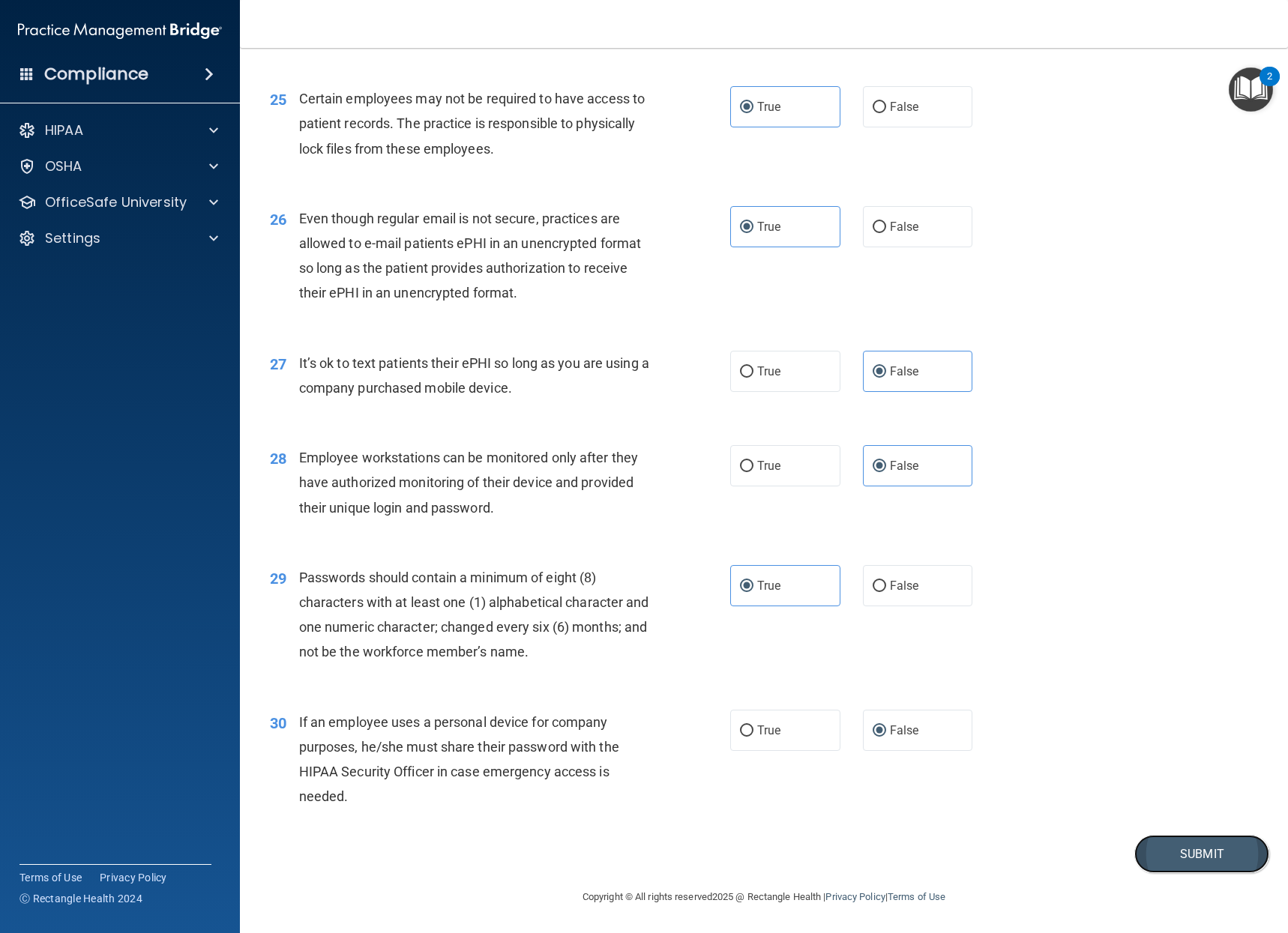
click at [1159, 850] on button "Submit" at bounding box center [1201, 854] width 135 height 38
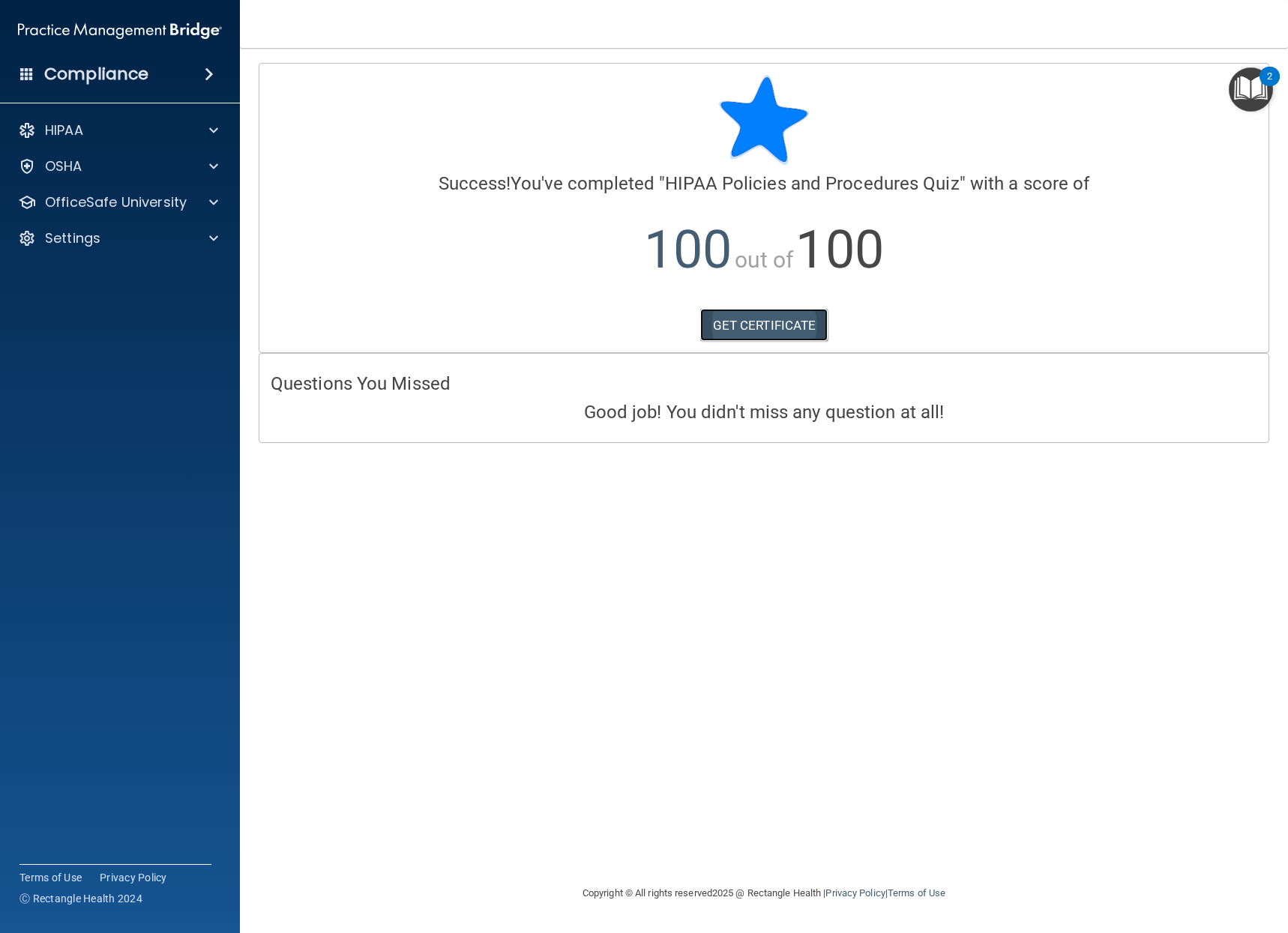
click at [814, 331] on link "GET CERTIFICATE" at bounding box center [764, 325] width 129 height 33
click at [149, 211] on p "OfficeSafe University" at bounding box center [115, 202] width 142 height 18
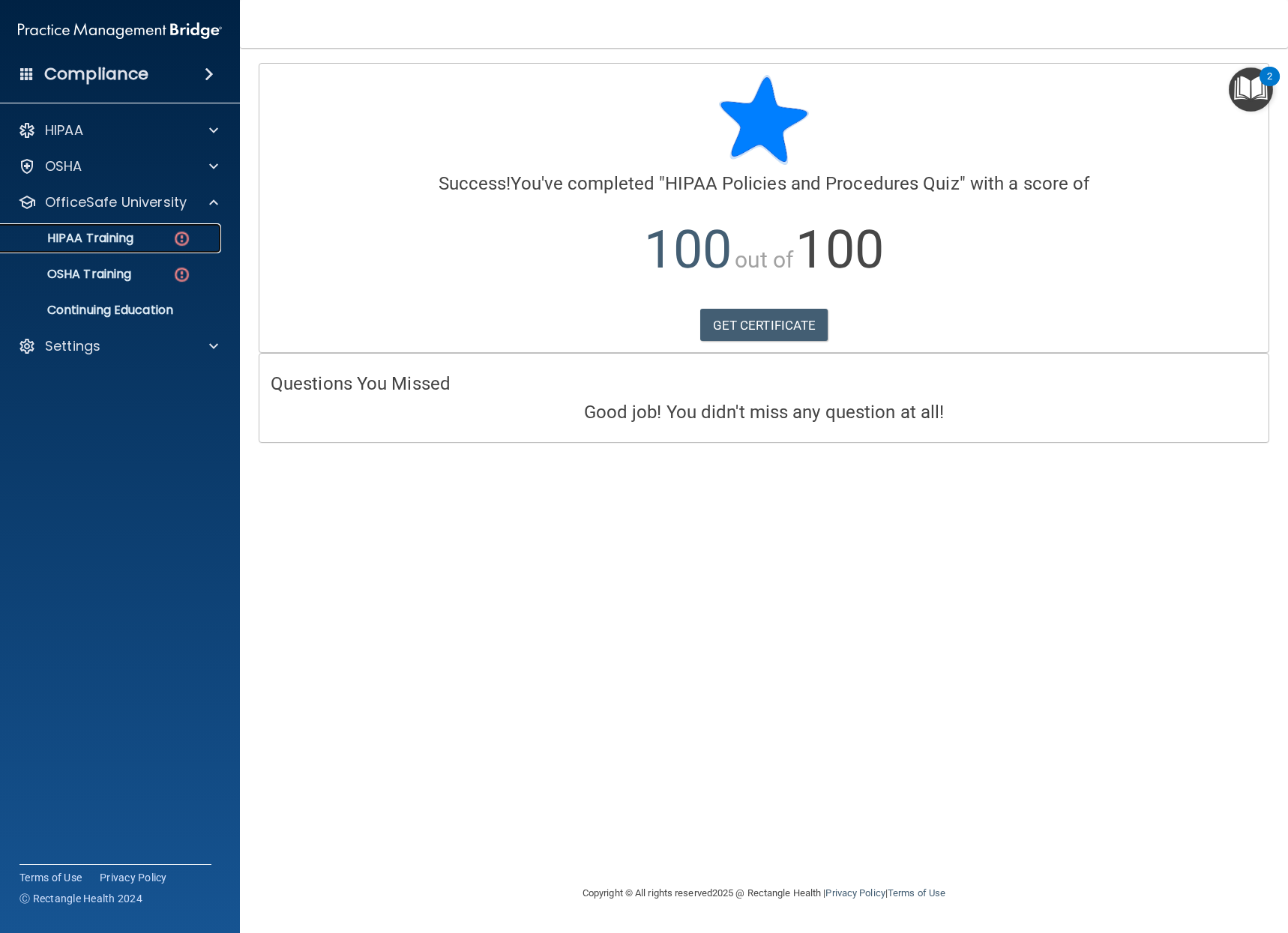
click at [153, 245] on div "HIPAA Training" at bounding box center [112, 238] width 205 height 15
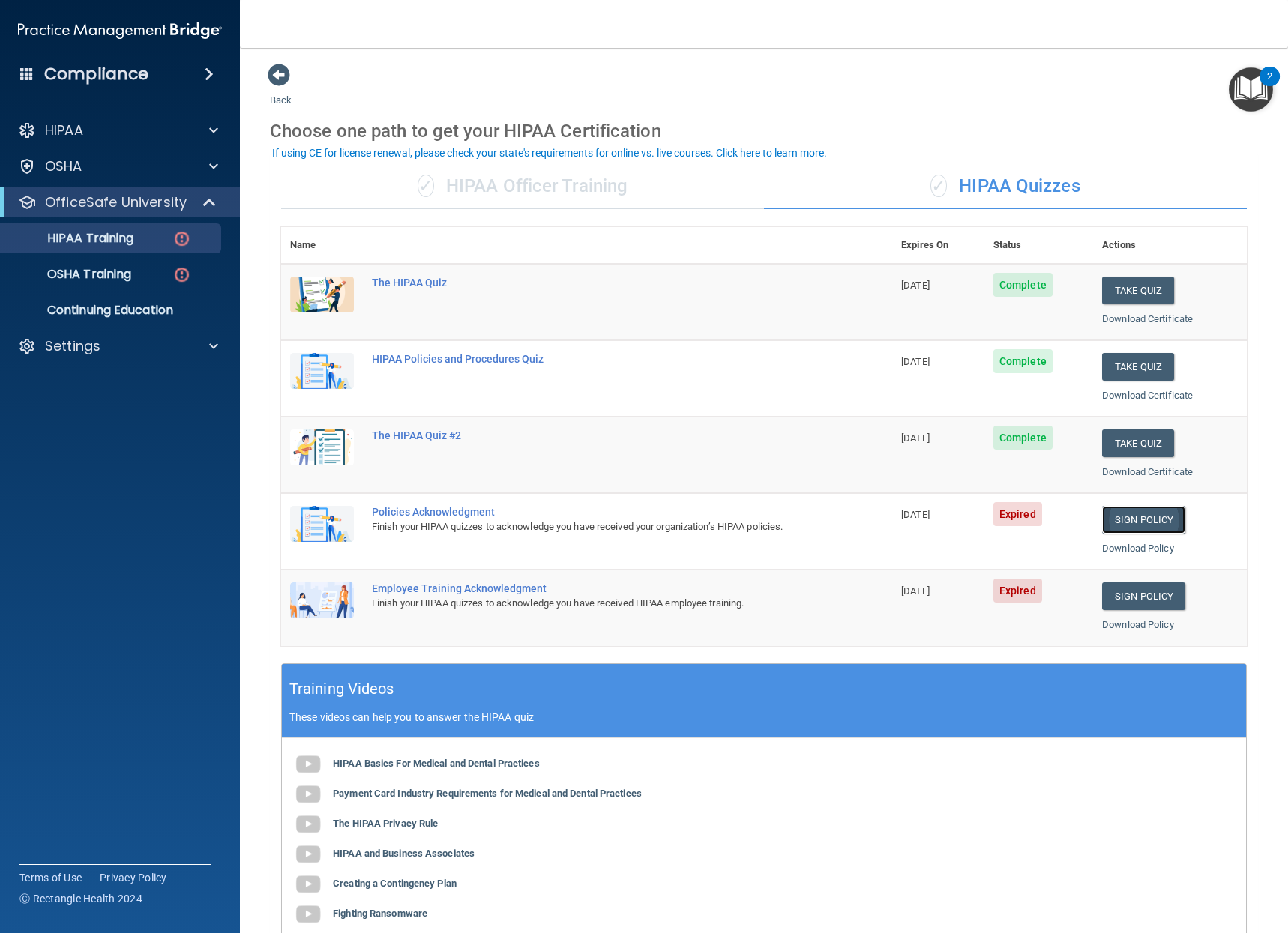
click at [1158, 527] on link "Sign Policy" at bounding box center [1143, 519] width 83 height 27
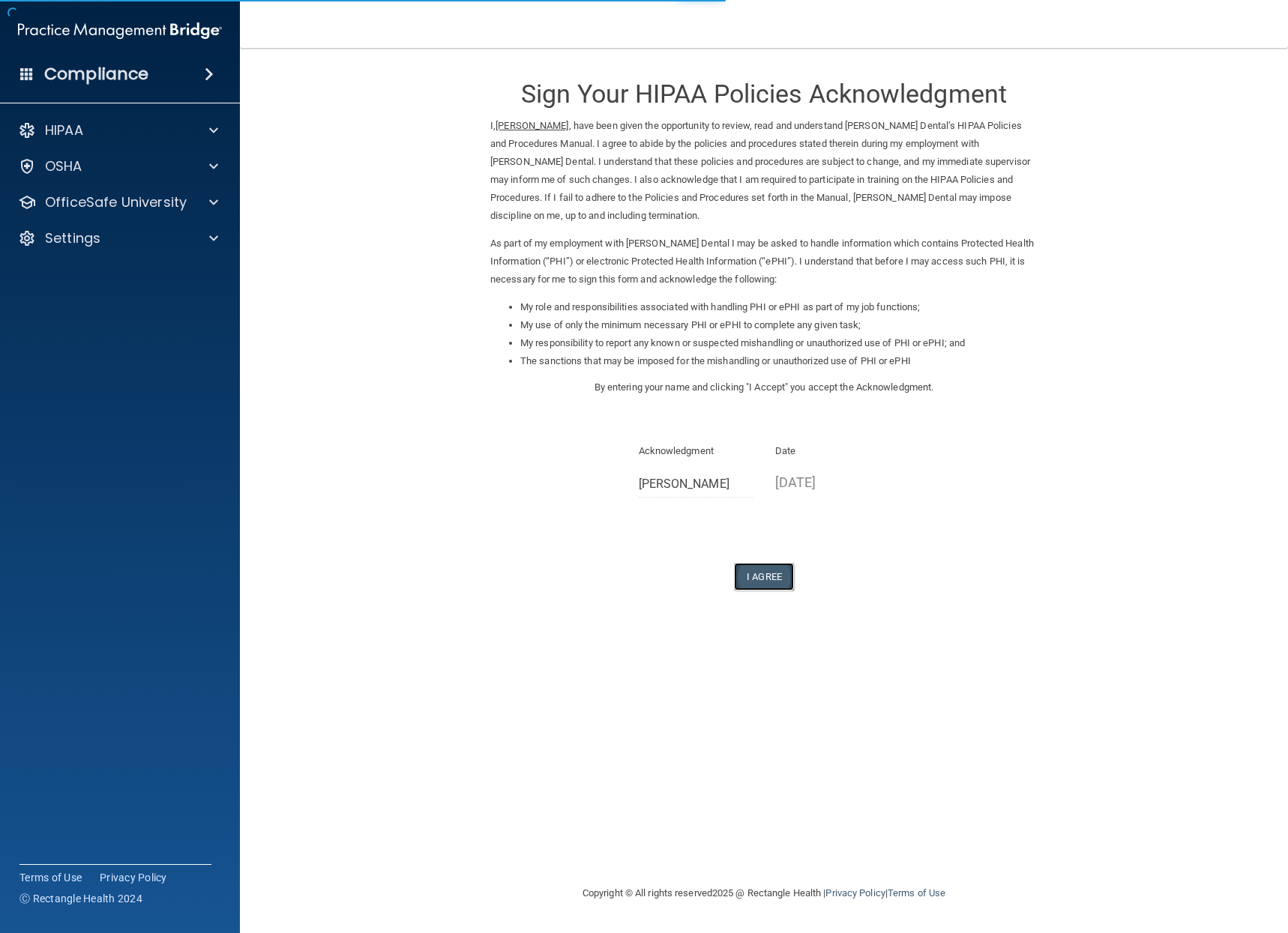
click at [756, 570] on button "I Agree" at bounding box center [764, 576] width 60 height 27
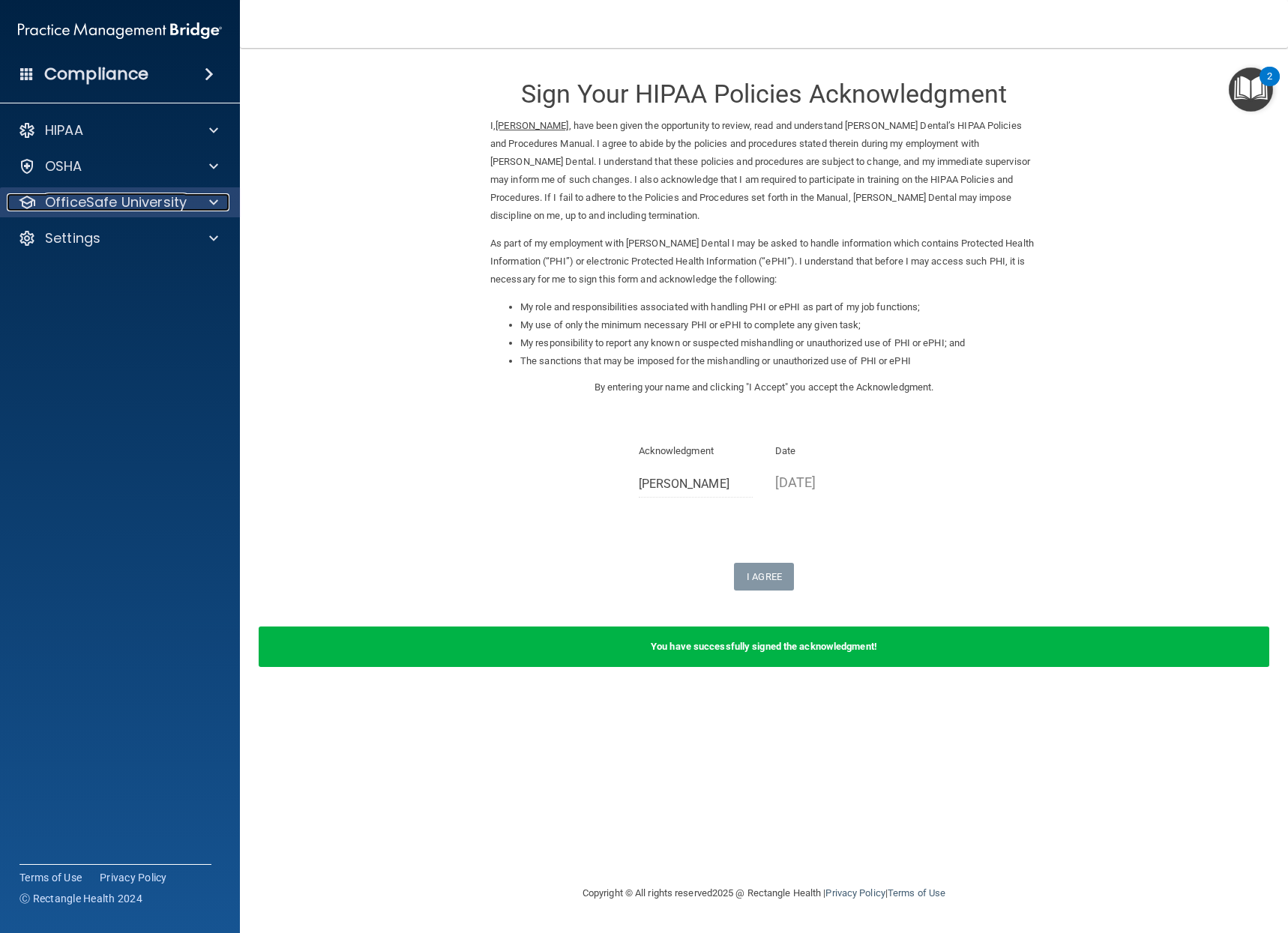
click at [174, 202] on p "OfficeSafe University" at bounding box center [115, 202] width 142 height 18
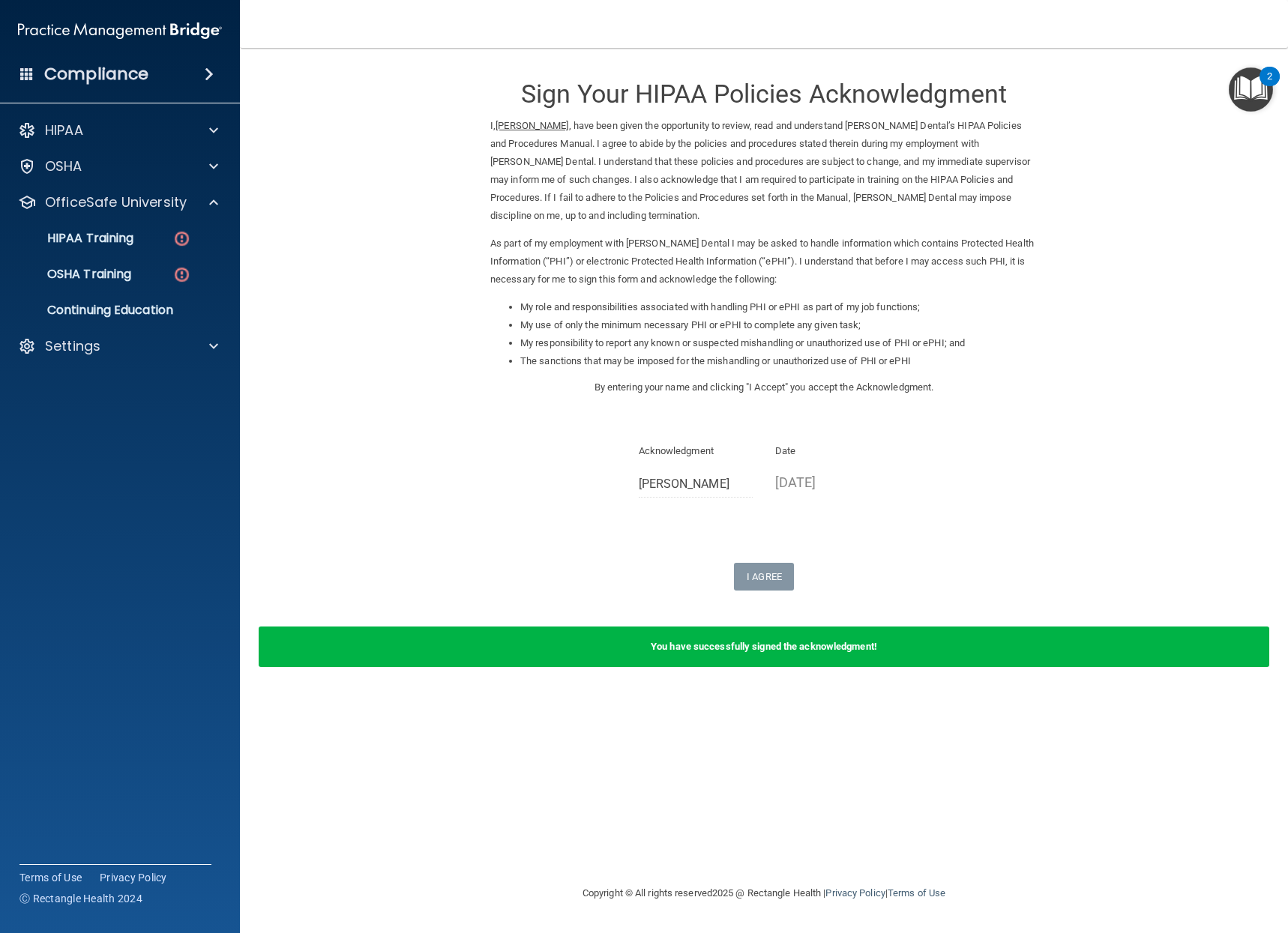
click at [166, 257] on ul "HIPAA Training OSHA Training Continuing Education" at bounding box center [120, 271] width 271 height 108
click at [164, 249] on link "HIPAA Training" at bounding box center [103, 238] width 236 height 30
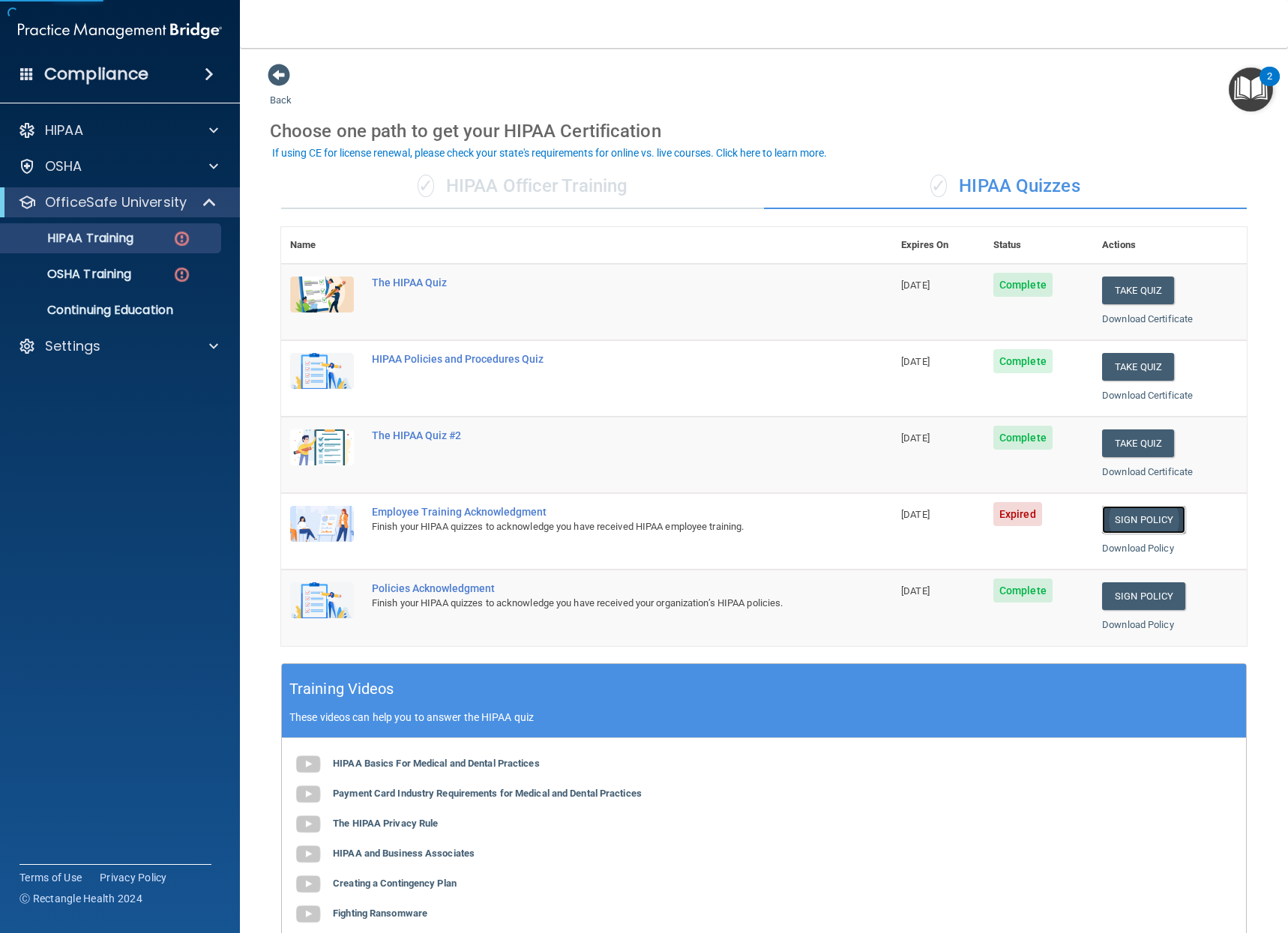
click at [1156, 520] on link "Sign Policy" at bounding box center [1143, 519] width 83 height 27
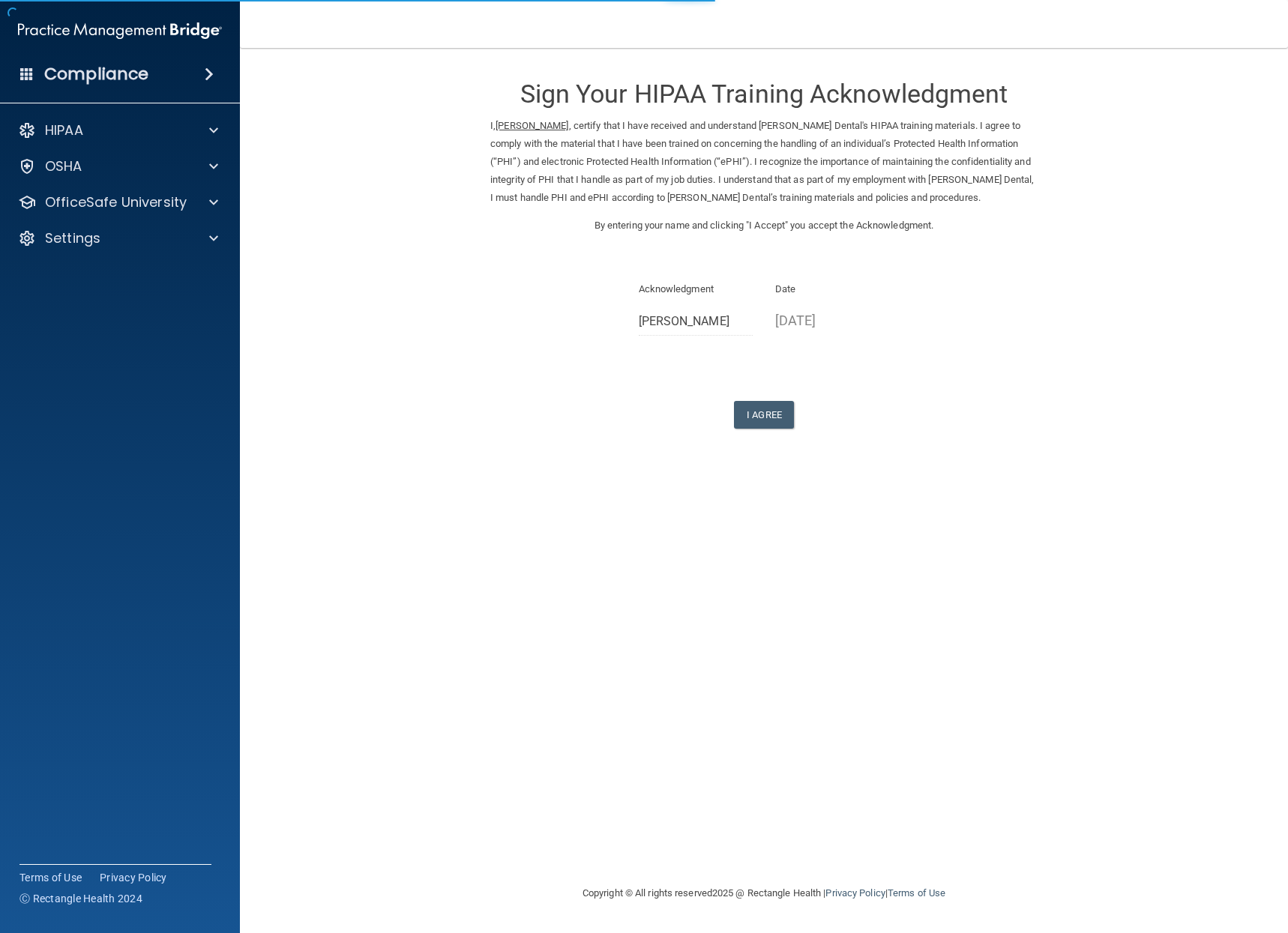
click at [773, 396] on div "Sign Your HIPAA Training Acknowledgment I, Sonia Pacho , certify that I have re…" at bounding box center [764, 245] width 547 height 366
click at [772, 411] on button "I Agree" at bounding box center [764, 414] width 60 height 27
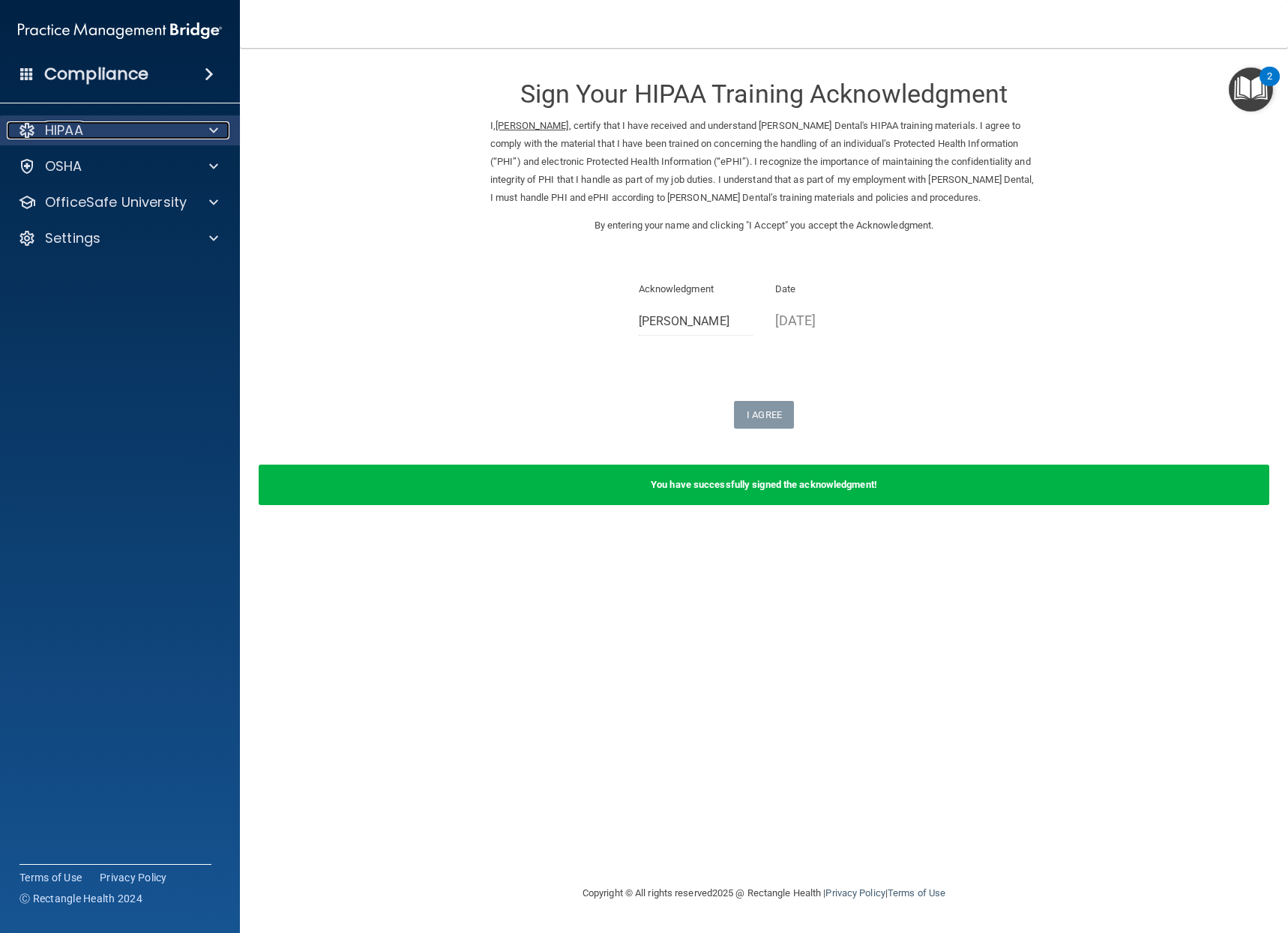
click at [213, 122] on span at bounding box center [213, 130] width 9 height 18
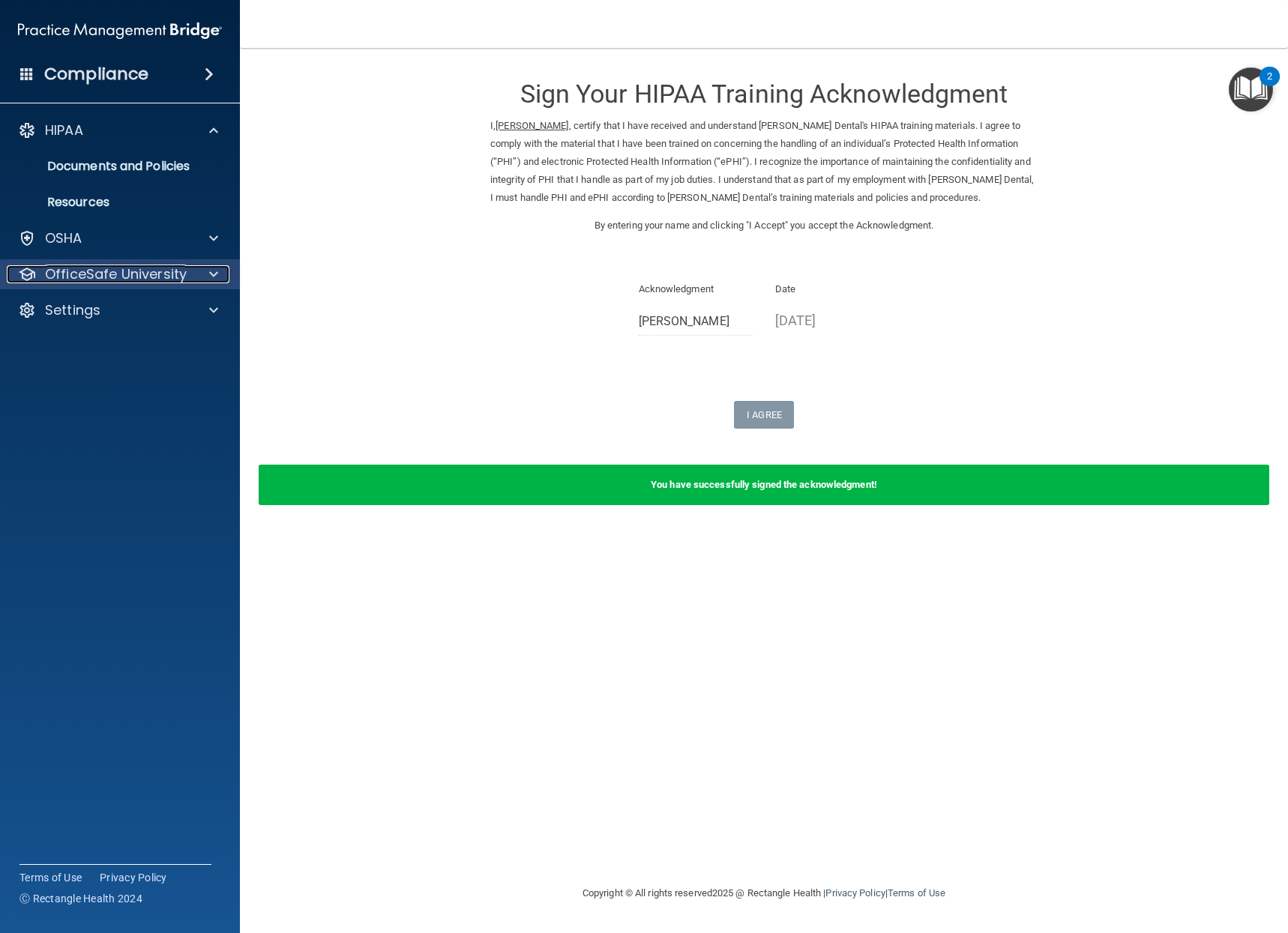
click at [175, 275] on p "OfficeSafe University" at bounding box center [115, 275] width 142 height 18
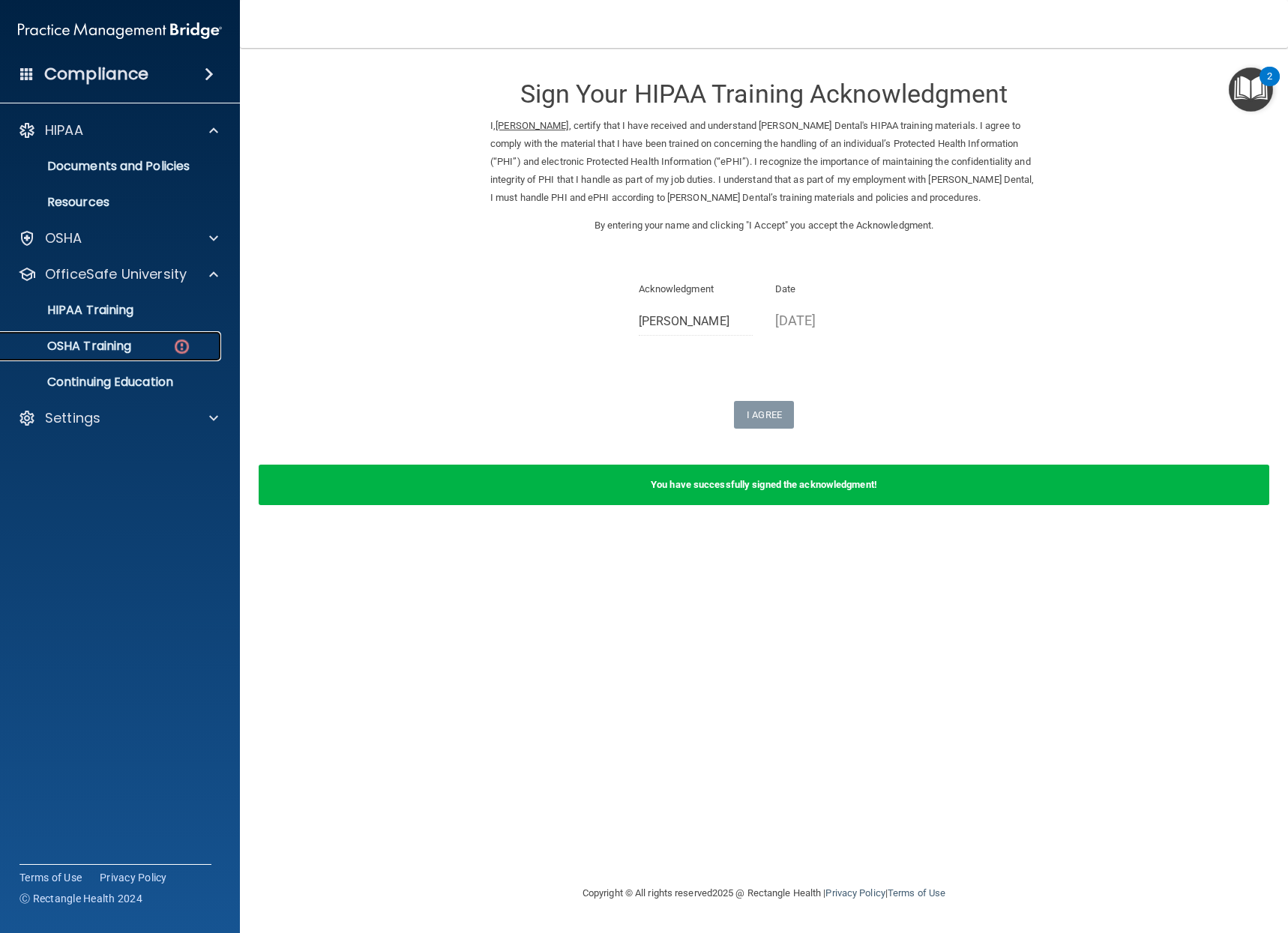
click at [194, 338] on div "OSHA Training" at bounding box center [112, 346] width 205 height 15
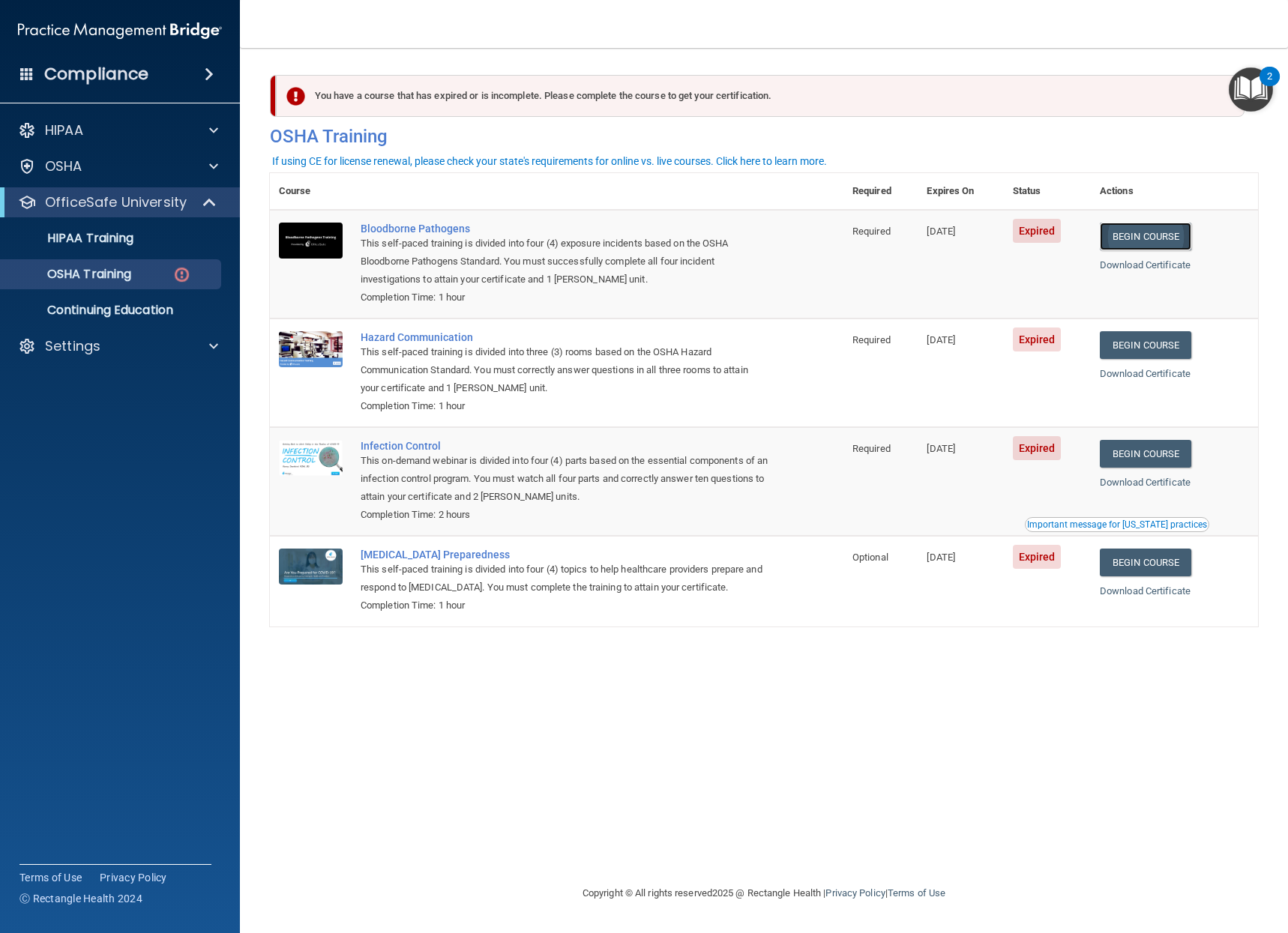
click at [1135, 233] on link "Begin Course" at bounding box center [1145, 236] width 91 height 27
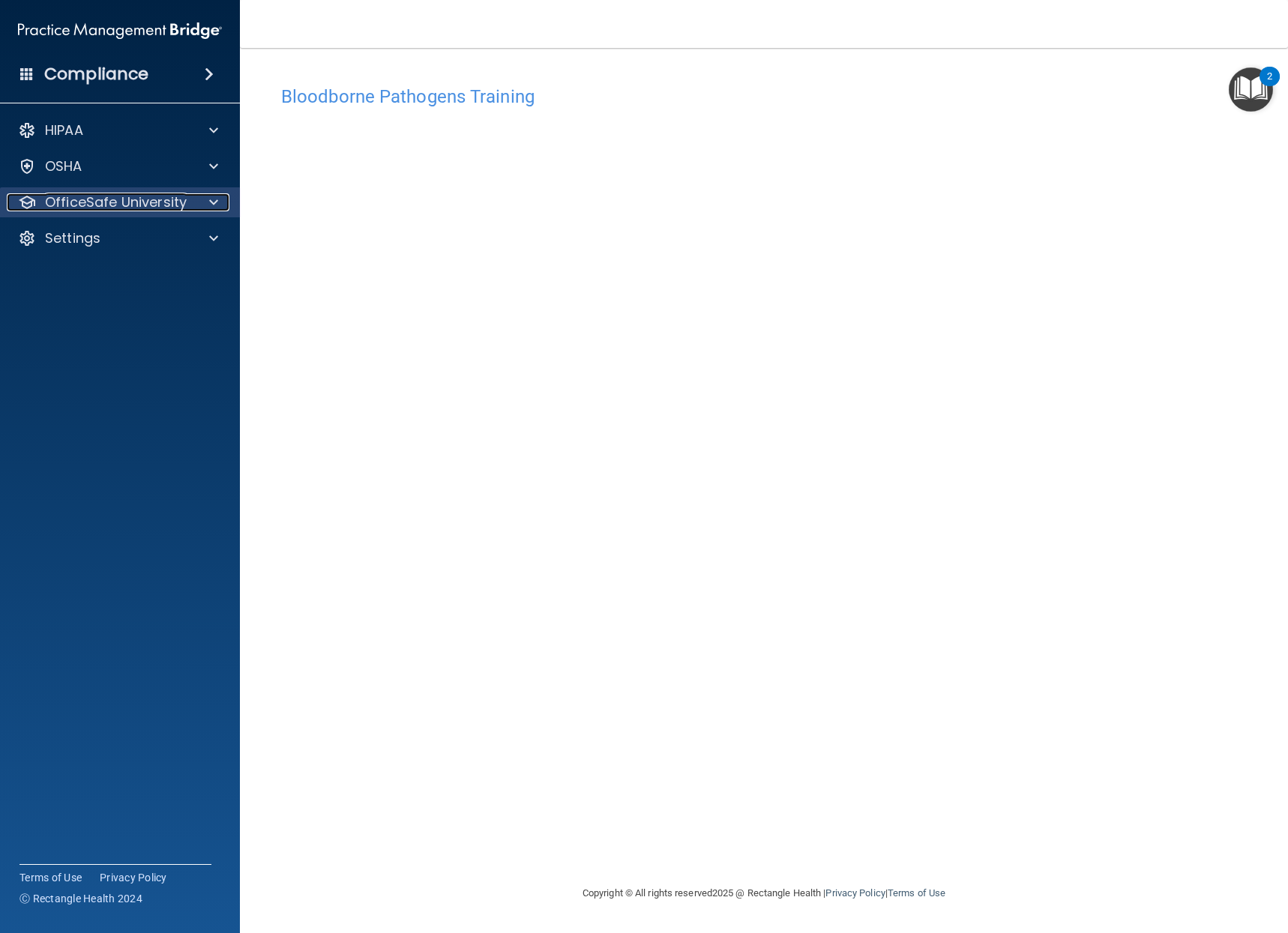
click at [187, 194] on div "OfficeSafe University" at bounding box center [100, 202] width 186 height 18
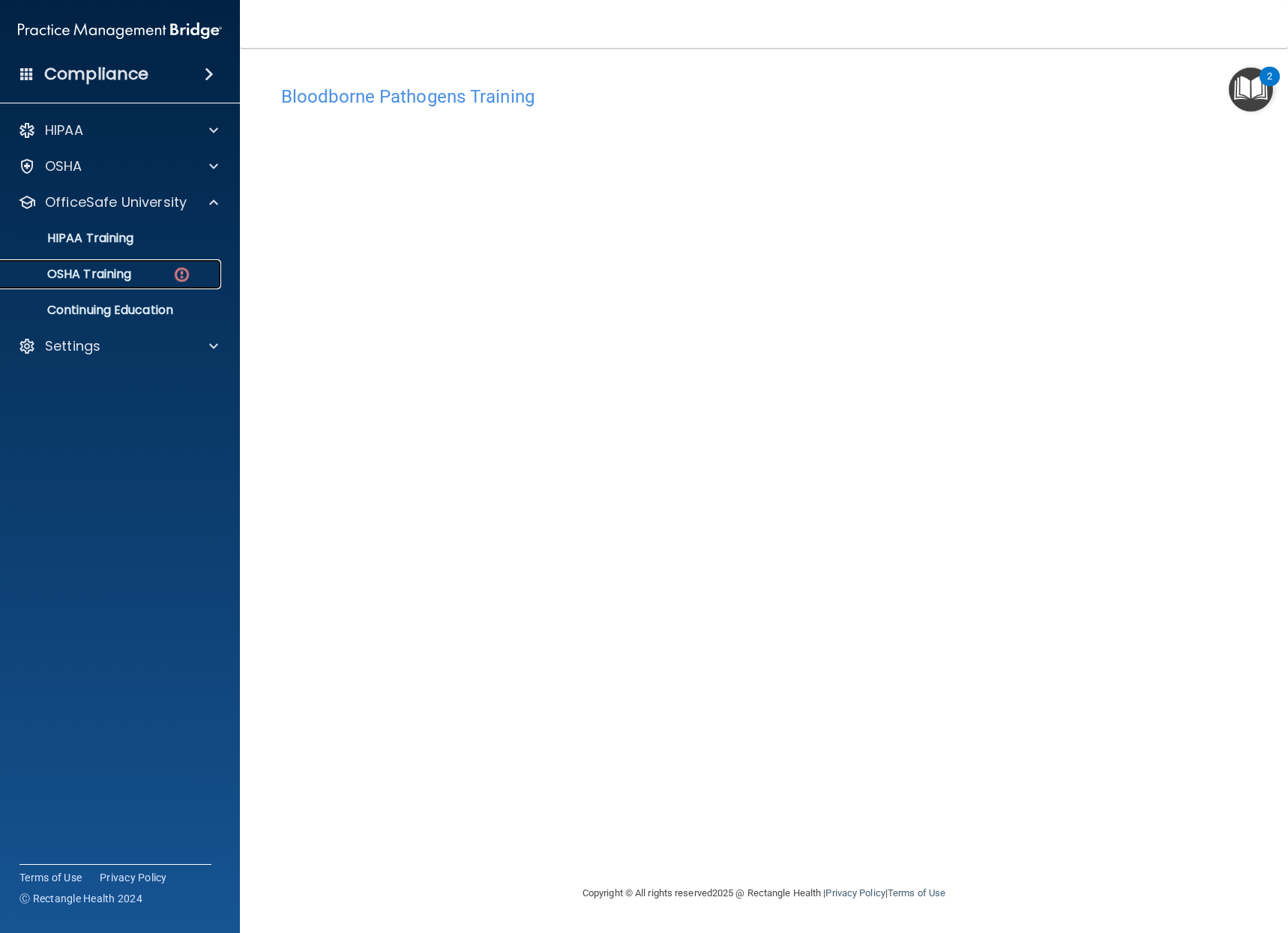
click at [189, 275] on img at bounding box center [182, 275] width 19 height 19
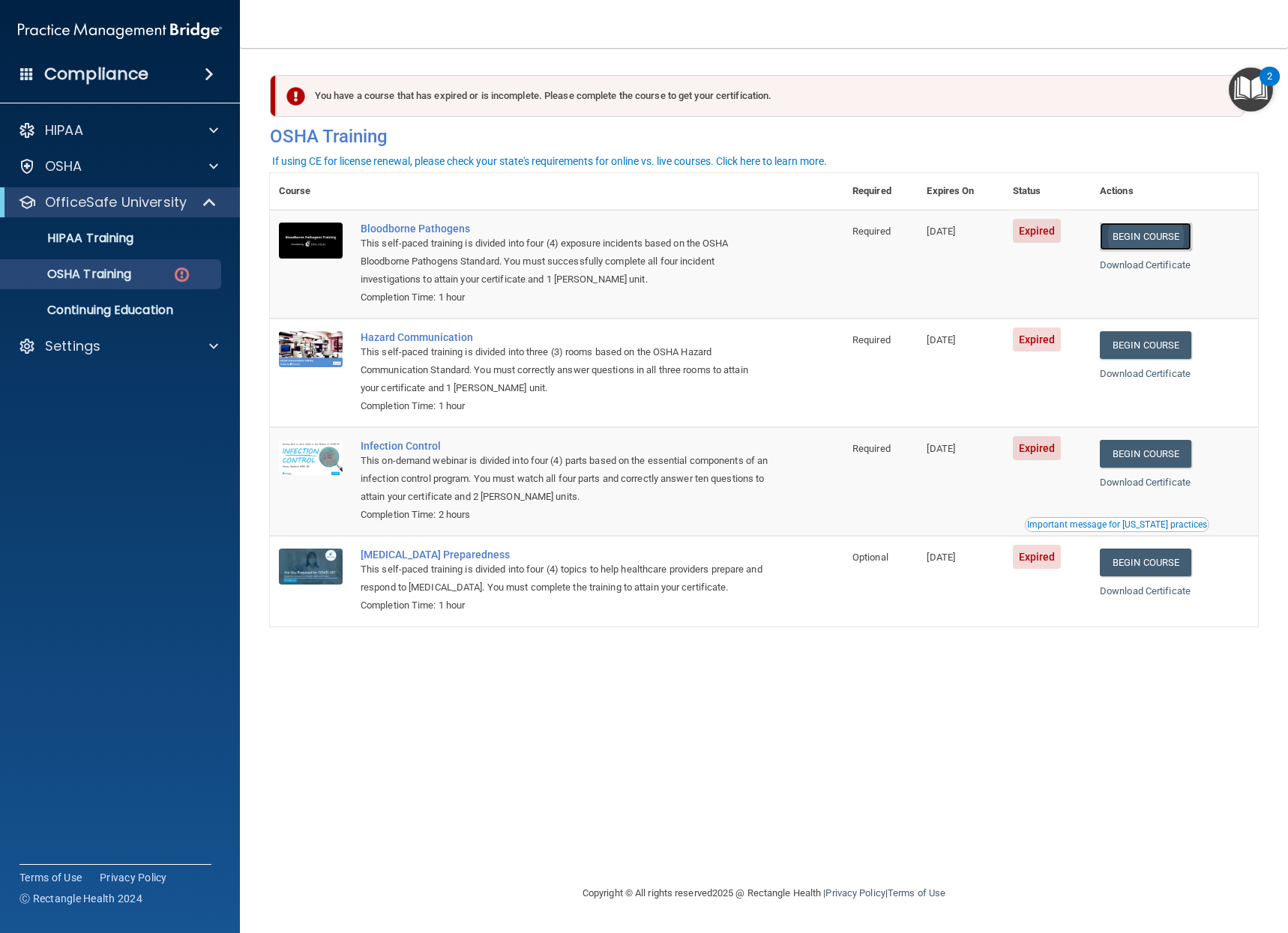
click at [1155, 234] on link "Begin Course" at bounding box center [1145, 236] width 91 height 27
click at [1153, 236] on link "Begin Course" at bounding box center [1145, 236] width 91 height 27
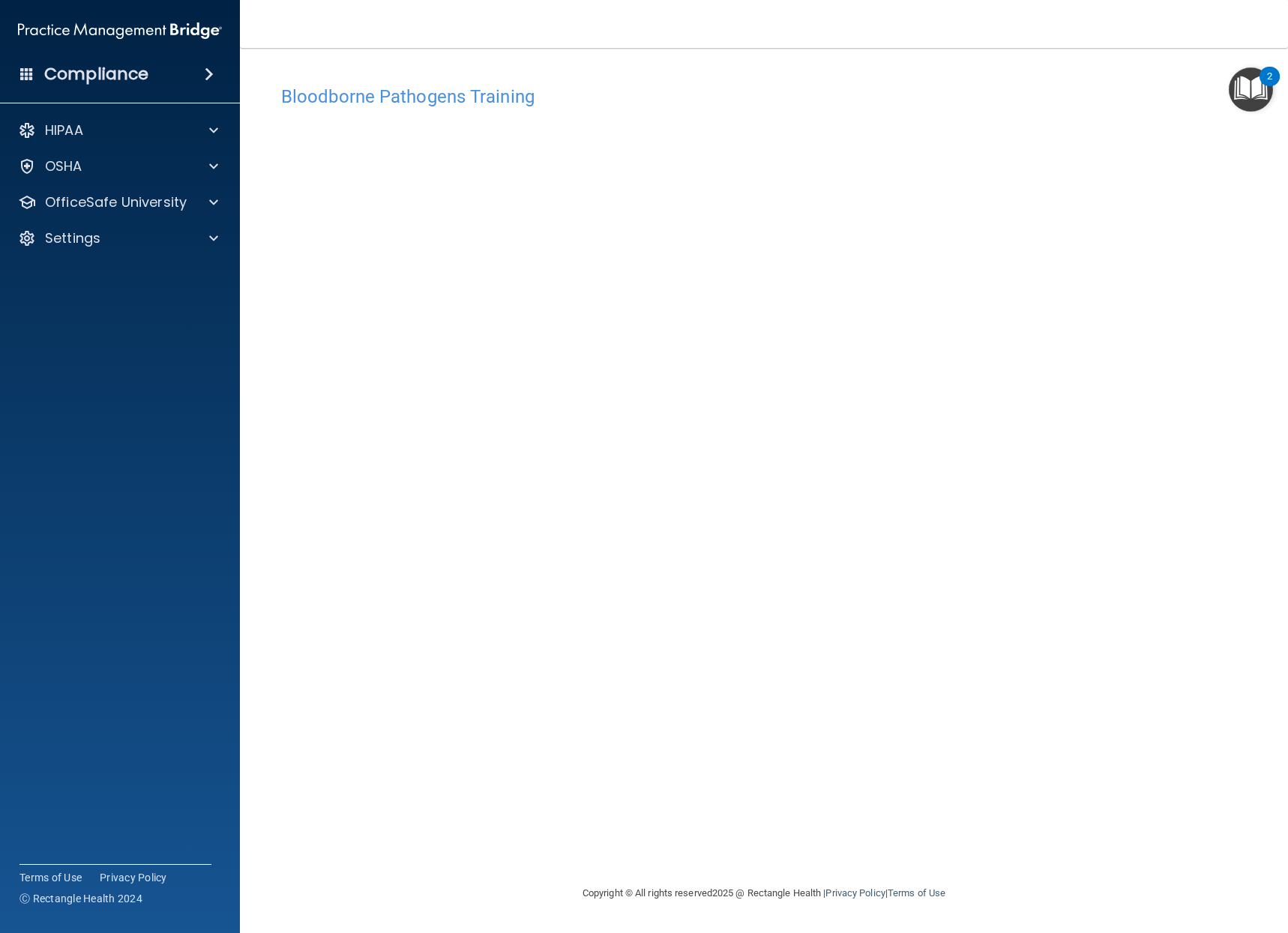
click at [1052, 581] on div "Bloodborne Pathogens Training This course doesn’t expire until [DATE]. Are you …" at bounding box center [763, 481] width 988 height 806
click at [76, 175] on div "OSHA" at bounding box center [120, 167] width 241 height 30
click at [152, 201] on p "OfficeSafe University" at bounding box center [115, 202] width 142 height 18
click at [152, 270] on div "OSHA Training" at bounding box center [112, 275] width 205 height 15
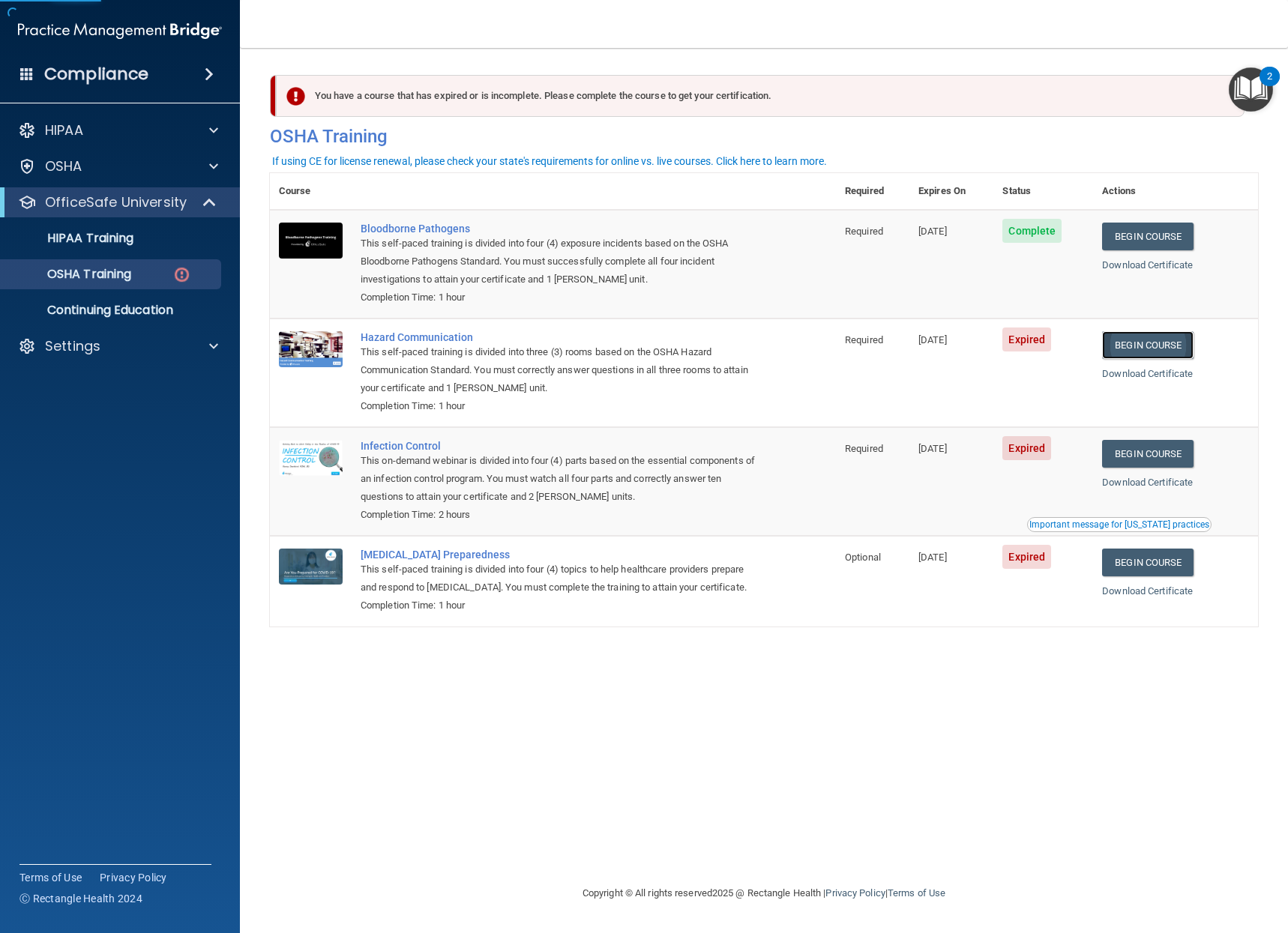
click at [1143, 347] on link "Begin Course" at bounding box center [1147, 344] width 91 height 27
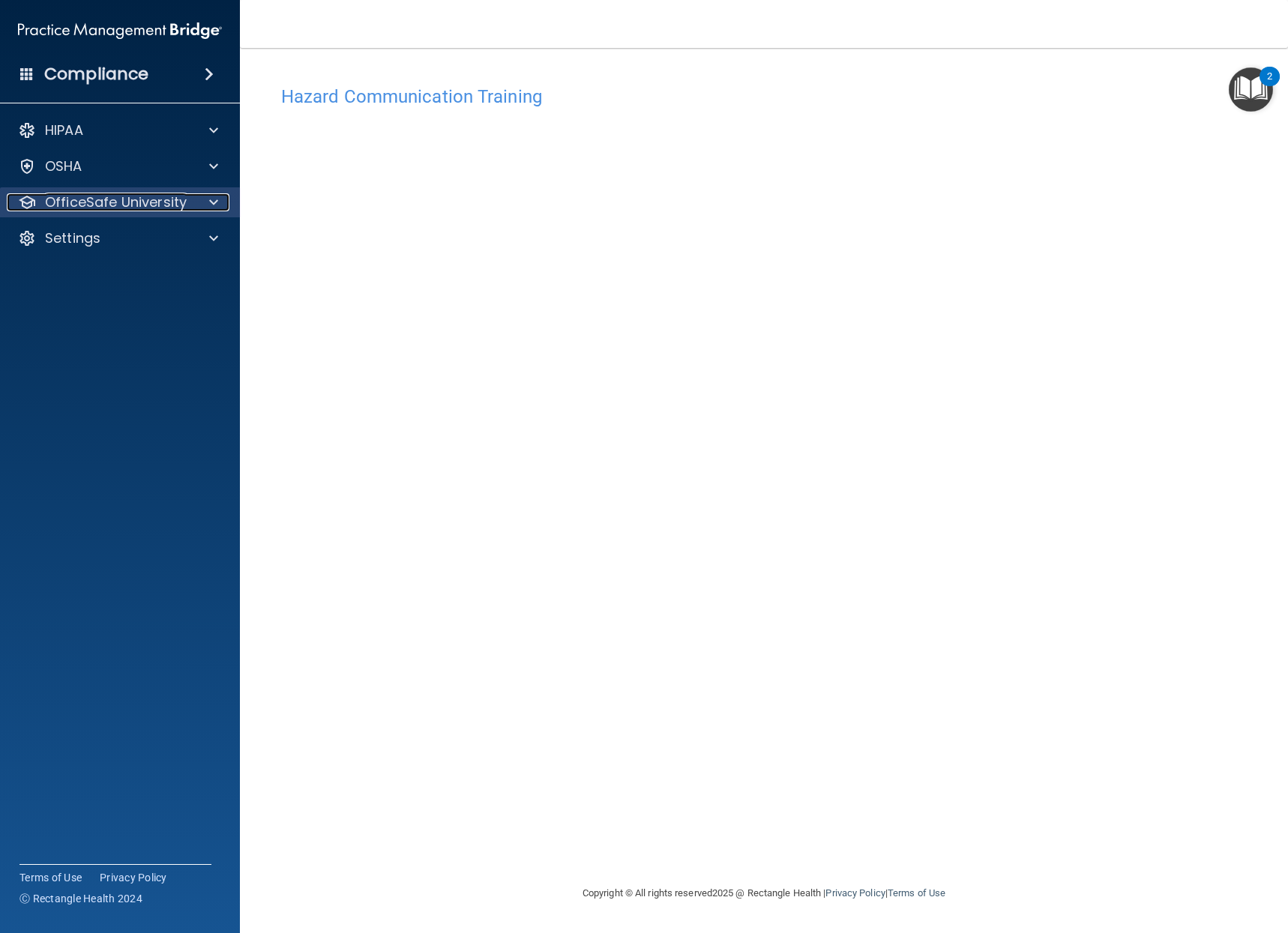
click at [133, 200] on p "OfficeSafe University" at bounding box center [115, 202] width 142 height 18
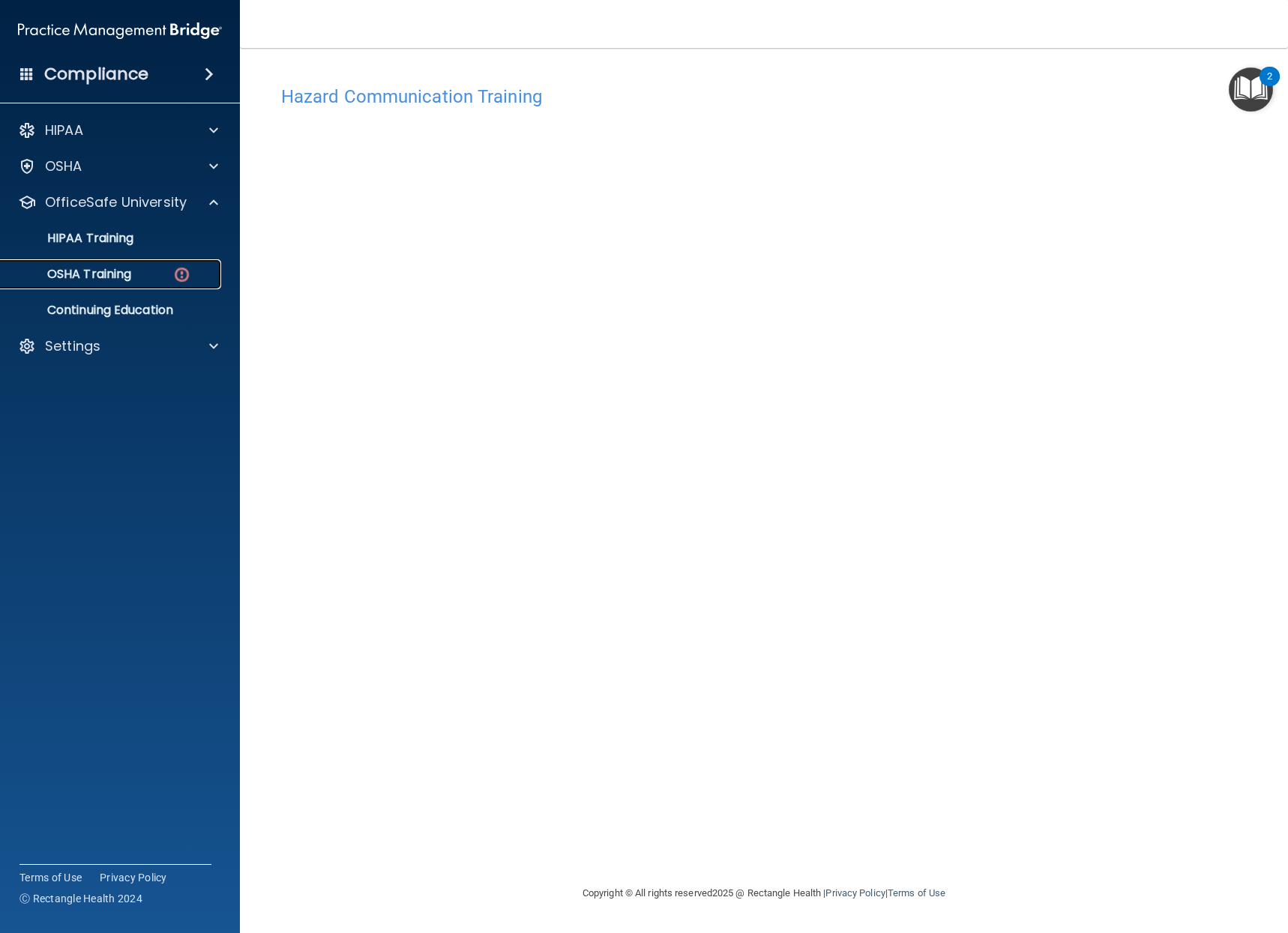
click at [120, 265] on link "OSHA Training" at bounding box center [103, 275] width 236 height 30
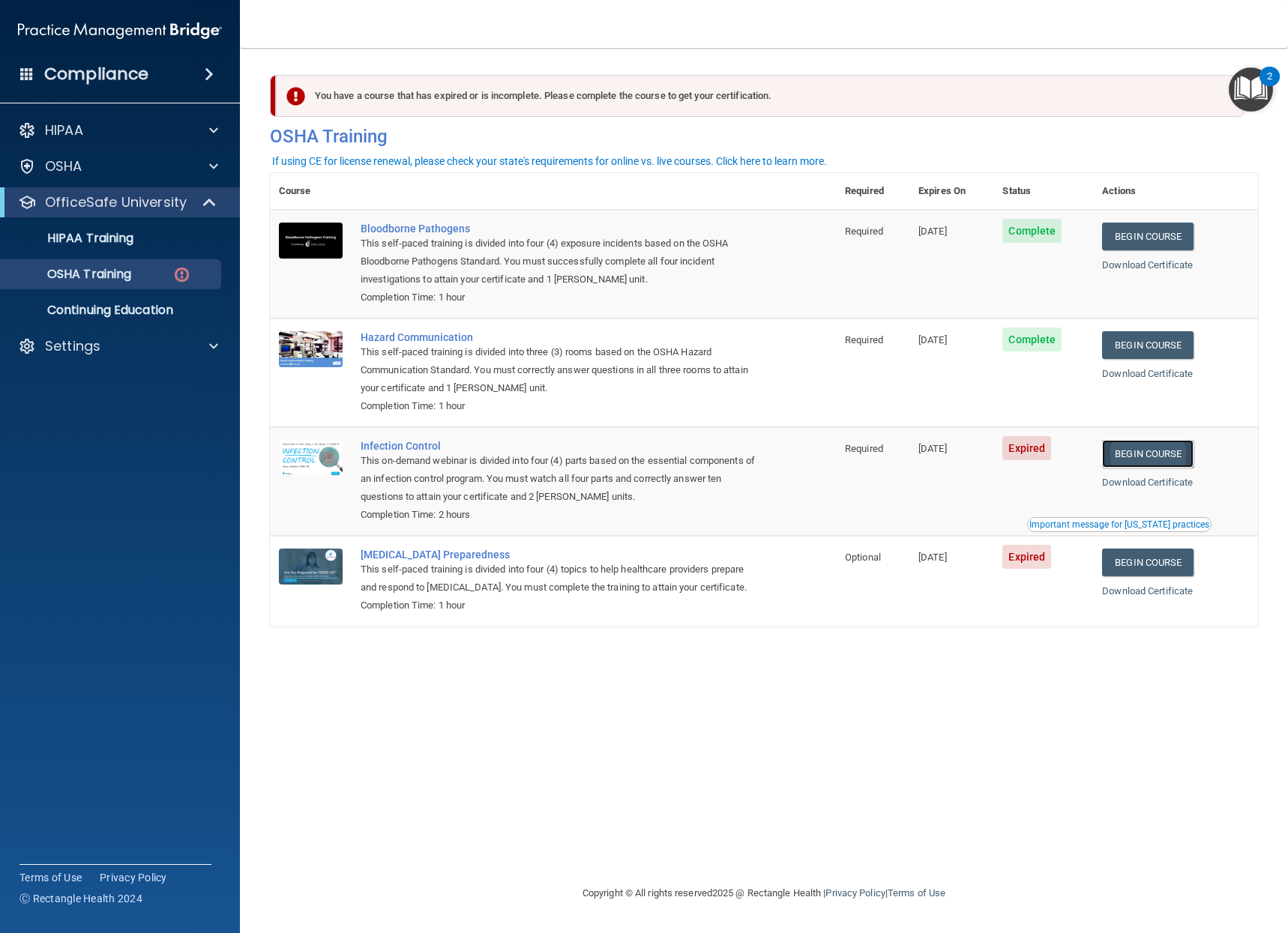
click at [1159, 452] on link "Begin Course" at bounding box center [1147, 453] width 91 height 27
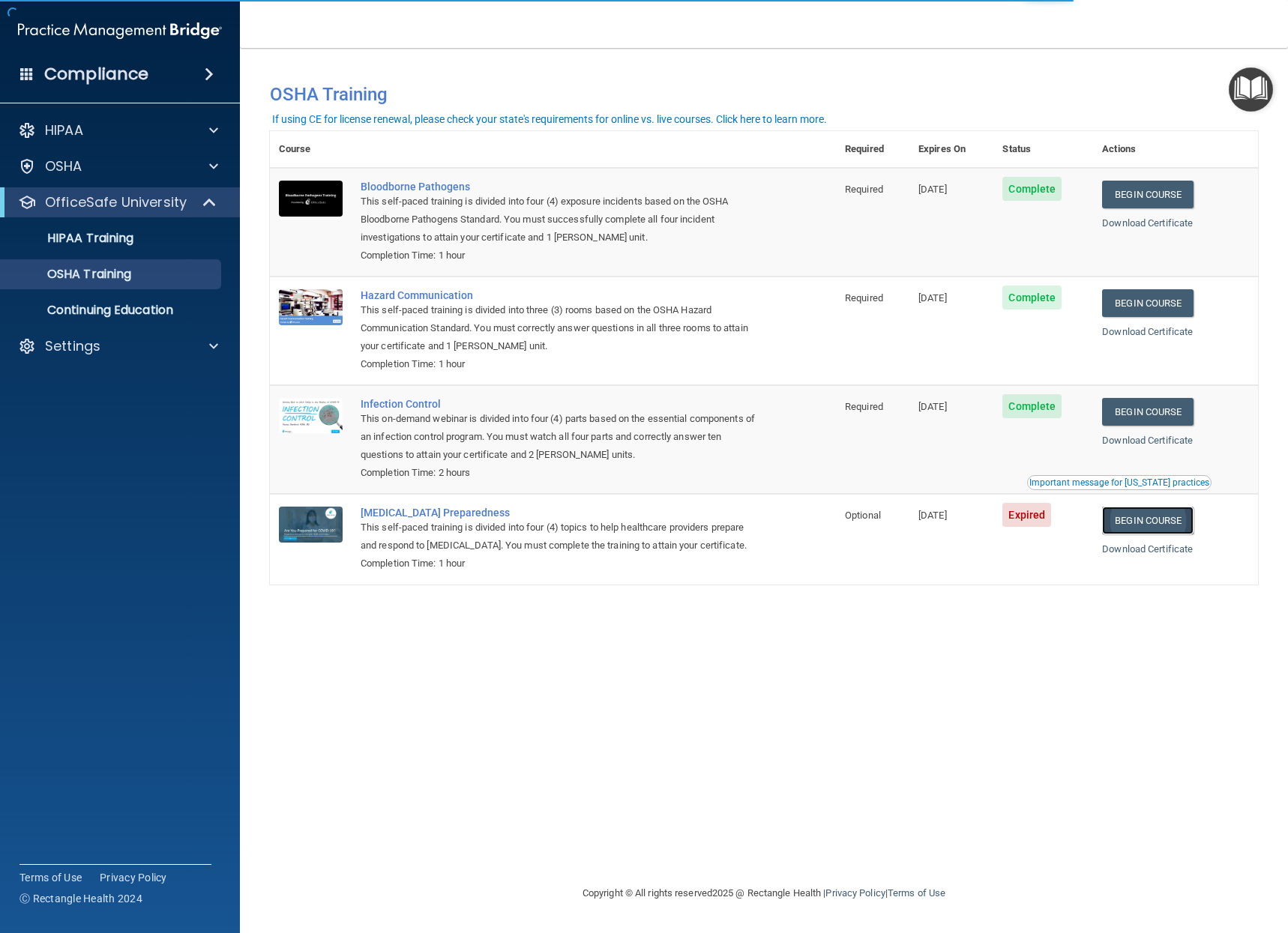
click at [1171, 530] on link "Begin Course" at bounding box center [1147, 520] width 91 height 27
